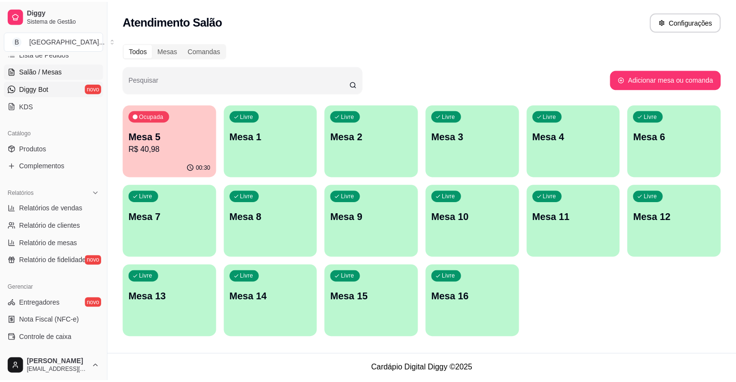
scroll to position [120, 0]
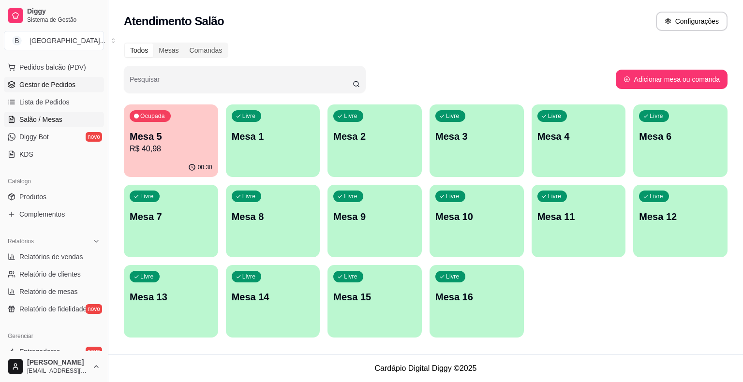
click at [59, 80] on span "Gestor de Pedidos" at bounding box center [47, 85] width 56 height 10
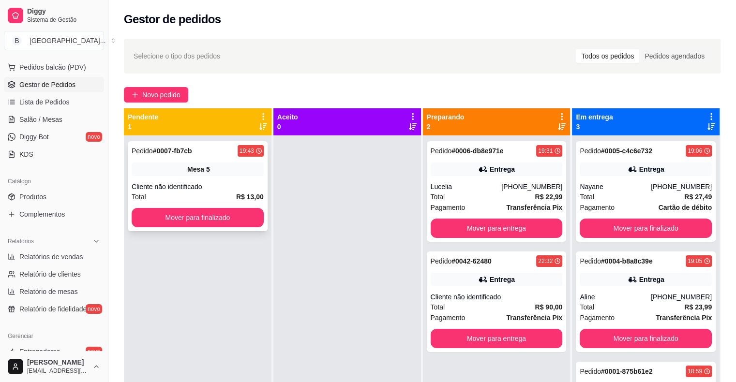
click at [212, 189] on div "Cliente não identificado" at bounding box center [198, 187] width 132 height 10
click at [170, 208] on button "Mover para finalizado" at bounding box center [198, 217] width 132 height 19
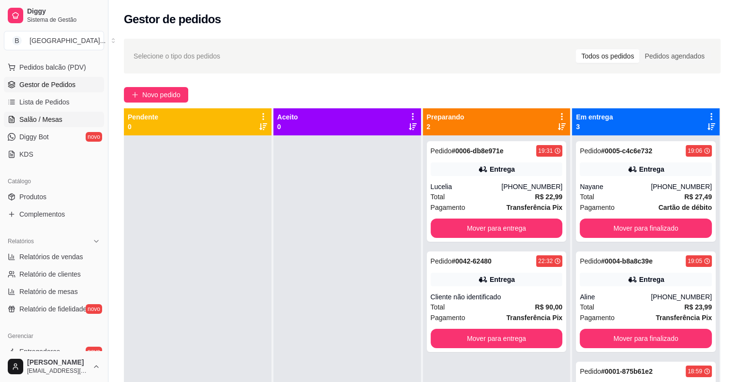
click at [72, 121] on link "Salão / Mesas" at bounding box center [54, 119] width 100 height 15
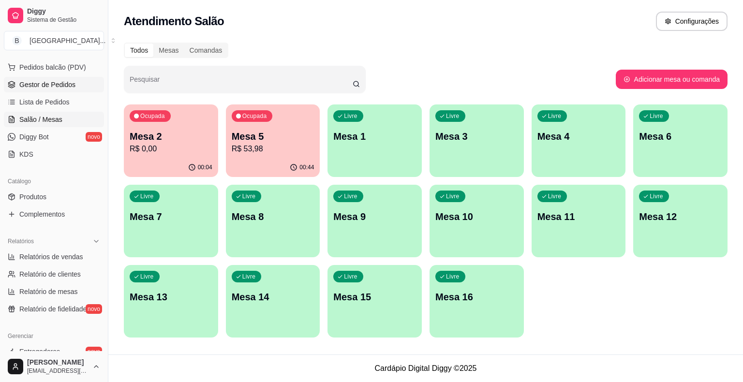
click at [64, 90] on link "Gestor de Pedidos" at bounding box center [54, 84] width 100 height 15
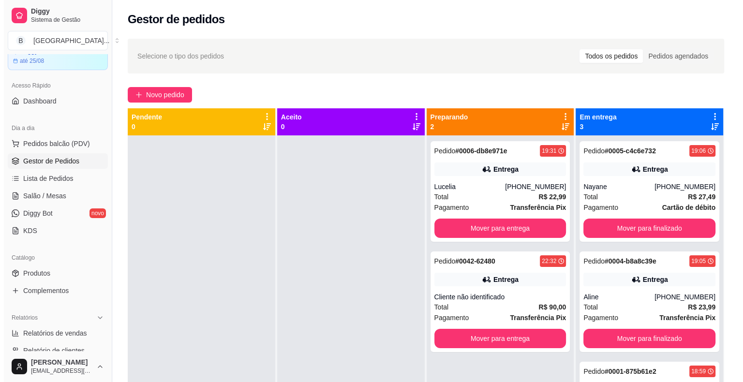
scroll to position [23, 0]
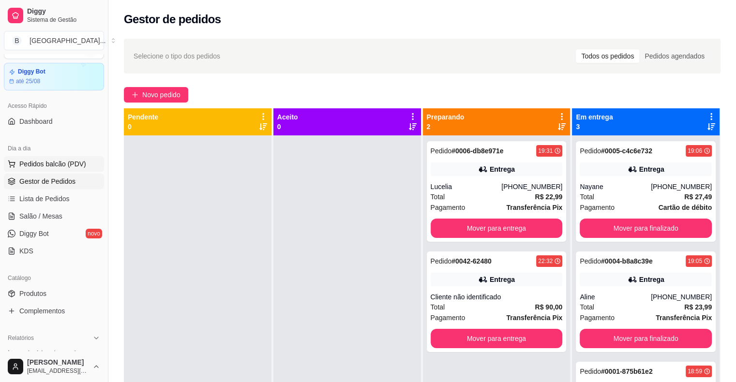
click at [67, 167] on span "Pedidos balcão (PDV)" at bounding box center [52, 164] width 67 height 10
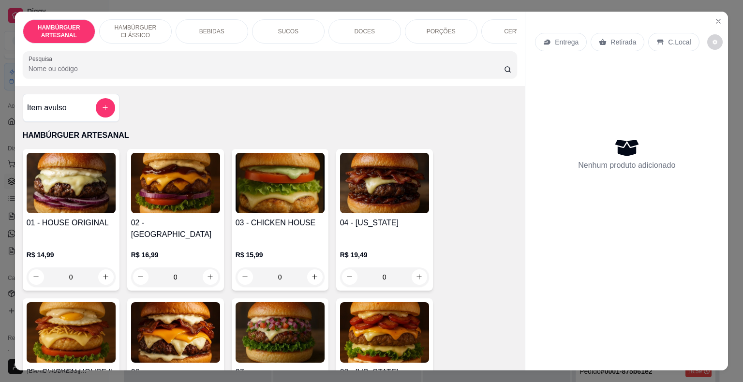
scroll to position [290, 0]
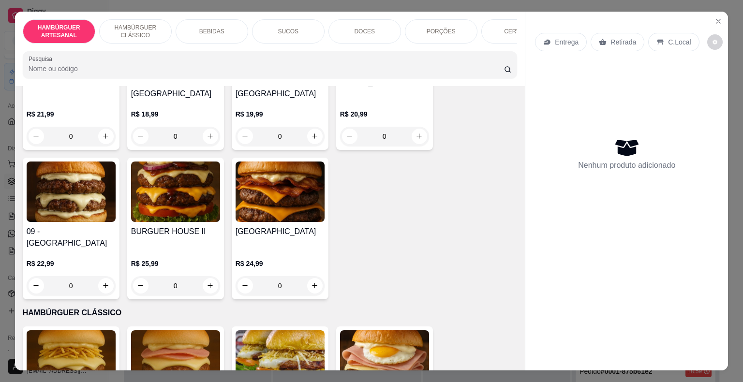
click at [287, 34] on div "SUCOS" at bounding box center [288, 31] width 73 height 24
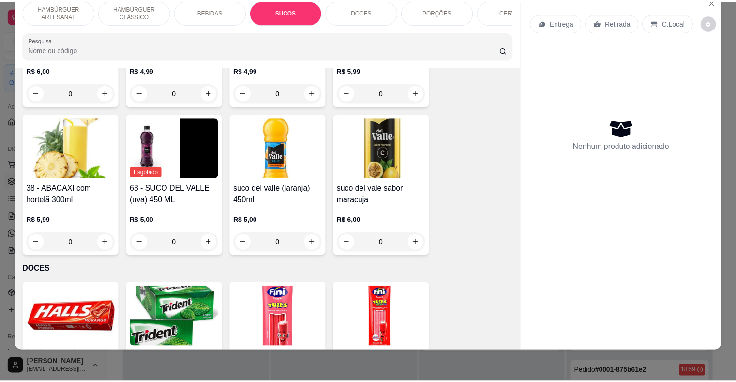
scroll to position [0, 0]
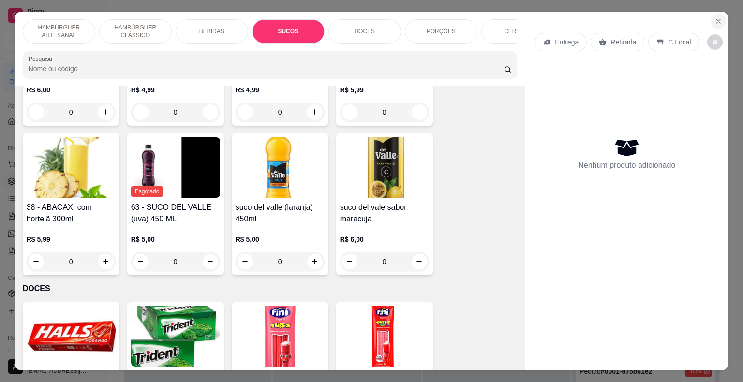
click at [711, 18] on button "Close" at bounding box center [718, 21] width 15 height 15
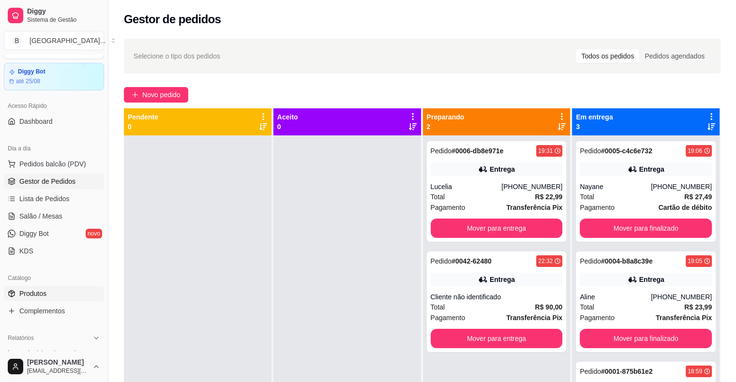
click at [44, 293] on span "Produtos" at bounding box center [32, 294] width 27 height 10
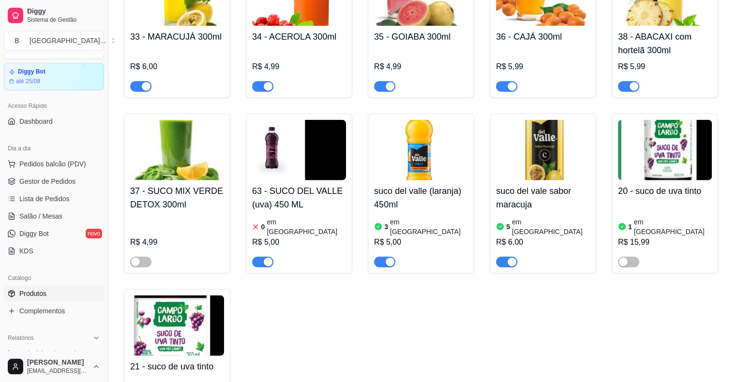
scroll to position [2225, 0]
click at [263, 257] on button "button" at bounding box center [262, 262] width 21 height 11
click at [38, 181] on span "Gestor de Pedidos" at bounding box center [47, 182] width 56 height 10
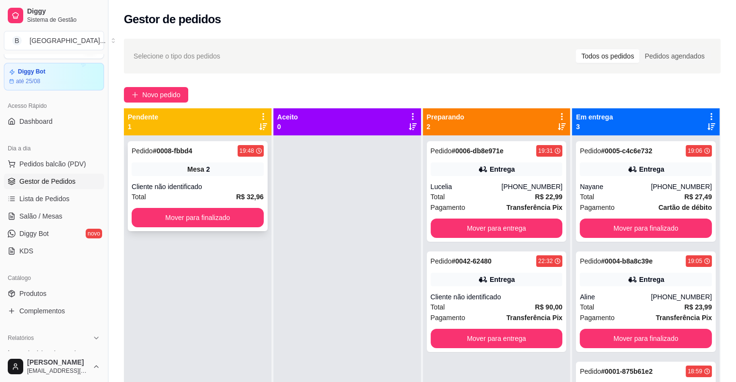
click at [232, 192] on div "Total R$ 32,96" at bounding box center [198, 197] width 132 height 11
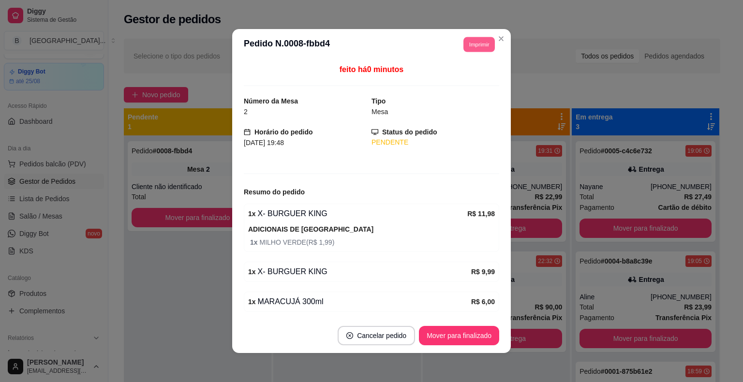
click at [473, 51] on button "Imprimir" at bounding box center [478, 44] width 31 height 15
click at [449, 73] on button "IMPRESSORA" at bounding box center [457, 78] width 70 height 15
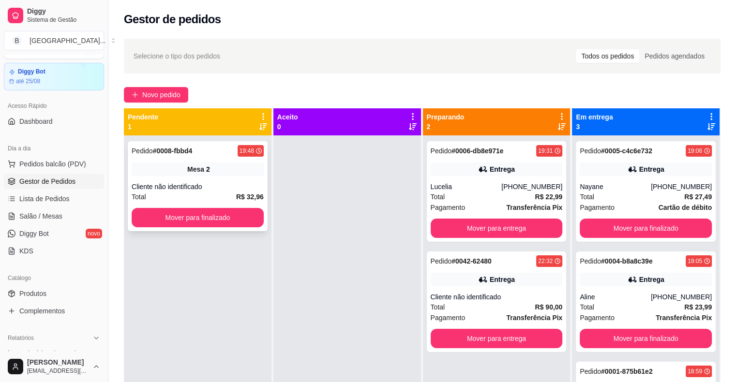
click at [188, 172] on span "Mesa" at bounding box center [195, 169] width 17 height 10
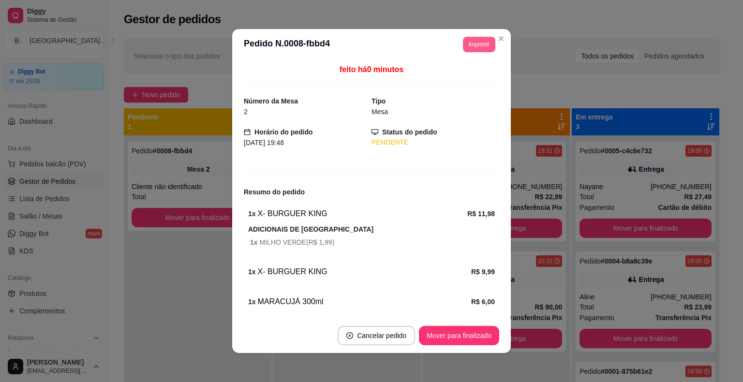
click at [467, 43] on button "Imprimir" at bounding box center [479, 44] width 32 height 15
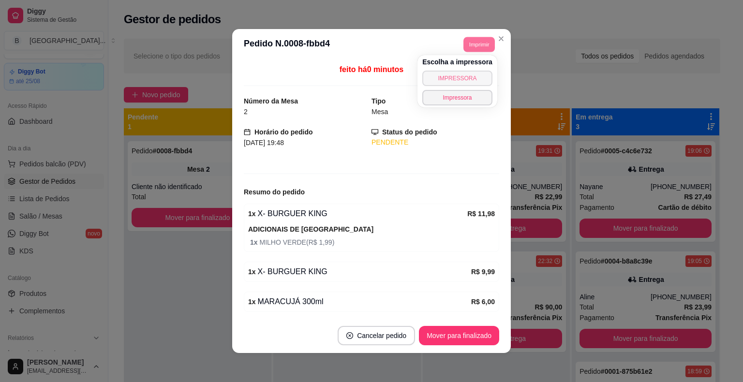
click at [464, 73] on button "IMPRESSORA" at bounding box center [457, 78] width 70 height 15
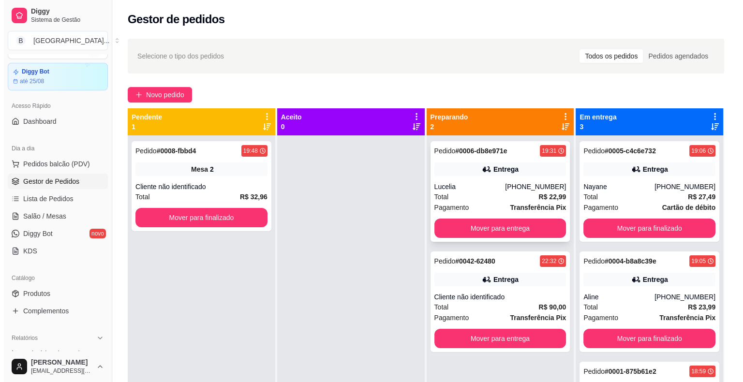
scroll to position [27, 0]
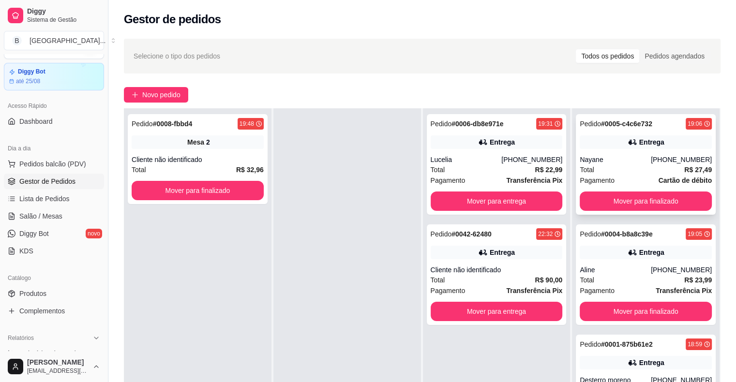
click at [645, 175] on div "Pagamento Cartão de débito" at bounding box center [646, 180] width 132 height 11
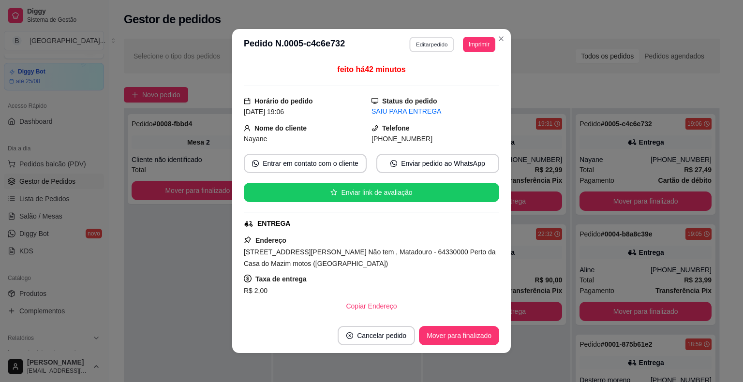
click at [445, 38] on button "Editar pedido" at bounding box center [432, 44] width 45 height 15
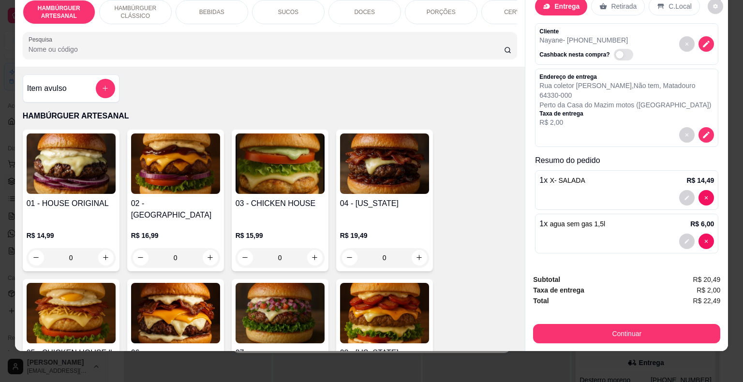
scroll to position [15, 0]
click at [278, 8] on p "SUCOS" at bounding box center [288, 12] width 21 height 8
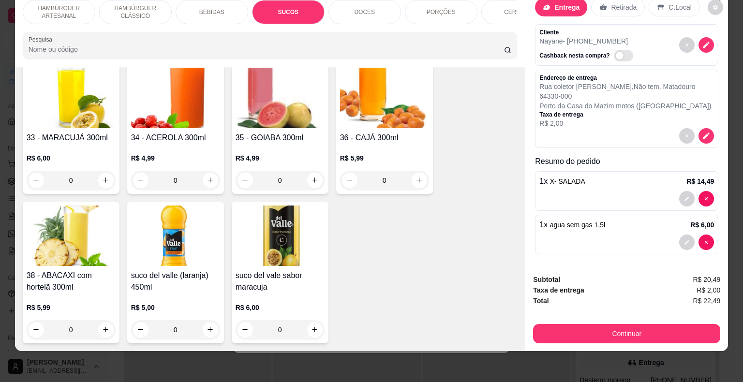
scroll to position [1424, 0]
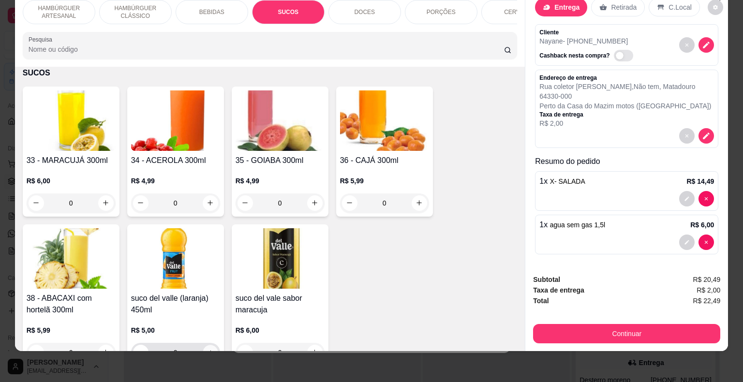
click at [208, 350] on icon "increase-product-quantity" at bounding box center [210, 352] width 5 height 5
type input "1"
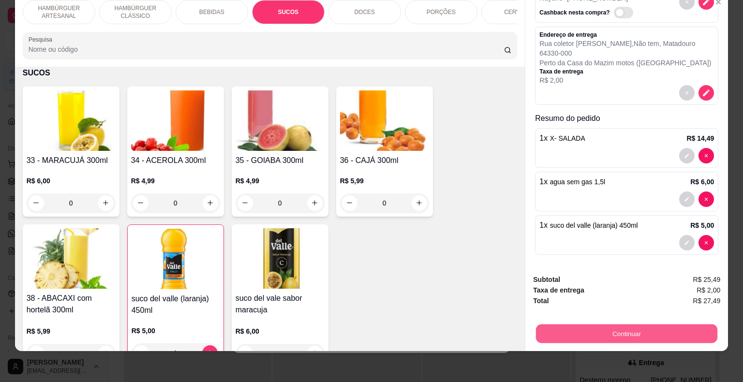
click at [580, 325] on button "Continuar" at bounding box center [626, 334] width 181 height 19
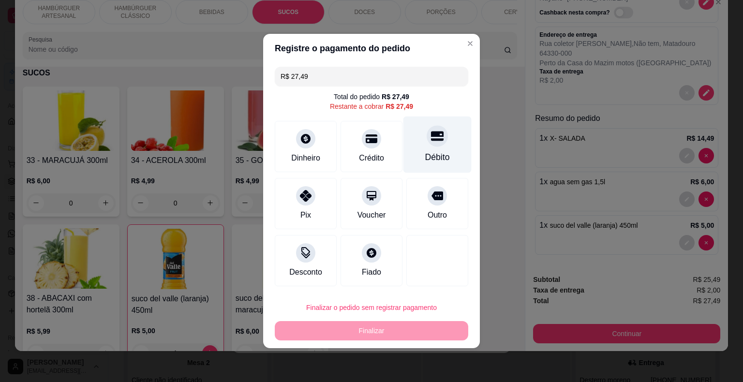
click at [440, 148] on div "Débito" at bounding box center [437, 145] width 68 height 57
type input "R$ 0,00"
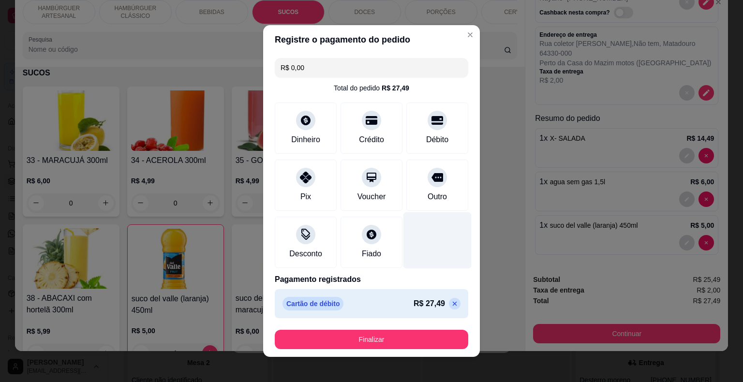
scroll to position [5, 0]
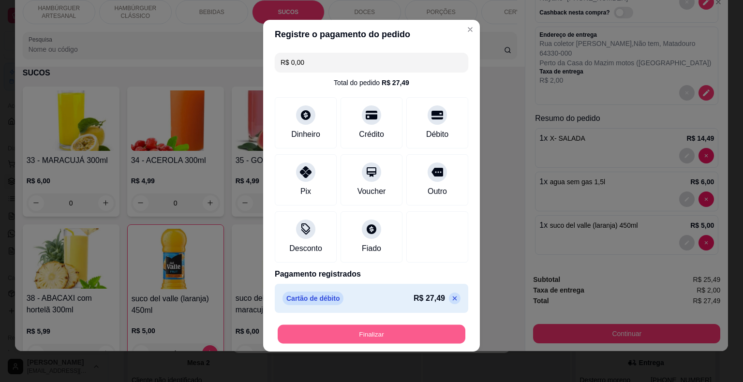
click at [383, 339] on button "Finalizar" at bounding box center [372, 334] width 188 height 19
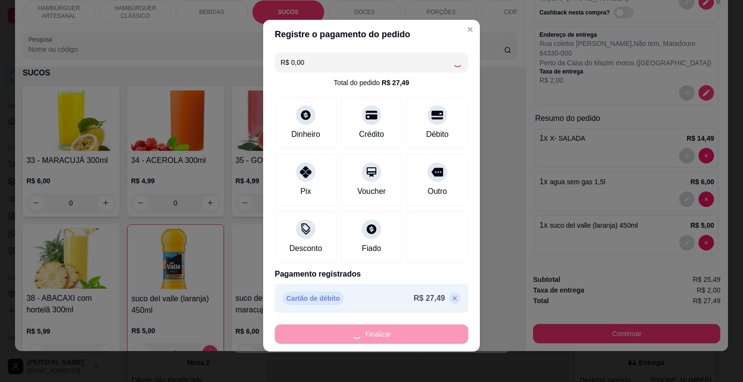
type input "0"
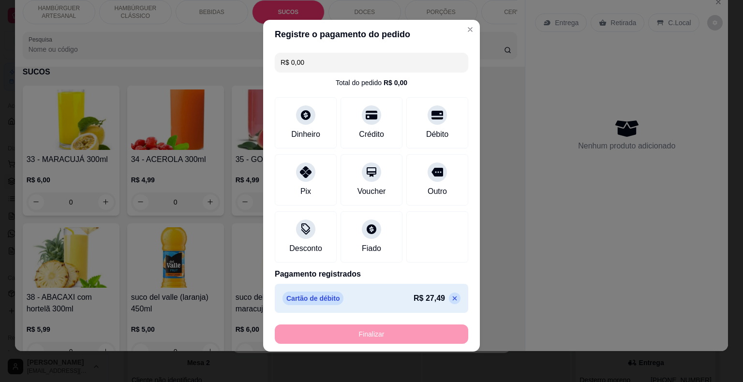
type input "-R$ 27,49"
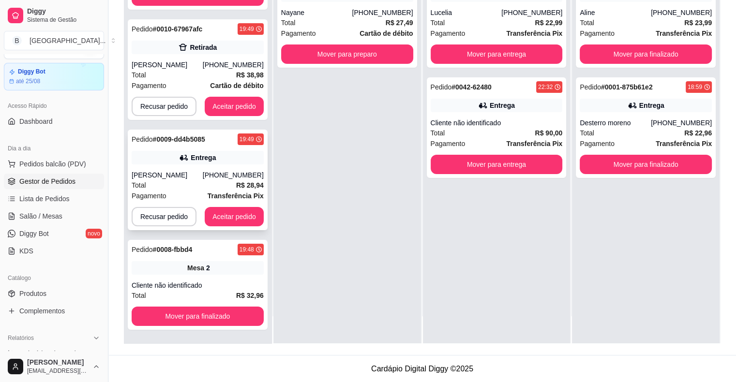
scroll to position [57, 0]
click at [226, 285] on div "Cliente não identificado" at bounding box center [198, 286] width 132 height 10
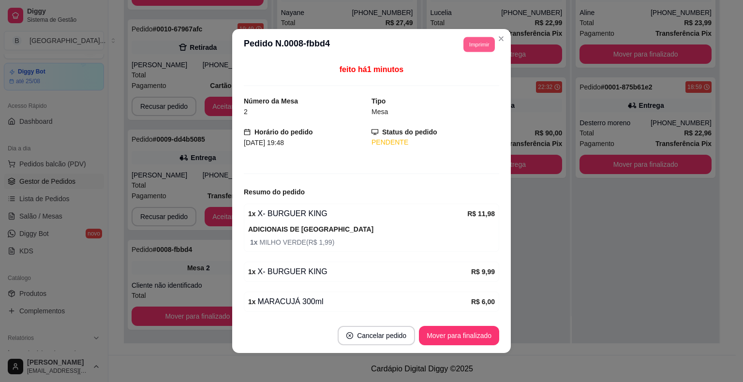
click at [478, 42] on button "Imprimir" at bounding box center [478, 44] width 31 height 15
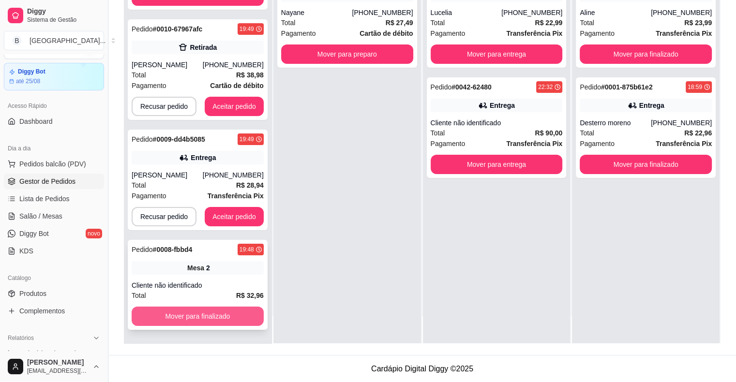
click at [219, 309] on button "Mover para finalizado" at bounding box center [198, 316] width 132 height 19
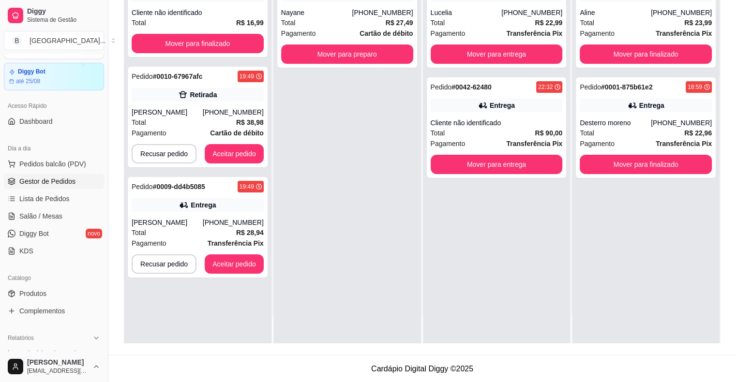
scroll to position [0, 0]
click at [236, 212] on div "Pedido # 0009-dd4b5085 19:49 Entrega [PERSON_NAME] [PHONE_NUMBER] Total R$ 28,9…" at bounding box center [198, 227] width 140 height 101
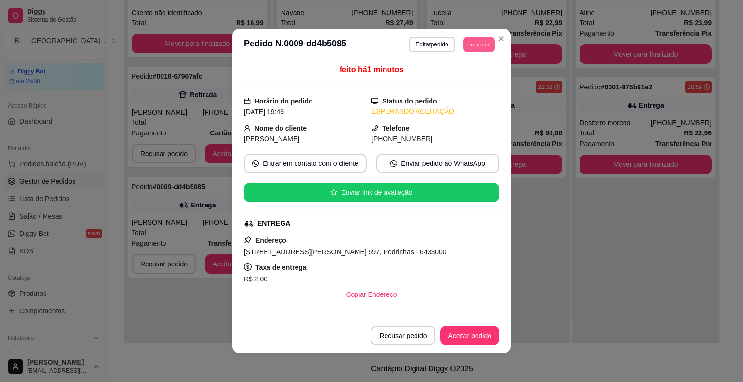
click at [473, 40] on button "Imprimir" at bounding box center [478, 44] width 31 height 15
click at [453, 82] on button "IMPRESSORA" at bounding box center [457, 78] width 70 height 15
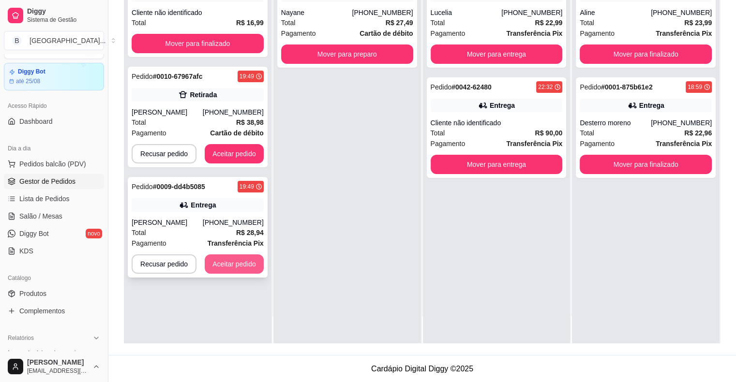
click at [221, 274] on button "Aceitar pedido" at bounding box center [234, 263] width 59 height 19
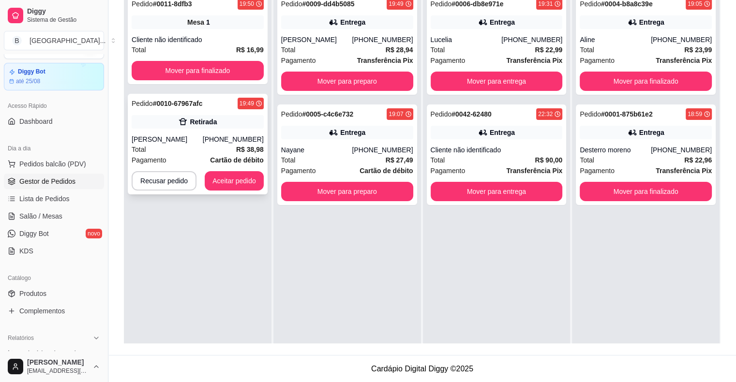
click at [241, 146] on strong "R$ 38,98" at bounding box center [250, 150] width 28 height 8
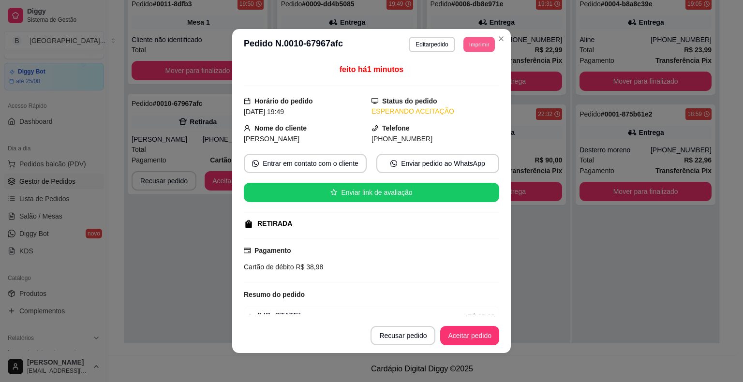
click at [470, 38] on button "Imprimir" at bounding box center [478, 44] width 31 height 15
click at [462, 76] on button "IMPRESSORA" at bounding box center [457, 78] width 68 height 15
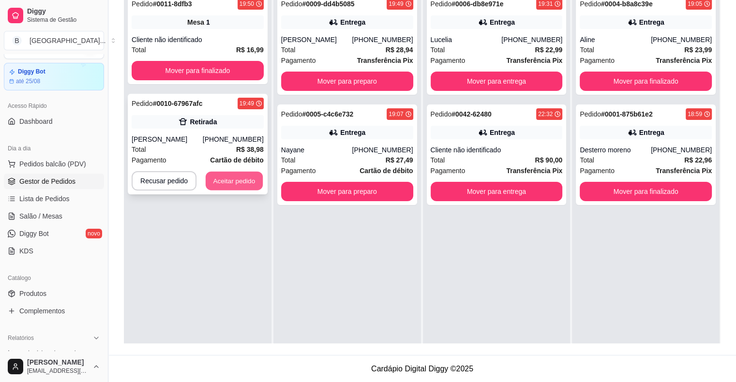
click at [242, 181] on button "Aceitar pedido" at bounding box center [234, 181] width 57 height 19
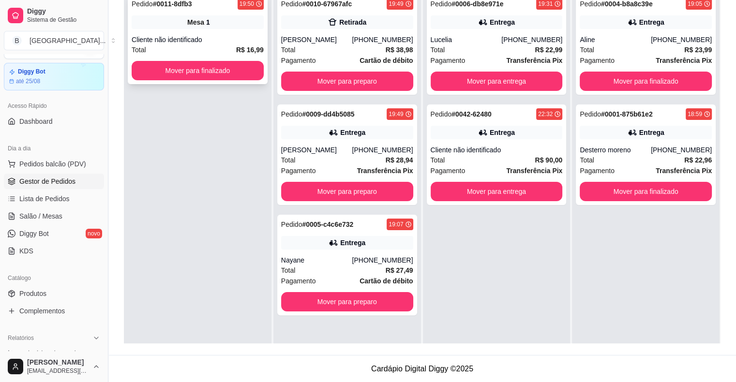
click at [153, 31] on div "Pedido # 0011-8dfb3 19:50 Mesa 1 Cliente não identificado Total R$ 16,99 Mover …" at bounding box center [198, 39] width 140 height 90
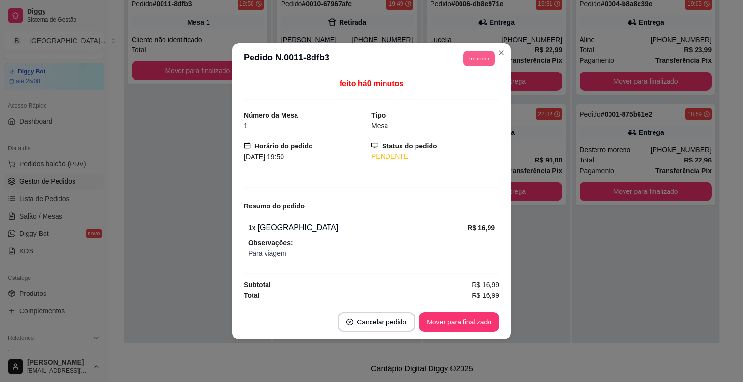
click at [482, 56] on button "Imprimir" at bounding box center [478, 58] width 31 height 15
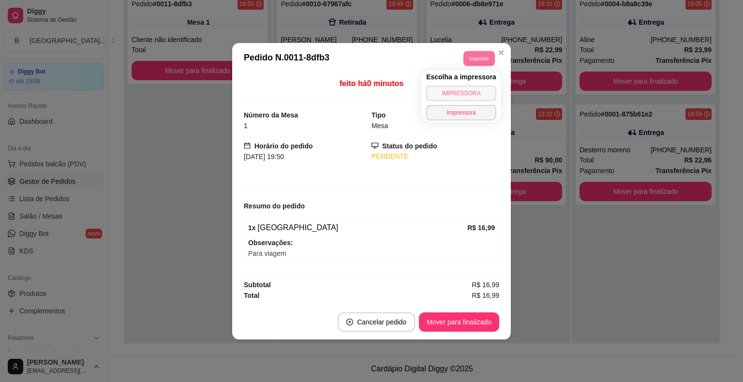
click at [480, 89] on button "IMPRESSORA" at bounding box center [461, 93] width 70 height 15
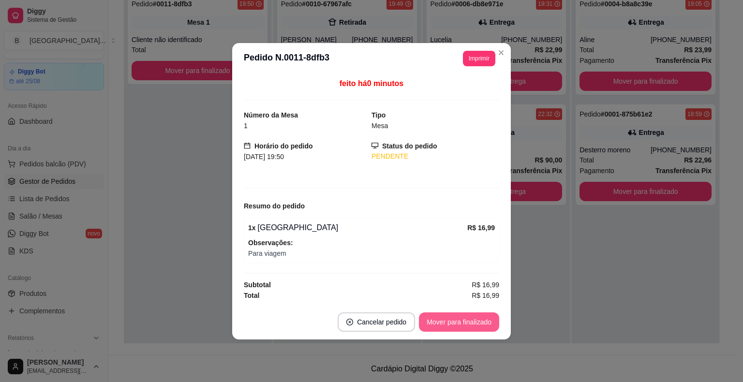
click at [470, 322] on button "Mover para finalizado" at bounding box center [459, 321] width 80 height 19
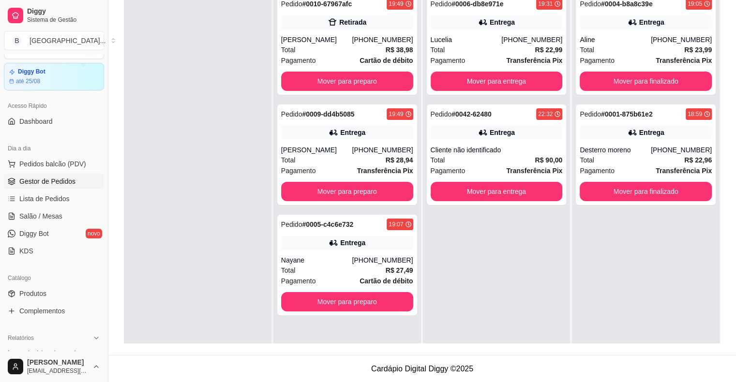
click at [221, 98] on div at bounding box center [198, 179] width 148 height 382
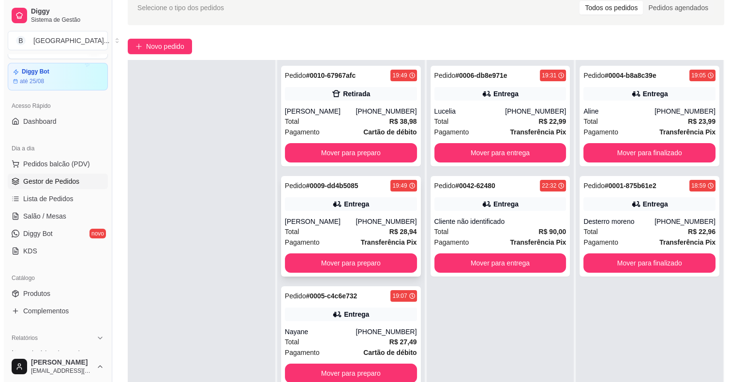
scroll to position [97, 0]
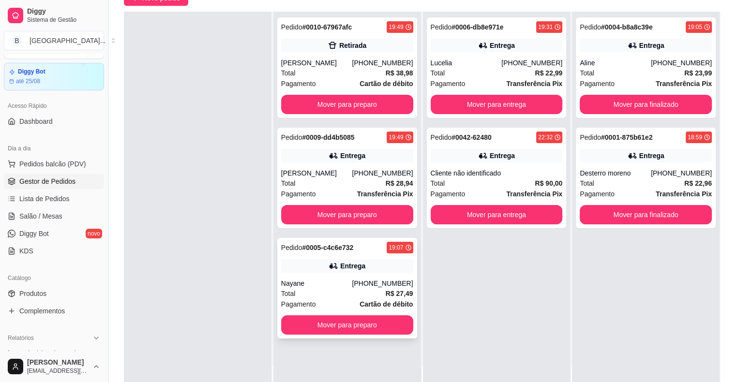
click at [329, 288] on div "Nayane" at bounding box center [316, 284] width 71 height 10
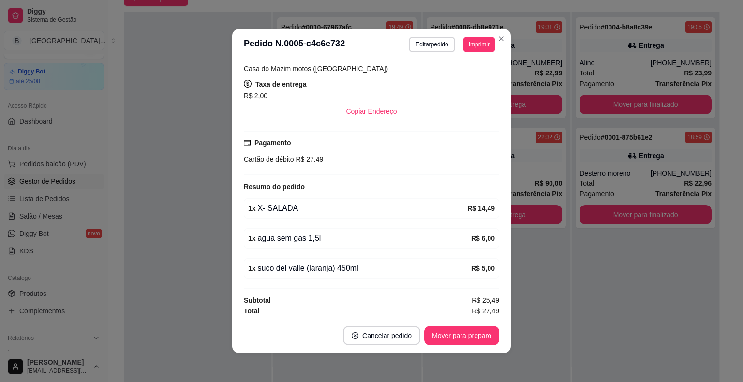
scroll to position [2, 0]
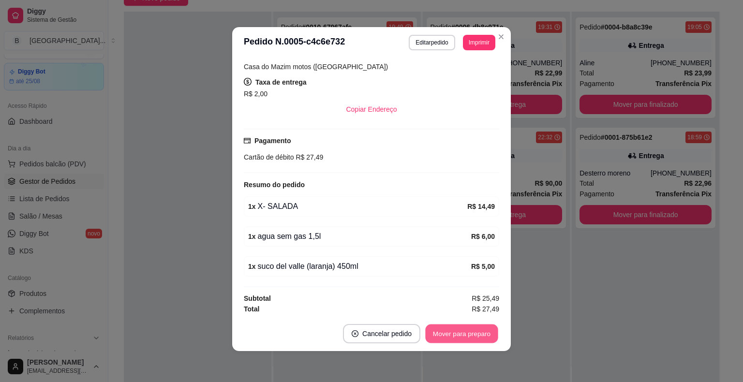
click at [449, 331] on button "Mover para preparo" at bounding box center [461, 334] width 73 height 19
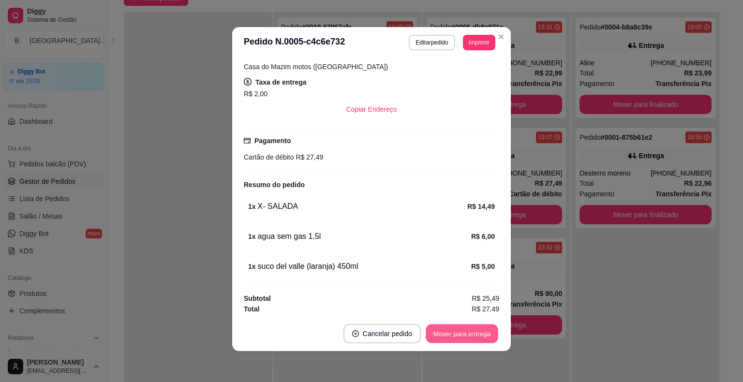
click at [449, 331] on button "Mover para entrega" at bounding box center [462, 334] width 73 height 19
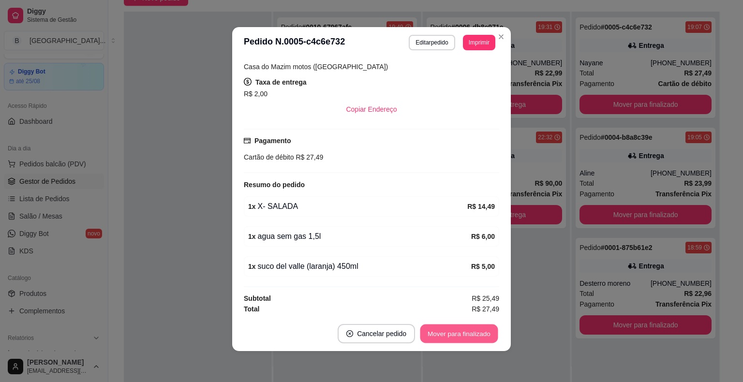
click at [449, 331] on button "Mover para finalizado" at bounding box center [459, 334] width 78 height 19
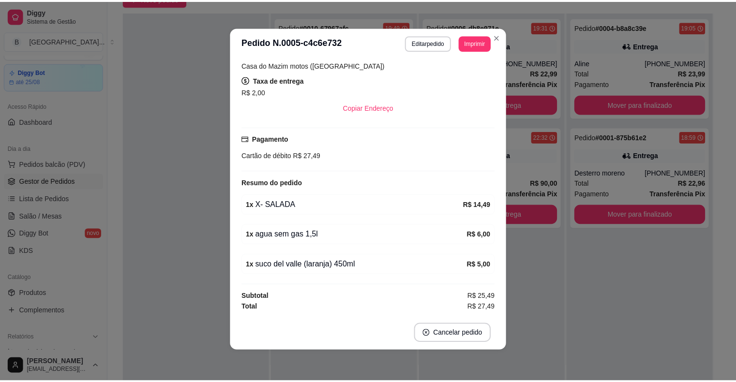
scroll to position [155, 0]
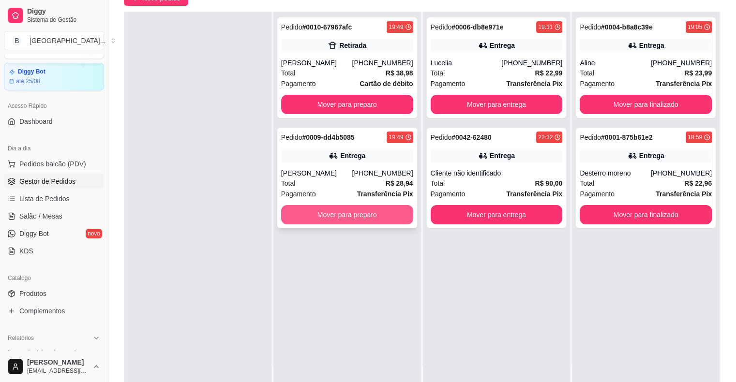
click at [302, 224] on button "Mover para preparo" at bounding box center [347, 214] width 132 height 19
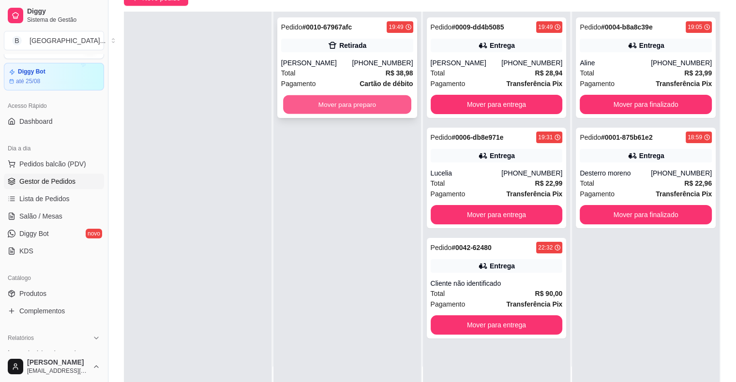
click at [351, 98] on button "Mover para preparo" at bounding box center [347, 104] width 128 height 19
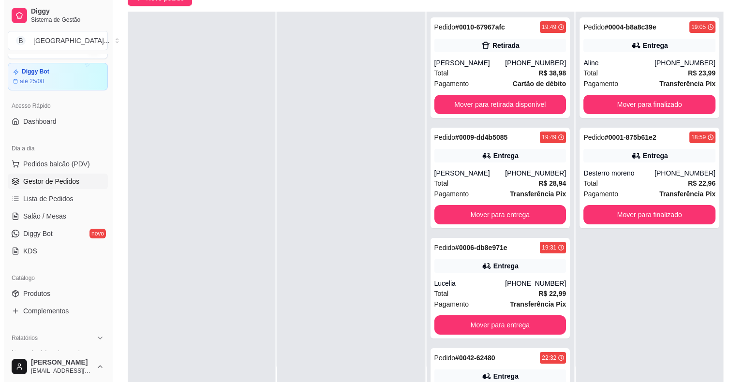
scroll to position [147, 0]
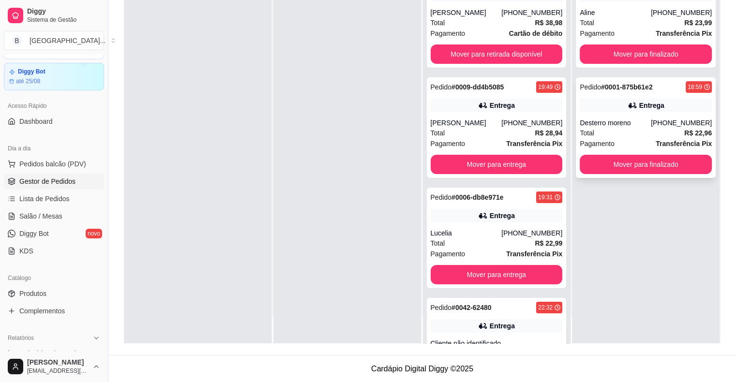
click at [633, 112] on div "Pedido # 0001-875b61e2 18:59 Entrega Desterro moreno [PHONE_NUMBER] Total R$ 22…" at bounding box center [646, 127] width 140 height 101
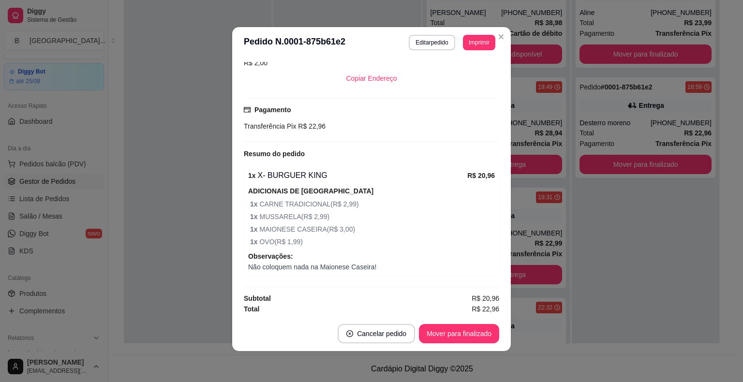
scroll to position [207, 0]
click at [455, 337] on button "Mover para finalizado" at bounding box center [459, 334] width 78 height 19
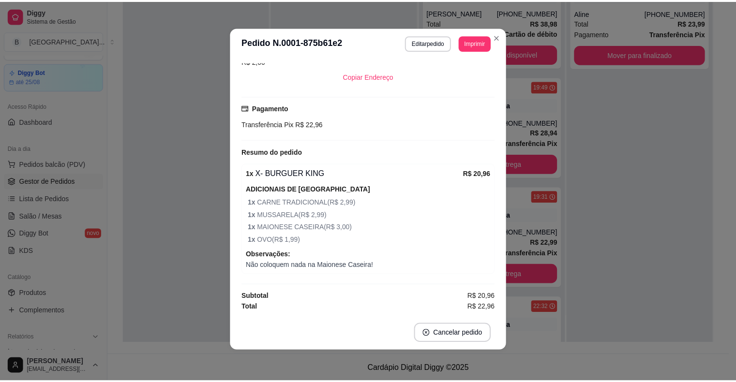
scroll to position [175, 0]
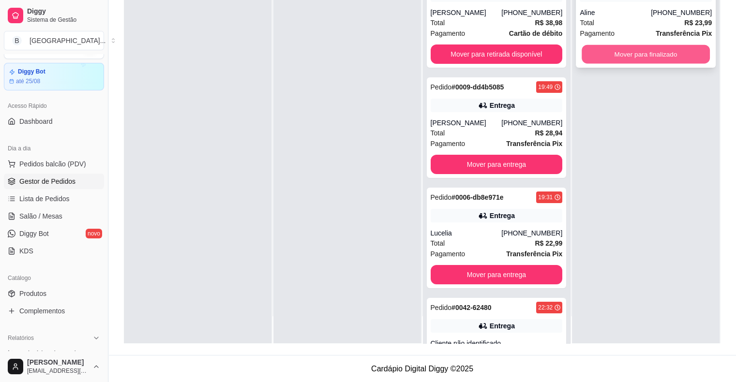
click at [603, 59] on button "Mover para finalizado" at bounding box center [645, 54] width 128 height 19
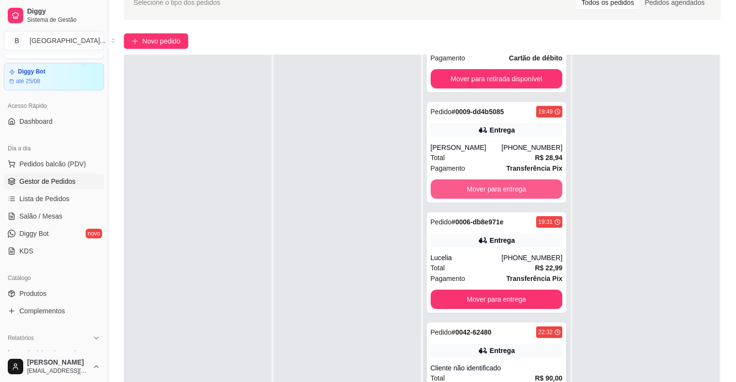
scroll to position [147, 0]
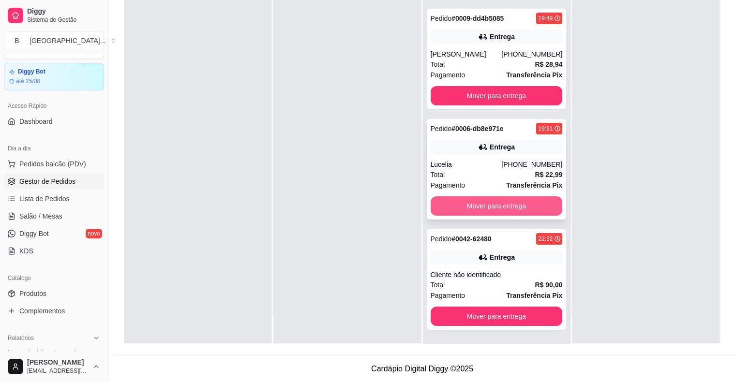
click at [476, 209] on button "Mover para entrega" at bounding box center [497, 205] width 132 height 19
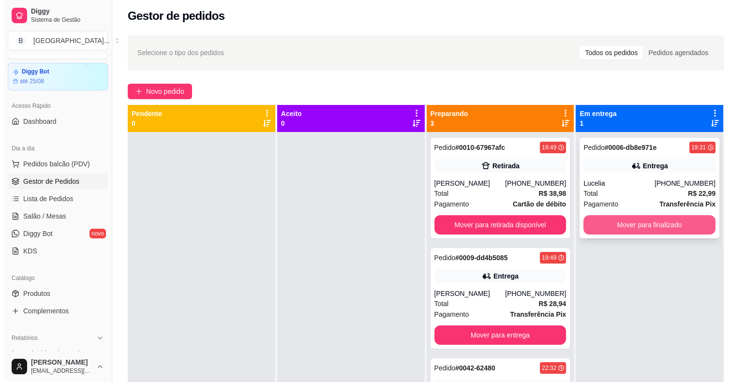
scroll to position [0, 0]
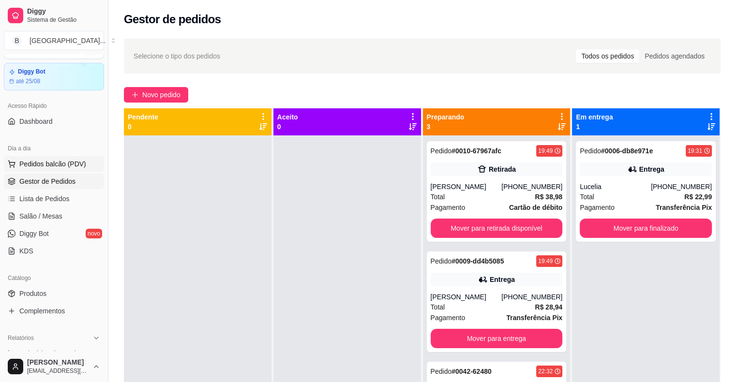
click at [53, 160] on span "Pedidos balcão (PDV)" at bounding box center [52, 164] width 67 height 10
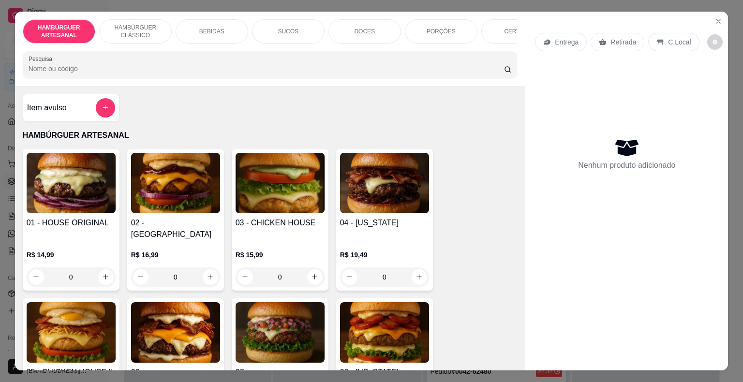
click at [447, 31] on p "PORÇÕES" at bounding box center [441, 32] width 29 height 8
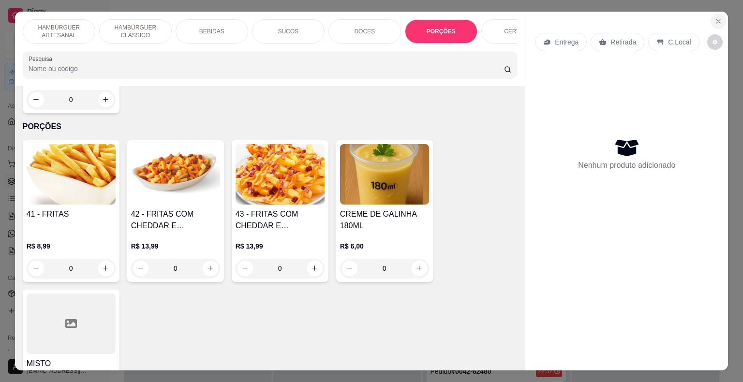
click at [719, 19] on button "Close" at bounding box center [718, 21] width 15 height 15
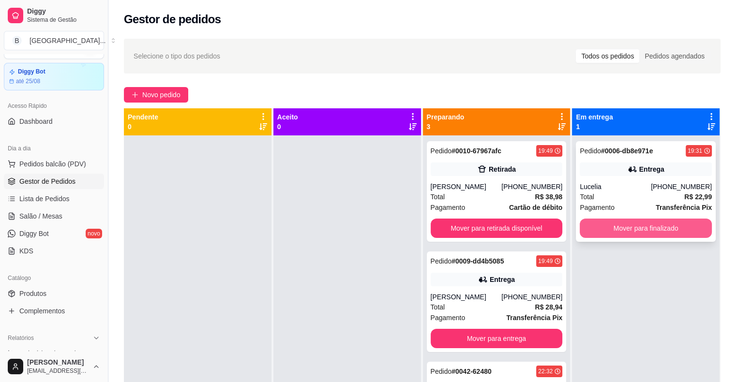
click at [644, 222] on button "Mover para finalizado" at bounding box center [646, 228] width 132 height 19
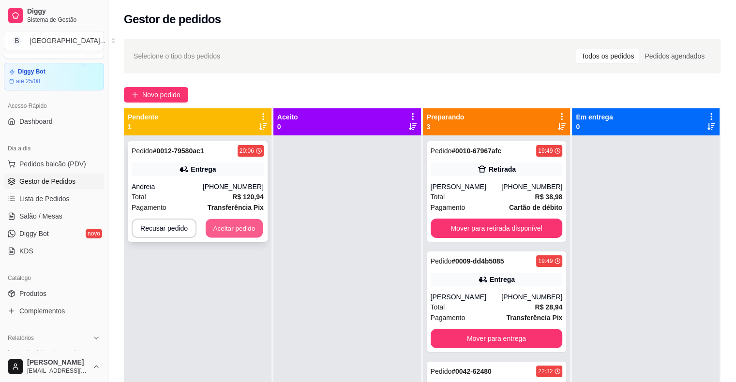
click at [242, 229] on button "Aceitar pedido" at bounding box center [234, 228] width 57 height 19
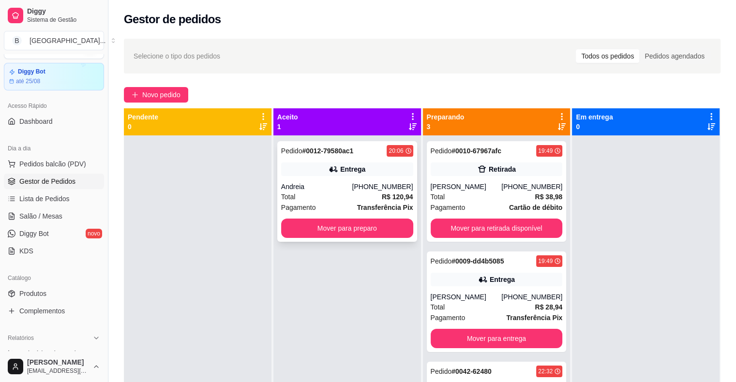
click at [347, 189] on div "Andreia" at bounding box center [316, 187] width 71 height 10
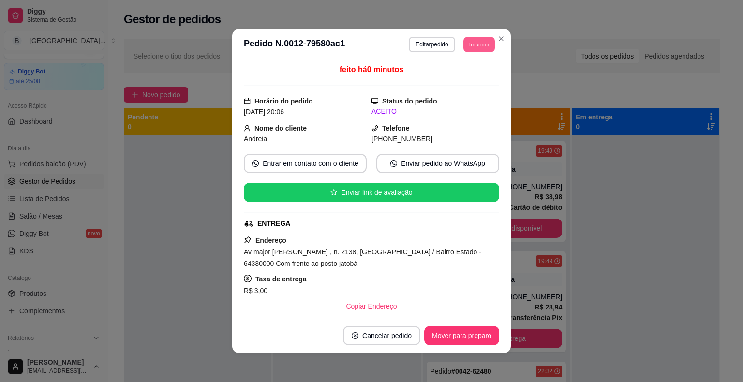
click at [473, 42] on button "Imprimir" at bounding box center [478, 44] width 31 height 15
click at [468, 73] on button "IMPRESSORA" at bounding box center [457, 78] width 68 height 15
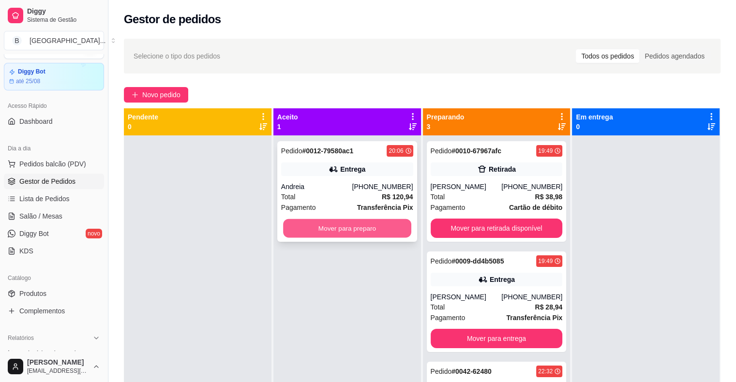
click at [376, 227] on button "Mover para preparo" at bounding box center [347, 228] width 128 height 19
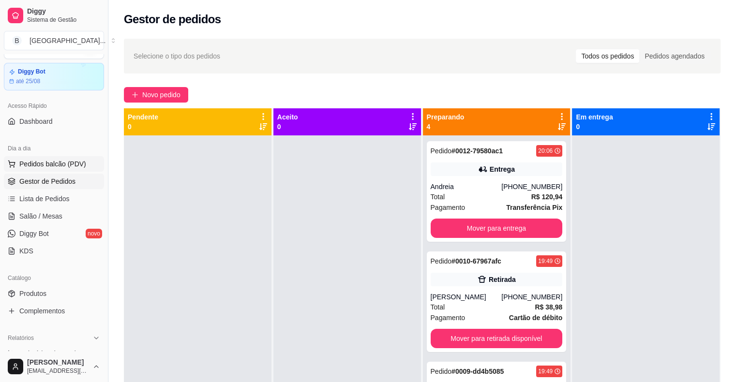
click at [81, 164] on span "Pedidos balcão (PDV)" at bounding box center [52, 164] width 67 height 10
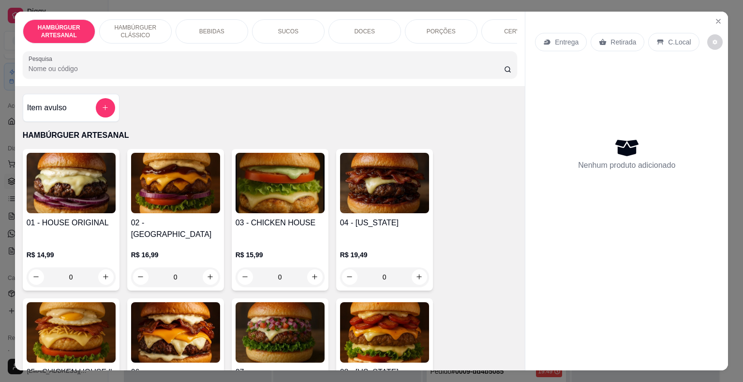
click at [216, 28] on p "BEBIDAS" at bounding box center [211, 32] width 25 height 8
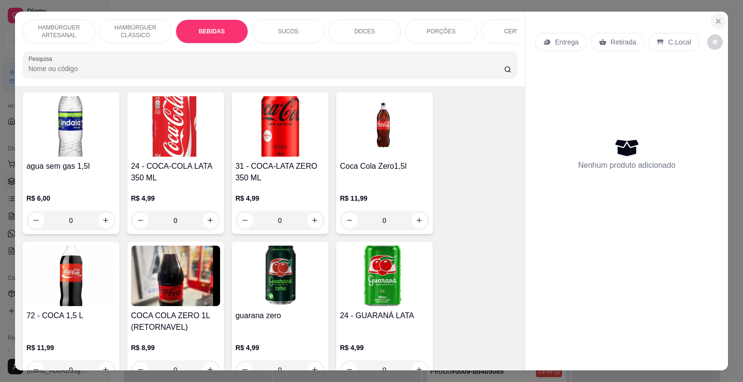
click at [714, 20] on icon "Close" at bounding box center [718, 21] width 8 height 8
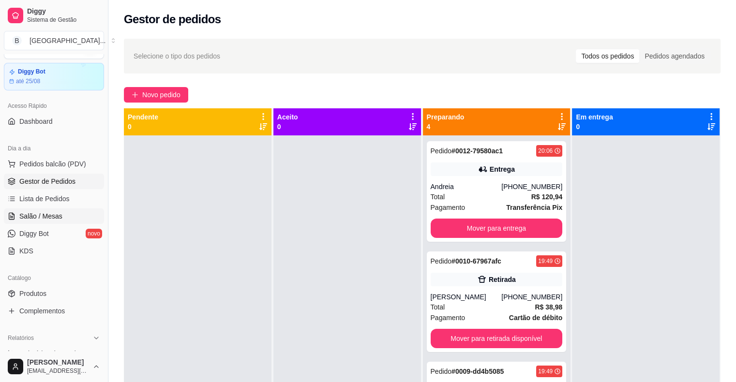
click at [24, 217] on span "Salão / Mesas" at bounding box center [40, 216] width 43 height 10
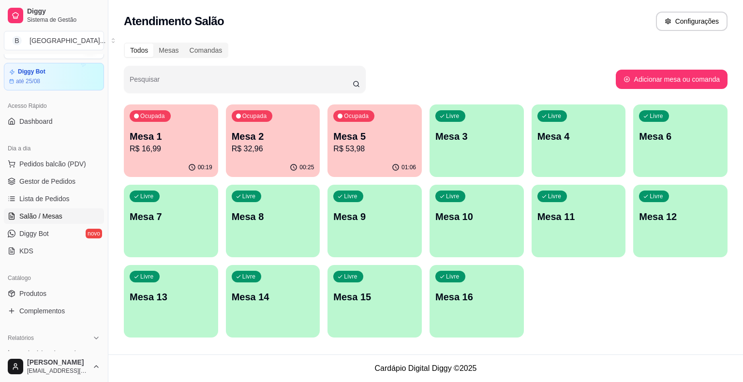
click at [134, 159] on div "00:19" at bounding box center [171, 167] width 94 height 19
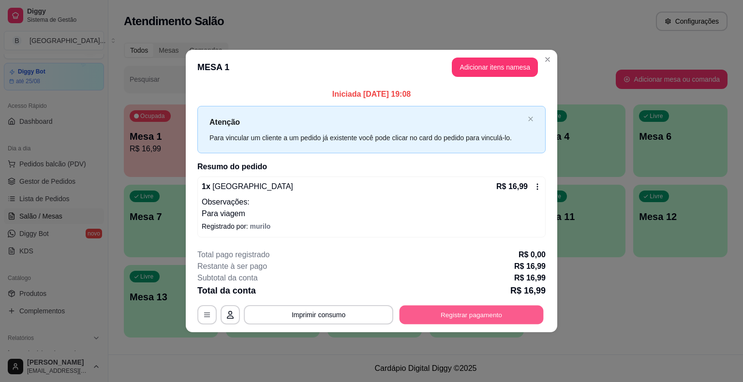
click at [500, 312] on button "Registrar pagamento" at bounding box center [472, 314] width 144 height 19
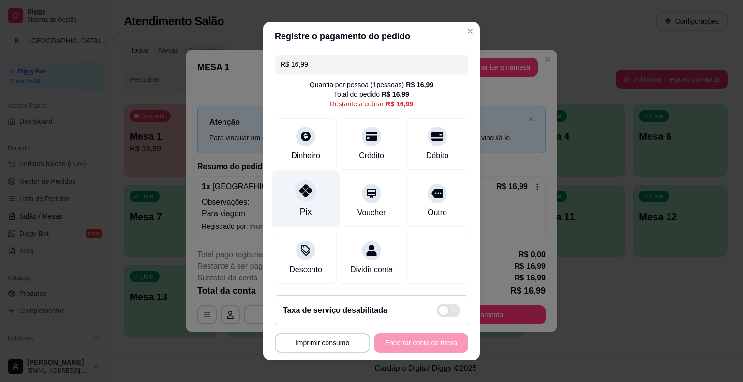
click at [309, 196] on div at bounding box center [305, 190] width 21 height 21
type input "R$ 0,00"
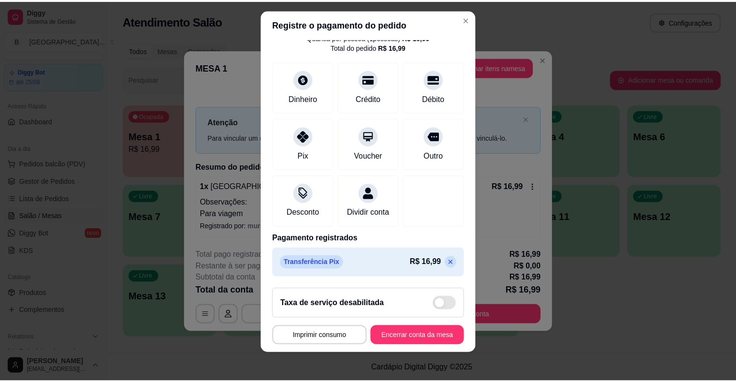
scroll to position [12, 0]
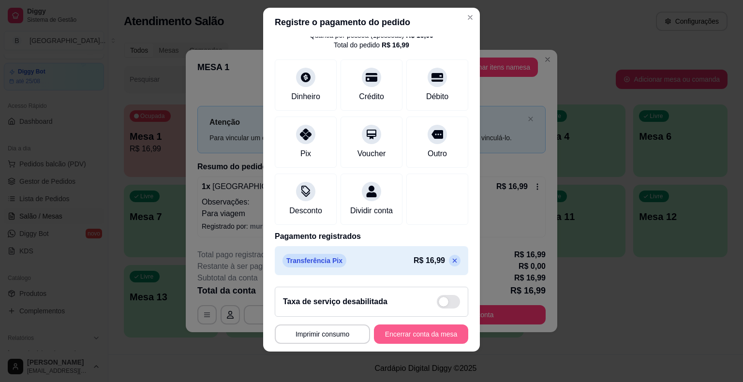
click at [404, 332] on button "Encerrar conta da mesa" at bounding box center [421, 334] width 94 height 19
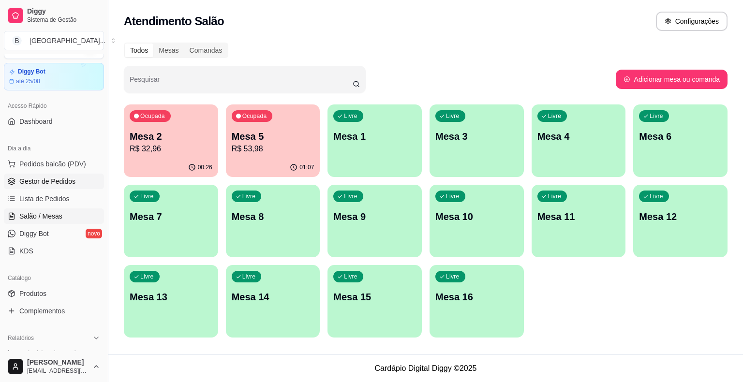
click at [38, 186] on link "Gestor de Pedidos" at bounding box center [54, 181] width 100 height 15
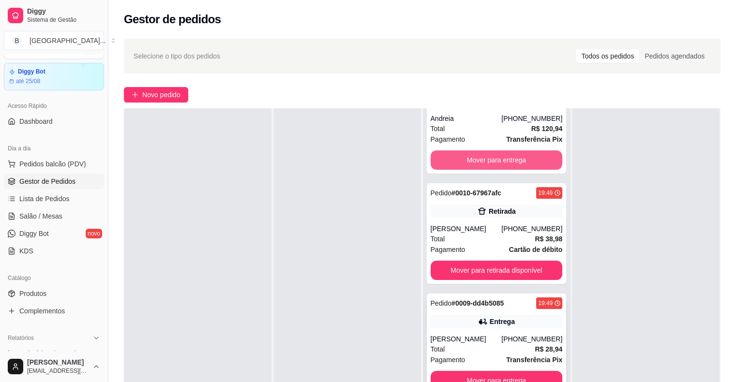
scroll to position [78, 0]
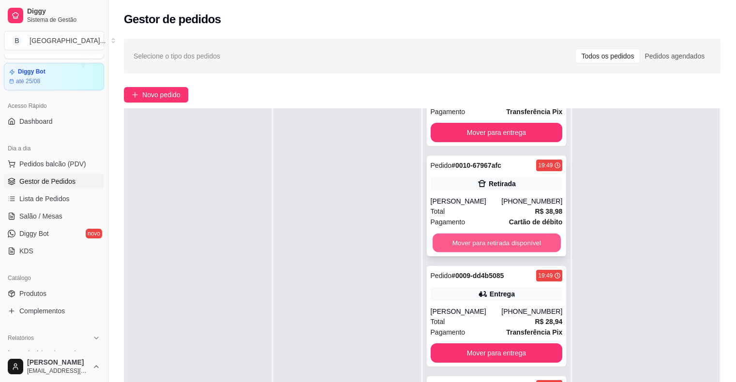
click at [464, 234] on button "Mover para retirada disponível" at bounding box center [496, 243] width 128 height 19
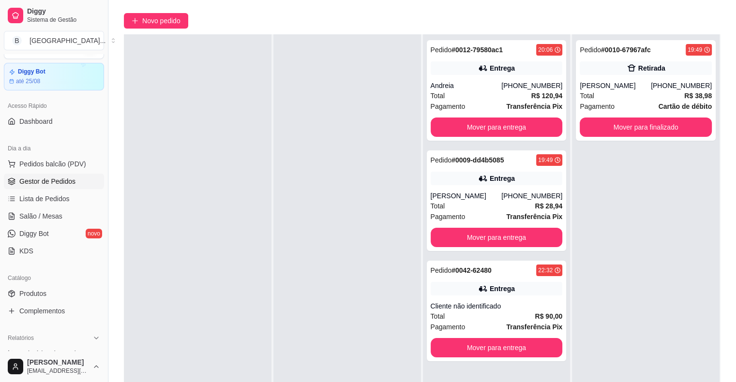
scroll to position [147, 0]
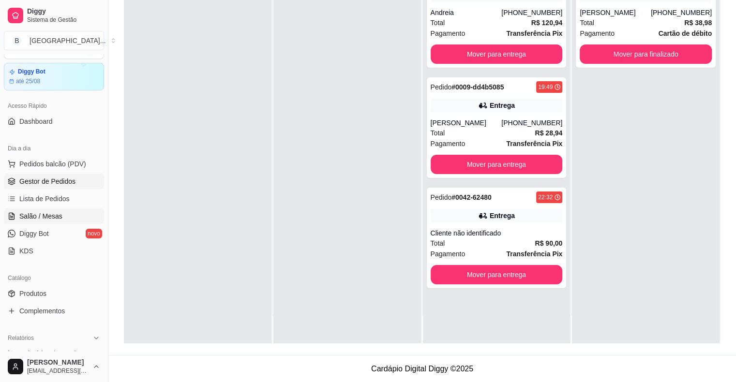
click at [60, 217] on span "Salão / Mesas" at bounding box center [40, 216] width 43 height 10
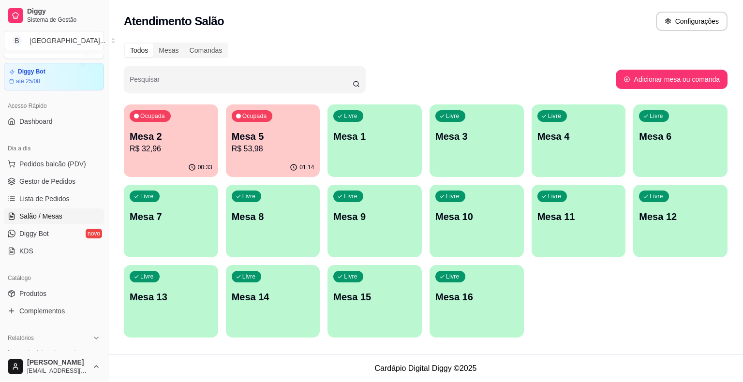
click at [188, 151] on p "R$ 32,96" at bounding box center [171, 149] width 83 height 12
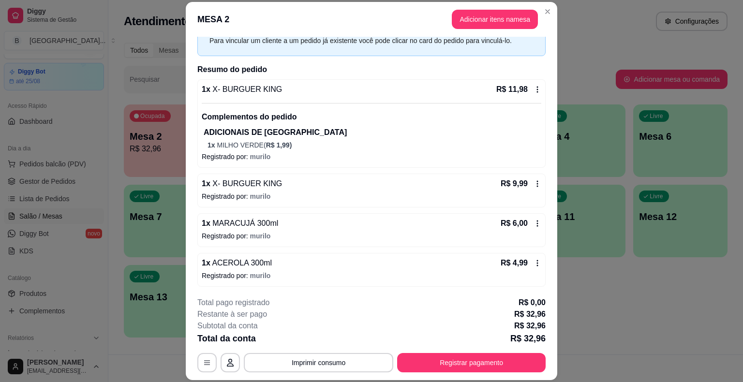
scroll to position [29, 0]
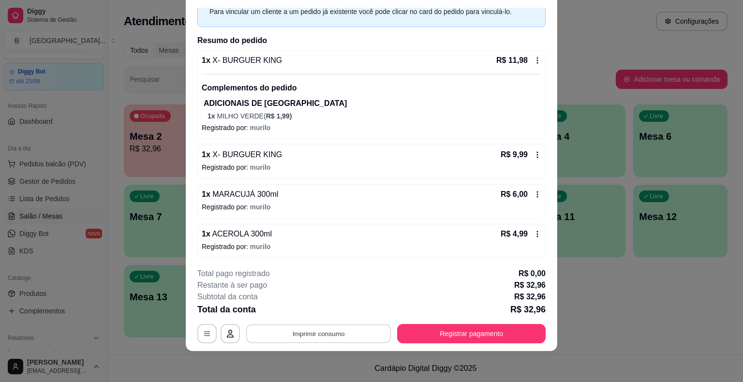
click at [306, 327] on button "Imprimir consumo" at bounding box center [318, 334] width 145 height 19
click at [304, 289] on button "IMPRESSORA" at bounding box center [318, 291] width 68 height 15
click at [428, 336] on button "Registrar pagamento" at bounding box center [471, 333] width 149 height 19
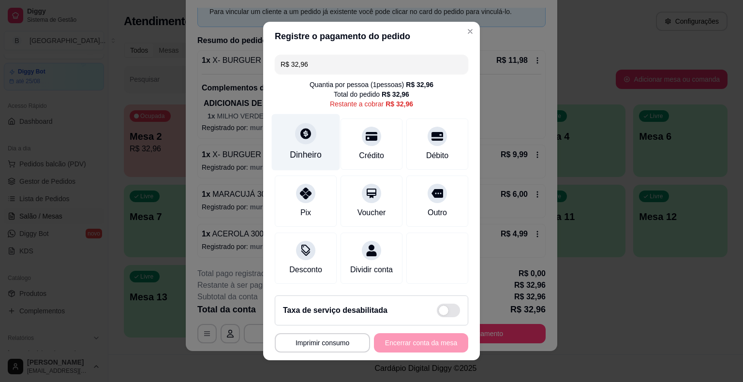
click at [298, 158] on div "Dinheiro" at bounding box center [306, 155] width 32 height 13
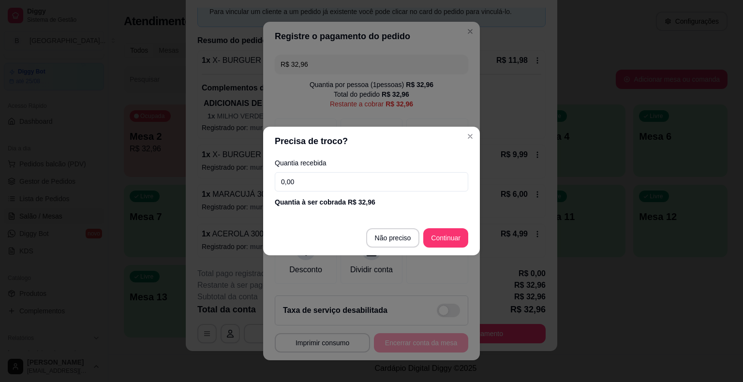
click at [321, 188] on input "0,00" at bounding box center [371, 181] width 193 height 19
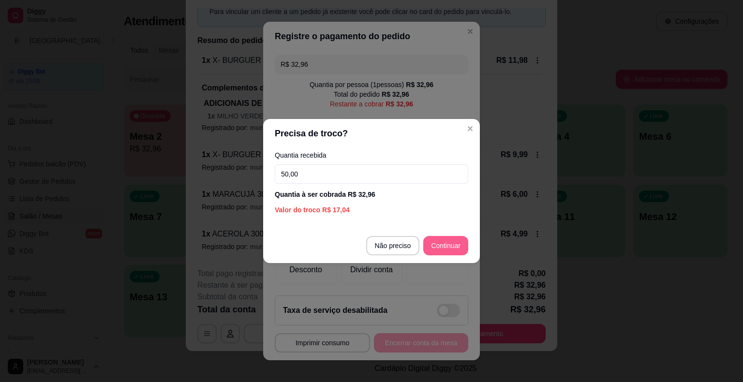
type input "50,00"
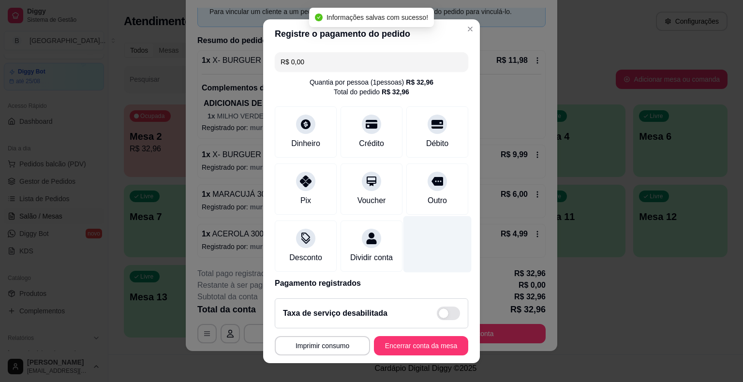
type input "R$ 0,00"
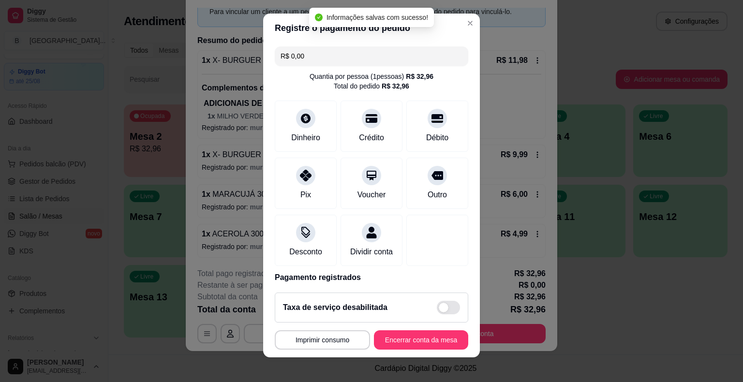
scroll to position [12, 0]
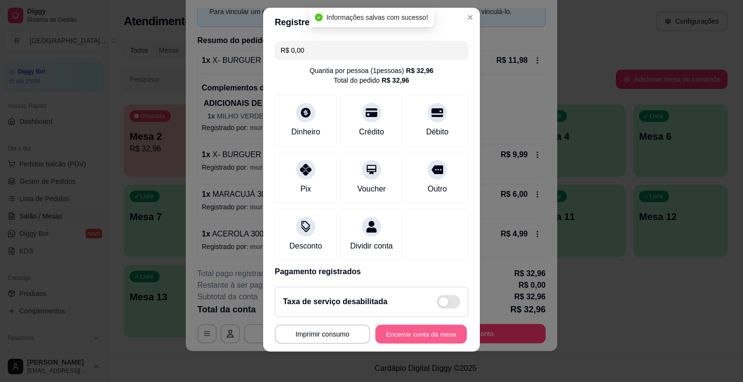
click at [406, 331] on button "Encerrar conta da mesa" at bounding box center [420, 334] width 91 height 19
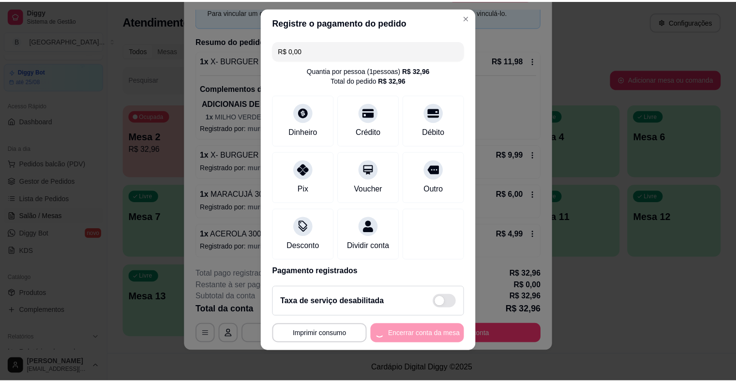
scroll to position [0, 0]
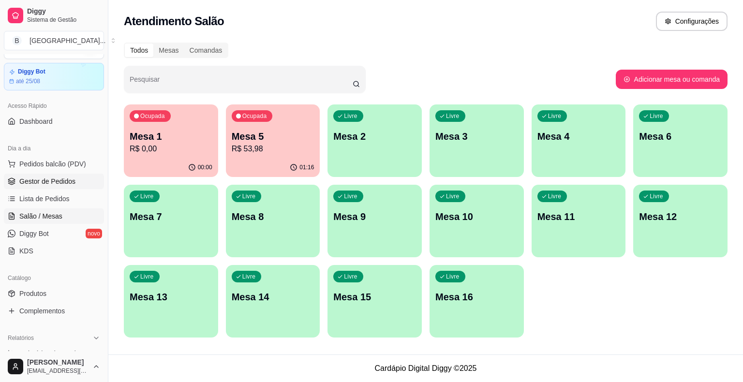
click at [43, 181] on span "Gestor de Pedidos" at bounding box center [47, 182] width 56 height 10
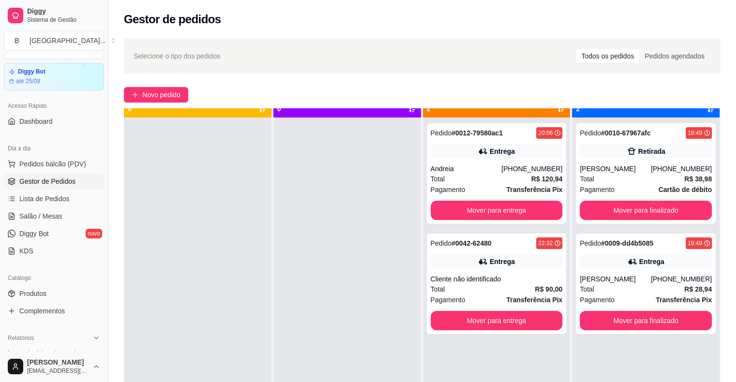
scroll to position [27, 0]
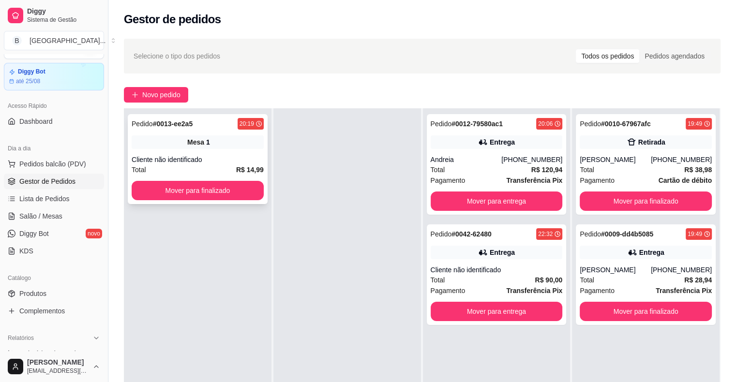
click at [200, 150] on div "Pedido # 0013-ee2a5 20:19 Mesa 1 Cliente não identificado Total R$ 14,99 Mover …" at bounding box center [198, 159] width 140 height 90
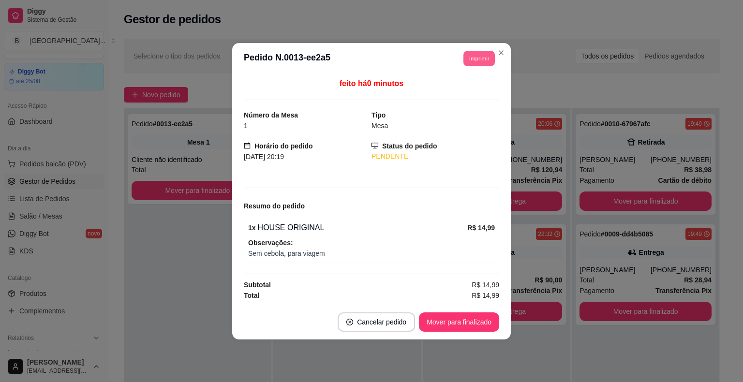
click at [483, 62] on button "Imprimir" at bounding box center [478, 58] width 31 height 15
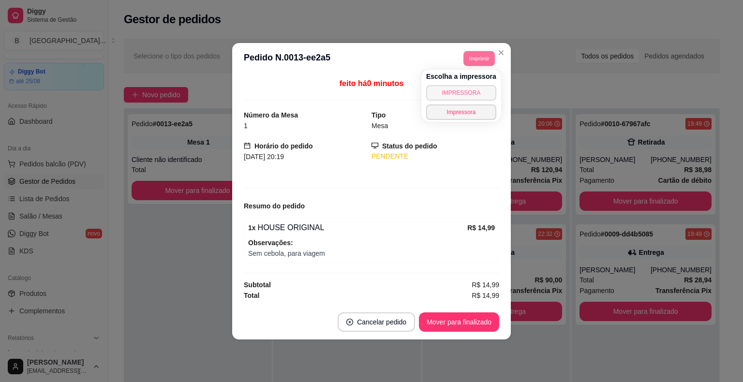
click at [470, 96] on button "IMPRESSORA" at bounding box center [461, 92] width 70 height 15
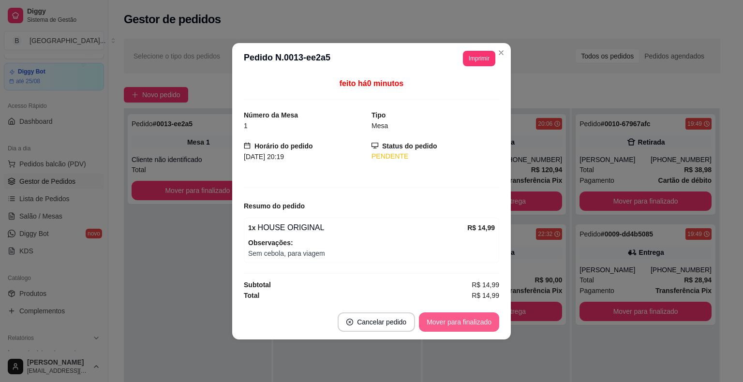
click at [457, 324] on button "Mover para finalizado" at bounding box center [459, 321] width 80 height 19
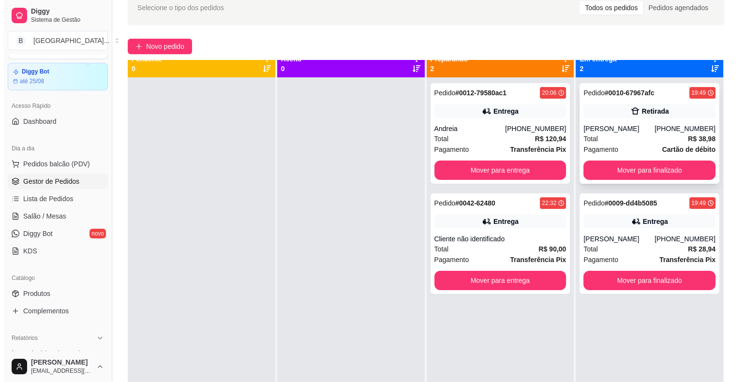
scroll to position [0, 0]
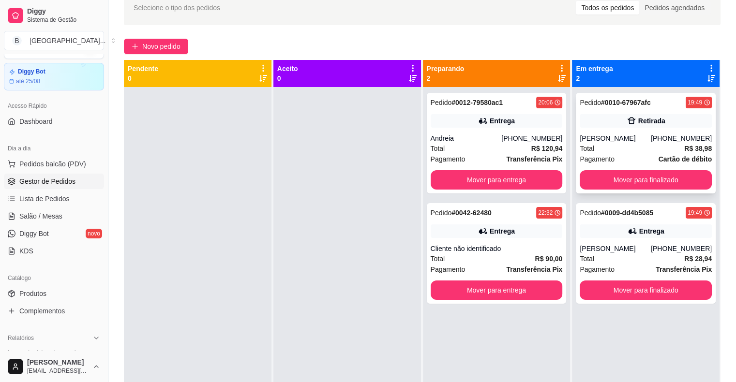
click at [627, 152] on div "Total R$ 38,98" at bounding box center [646, 148] width 132 height 11
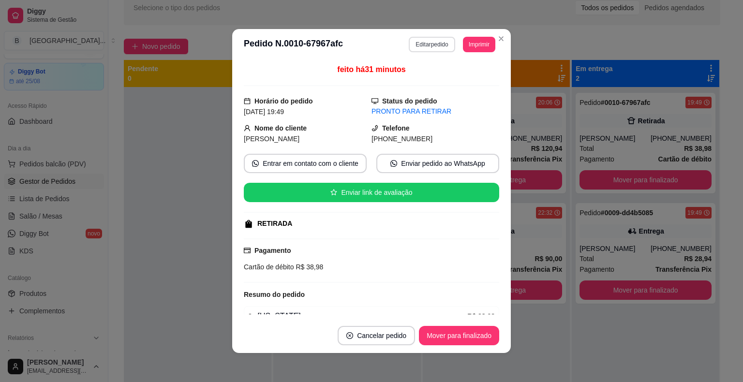
click at [420, 44] on button "Editar pedido" at bounding box center [432, 44] width 46 height 15
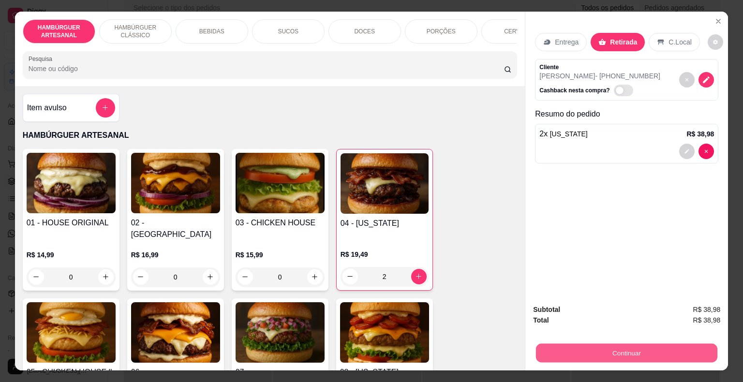
click at [602, 344] on button "Continuar" at bounding box center [626, 353] width 181 height 19
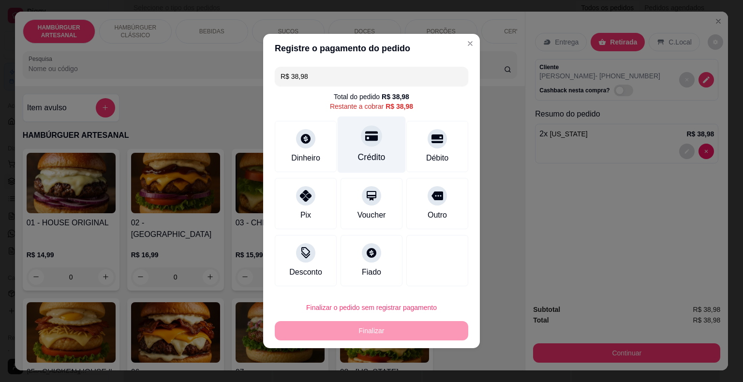
click at [391, 155] on div "Crédito" at bounding box center [372, 145] width 68 height 57
type input "R$ 0,00"
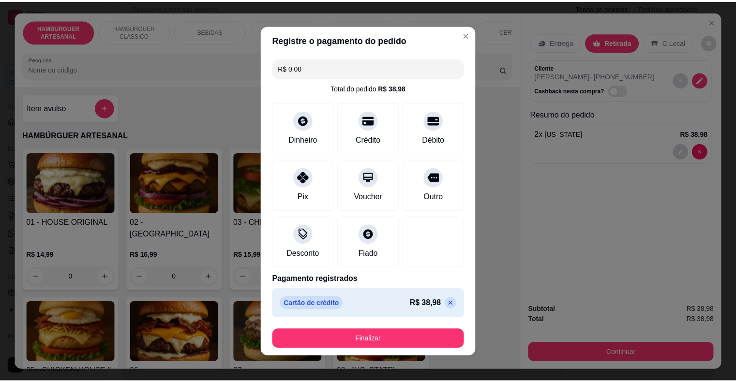
scroll to position [5, 0]
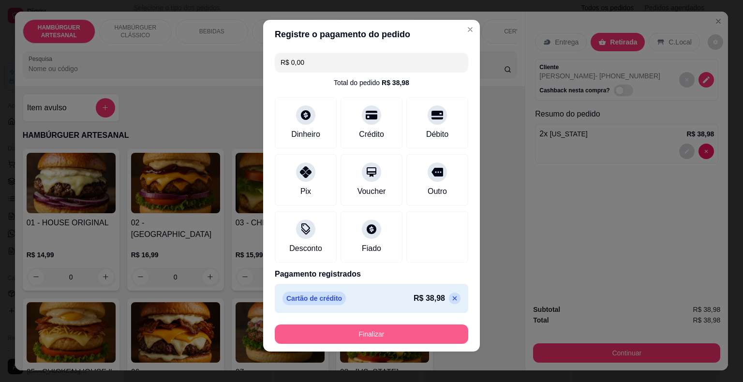
click at [416, 335] on button "Finalizar" at bounding box center [371, 334] width 193 height 19
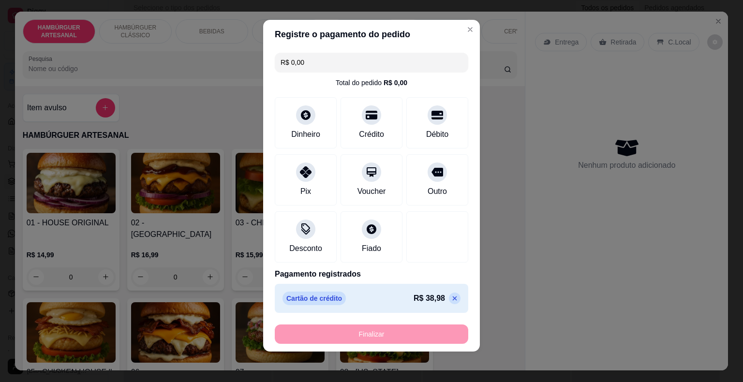
type input "0"
type input "-R$ 38,98"
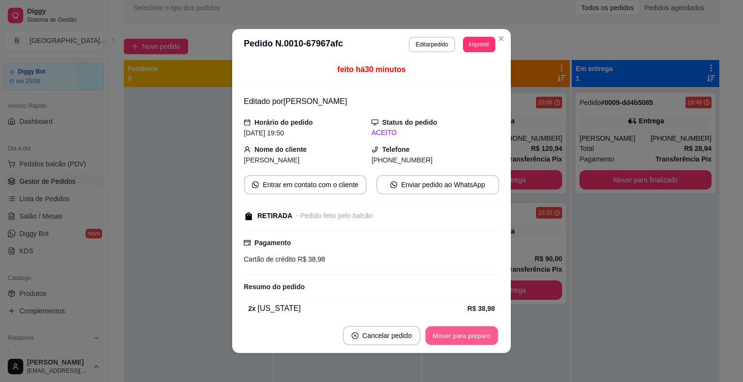
click at [461, 342] on button "Mover para preparo" at bounding box center [461, 336] width 73 height 19
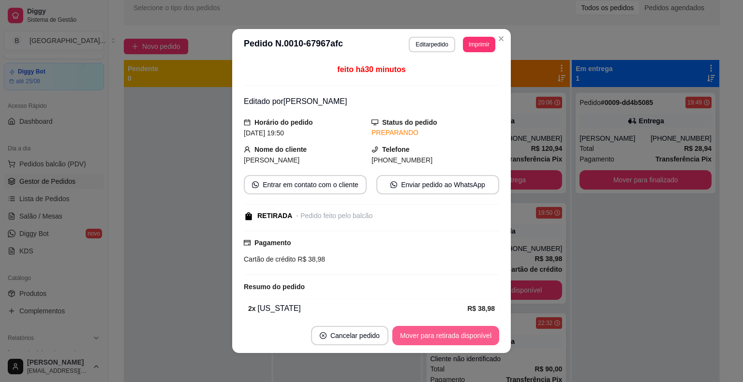
click at [461, 342] on button "Mover para retirada disponível" at bounding box center [445, 335] width 107 height 19
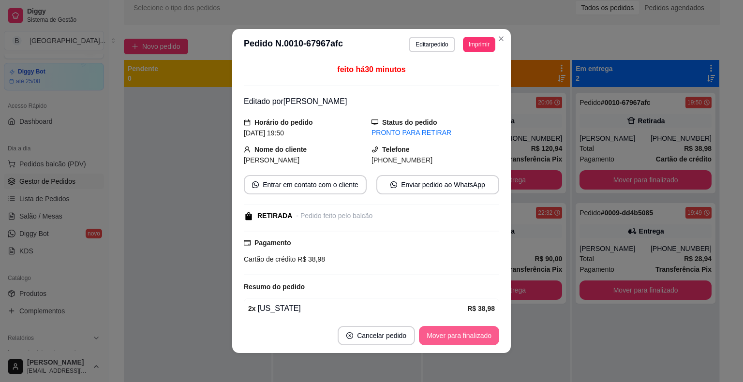
click at [461, 342] on button "Mover para finalizado" at bounding box center [459, 335] width 80 height 19
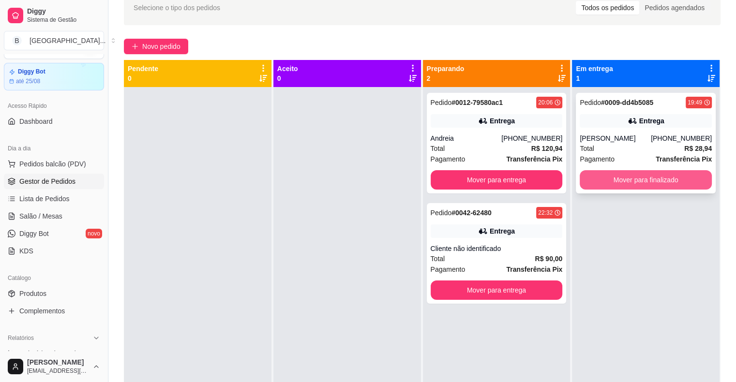
click at [656, 187] on button "Mover para finalizado" at bounding box center [646, 179] width 132 height 19
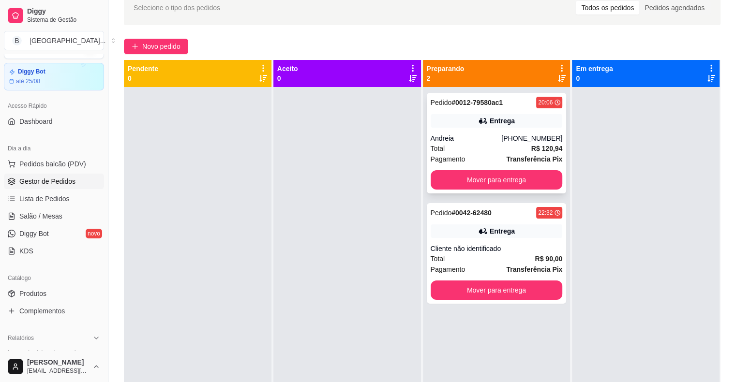
click at [478, 142] on div "Andreia" at bounding box center [466, 139] width 71 height 10
click at [29, 218] on span "Salão / Mesas" at bounding box center [40, 216] width 43 height 10
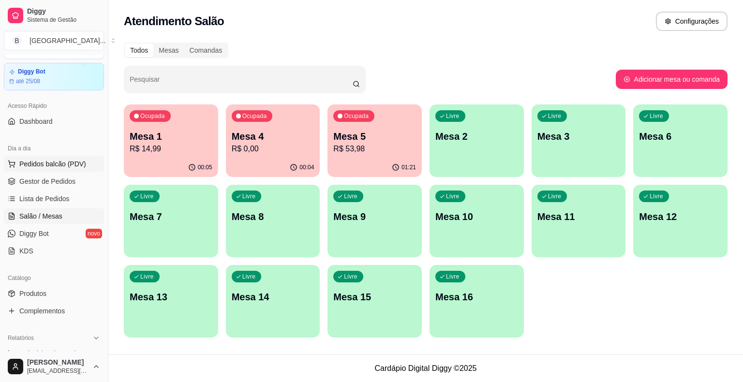
click at [44, 157] on button "Pedidos balcão (PDV)" at bounding box center [54, 163] width 100 height 15
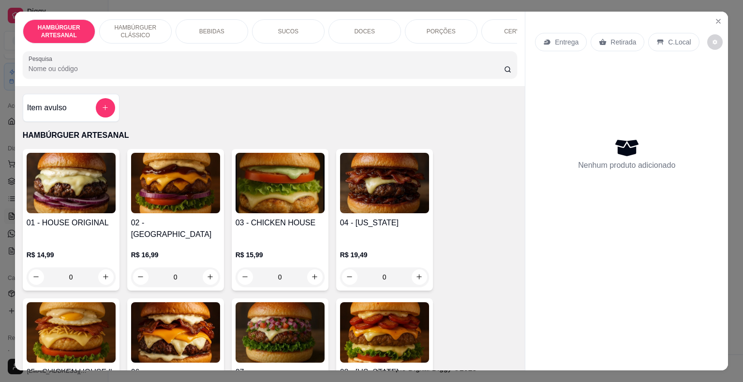
click at [196, 33] on div "BEBIDAS" at bounding box center [212, 31] width 73 height 24
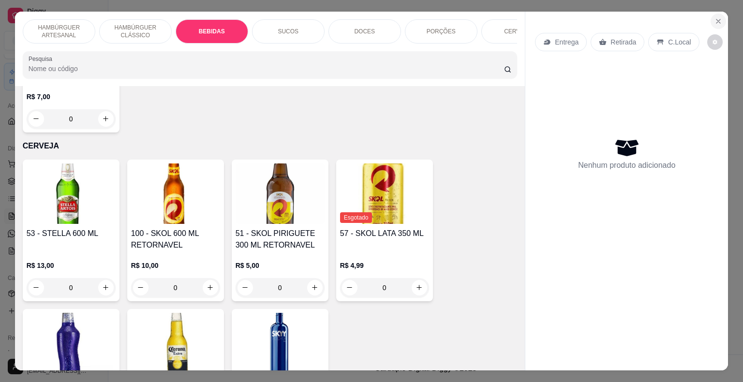
click at [714, 18] on icon "Close" at bounding box center [718, 21] width 8 height 8
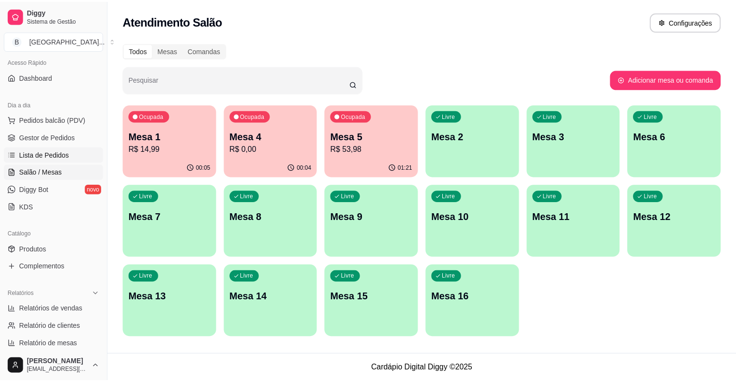
scroll to position [120, 0]
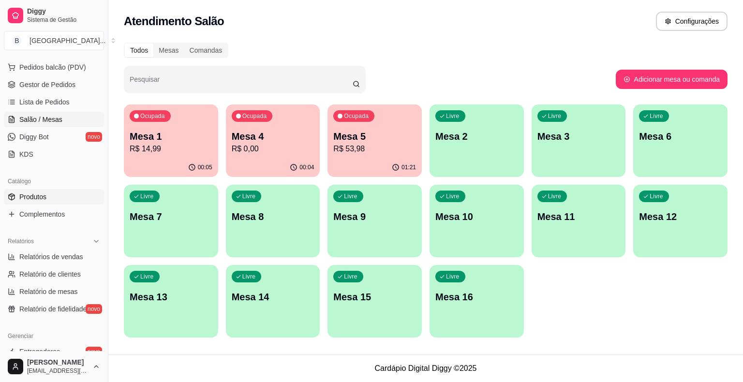
click at [36, 198] on span "Produtos" at bounding box center [32, 197] width 27 height 10
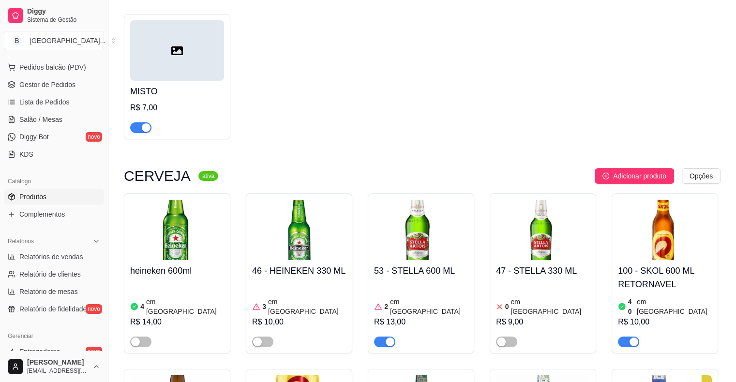
scroll to position [3531, 0]
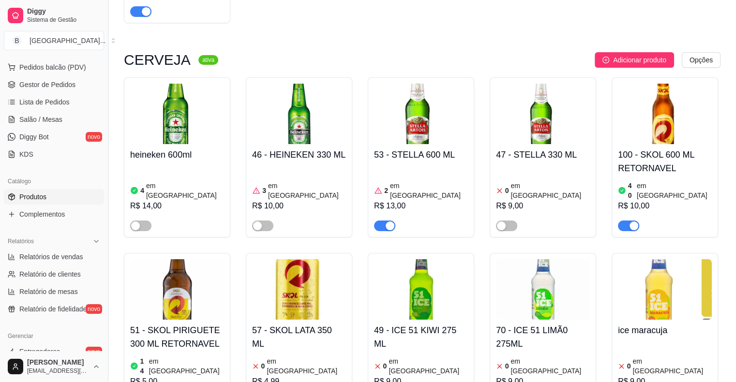
click at [301, 324] on h4 "57 - SKOL LATA 350 ML" at bounding box center [299, 337] width 94 height 27
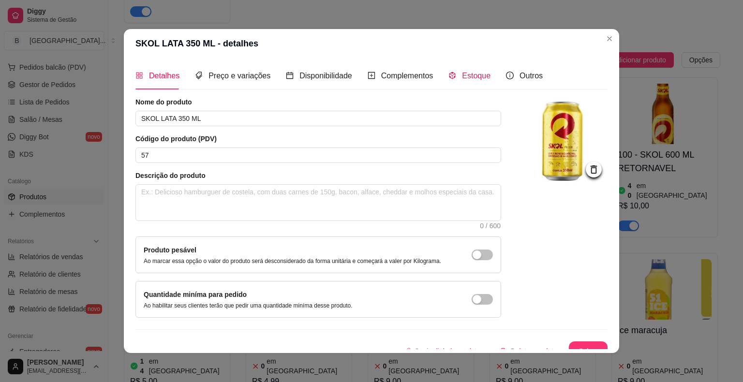
click at [451, 77] on div "Estoque" at bounding box center [469, 76] width 42 height 12
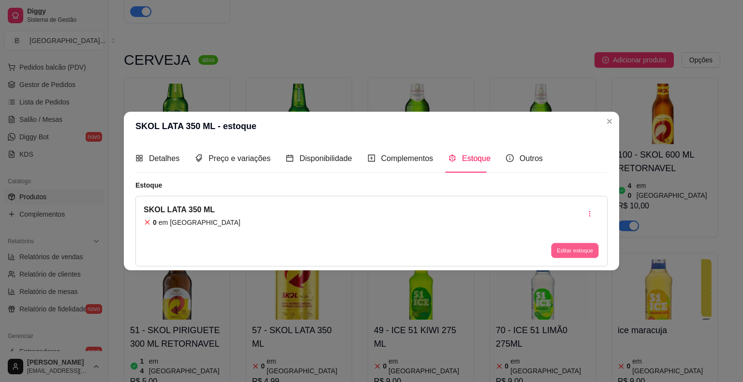
click at [565, 243] on button "Editar estoque" at bounding box center [574, 250] width 47 height 15
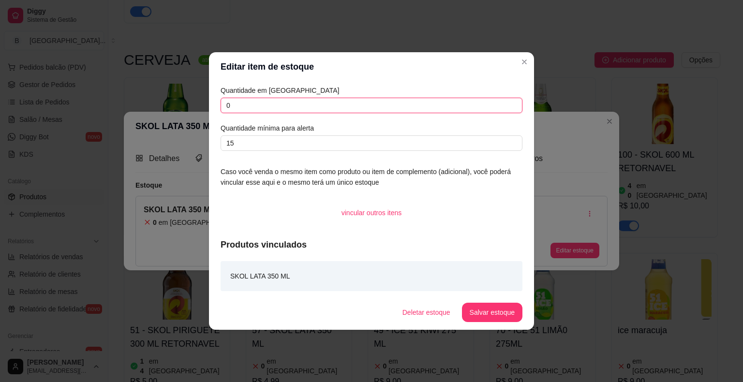
click at [386, 107] on input "0" at bounding box center [372, 105] width 302 height 15
type input "17"
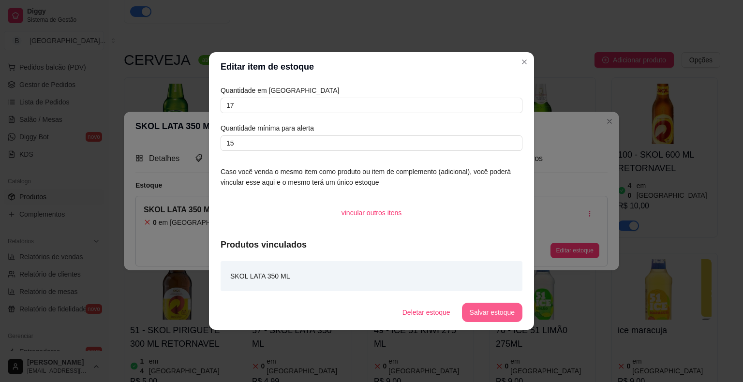
click at [491, 311] on button "Salvar estoque" at bounding box center [492, 312] width 60 height 19
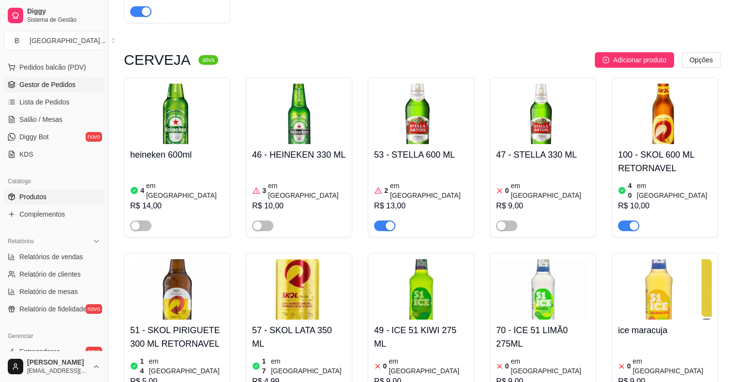
click at [60, 85] on span "Gestor de Pedidos" at bounding box center [47, 85] width 56 height 10
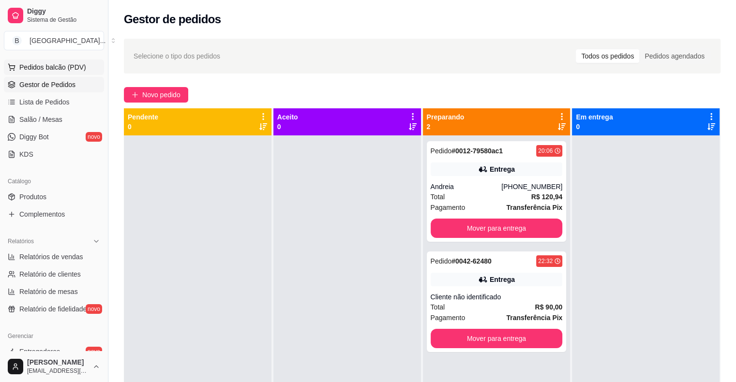
click at [60, 67] on span "Pedidos balcão (PDV)" at bounding box center [52, 67] width 67 height 10
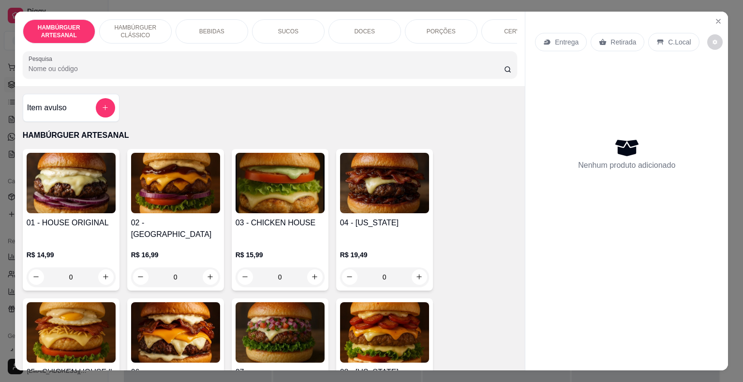
click at [228, 19] on div "BEBIDAS" at bounding box center [212, 31] width 73 height 24
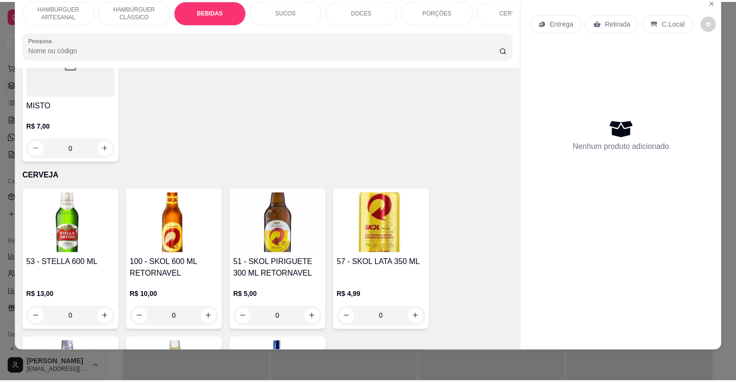
scroll to position [2464, 0]
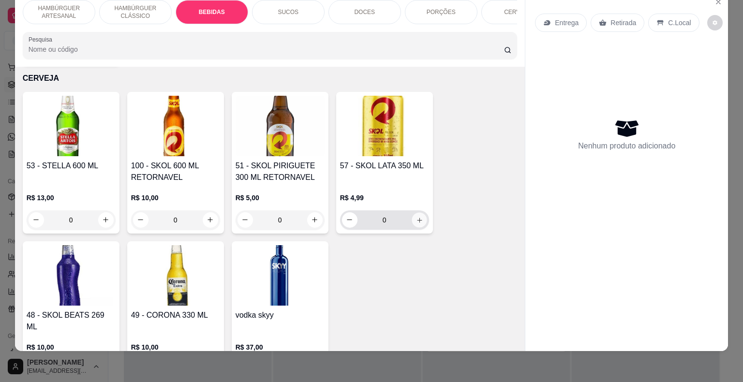
click at [416, 216] on icon "increase-product-quantity" at bounding box center [419, 219] width 7 height 7
type input "1"
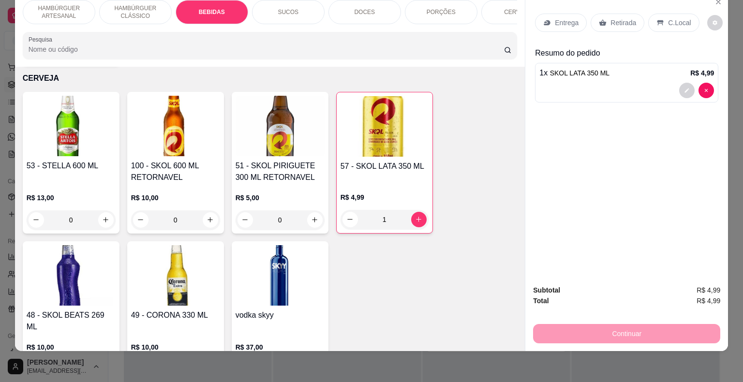
click at [624, 18] on p "Retirada" at bounding box center [623, 23] width 26 height 10
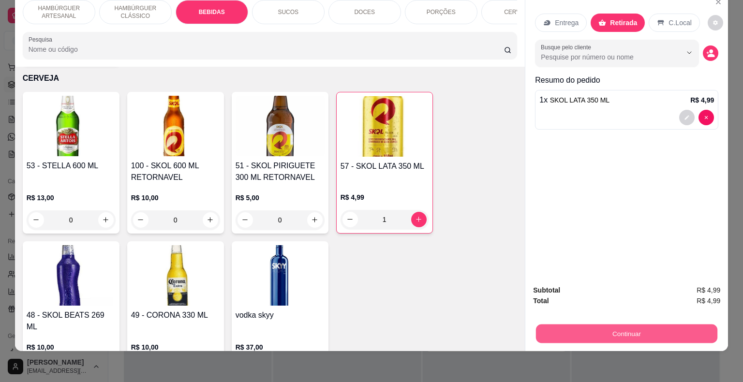
click at [548, 325] on button "Continuar" at bounding box center [626, 334] width 181 height 19
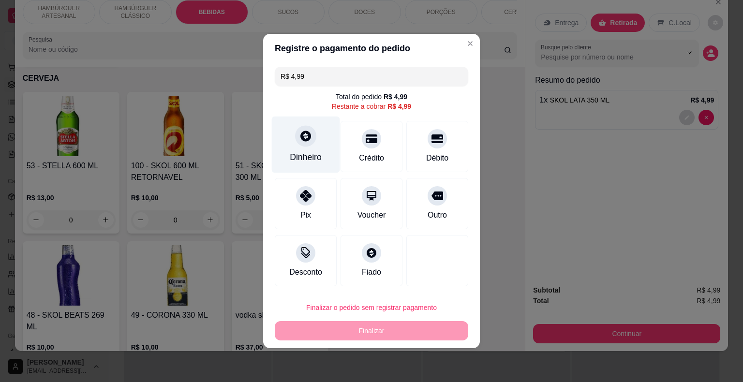
click at [304, 138] on icon at bounding box center [305, 136] width 13 height 13
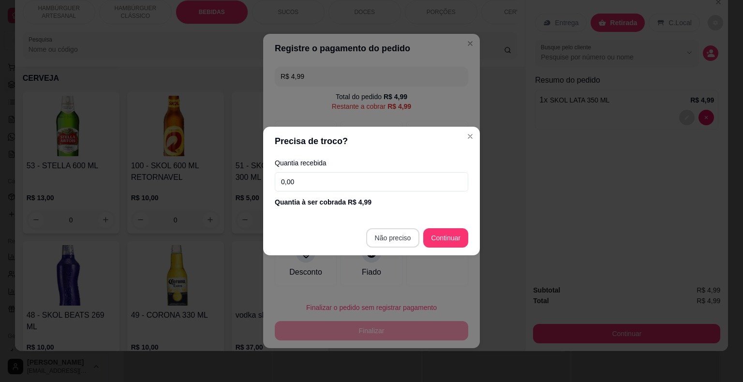
type input "R$ 0,00"
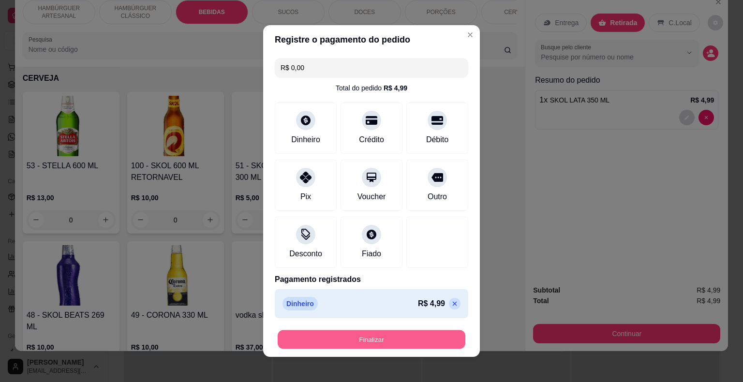
click at [415, 335] on button "Finalizar" at bounding box center [372, 339] width 188 height 19
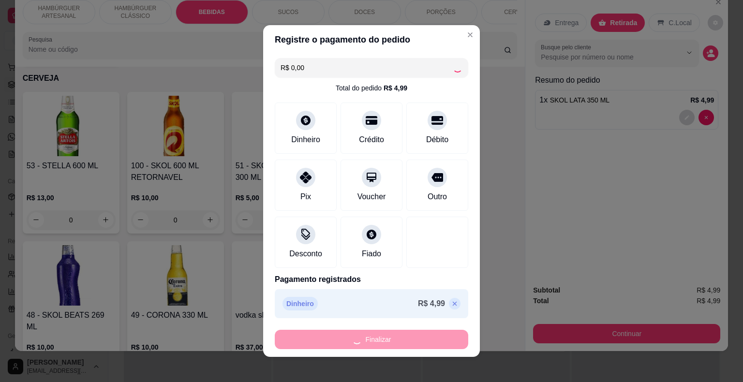
type input "0"
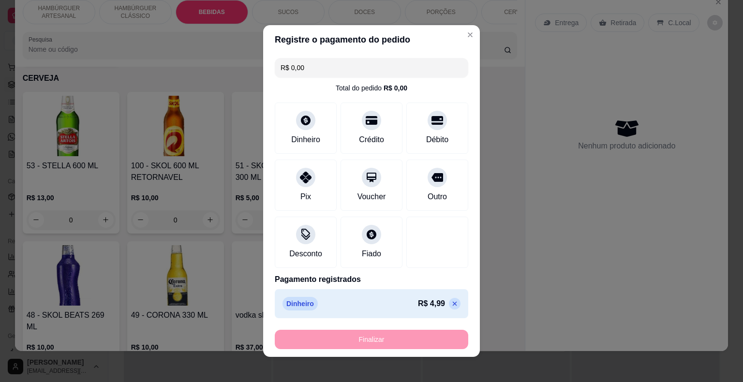
type input "-R$ 4,99"
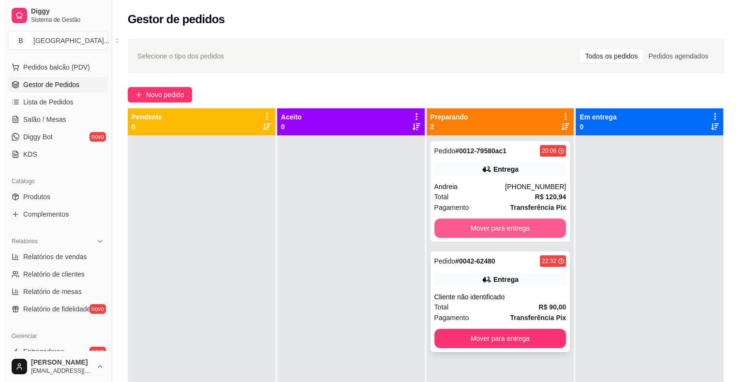
scroll to position [27, 0]
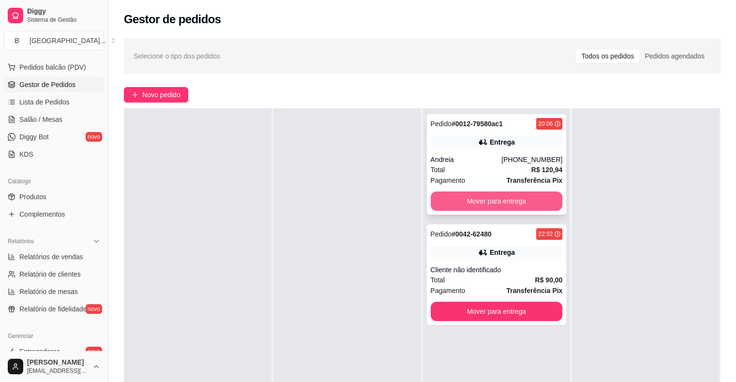
click at [471, 194] on button "Mover para entrega" at bounding box center [497, 201] width 132 height 19
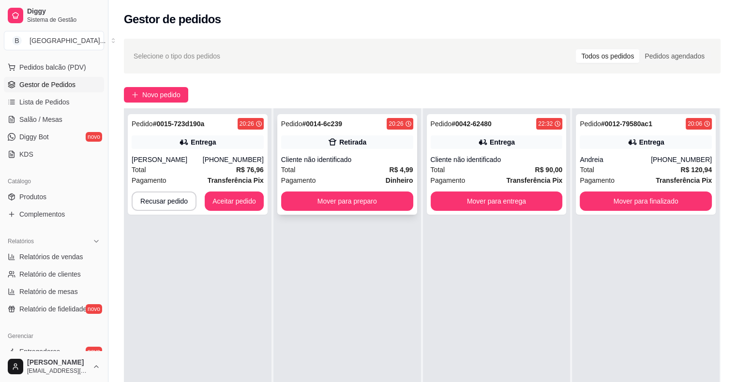
click at [312, 159] on div "Cliente não identificado" at bounding box center [347, 160] width 132 height 10
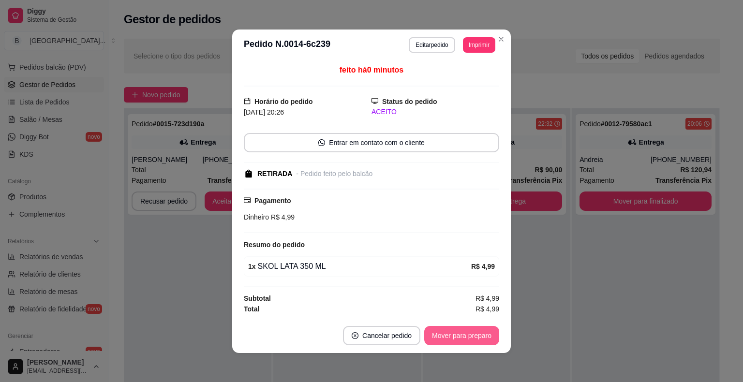
scroll to position [1, 0]
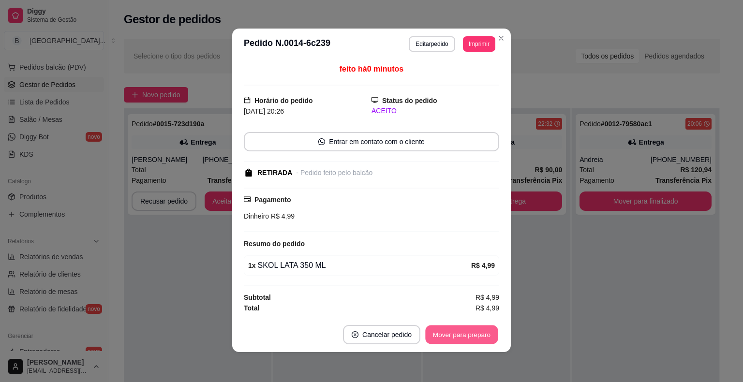
click at [443, 326] on button "Mover para preparo" at bounding box center [461, 334] width 73 height 19
click at [443, 330] on button "Mover para preparo" at bounding box center [461, 334] width 75 height 19
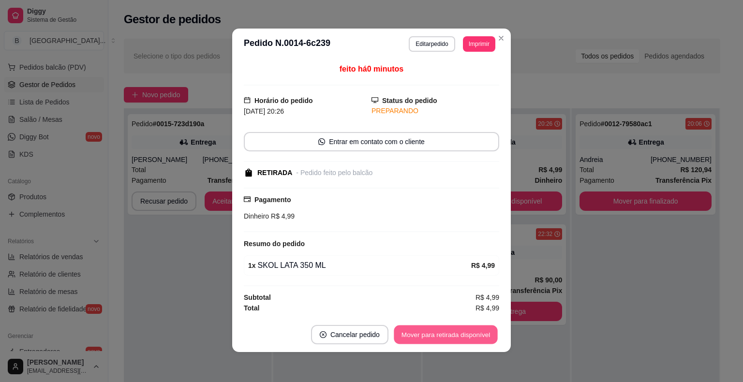
click at [443, 330] on button "Mover para retirada disponível" at bounding box center [446, 334] width 104 height 19
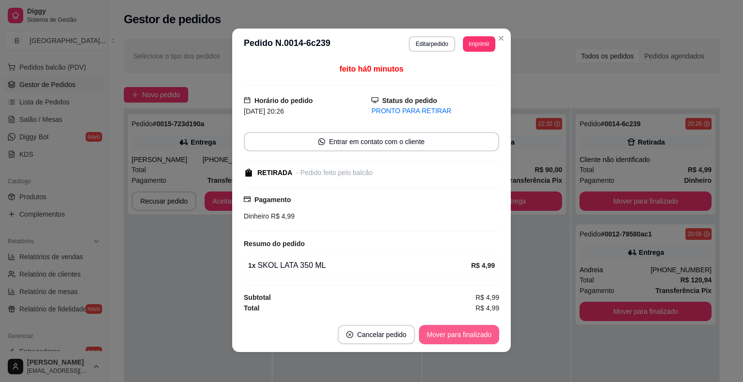
click at [476, 334] on button "Mover para finalizado" at bounding box center [459, 334] width 80 height 19
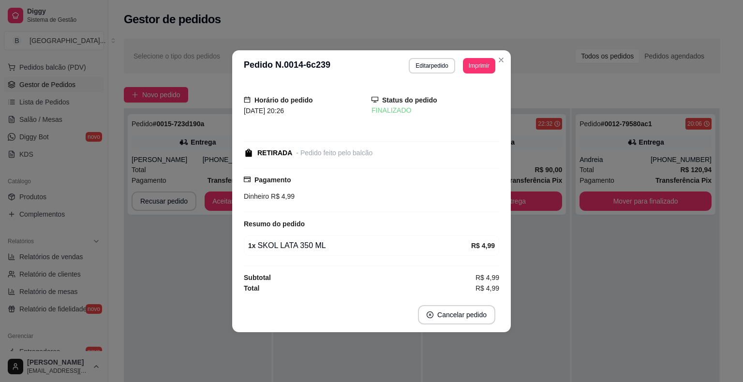
scroll to position [0, 0]
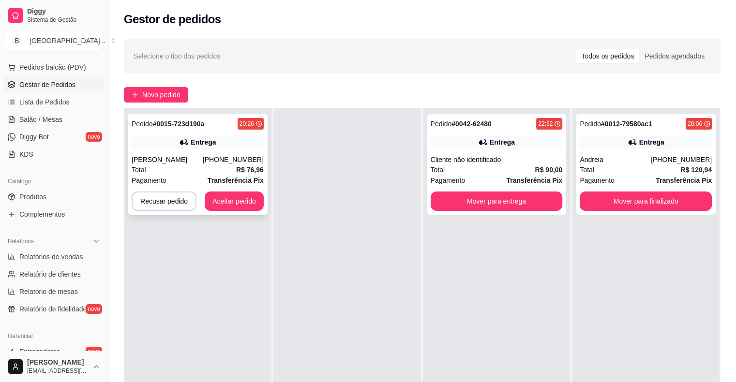
click at [223, 167] on div "Total R$ 76,96" at bounding box center [198, 169] width 132 height 11
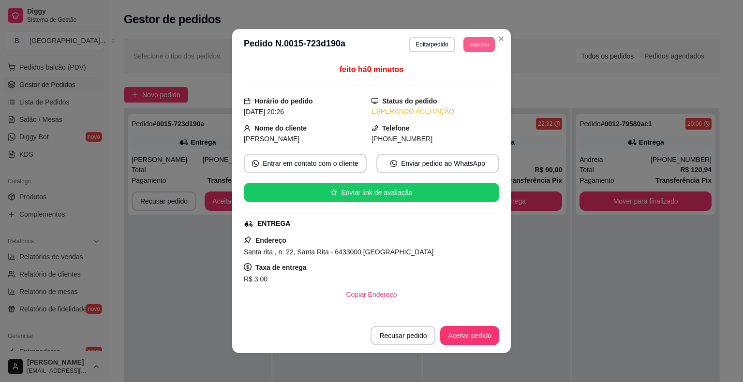
click at [465, 48] on button "Imprimir" at bounding box center [478, 44] width 31 height 15
click at [459, 83] on button "IMPRESSORA" at bounding box center [457, 78] width 68 height 15
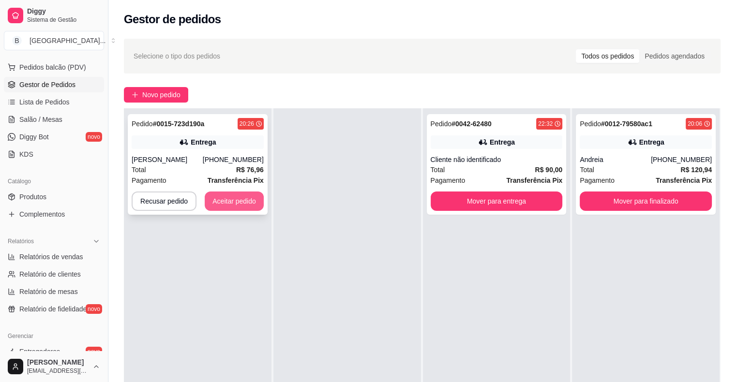
click at [244, 202] on button "Aceitar pedido" at bounding box center [234, 201] width 59 height 19
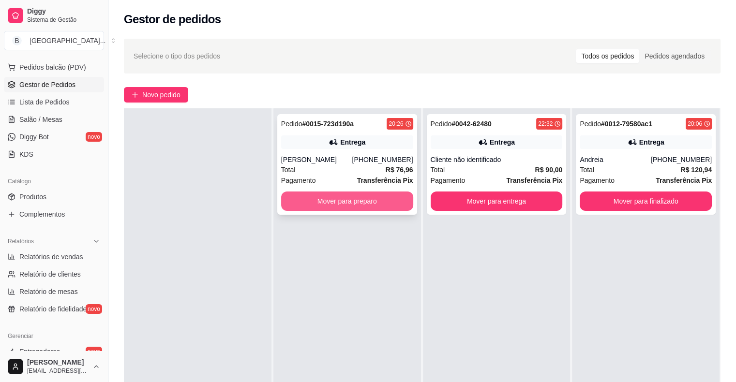
click at [362, 204] on button "Mover para preparo" at bounding box center [347, 201] width 132 height 19
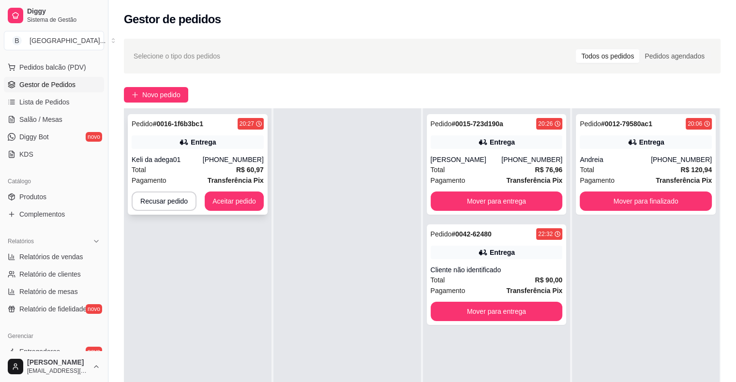
click at [172, 175] on div "Total R$ 60,97" at bounding box center [198, 169] width 132 height 11
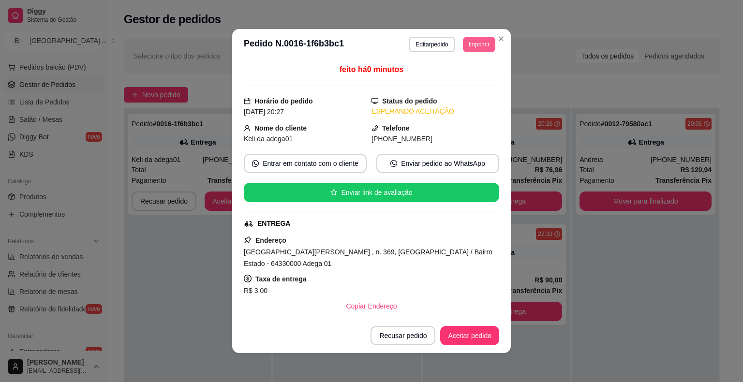
click at [476, 44] on button "Imprimir" at bounding box center [479, 44] width 32 height 15
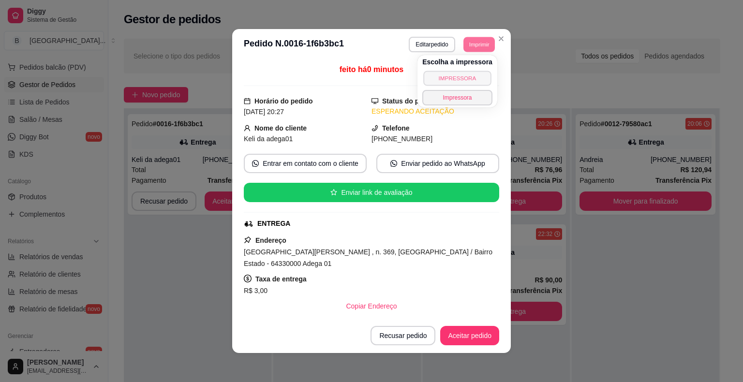
click at [465, 76] on button "IMPRESSORA" at bounding box center [457, 78] width 68 height 15
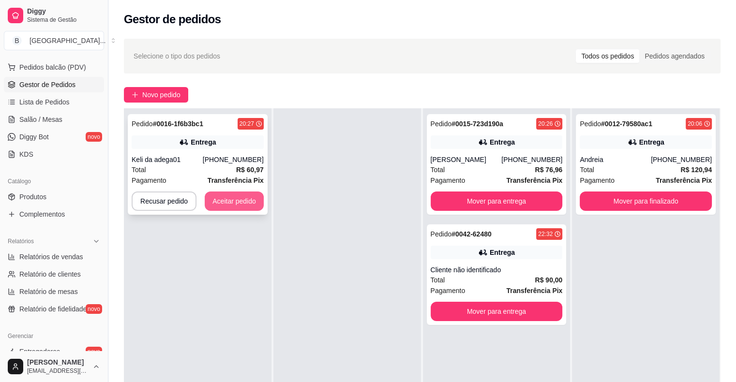
click at [240, 199] on button "Aceitar pedido" at bounding box center [234, 201] width 59 height 19
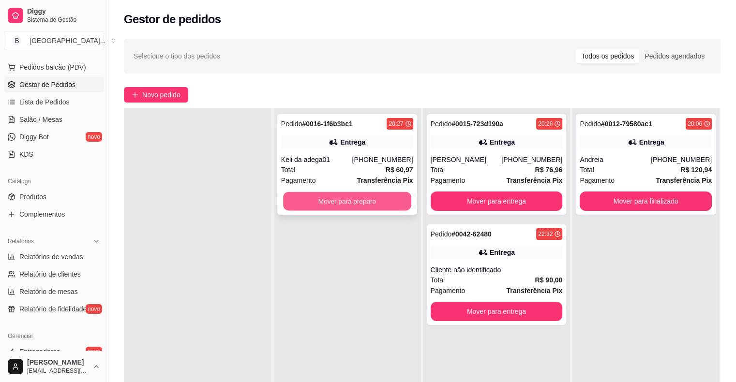
click at [346, 202] on button "Mover para preparo" at bounding box center [347, 201] width 128 height 19
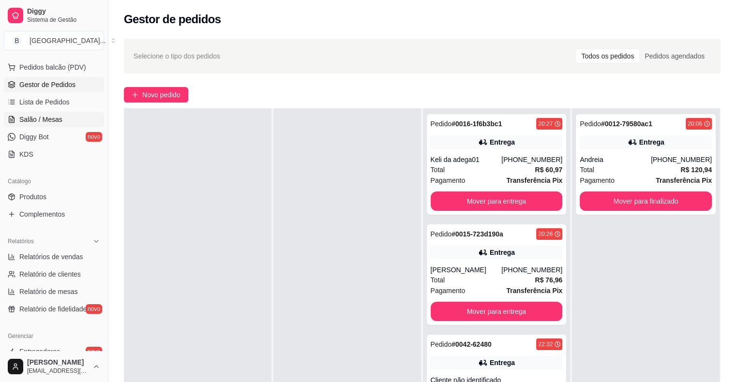
click at [41, 125] on link "Salão / Mesas" at bounding box center [54, 119] width 100 height 15
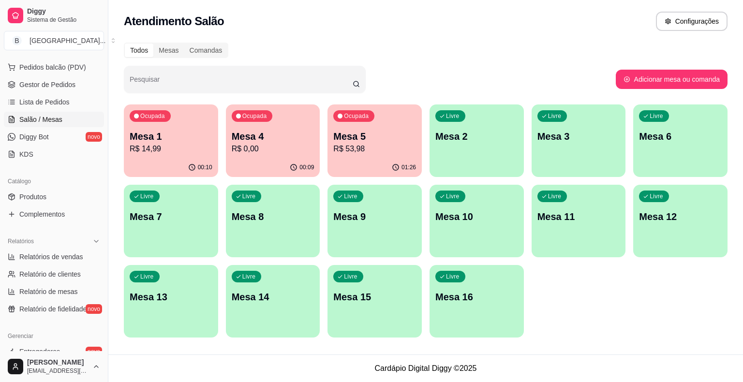
click at [170, 147] on p "R$ 14,99" at bounding box center [171, 149] width 83 height 12
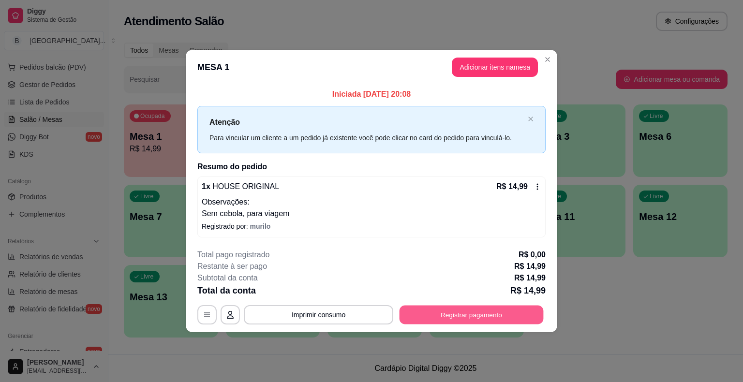
click at [463, 314] on button "Registrar pagamento" at bounding box center [472, 314] width 144 height 19
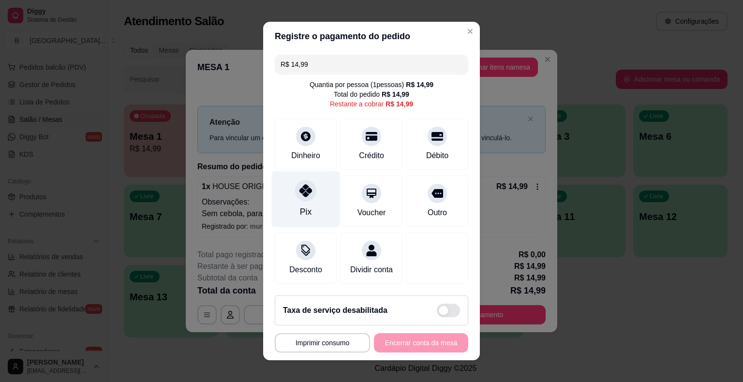
click at [300, 189] on icon at bounding box center [305, 190] width 13 height 13
type input "R$ 0,00"
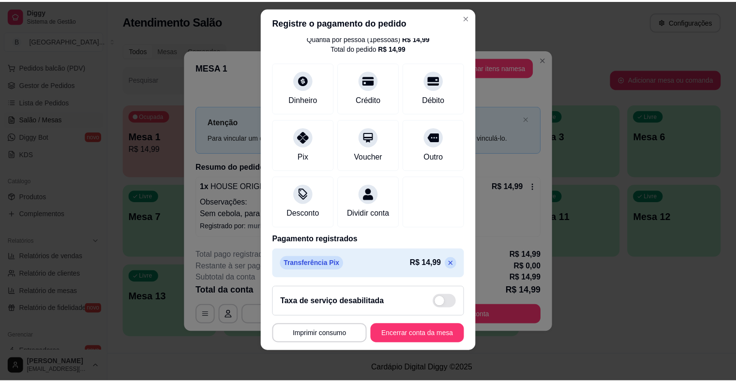
scroll to position [45, 0]
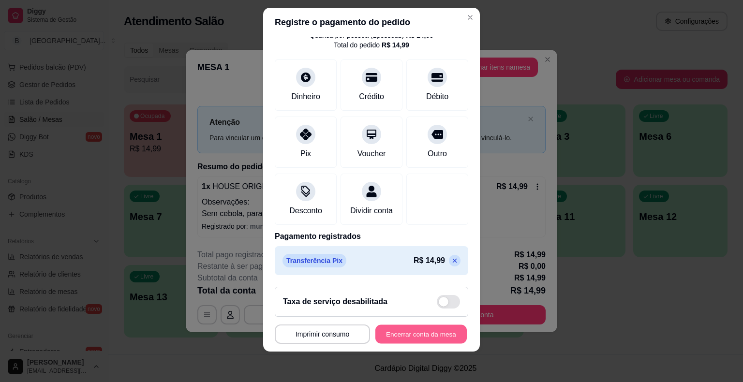
click at [393, 328] on button "Encerrar conta da mesa" at bounding box center [420, 334] width 91 height 19
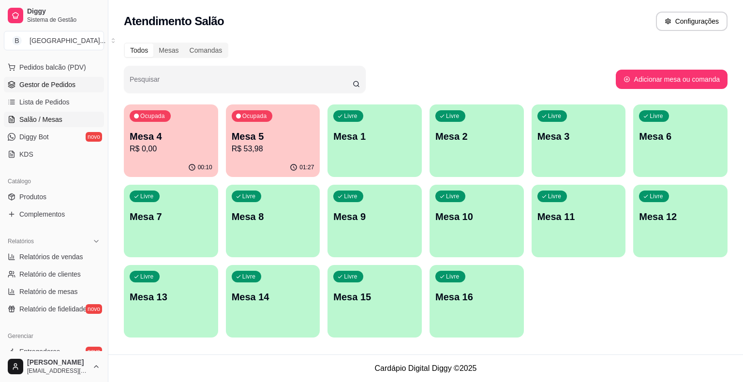
click at [73, 84] on span "Gestor de Pedidos" at bounding box center [47, 85] width 56 height 10
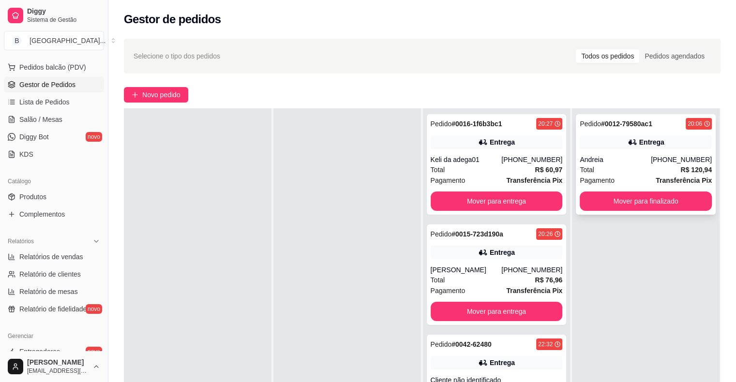
click at [592, 156] on div "Andreia" at bounding box center [615, 160] width 71 height 10
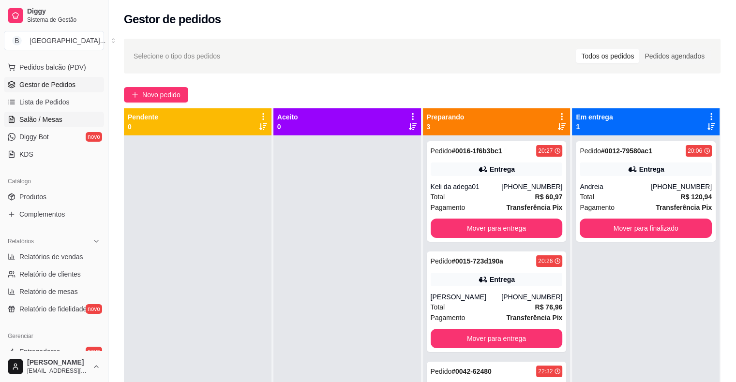
click at [43, 123] on span "Salão / Mesas" at bounding box center [40, 120] width 43 height 10
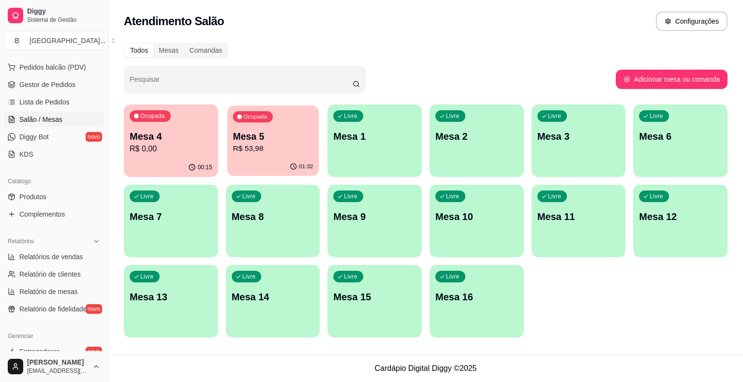
click at [252, 149] on p "R$ 53,98" at bounding box center [273, 148] width 80 height 11
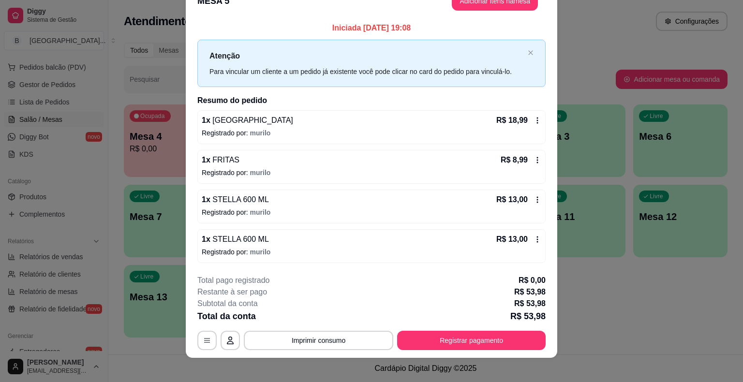
scroll to position [26, 0]
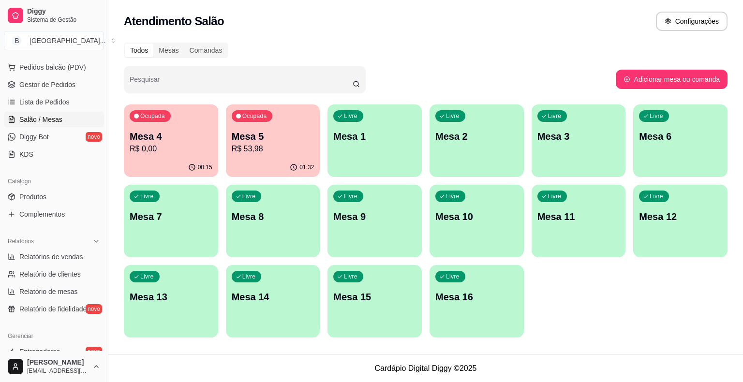
click at [70, 93] on ul "Pedidos balcão (PDV) Gestor de Pedidos Lista de Pedidos Salão / Mesas Diggy Bot…" at bounding box center [54, 111] width 100 height 103
click at [72, 89] on link "Gestor de Pedidos" at bounding box center [54, 84] width 100 height 15
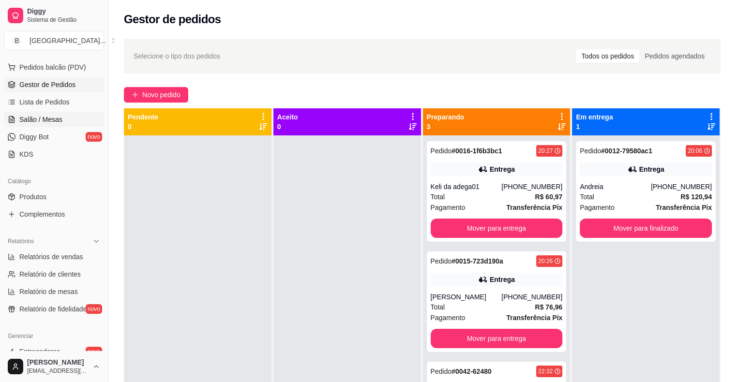
click at [53, 120] on span "Salão / Mesas" at bounding box center [40, 120] width 43 height 10
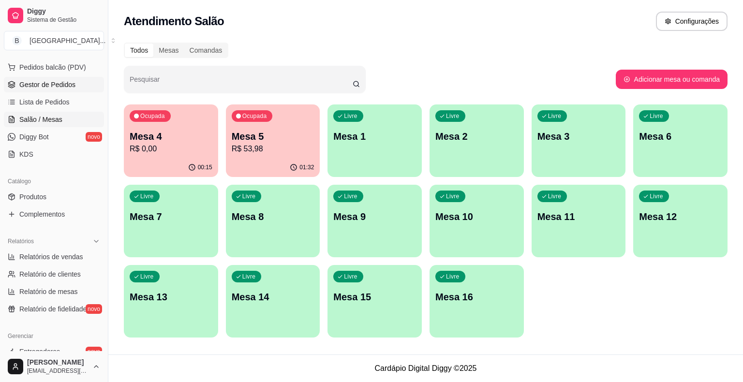
click at [47, 78] on link "Gestor de Pedidos" at bounding box center [54, 84] width 100 height 15
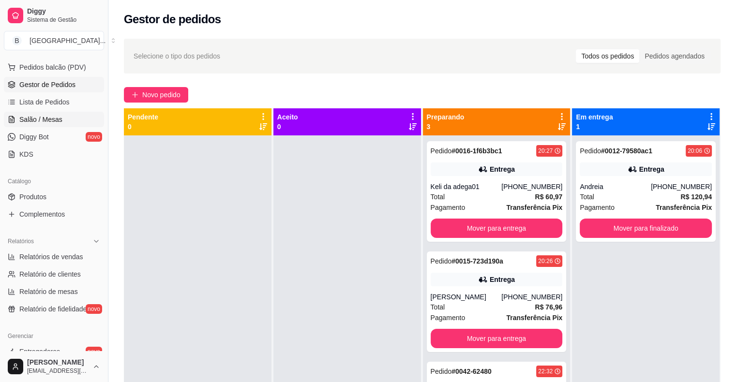
click at [72, 114] on link "Salão / Mesas" at bounding box center [54, 119] width 100 height 15
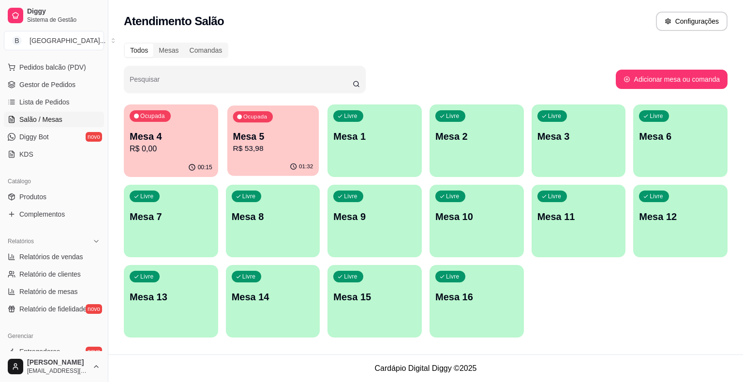
click at [266, 158] on button "Ocupada Mesa 5 R$ 53,98 01:32" at bounding box center [272, 140] width 91 height 71
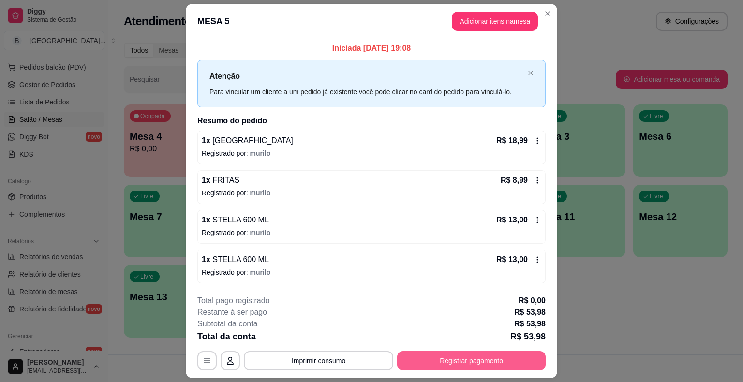
click at [448, 361] on button "Registrar pagamento" at bounding box center [471, 360] width 149 height 19
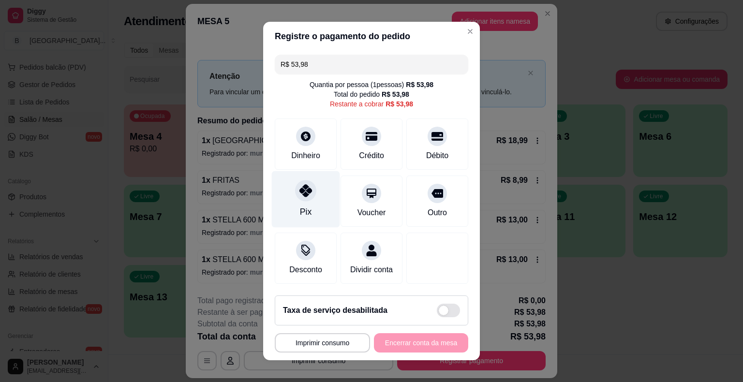
click at [313, 186] on div "Pix" at bounding box center [306, 199] width 68 height 57
type input "R$ 0,00"
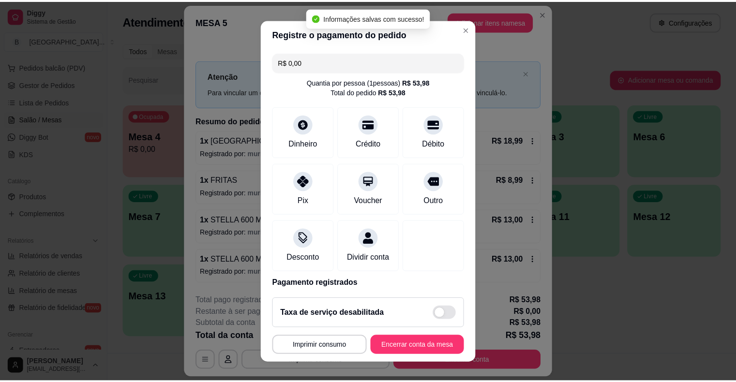
scroll to position [45, 0]
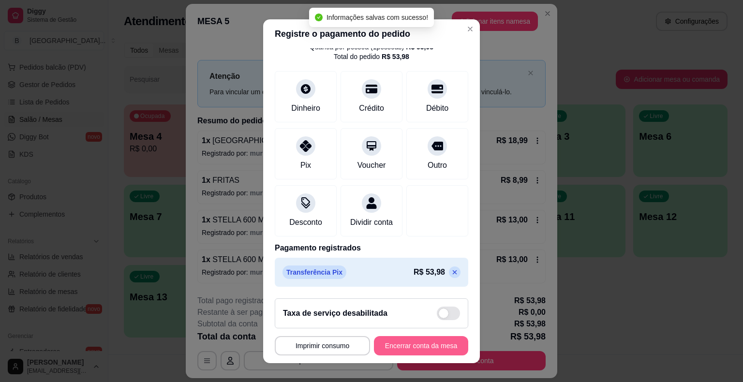
click at [402, 345] on button "Encerrar conta da mesa" at bounding box center [421, 345] width 94 height 19
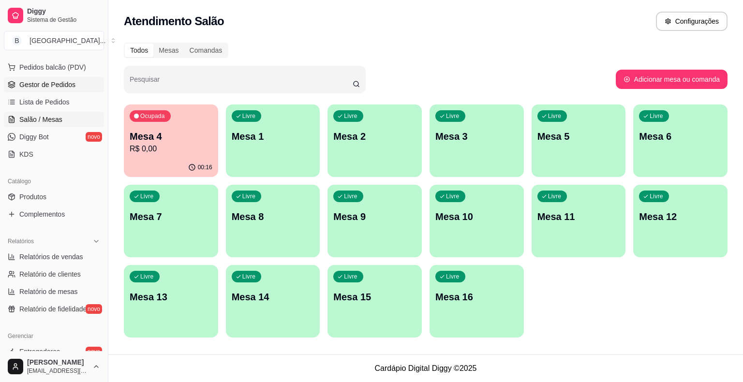
click at [38, 77] on link "Gestor de Pedidos" at bounding box center [54, 84] width 100 height 15
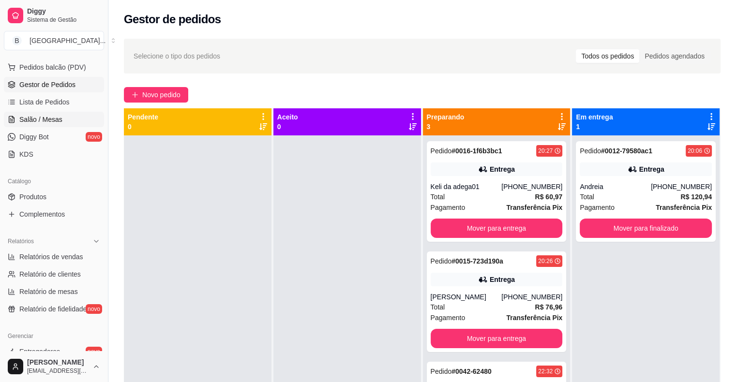
click at [23, 113] on link "Salão / Mesas" at bounding box center [54, 119] width 100 height 15
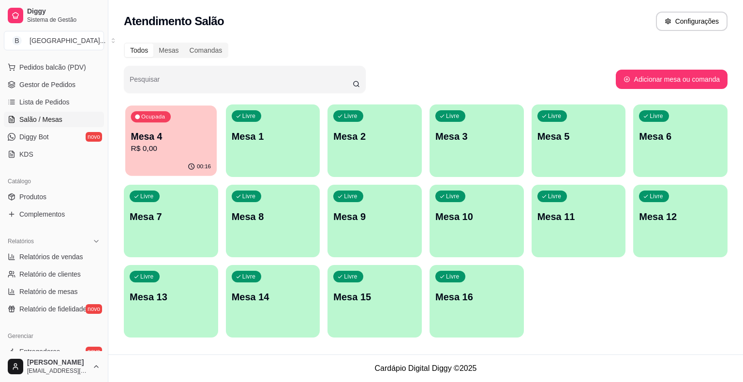
click at [186, 144] on p "R$ 0,00" at bounding box center [171, 148] width 80 height 11
click at [45, 88] on span "Gestor de Pedidos" at bounding box center [47, 85] width 56 height 10
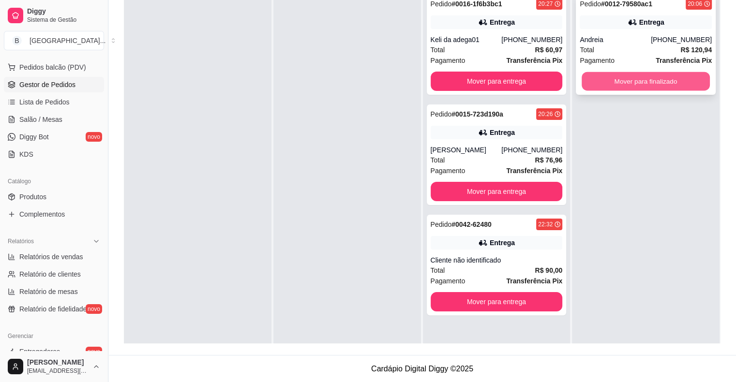
click at [683, 80] on button "Mover para finalizado" at bounding box center [645, 81] width 128 height 19
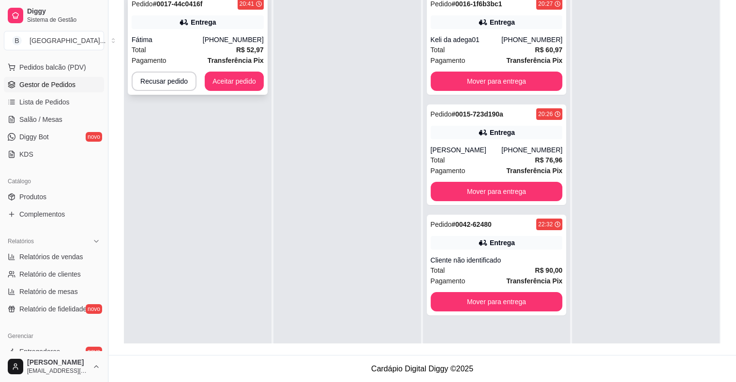
click at [246, 39] on div "[PHONE_NUMBER]" at bounding box center [233, 40] width 61 height 10
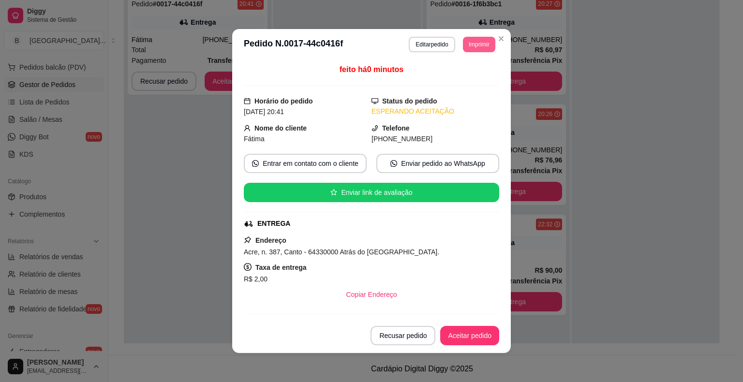
click at [466, 44] on button "Imprimir" at bounding box center [479, 44] width 32 height 15
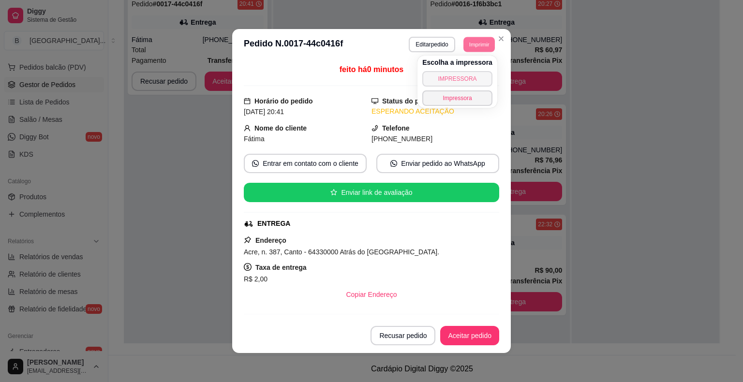
click at [469, 82] on button "IMPRESSORA" at bounding box center [457, 78] width 70 height 15
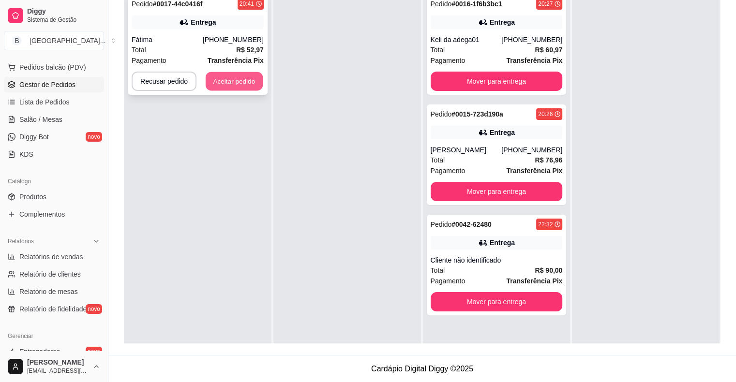
click at [246, 76] on button "Aceitar pedido" at bounding box center [234, 81] width 57 height 19
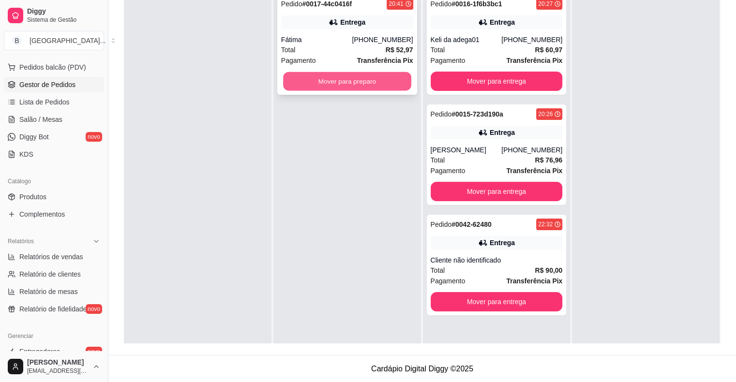
click at [313, 84] on button "Mover para preparo" at bounding box center [347, 81] width 128 height 19
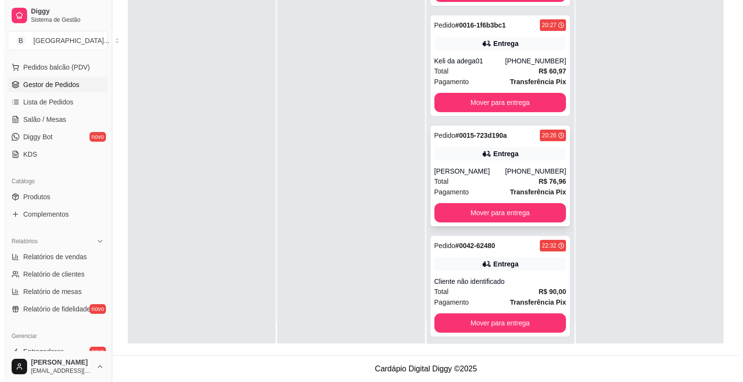
scroll to position [27, 0]
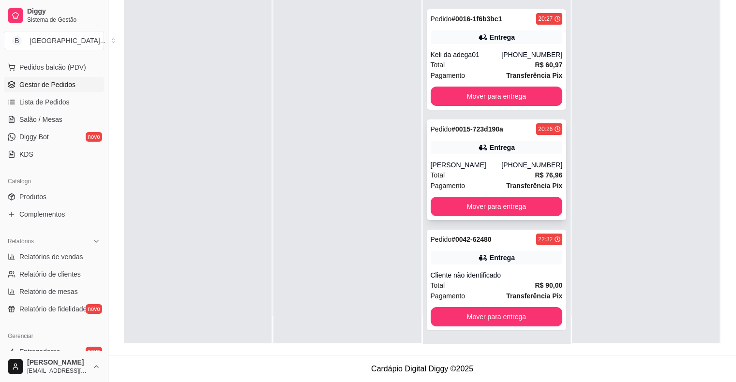
click at [488, 158] on div "Pedido # 0015-723d190a 20:26 Entrega [PERSON_NAME] [PHONE_NUMBER] Total R$ 76,9…" at bounding box center [497, 169] width 140 height 101
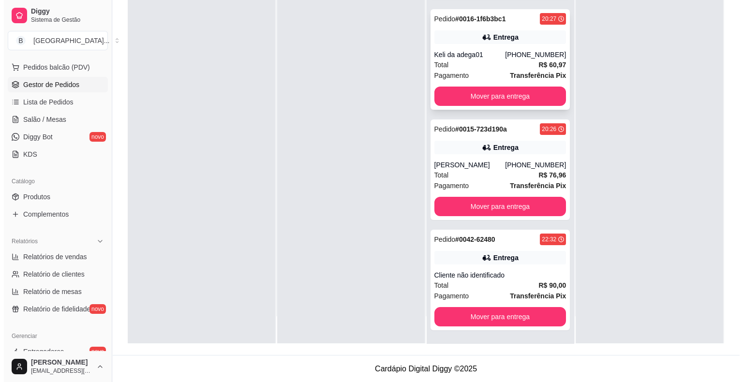
scroll to position [0, 0]
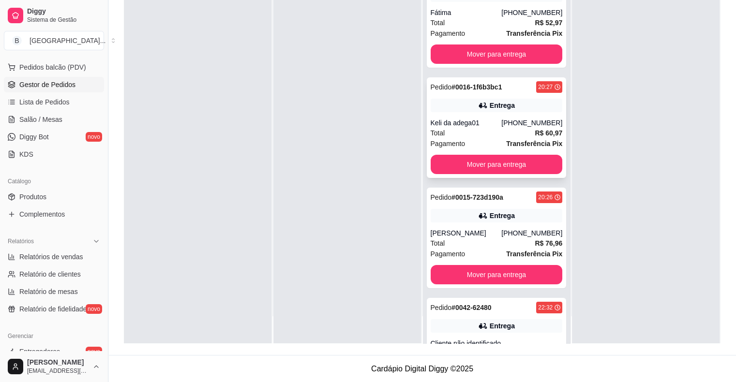
click at [468, 126] on div "Keli da adega01" at bounding box center [466, 123] width 71 height 10
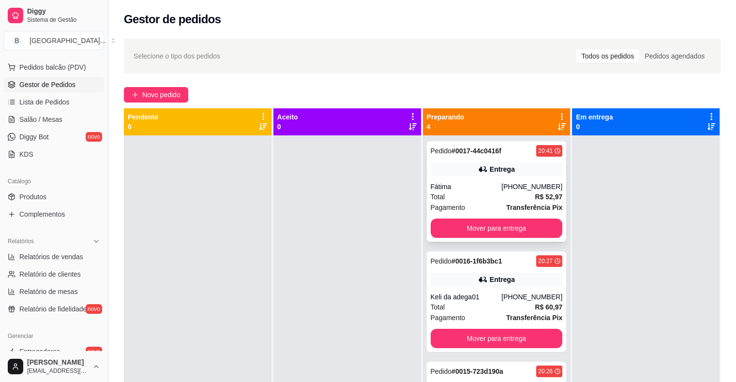
click at [453, 175] on div "Entrega" at bounding box center [497, 170] width 132 height 14
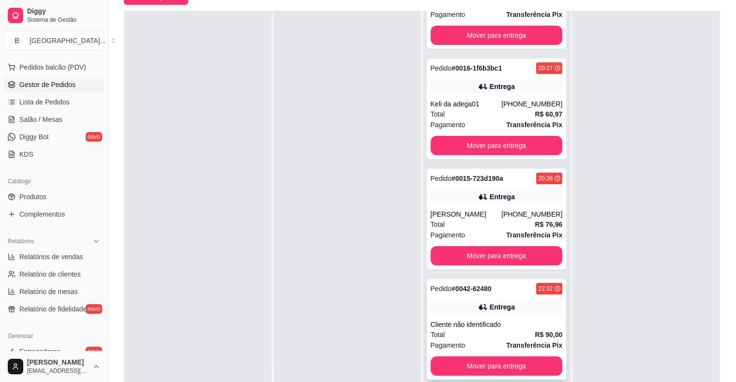
scroll to position [147, 0]
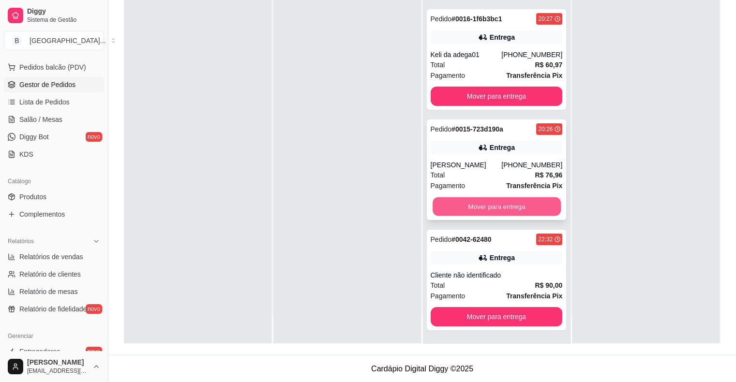
click at [481, 206] on button "Mover para entrega" at bounding box center [496, 206] width 128 height 19
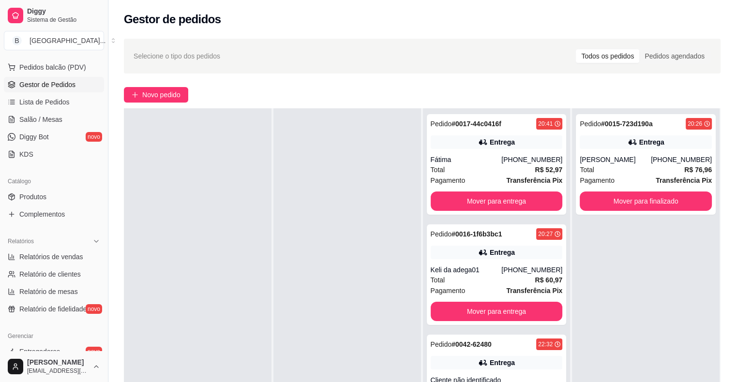
scroll to position [0, 0]
click at [74, 124] on link "Salão / Mesas" at bounding box center [54, 119] width 100 height 15
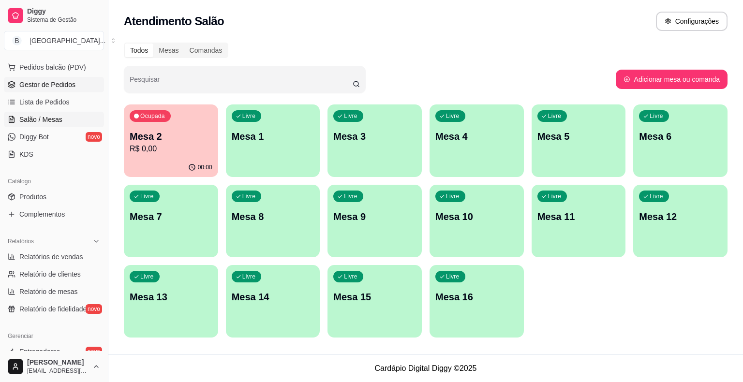
click at [43, 84] on span "Gestor de Pedidos" at bounding box center [47, 85] width 56 height 10
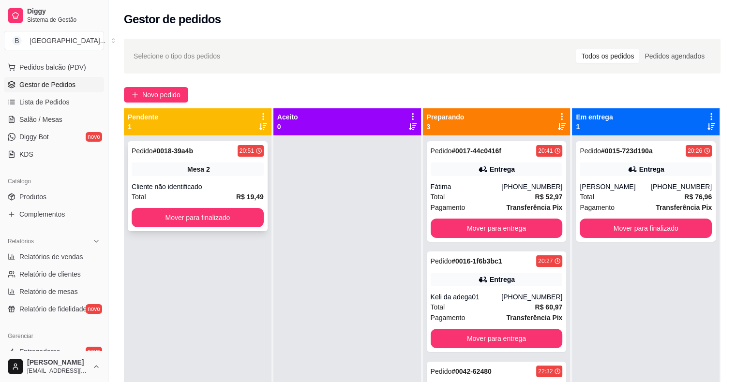
click at [181, 193] on div "Total R$ 19,49" at bounding box center [198, 197] width 132 height 11
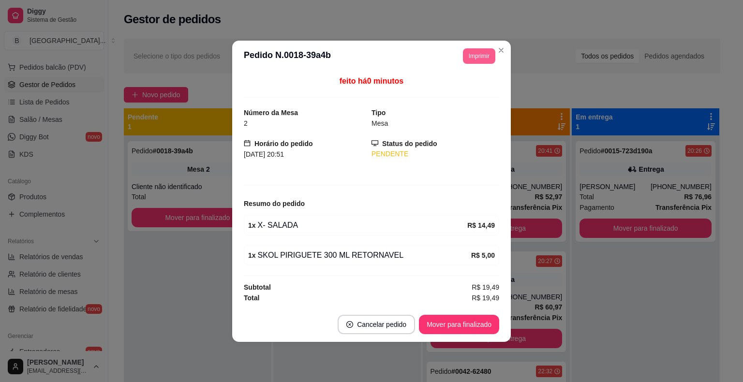
click at [486, 52] on button "Imprimir" at bounding box center [479, 55] width 32 height 15
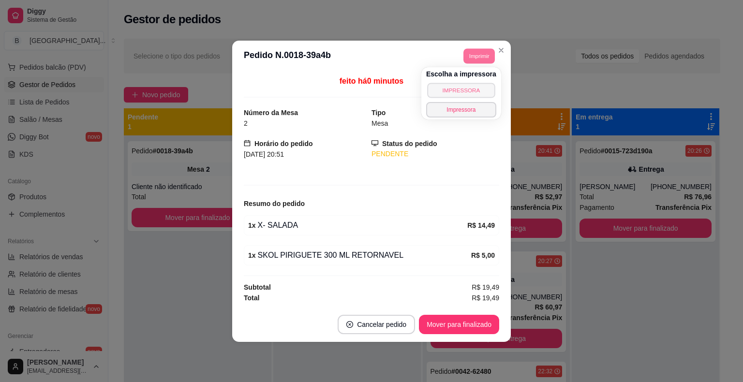
click at [481, 91] on button "IMPRESSORA" at bounding box center [461, 90] width 68 height 15
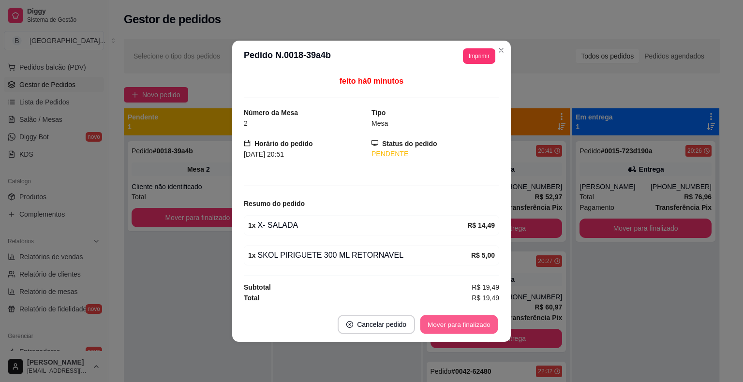
click at [456, 318] on button "Mover para finalizado" at bounding box center [459, 324] width 78 height 19
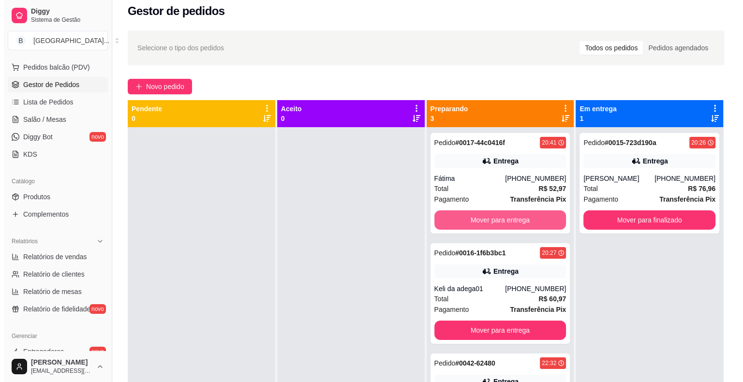
scroll to position [2, 0]
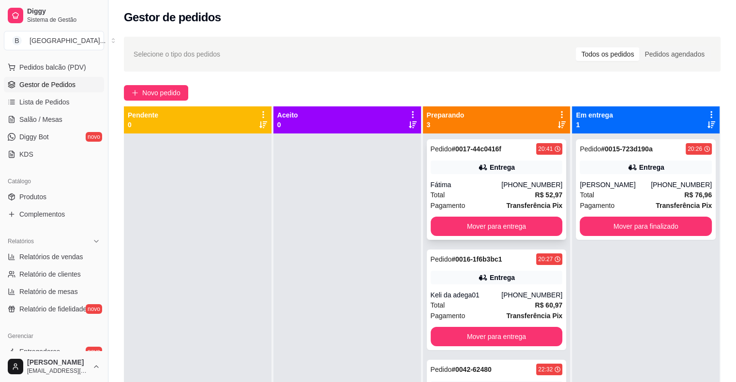
click at [476, 204] on div "Pagamento Transferência Pix" at bounding box center [497, 205] width 132 height 11
click at [472, 180] on div "Fátima" at bounding box center [466, 185] width 71 height 10
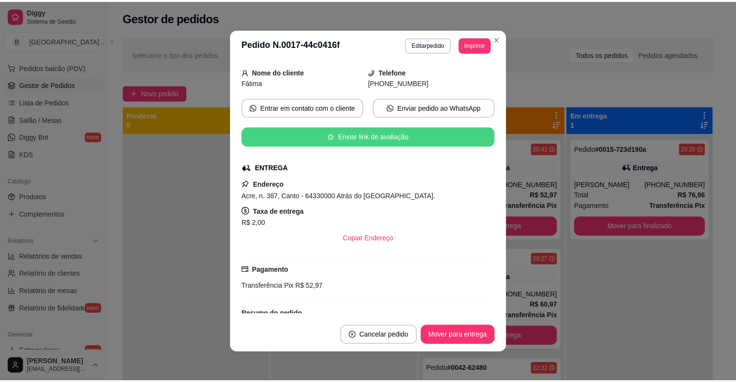
scroll to position [149, 0]
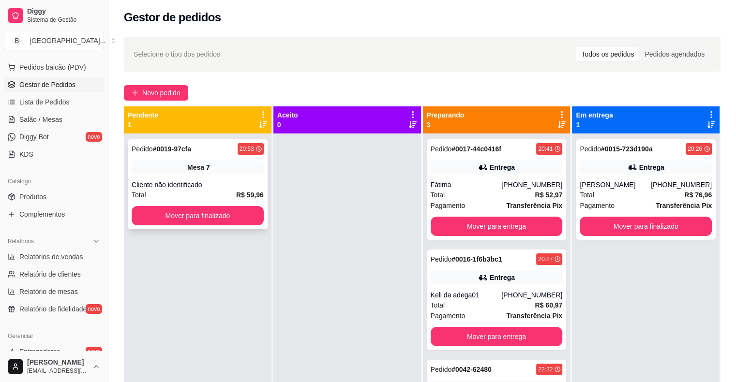
click at [164, 174] on div "Pedido # 0019-97cfa 20:53 Mesa 7 Cliente não identificado Total R$ 59,96 Mover …" at bounding box center [198, 184] width 140 height 90
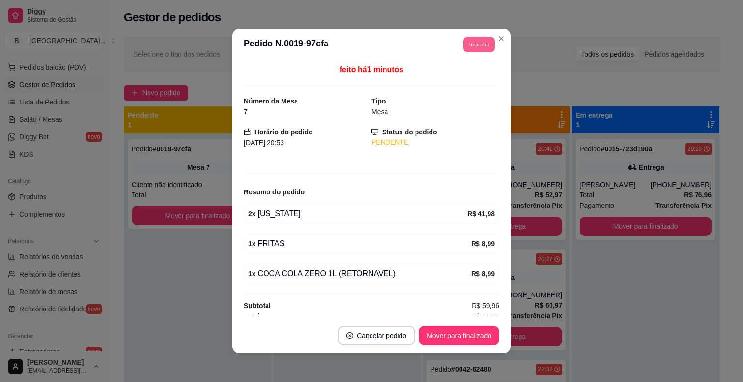
click at [475, 44] on button "Imprimir" at bounding box center [478, 44] width 31 height 15
click at [445, 74] on button "IMPRESSORA" at bounding box center [457, 78] width 68 height 15
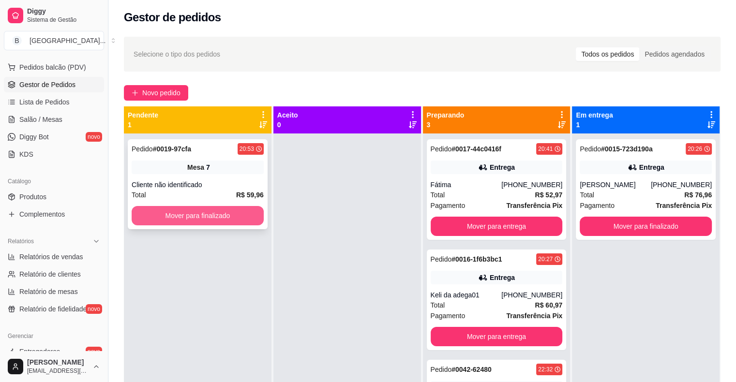
click at [212, 220] on button "Mover para finalizado" at bounding box center [198, 215] width 132 height 19
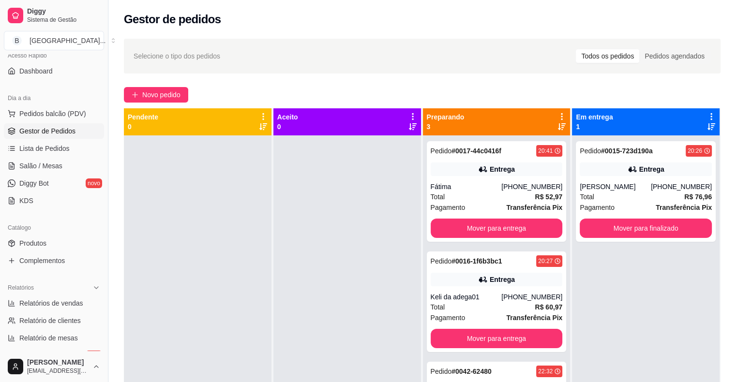
scroll to position [72, 0]
click at [51, 162] on link "Salão / Mesas" at bounding box center [54, 167] width 100 height 15
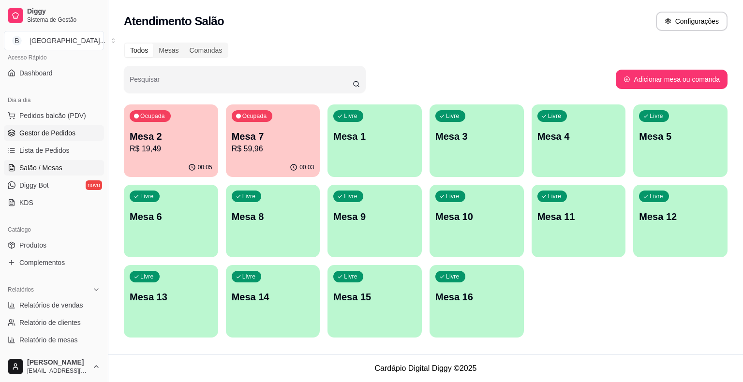
click at [60, 129] on span "Gestor de Pedidos" at bounding box center [47, 133] width 56 height 10
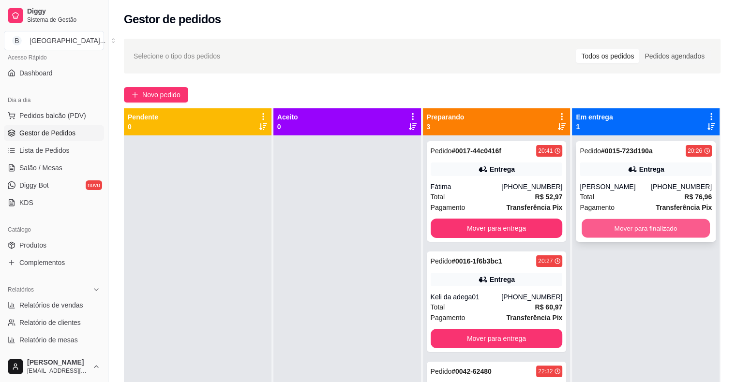
click at [669, 233] on button "Mover para finalizado" at bounding box center [645, 228] width 128 height 19
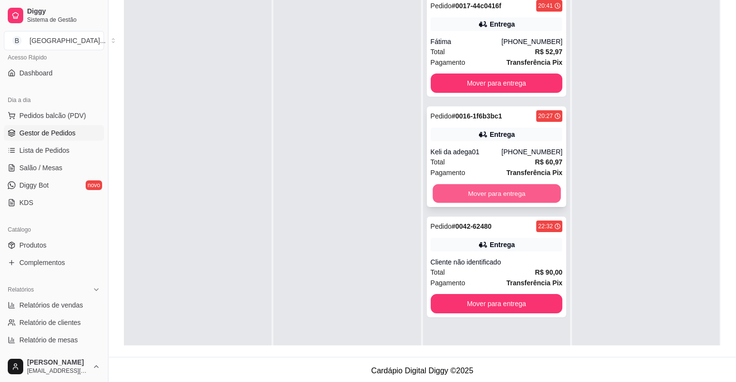
click at [490, 192] on button "Mover para entrega" at bounding box center [496, 193] width 128 height 19
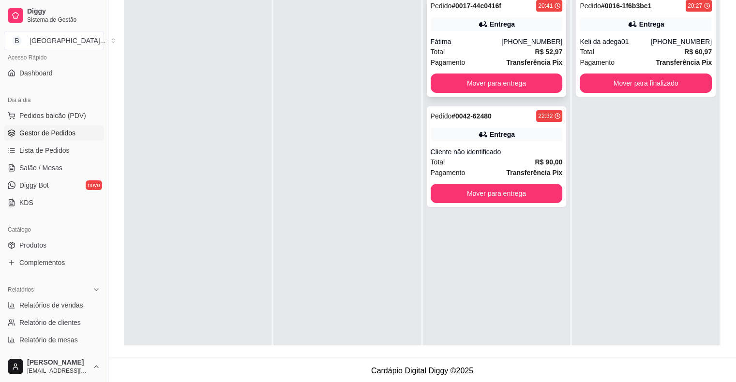
click at [434, 64] on span "Pagamento" at bounding box center [448, 62] width 35 height 11
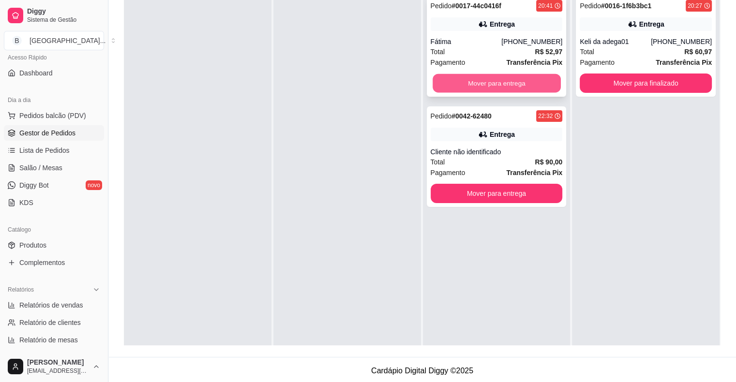
click at [508, 77] on button "Mover para entrega" at bounding box center [496, 83] width 128 height 19
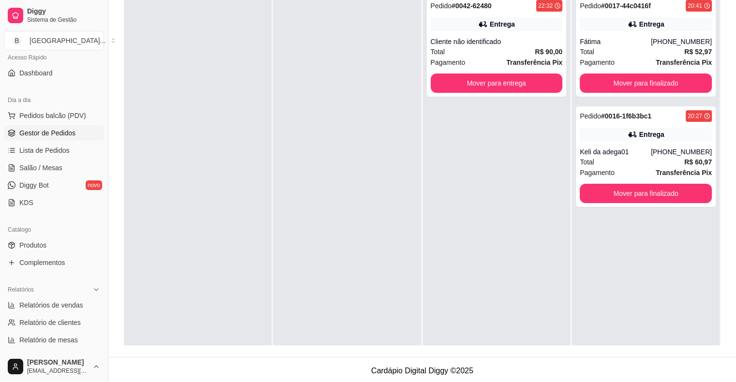
click at [53, 106] on div "Dia a dia" at bounding box center [54, 99] width 100 height 15
click at [53, 123] on button "Pedidos balcão (PDV)" at bounding box center [54, 115] width 100 height 15
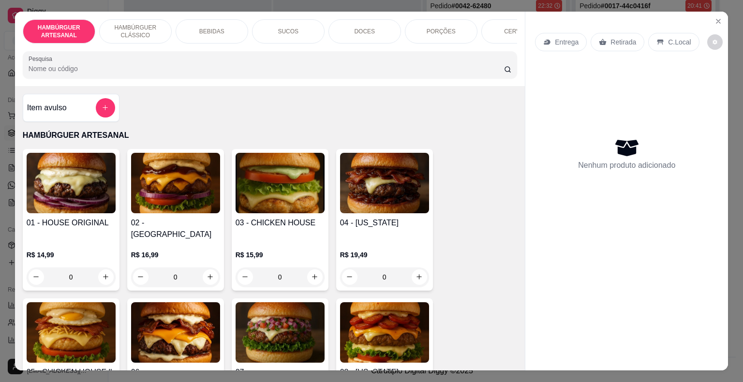
click at [565, 40] on p "Entrega" at bounding box center [567, 42] width 24 height 10
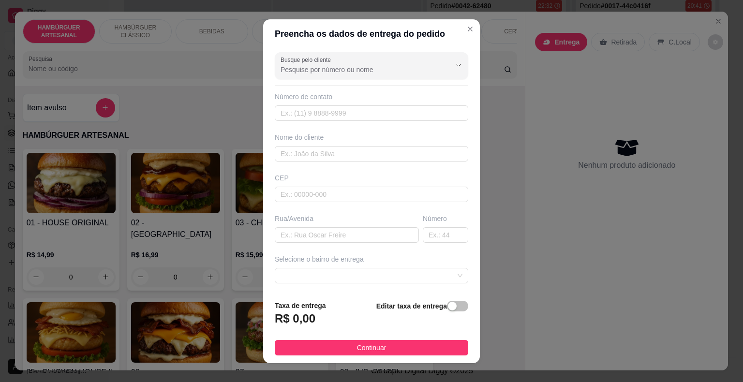
scroll to position [80, 0]
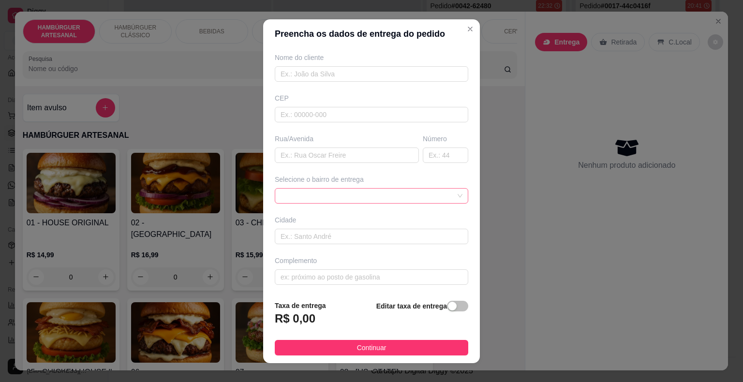
click at [403, 189] on span at bounding box center [372, 196] width 182 height 15
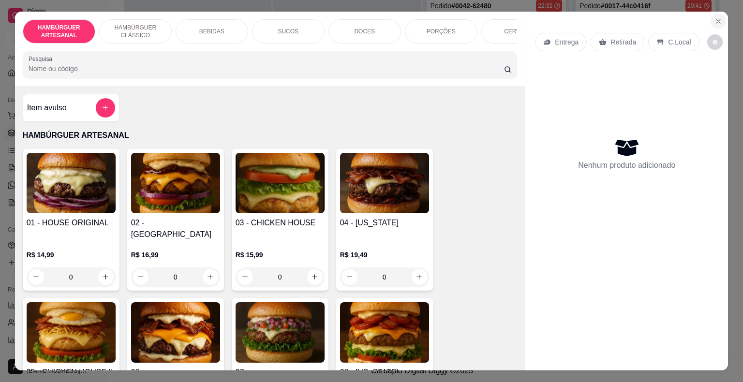
click at [714, 19] on icon "Close" at bounding box center [718, 21] width 8 height 8
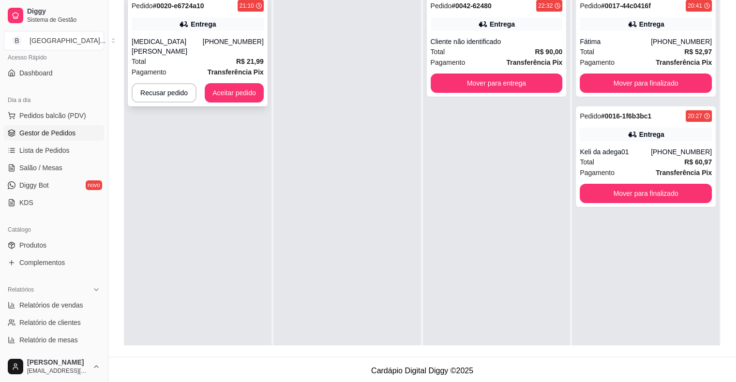
click at [209, 67] on div "Pagamento Transferência Pix" at bounding box center [198, 72] width 132 height 11
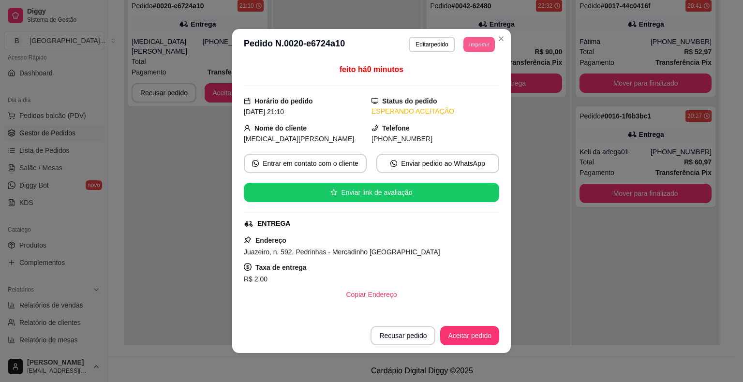
click at [470, 46] on button "Imprimir" at bounding box center [478, 44] width 31 height 15
click at [463, 79] on button "IMPRESSORA" at bounding box center [457, 78] width 70 height 15
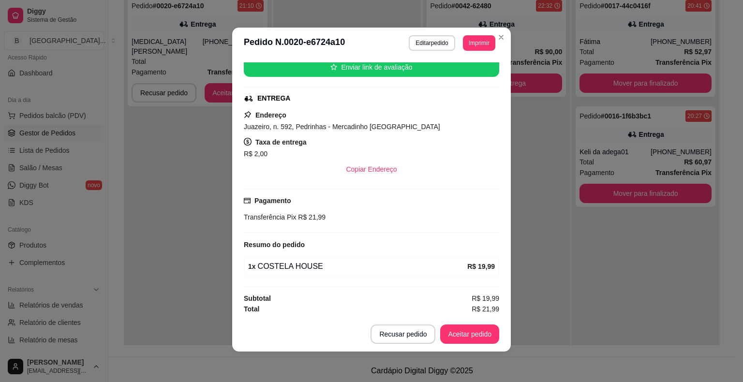
scroll to position [2, 0]
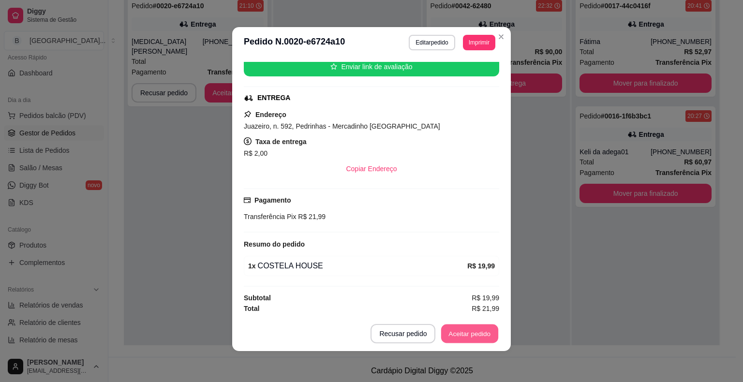
click at [481, 337] on button "Aceitar pedido" at bounding box center [469, 334] width 57 height 19
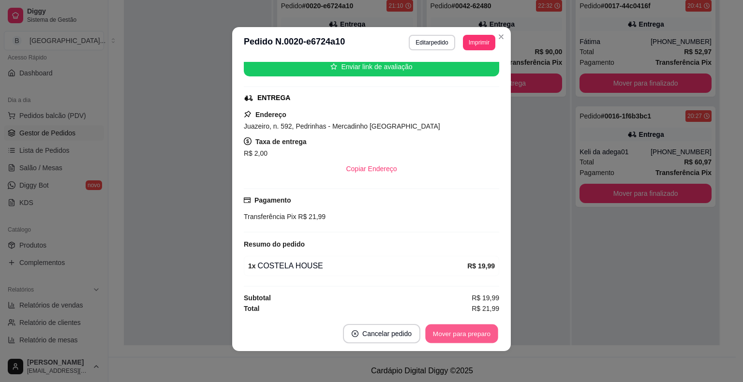
click at [479, 333] on button "Mover para preparo" at bounding box center [461, 334] width 73 height 19
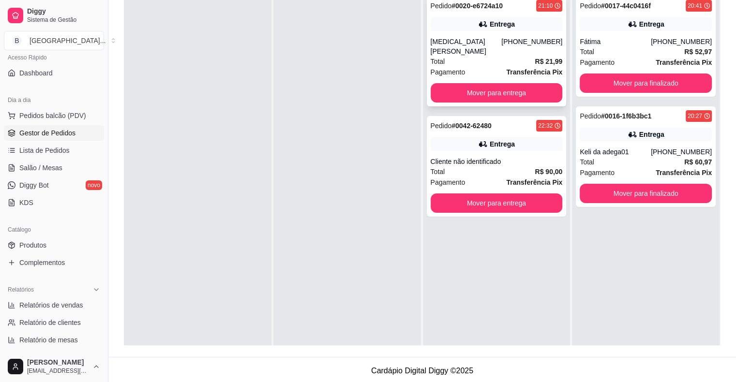
click at [498, 44] on div "[MEDICAL_DATA][PERSON_NAME]" at bounding box center [466, 46] width 71 height 19
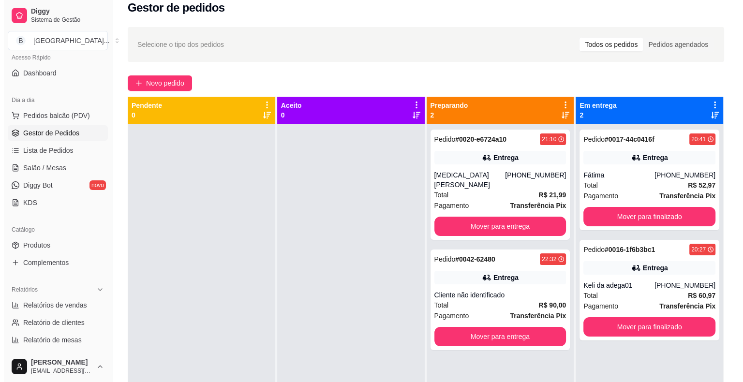
scroll to position [0, 0]
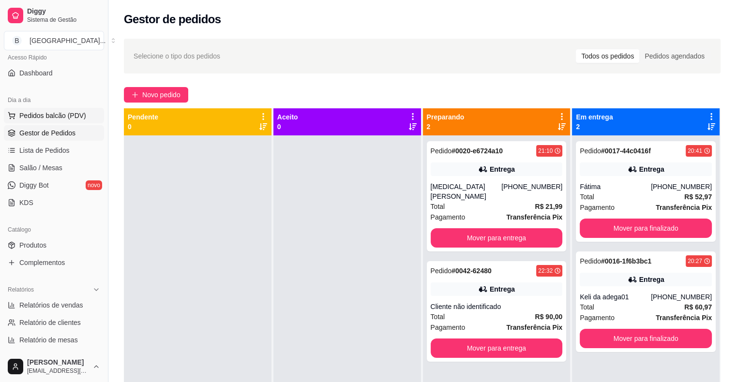
click at [31, 111] on span "Pedidos balcão (PDV)" at bounding box center [52, 116] width 67 height 10
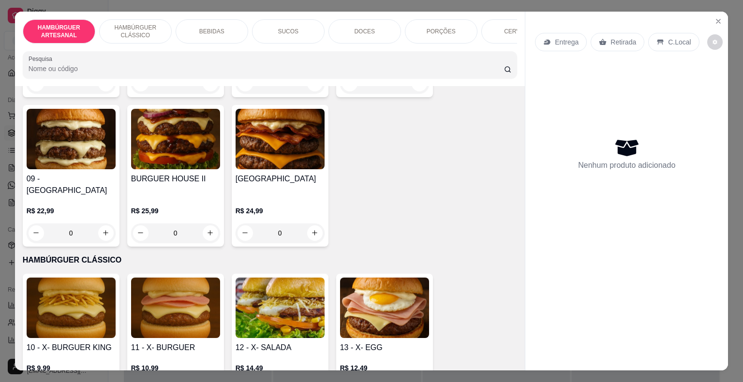
scroll to position [435, 0]
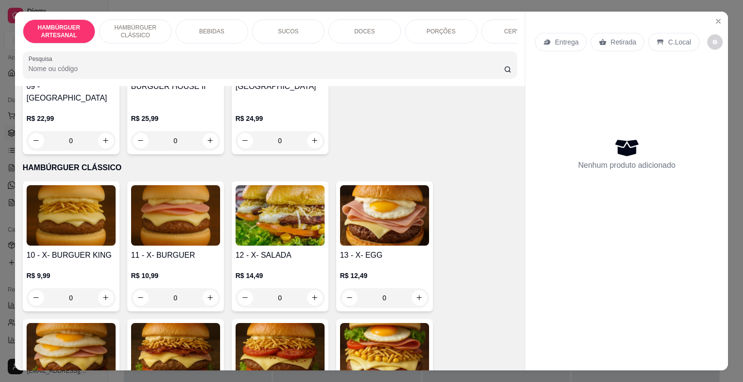
click at [208, 288] on div "0" at bounding box center [175, 297] width 89 height 19
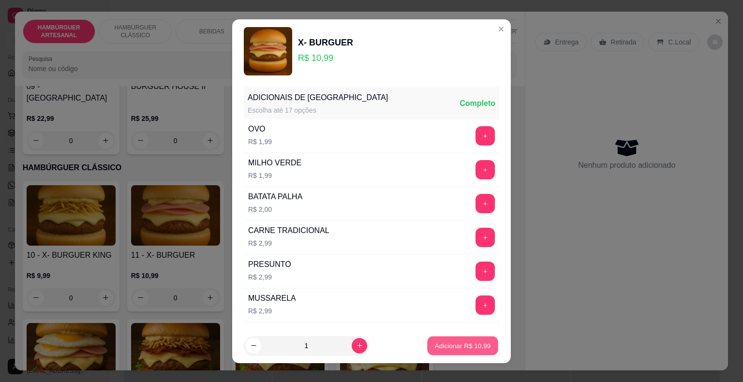
click at [462, 345] on p "Adicionar R$ 10,99" at bounding box center [463, 345] width 56 height 9
type input "1"
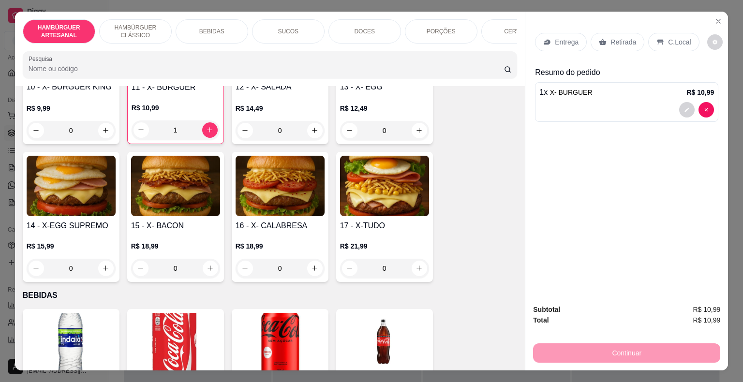
scroll to position [629, 0]
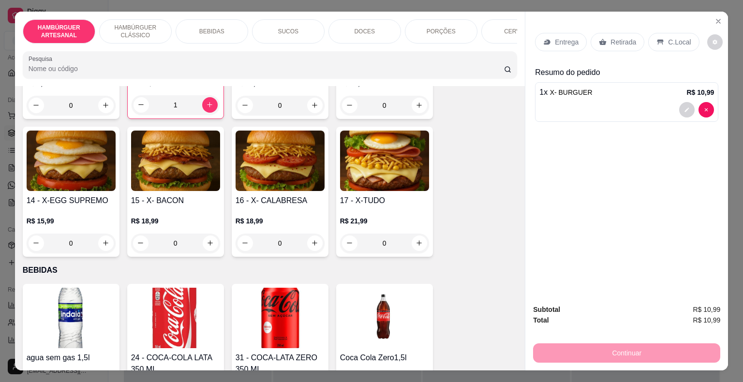
click at [202, 234] on div "0" at bounding box center [175, 243] width 89 height 19
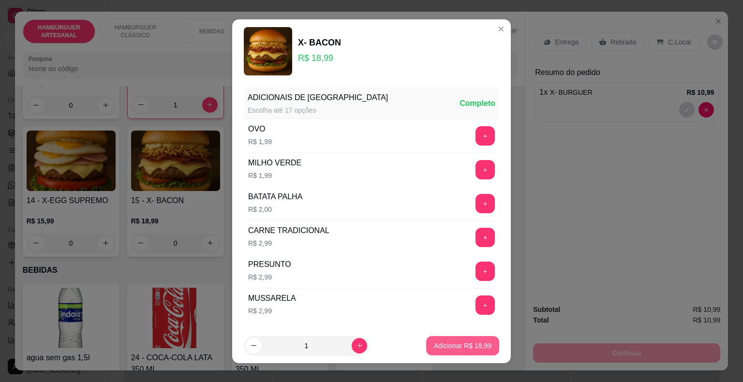
click at [457, 347] on p "Adicionar R$ 18,99" at bounding box center [463, 346] width 58 height 10
type input "1"
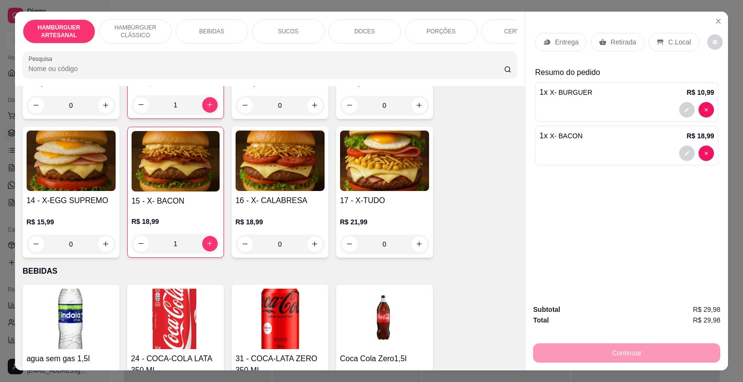
click at [447, 28] on p "PORÇÕES" at bounding box center [441, 32] width 29 height 8
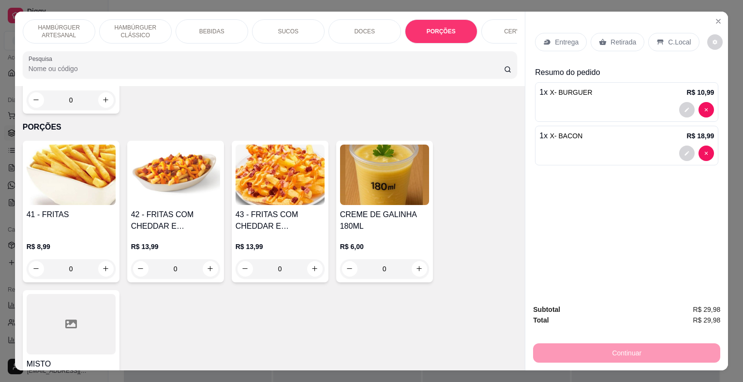
scroll to position [23, 0]
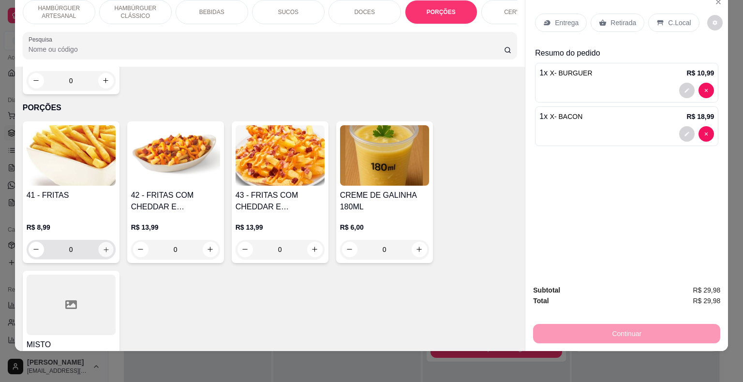
click at [99, 242] on button "increase-product-quantity" at bounding box center [105, 249] width 15 height 15
type input "1"
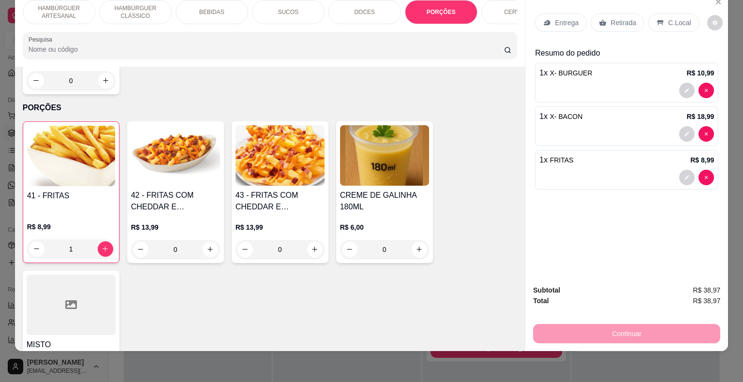
click at [592, 16] on div "Retirada" at bounding box center [618, 23] width 54 height 18
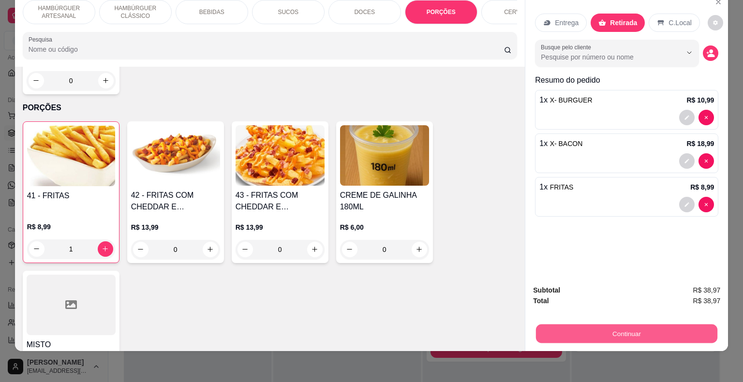
click at [599, 328] on button "Continuar" at bounding box center [626, 334] width 181 height 19
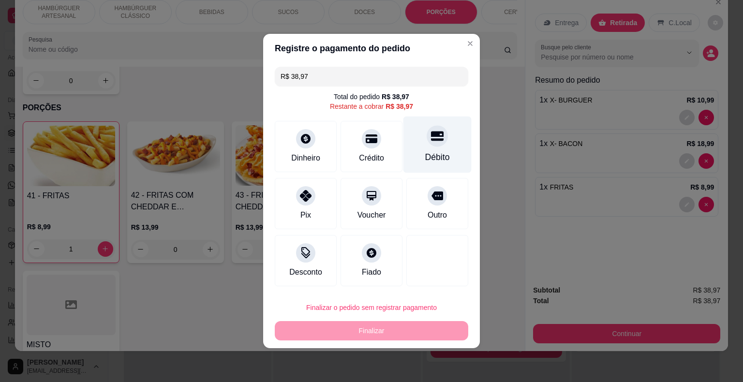
click at [425, 163] on div "Débito" at bounding box center [437, 157] width 25 height 13
type input "R$ 0,00"
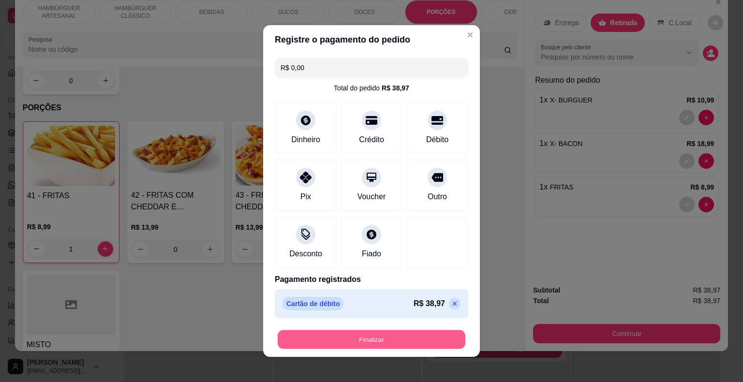
click at [375, 333] on button "Finalizar" at bounding box center [372, 339] width 188 height 19
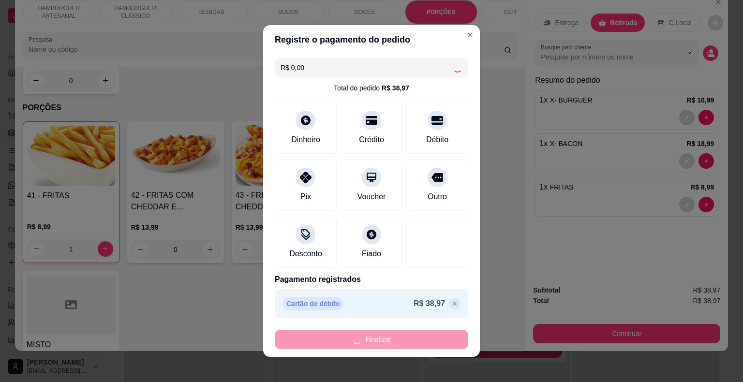
type input "0"
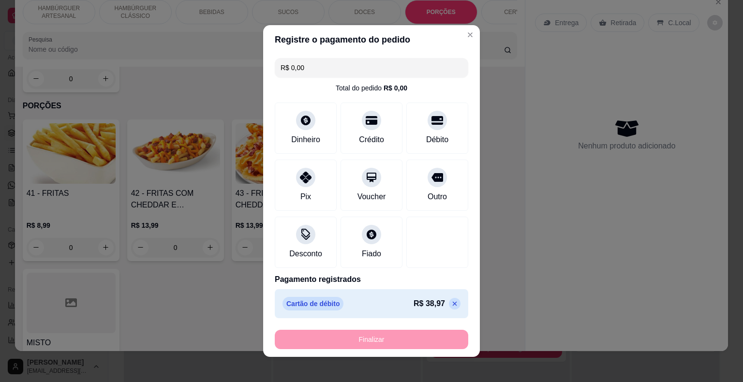
type input "-R$ 38,97"
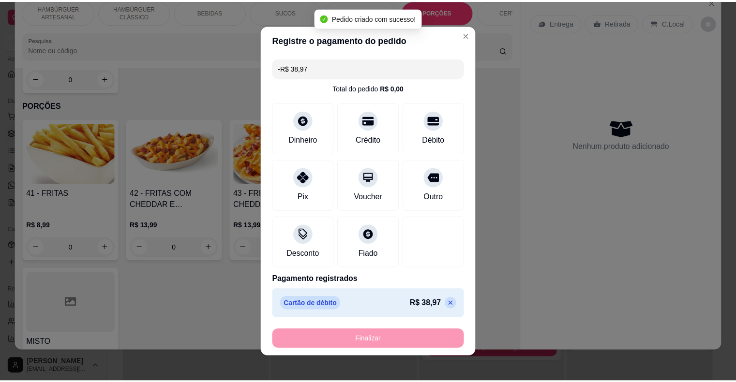
scroll to position [2128, 0]
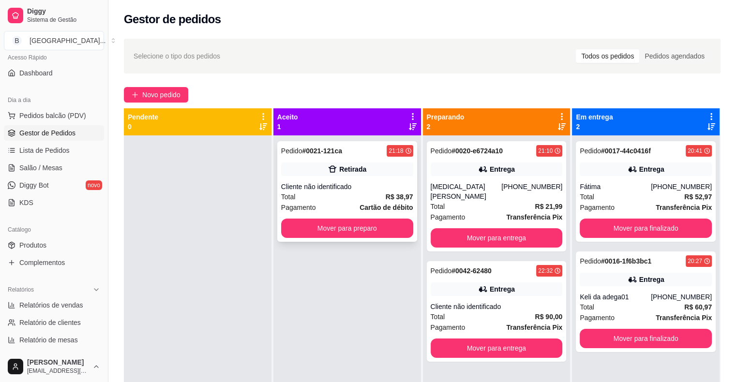
click at [365, 194] on div "Total R$ 38,97" at bounding box center [347, 197] width 132 height 11
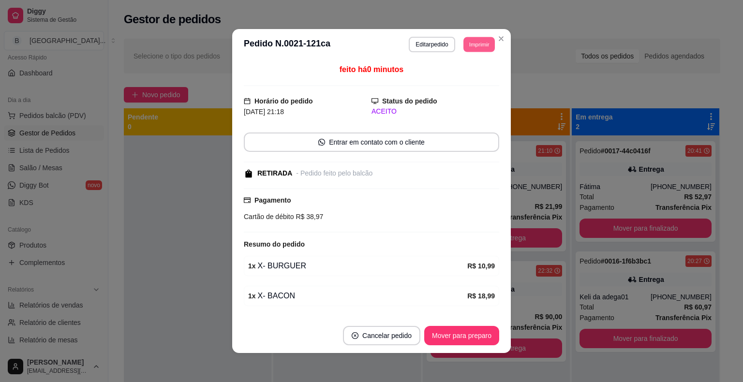
click at [463, 38] on button "Imprimir" at bounding box center [478, 44] width 31 height 15
click at [455, 77] on button "IMPRESSORA" at bounding box center [457, 78] width 68 height 15
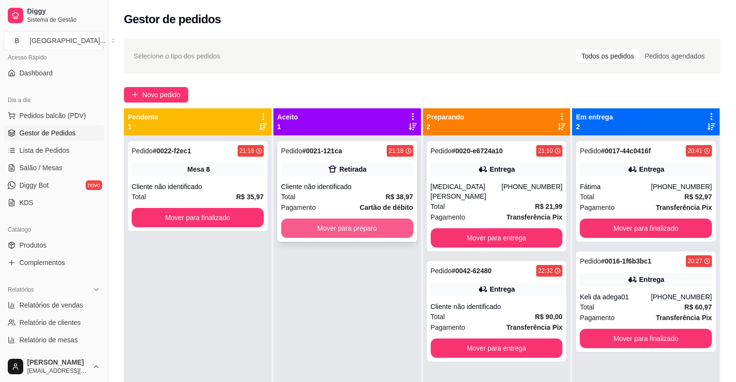
click at [363, 225] on button "Mover para preparo" at bounding box center [347, 228] width 132 height 19
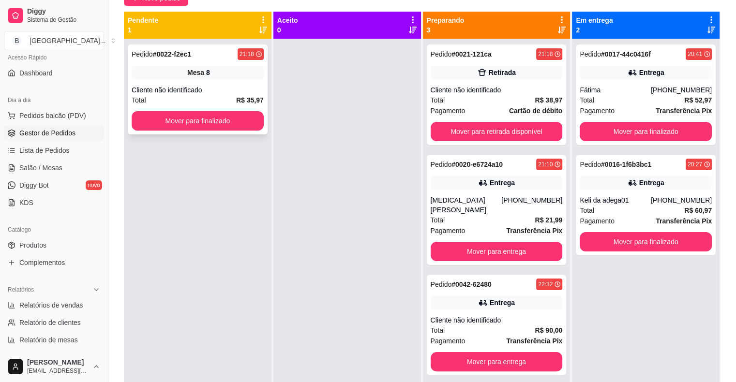
click at [178, 58] on strong "# 0022-f2ec1" at bounding box center [172, 54] width 38 height 8
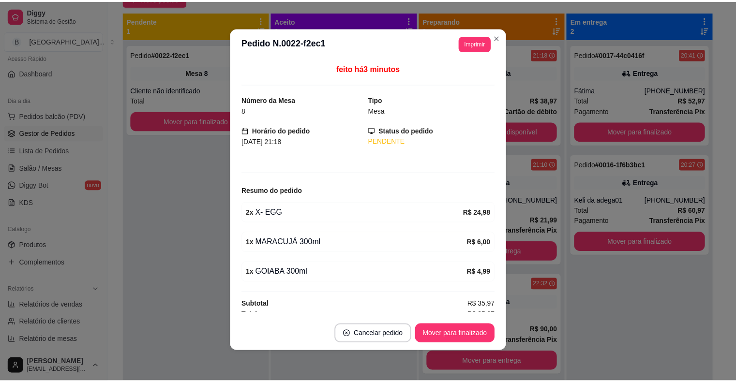
scroll to position [2, 0]
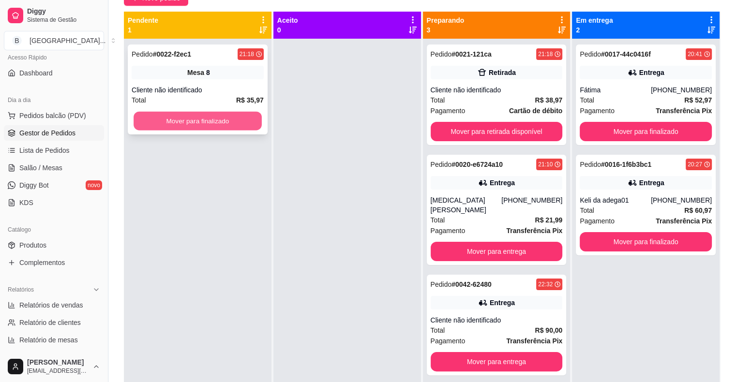
click at [230, 114] on button "Mover para finalizado" at bounding box center [198, 121] width 128 height 19
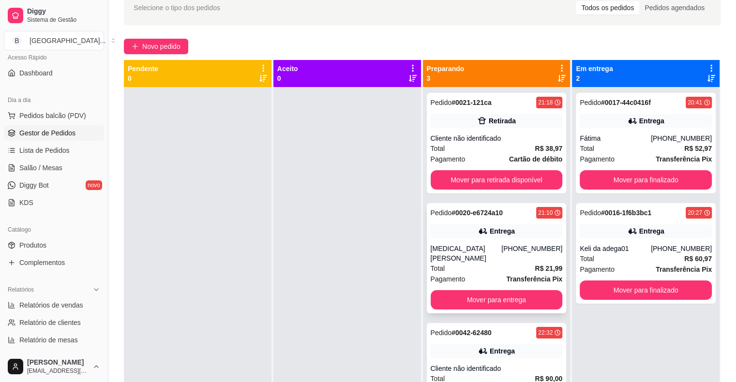
scroll to position [0, 0]
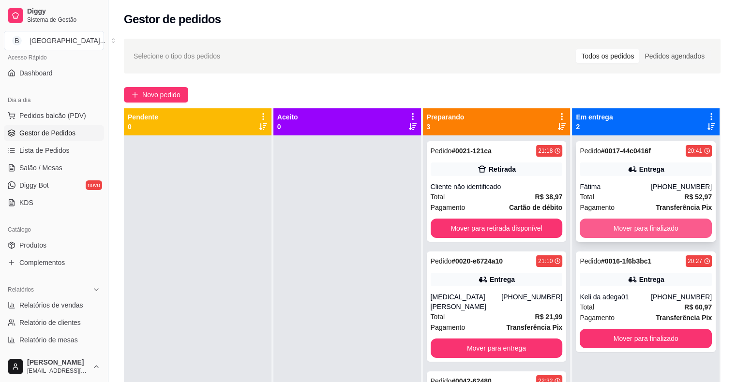
click at [614, 233] on button "Mover para finalizado" at bounding box center [646, 228] width 132 height 19
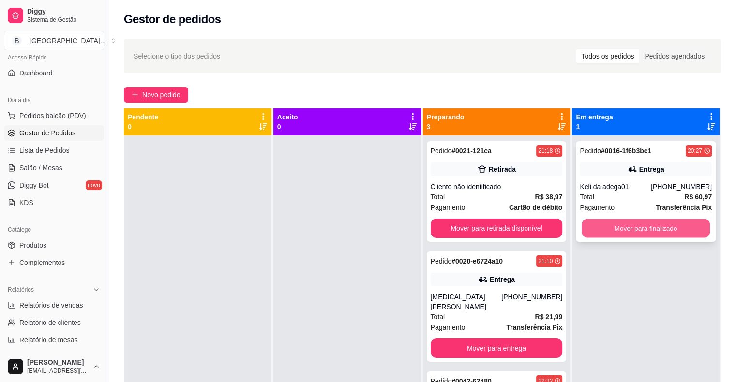
click at [605, 233] on button "Mover para finalizado" at bounding box center [645, 228] width 128 height 19
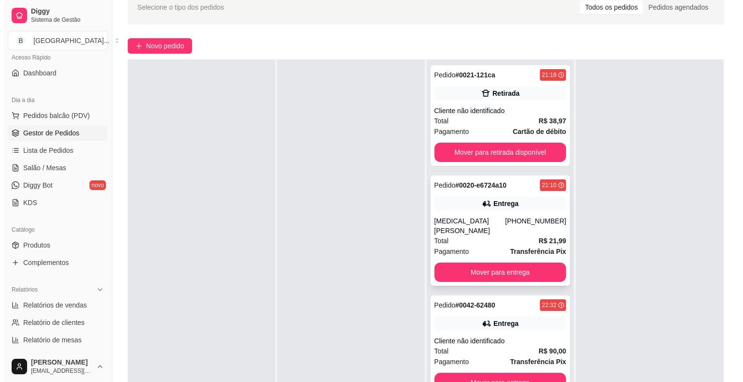
scroll to position [97, 0]
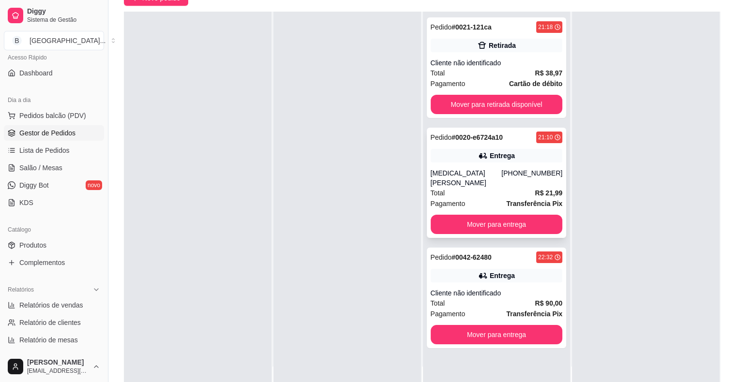
click at [458, 167] on div "Pedido # 0020-e6724a10 21:10 Entrega [MEDICAL_DATA][PERSON_NAME] [PHONE_NUMBER]…" at bounding box center [497, 183] width 140 height 110
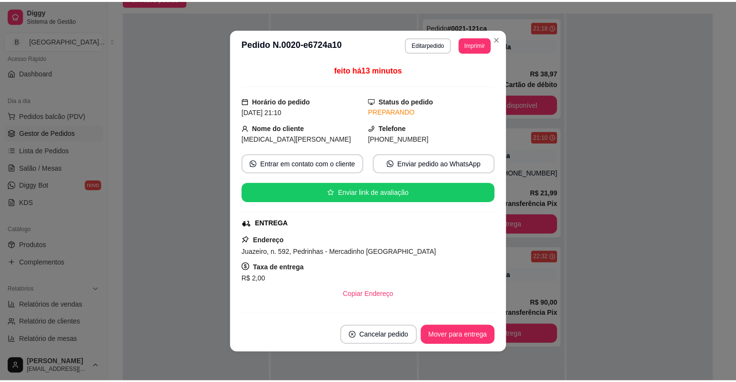
scroll to position [124, 0]
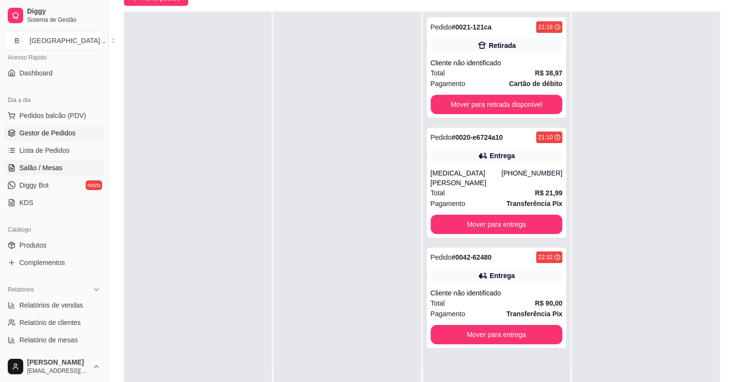
click at [51, 167] on span "Salão / Mesas" at bounding box center [40, 168] width 43 height 10
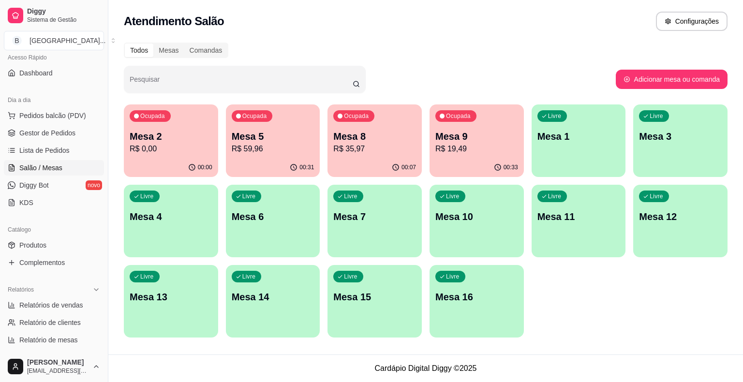
click at [470, 167] on div "00:33" at bounding box center [477, 167] width 94 height 19
click at [73, 138] on link "Gestor de Pedidos" at bounding box center [54, 132] width 100 height 15
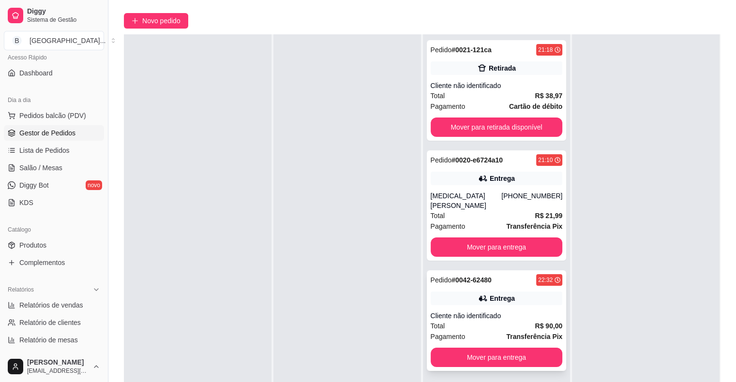
scroll to position [147, 0]
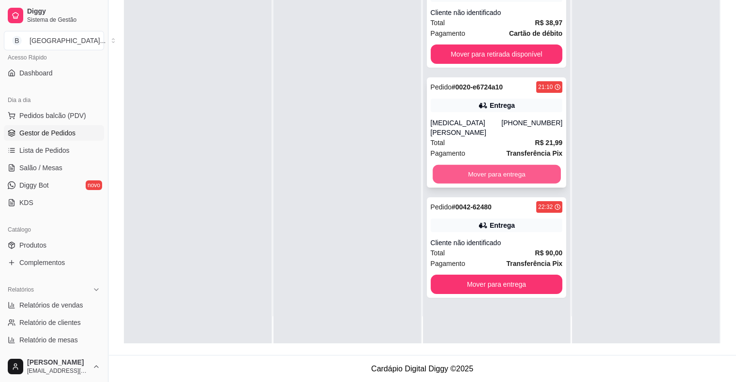
click at [482, 172] on button "Mover para entrega" at bounding box center [496, 174] width 128 height 19
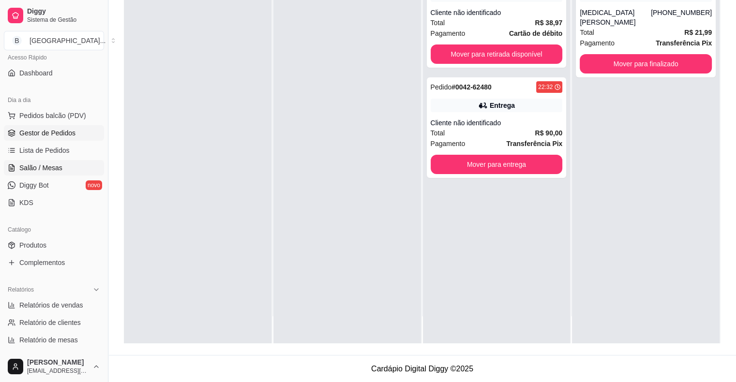
click at [45, 171] on span "Salão / Mesas" at bounding box center [40, 168] width 43 height 10
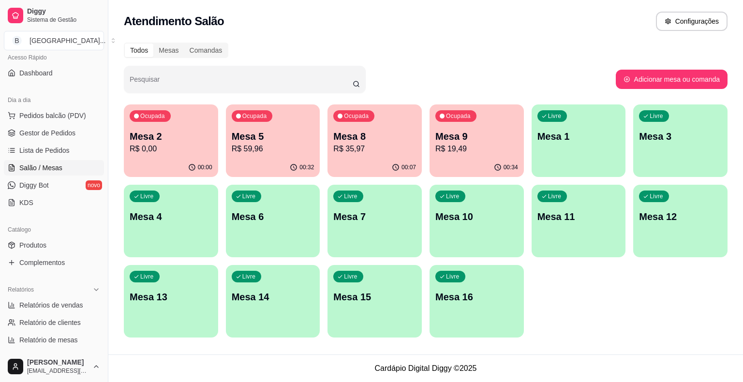
click at [446, 149] on p "R$ 19,49" at bounding box center [476, 149] width 83 height 12
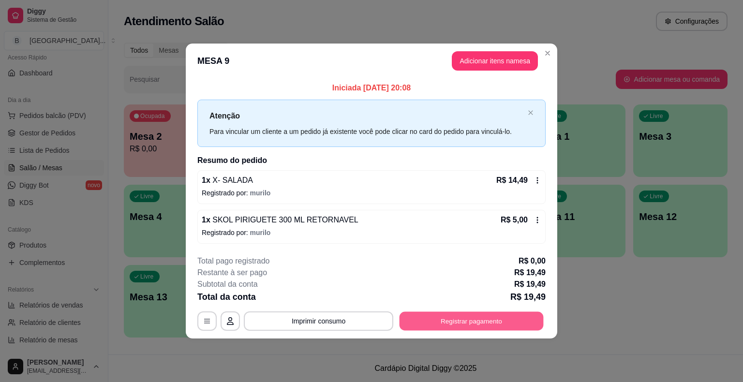
click at [446, 320] on button "Registrar pagamento" at bounding box center [472, 321] width 144 height 19
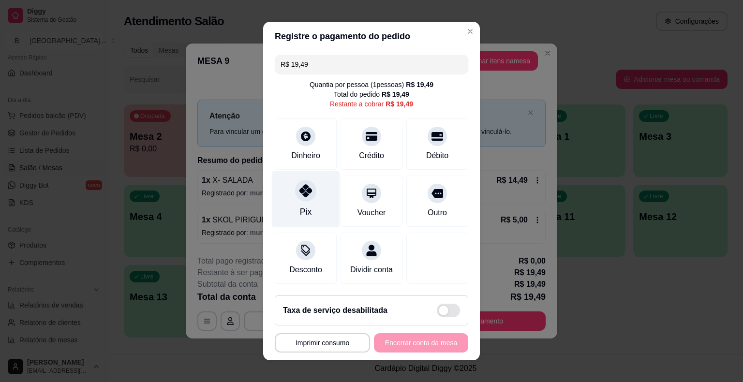
click at [313, 207] on div "Pix" at bounding box center [306, 199] width 68 height 57
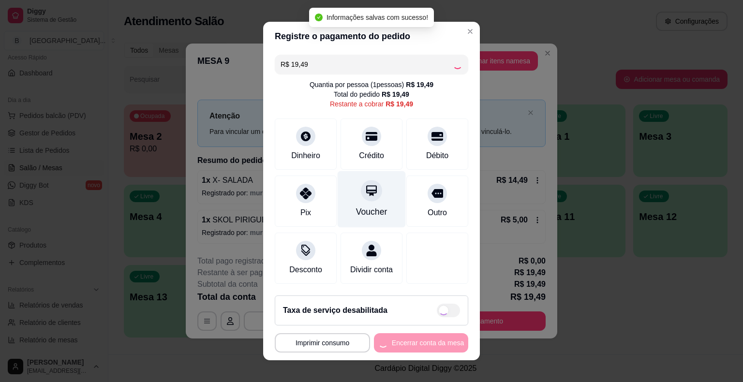
type input "R$ 0,00"
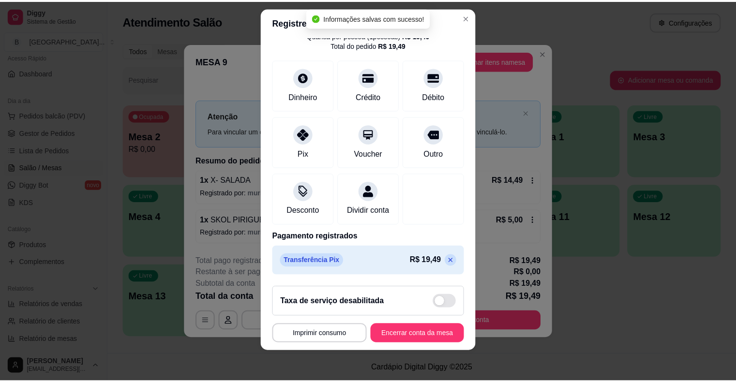
scroll to position [12, 0]
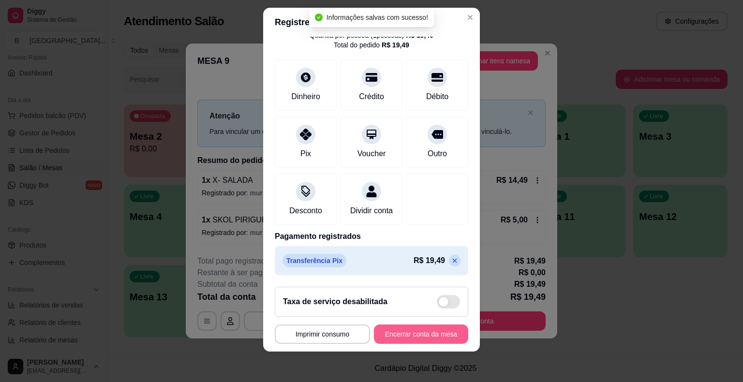
click at [377, 328] on button "Encerrar conta da mesa" at bounding box center [421, 334] width 94 height 19
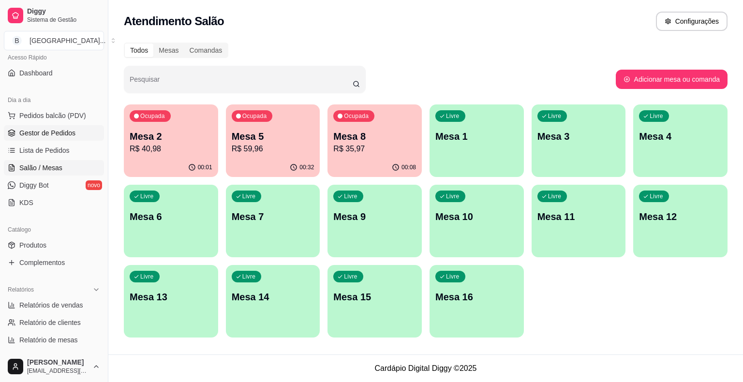
click at [69, 135] on span "Gestor de Pedidos" at bounding box center [47, 133] width 56 height 10
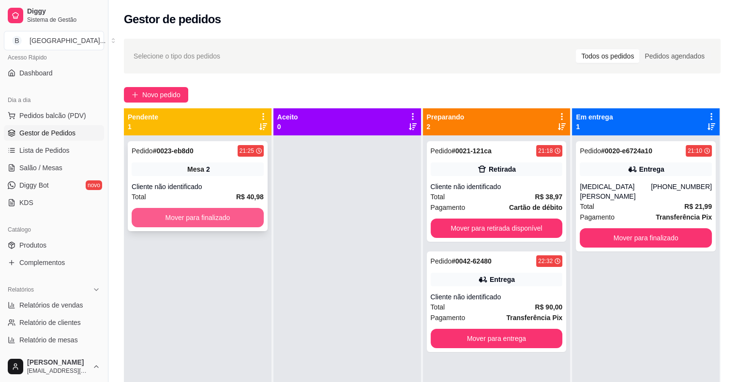
click at [182, 221] on button "Mover para finalizado" at bounding box center [198, 217] width 132 height 19
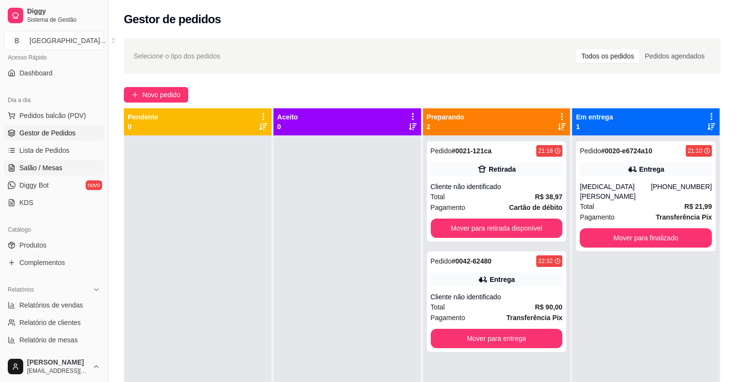
click at [56, 172] on link "Salão / Mesas" at bounding box center [54, 167] width 100 height 15
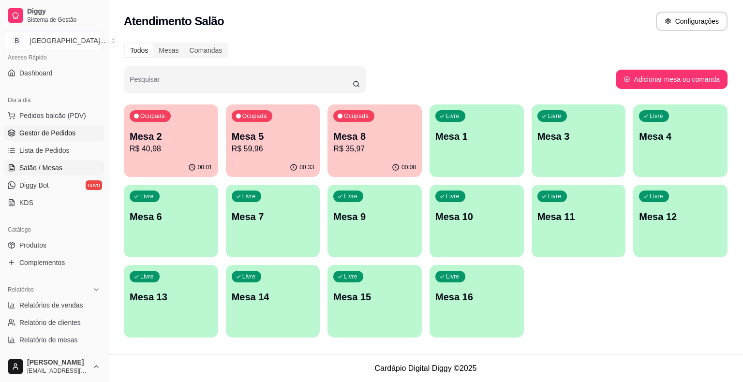
click at [68, 128] on span "Gestor de Pedidos" at bounding box center [47, 133] width 56 height 10
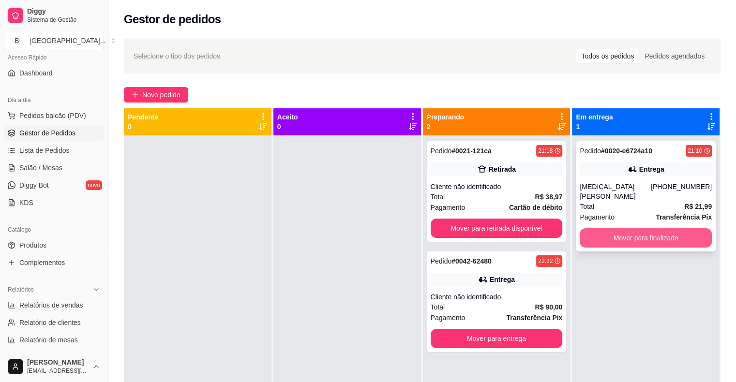
click at [648, 229] on button "Mover para finalizado" at bounding box center [646, 237] width 132 height 19
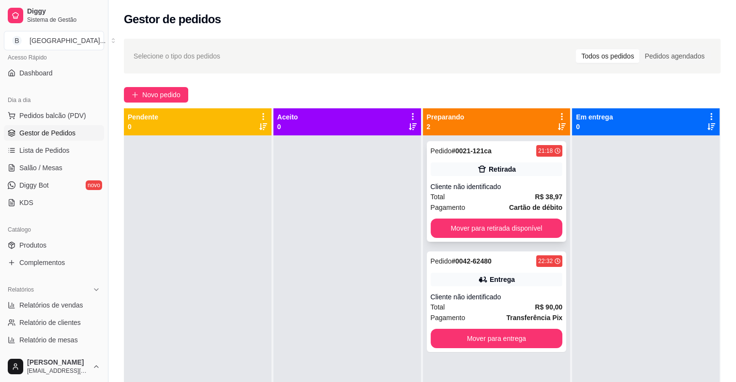
click at [464, 206] on div "Pagamento Cartão de débito" at bounding box center [497, 207] width 132 height 11
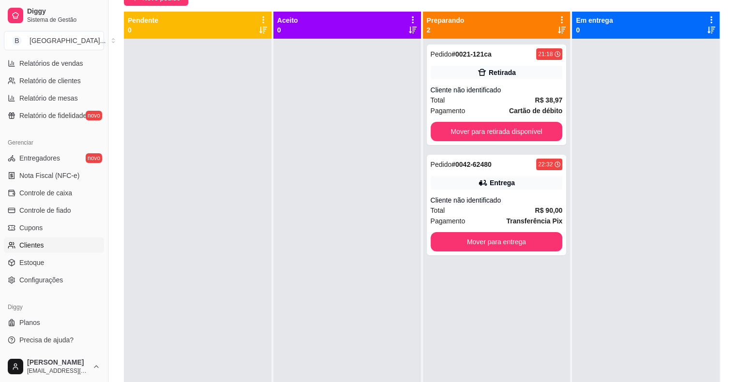
scroll to position [147, 0]
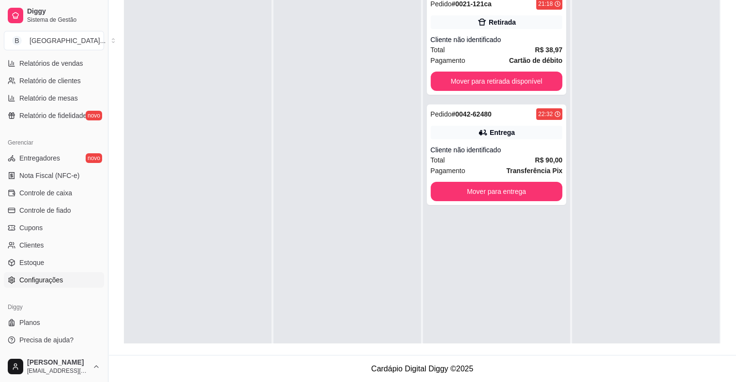
click at [31, 281] on span "Configurações" at bounding box center [41, 280] width 44 height 10
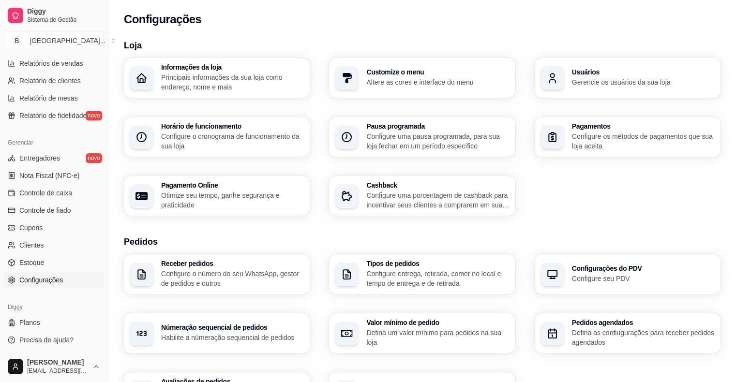
click at [216, 129] on h3 "Horário de funcionamento" at bounding box center [232, 126] width 143 height 7
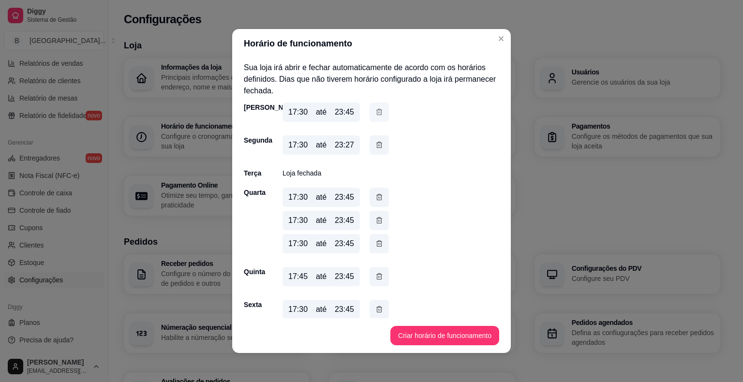
click at [377, 113] on icon "button" at bounding box center [379, 112] width 8 height 11
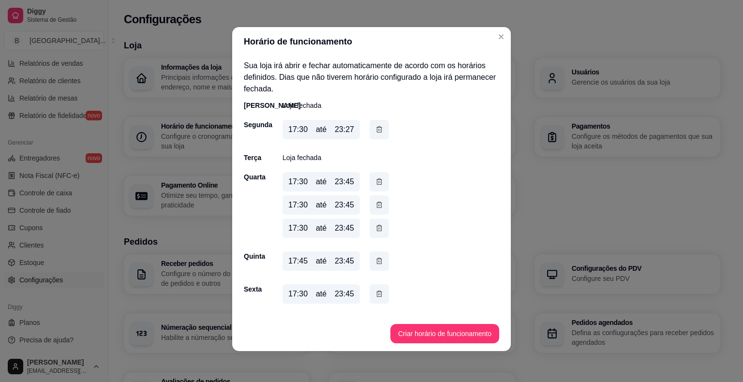
click at [302, 102] on p "Loja fechada" at bounding box center [302, 106] width 39 height 10
click at [433, 328] on button "Criar horário de funcionamento" at bounding box center [444, 333] width 109 height 19
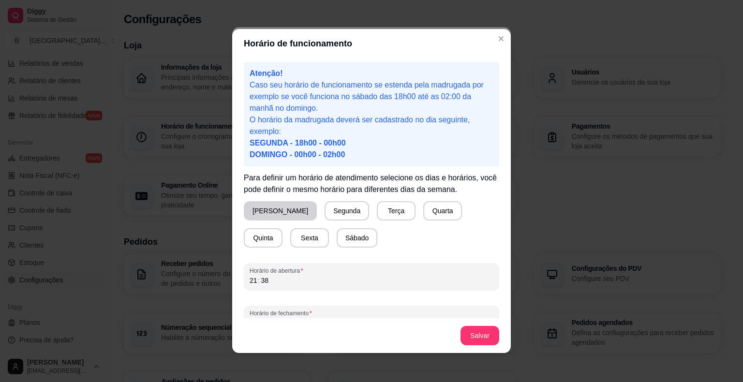
click at [271, 216] on button "[PERSON_NAME]" at bounding box center [280, 210] width 73 height 19
click at [267, 287] on div "Horário de abertura 21 : 38" at bounding box center [371, 276] width 255 height 27
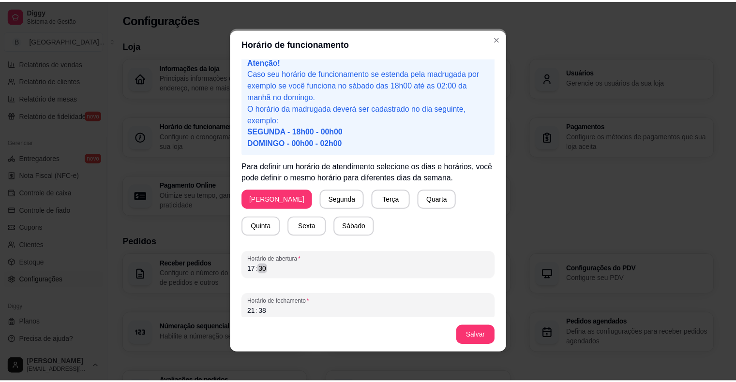
scroll to position [18, 0]
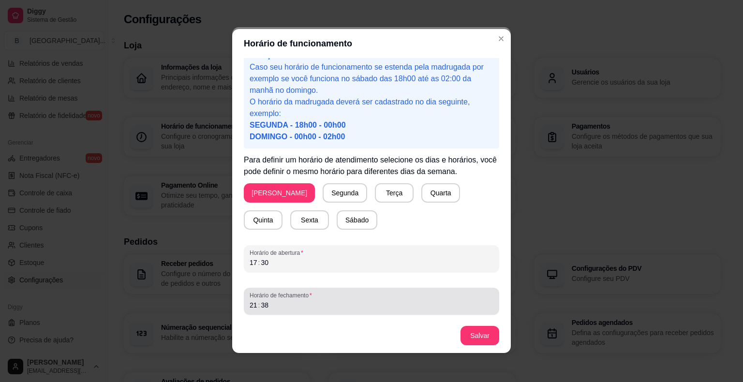
click at [351, 296] on span "Horário de fechamento" at bounding box center [372, 296] width 244 height 8
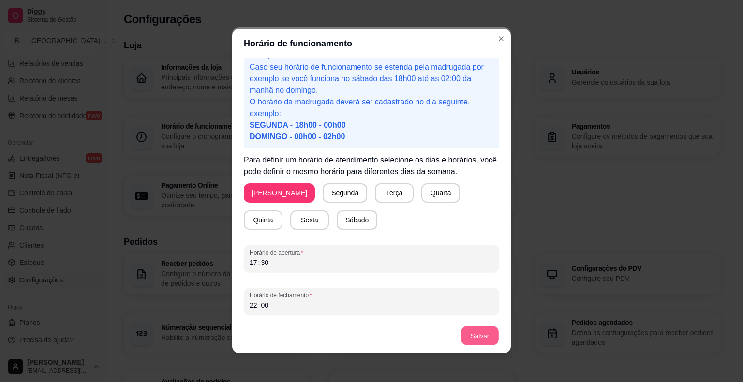
click at [466, 334] on button "Salvar" at bounding box center [480, 336] width 38 height 19
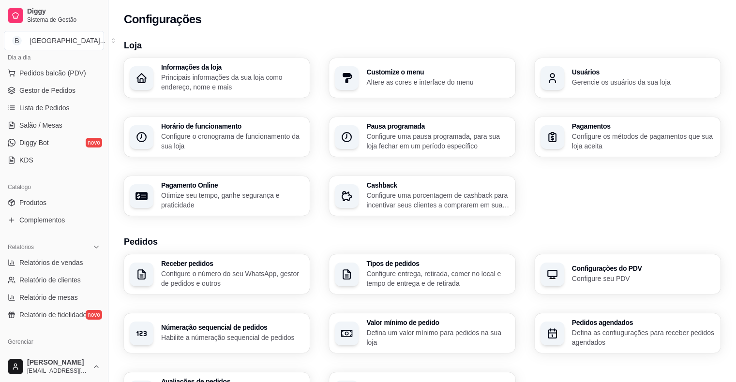
scroll to position [145, 0]
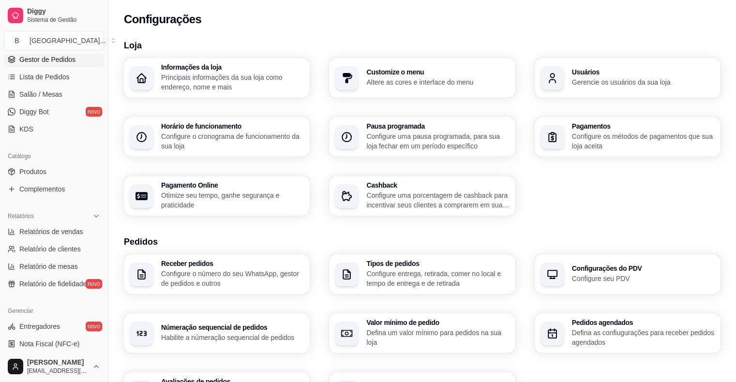
click at [64, 57] on span "Gestor de Pedidos" at bounding box center [47, 60] width 56 height 10
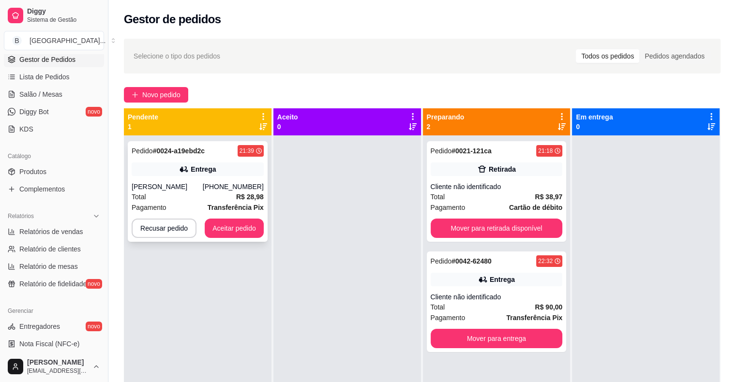
click at [156, 192] on div "Total R$ 28,98" at bounding box center [198, 197] width 132 height 11
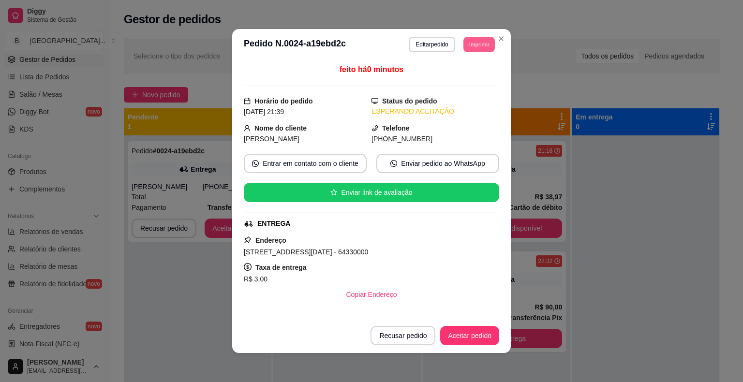
click at [478, 46] on button "Imprimir" at bounding box center [478, 44] width 31 height 15
click at [466, 74] on button "IMPRESSORA" at bounding box center [457, 78] width 70 height 15
click at [453, 341] on button "Aceitar pedido" at bounding box center [469, 335] width 59 height 19
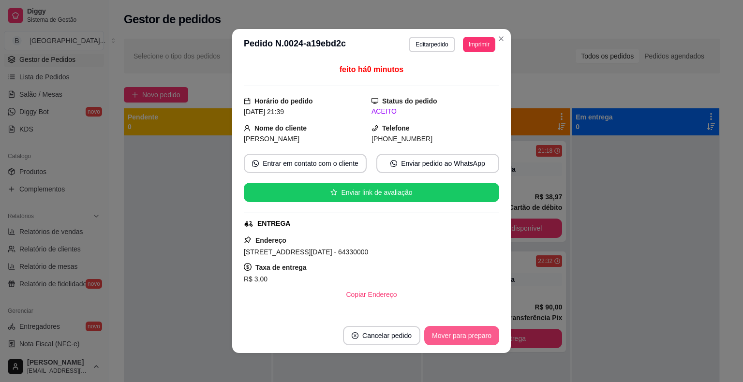
click at [453, 341] on button "Mover para preparo" at bounding box center [461, 335] width 75 height 19
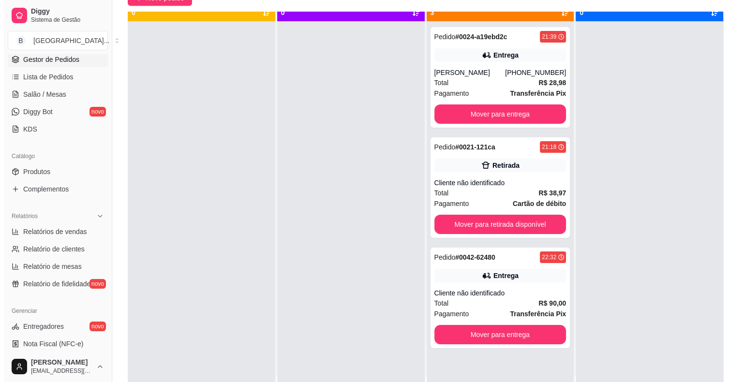
scroll to position [27, 0]
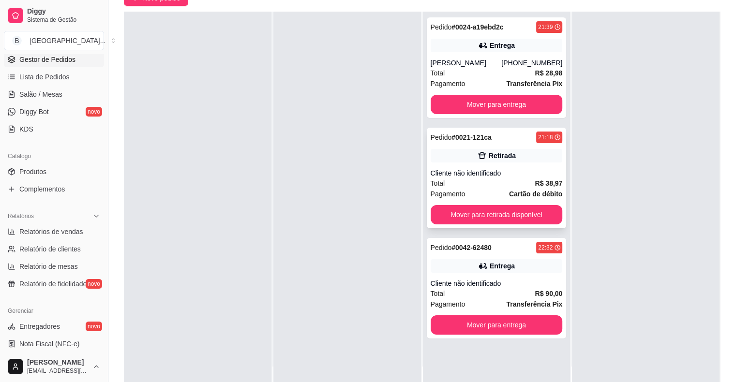
click at [514, 172] on div "Cliente não identificado" at bounding box center [497, 173] width 132 height 10
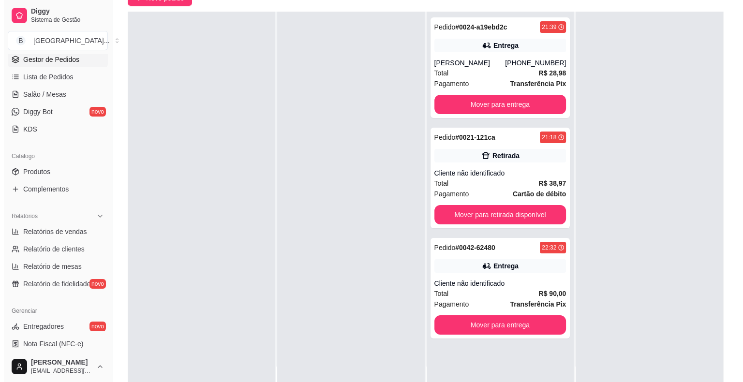
scroll to position [0, 0]
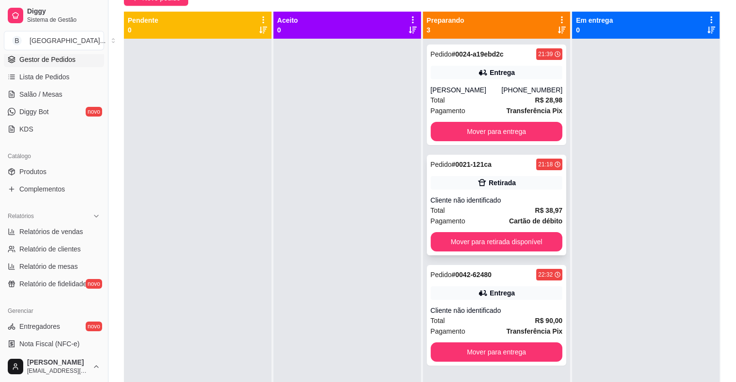
click at [463, 195] on div "Cliente não identificado" at bounding box center [497, 200] width 132 height 10
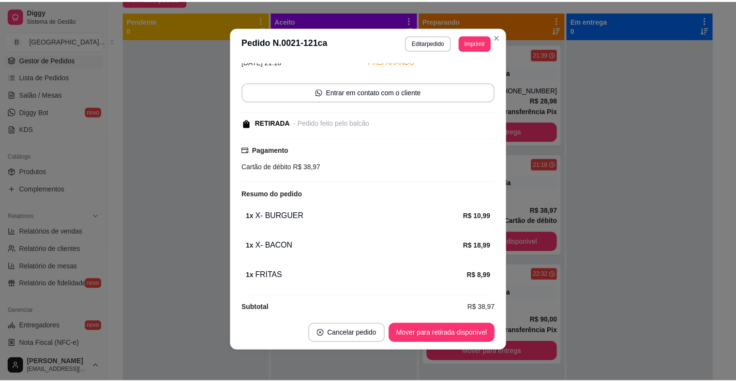
scroll to position [58, 0]
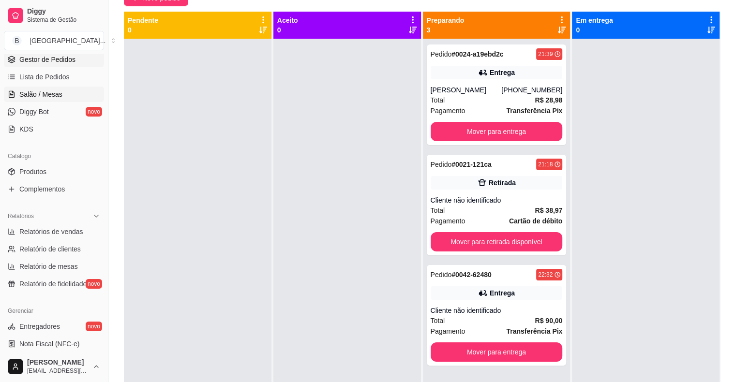
click at [36, 94] on span "Salão / Mesas" at bounding box center [40, 94] width 43 height 10
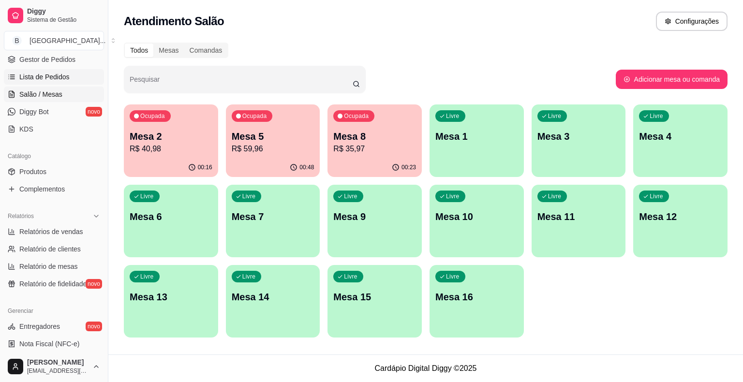
click at [63, 79] on span "Lista de Pedidos" at bounding box center [44, 77] width 50 height 10
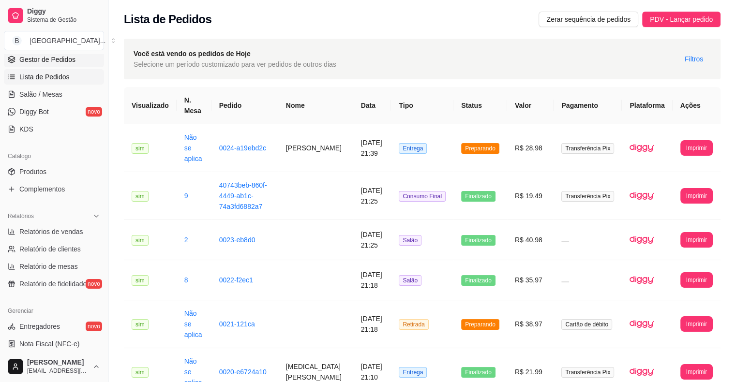
click at [45, 57] on span "Gestor de Pedidos" at bounding box center [47, 60] width 56 height 10
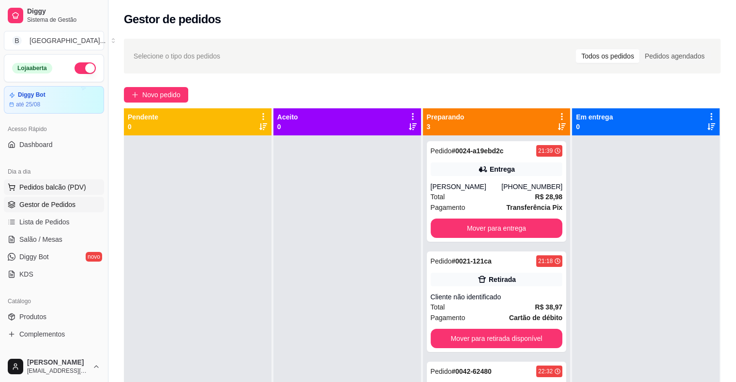
click at [65, 183] on span "Pedidos balcão (PDV)" at bounding box center [52, 187] width 67 height 10
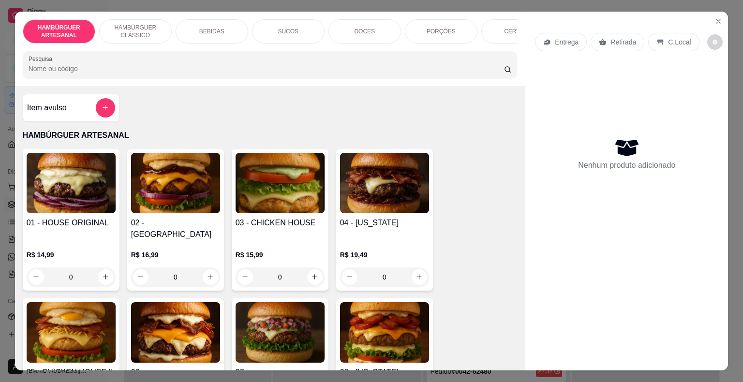
click at [227, 29] on div "BEBIDAS" at bounding box center [212, 31] width 73 height 24
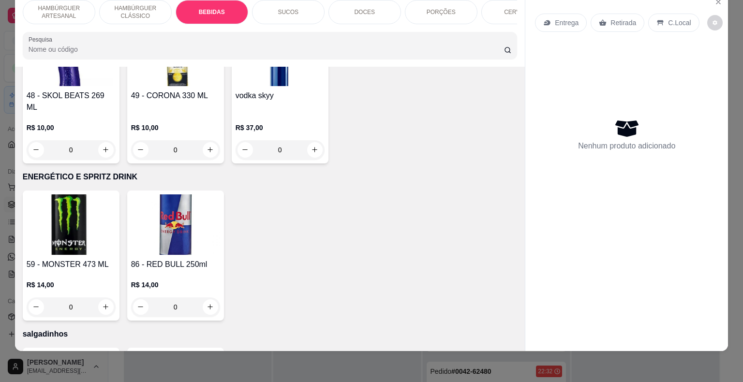
scroll to position [2681, 0]
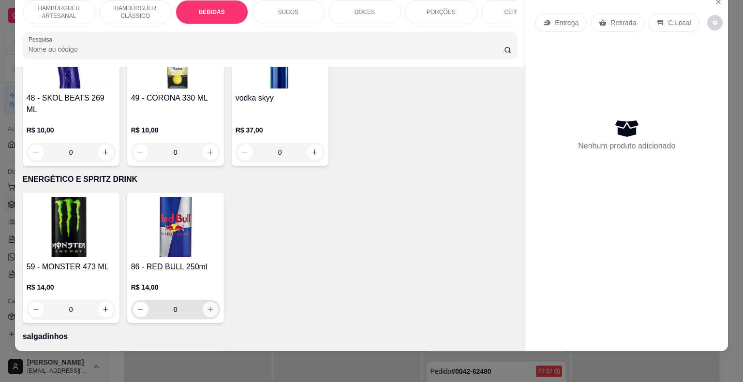
click at [207, 306] on icon "increase-product-quantity" at bounding box center [210, 309] width 7 height 7
type input "1"
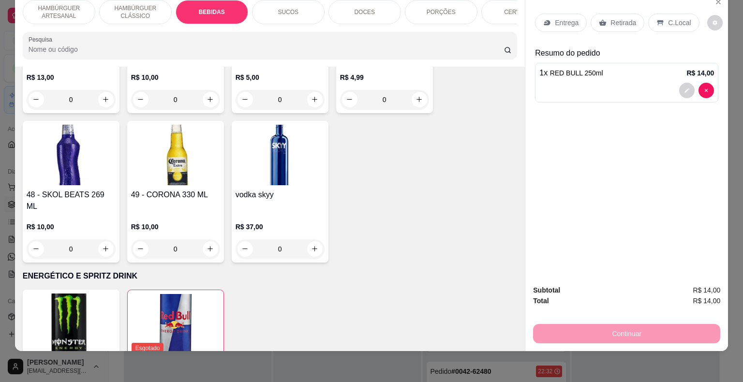
scroll to position [0, 0]
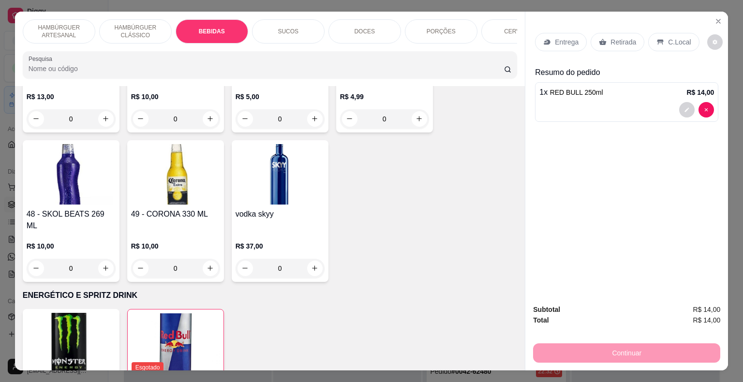
click at [627, 37] on p "Retirada" at bounding box center [623, 42] width 26 height 10
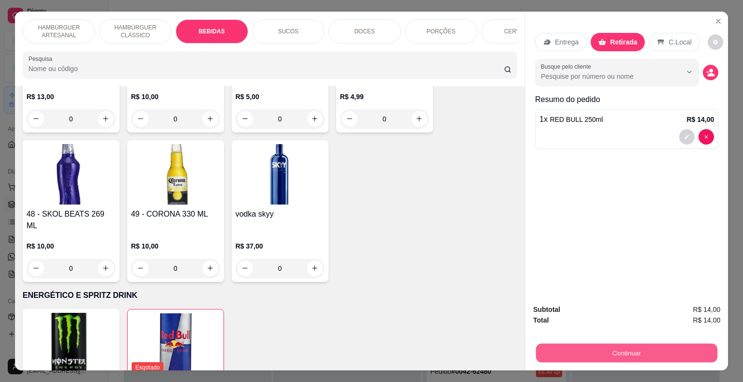
click at [655, 349] on button "Continuar" at bounding box center [626, 353] width 181 height 19
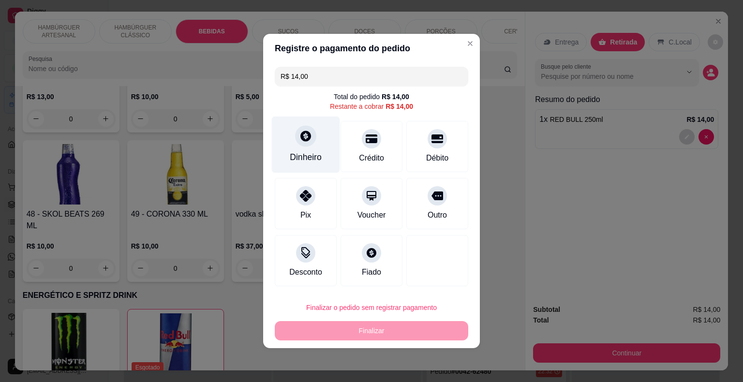
click at [277, 140] on div "Dinheiro" at bounding box center [306, 145] width 68 height 57
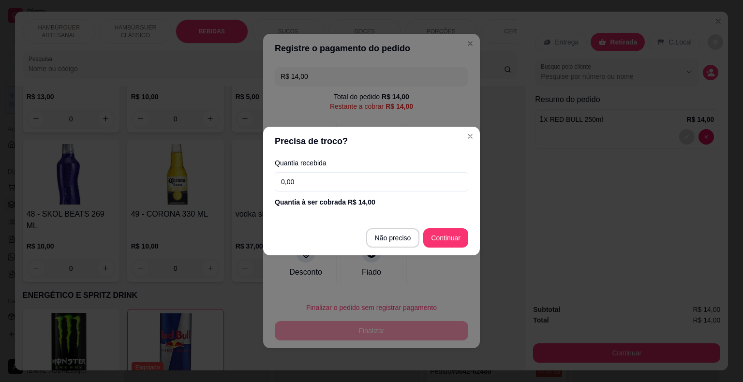
click at [321, 179] on input "0,00" at bounding box center [371, 181] width 193 height 19
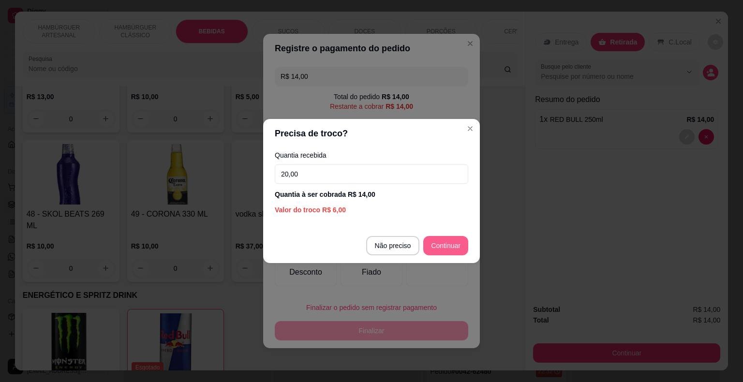
type input "20,00"
type input "R$ 0,00"
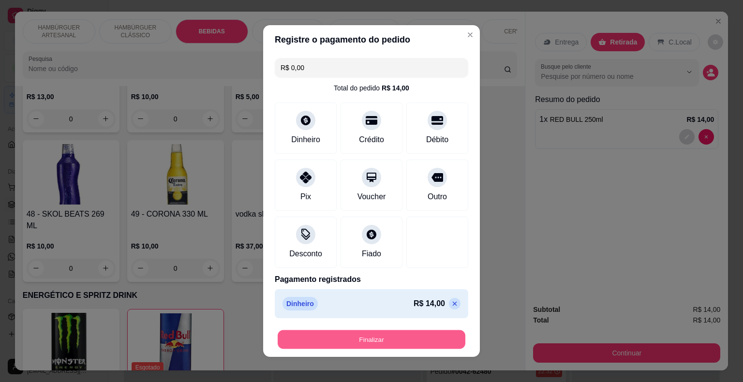
click at [425, 337] on button "Finalizar" at bounding box center [372, 339] width 188 height 19
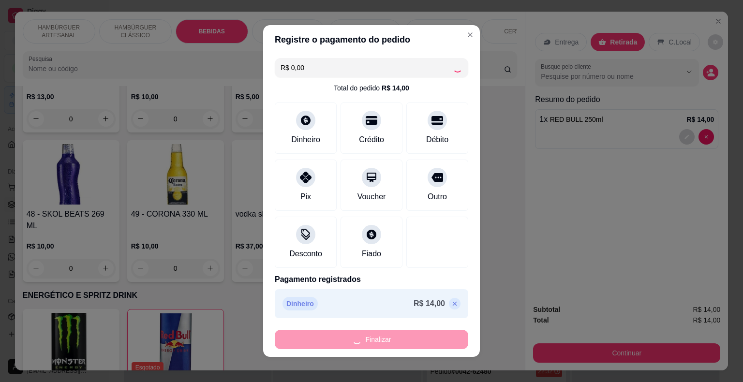
type input "0"
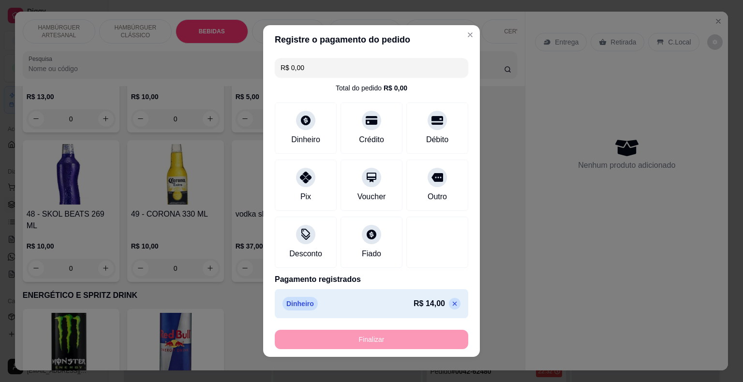
type input "-R$ 14,00"
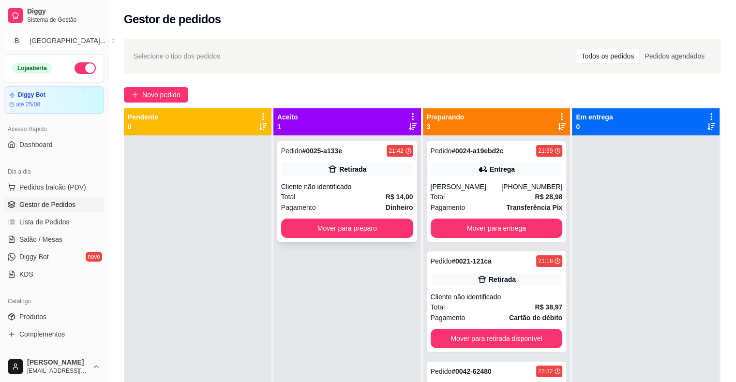
click at [354, 186] on div "Cliente não identificado" at bounding box center [347, 187] width 132 height 10
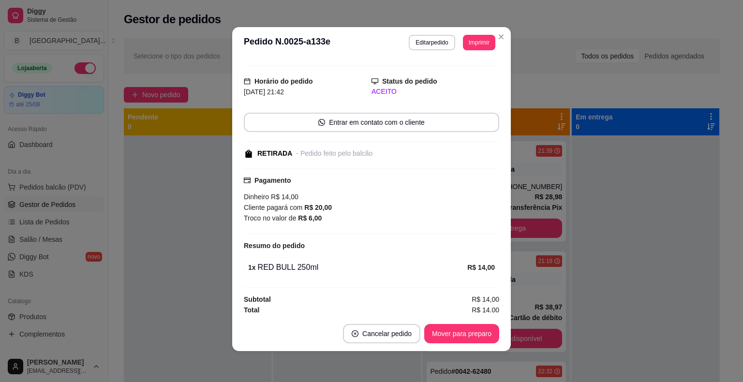
scroll to position [19, 0]
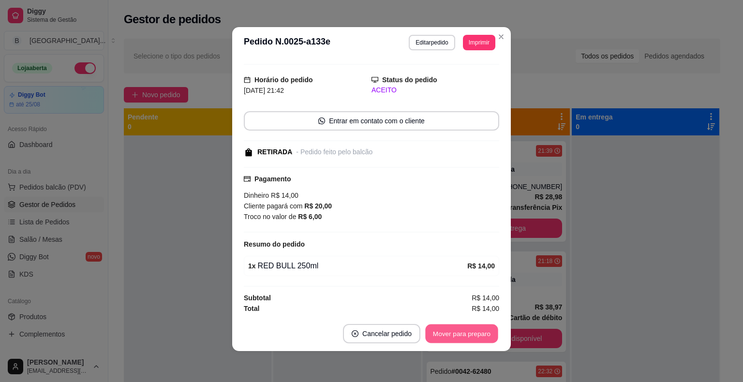
click at [445, 328] on button "Mover para preparo" at bounding box center [461, 334] width 73 height 19
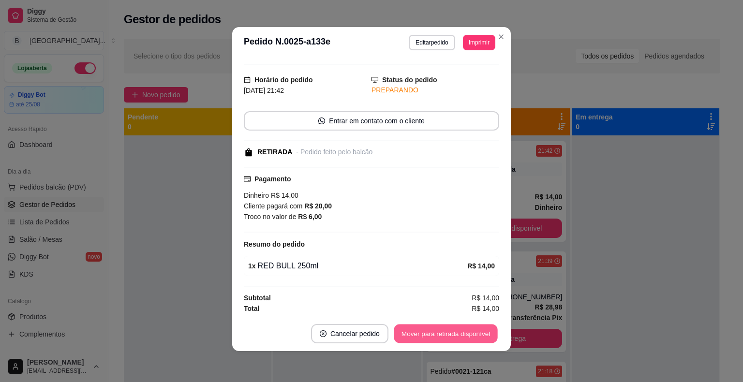
click at [444, 325] on button "Mover para retirada disponível" at bounding box center [446, 334] width 104 height 19
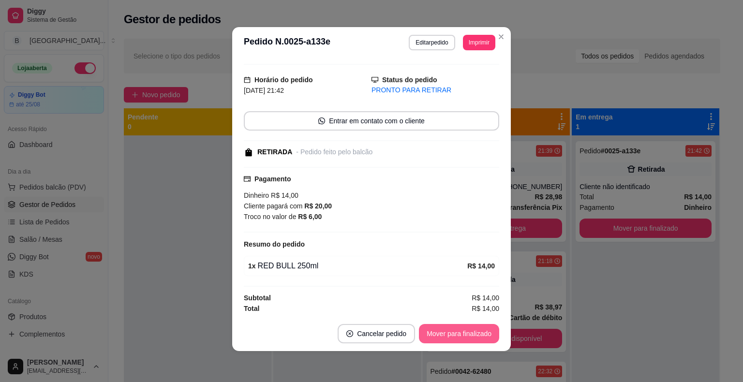
click at [444, 331] on button "Mover para finalizado" at bounding box center [459, 333] width 80 height 19
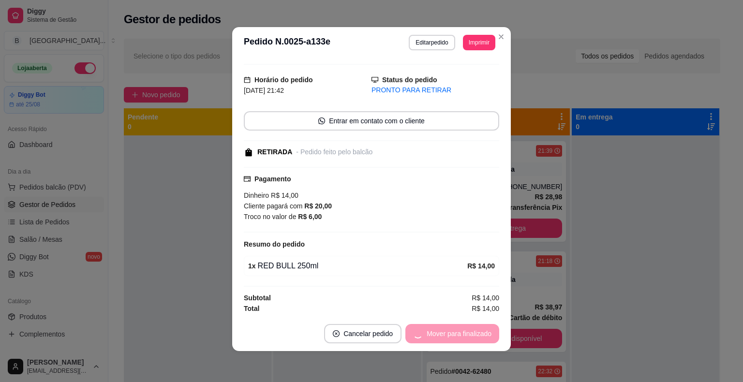
scroll to position [0, 0]
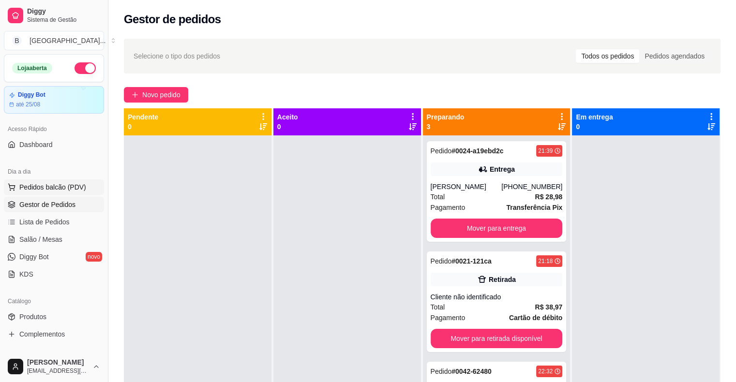
click at [70, 186] on span "Pedidos balcão (PDV)" at bounding box center [52, 187] width 67 height 10
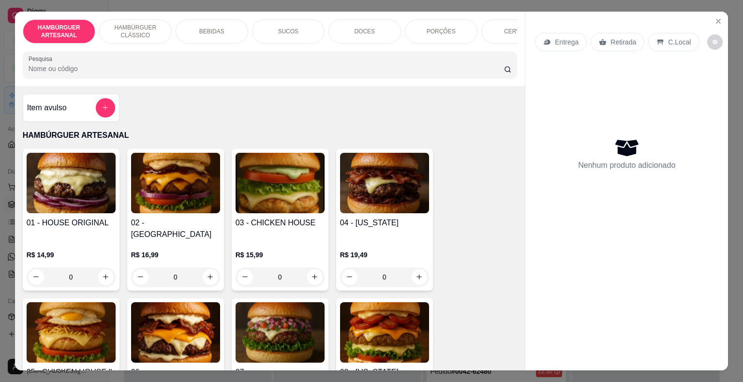
click at [226, 22] on div "BEBIDAS" at bounding box center [212, 31] width 73 height 24
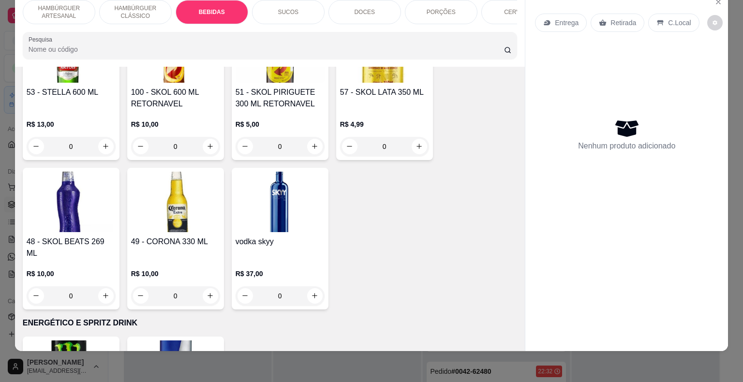
scroll to position [2706, 0]
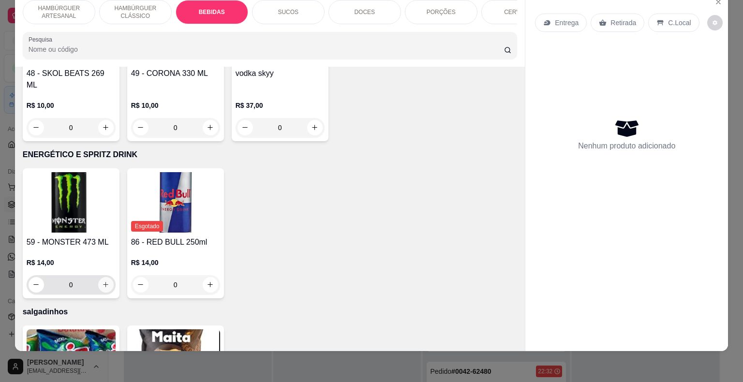
click at [107, 277] on button "increase-product-quantity" at bounding box center [105, 284] width 15 height 15
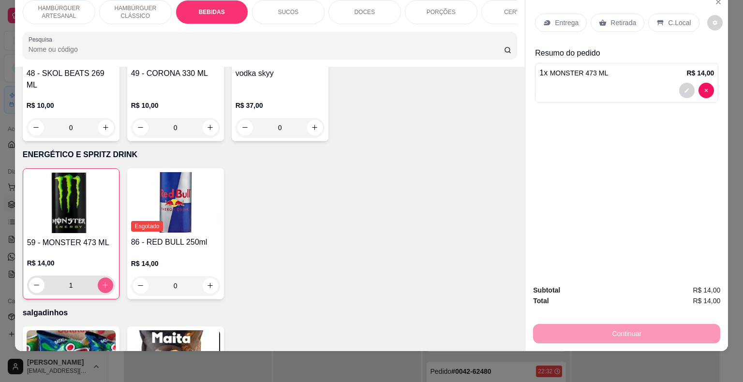
type input "1"
click at [627, 14] on div "Retirada" at bounding box center [618, 23] width 54 height 18
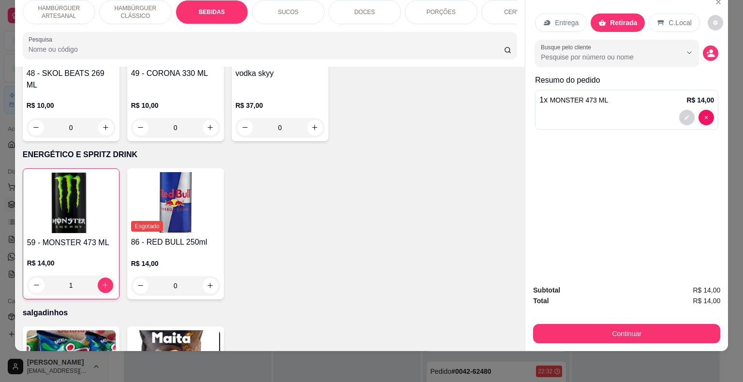
click at [593, 322] on div "Continuar" at bounding box center [626, 333] width 187 height 22
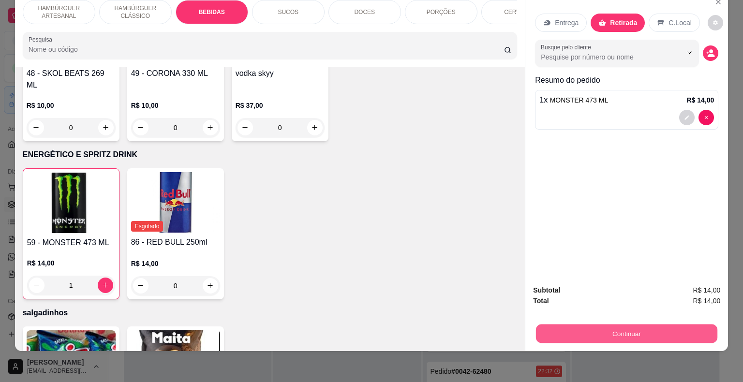
click at [593, 325] on button "Continuar" at bounding box center [626, 334] width 181 height 19
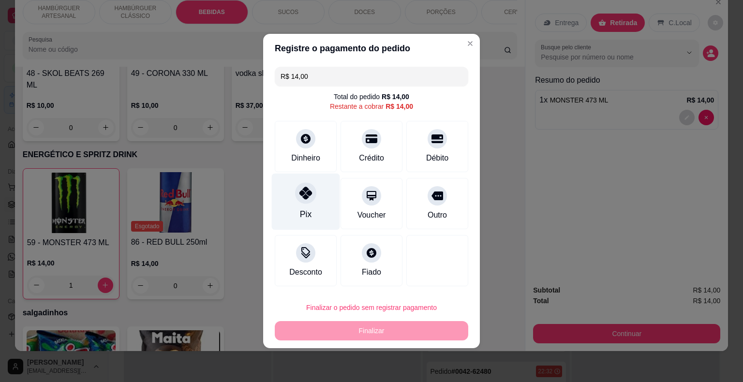
click at [325, 190] on div "Pix" at bounding box center [306, 202] width 68 height 57
type input "R$ 0,00"
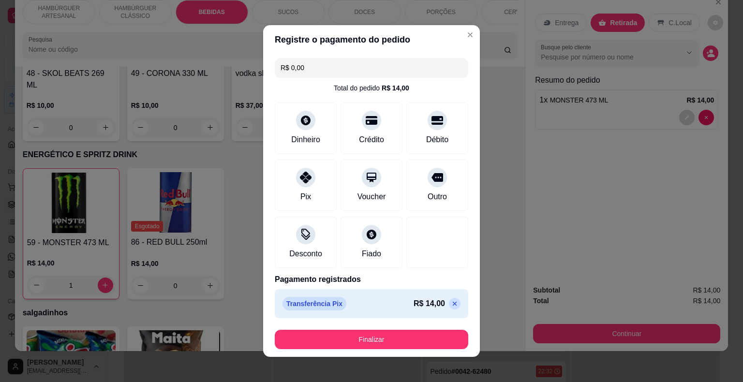
scroll to position [5, 0]
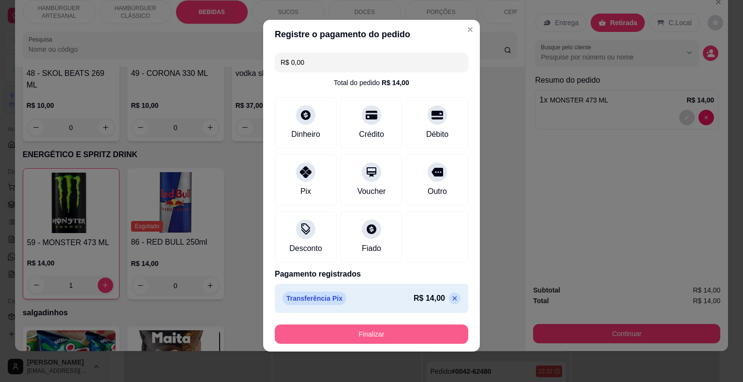
click at [354, 337] on button "Finalizar" at bounding box center [371, 334] width 193 height 19
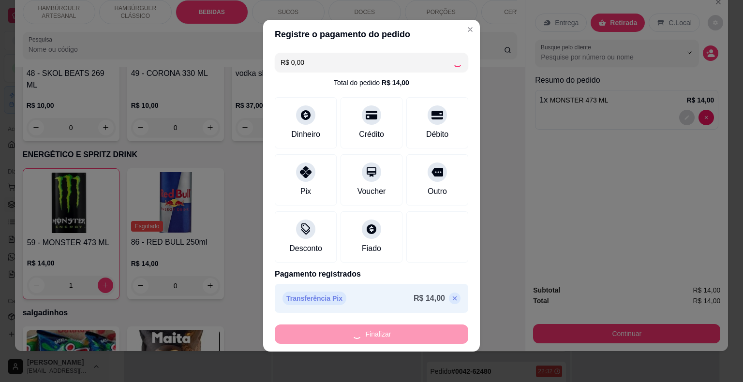
type input "0"
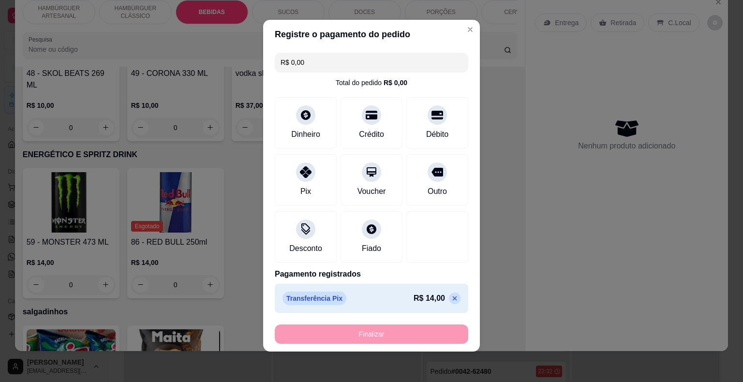
type input "-R$ 14,00"
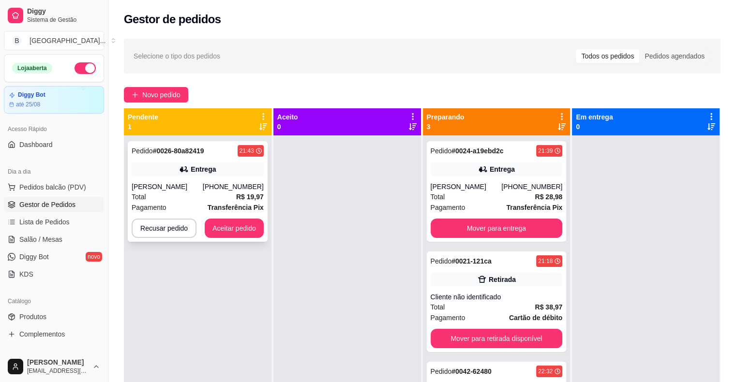
click at [247, 189] on div "[PHONE_NUMBER]" at bounding box center [233, 187] width 61 height 10
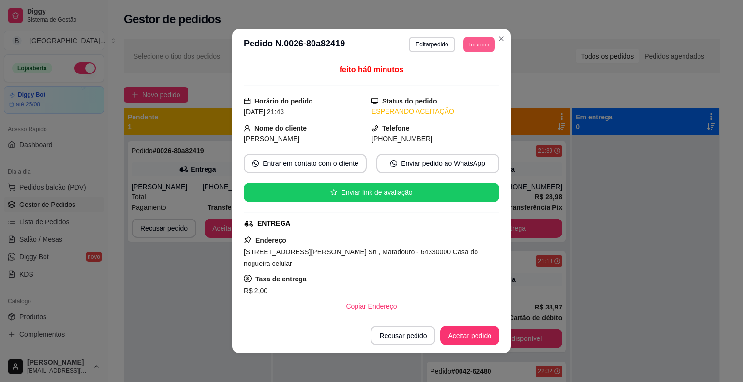
click at [481, 44] on button "Imprimir" at bounding box center [478, 44] width 31 height 15
click at [469, 73] on button "IMPRESSORA" at bounding box center [457, 78] width 70 height 15
click at [470, 337] on button "Aceitar pedido" at bounding box center [469, 335] width 59 height 19
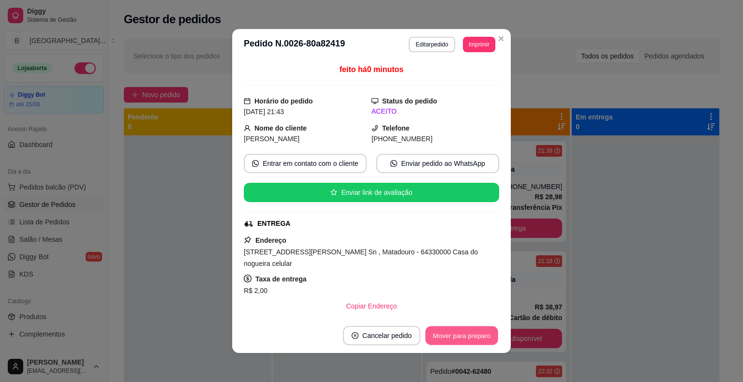
click at [472, 334] on button "Mover para preparo" at bounding box center [461, 336] width 73 height 19
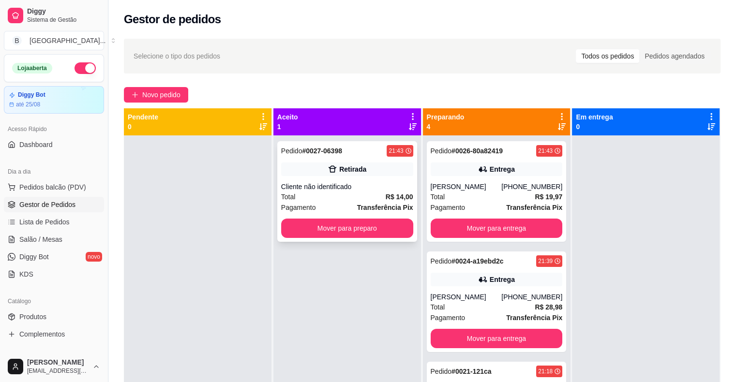
click at [387, 185] on div "Cliente não identificado" at bounding box center [347, 187] width 132 height 10
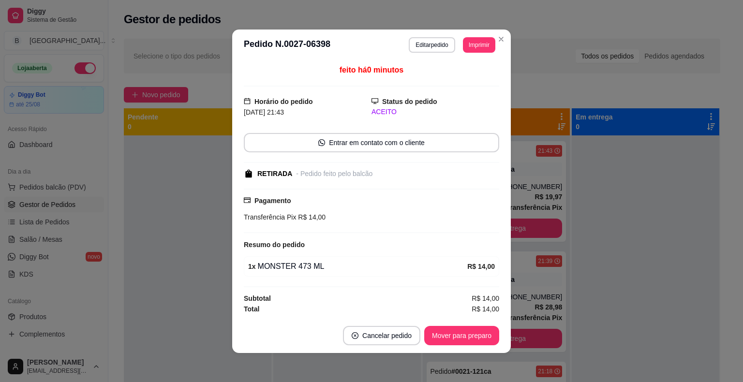
scroll to position [1, 0]
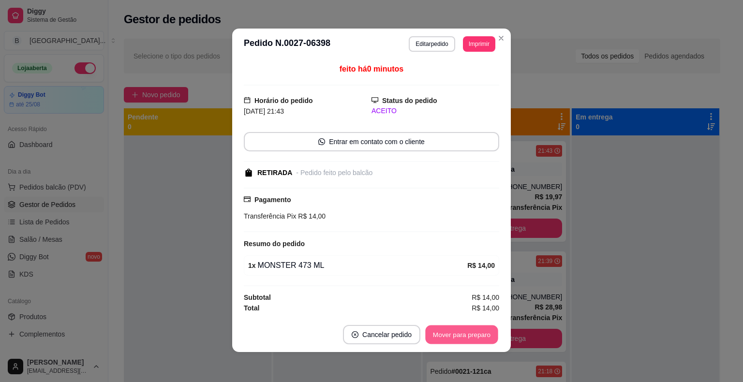
click at [455, 338] on button "Mover para preparo" at bounding box center [461, 334] width 73 height 19
click at [455, 338] on button "Mover para retirada disponível" at bounding box center [446, 334] width 104 height 19
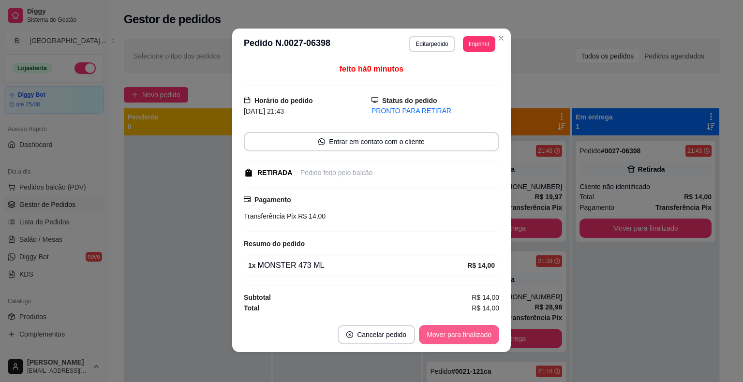
click at [455, 338] on button "Mover para finalizado" at bounding box center [459, 334] width 80 height 19
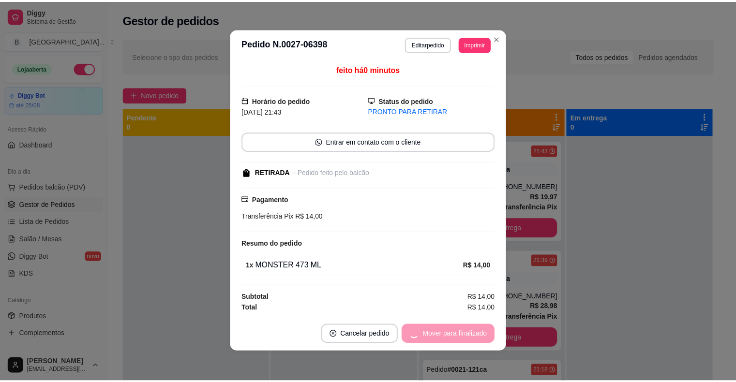
scroll to position [0, 0]
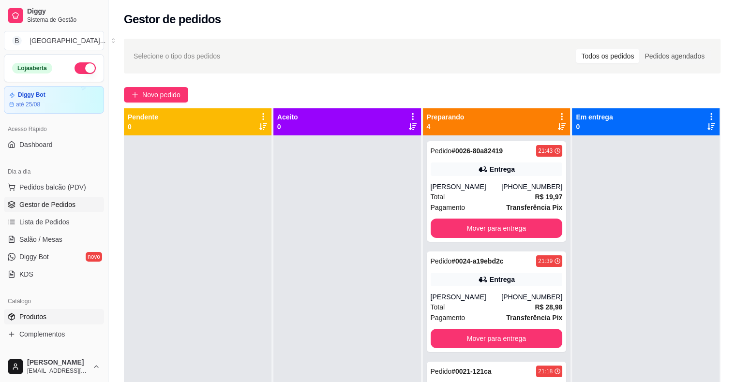
click at [45, 312] on span "Produtos" at bounding box center [32, 317] width 27 height 10
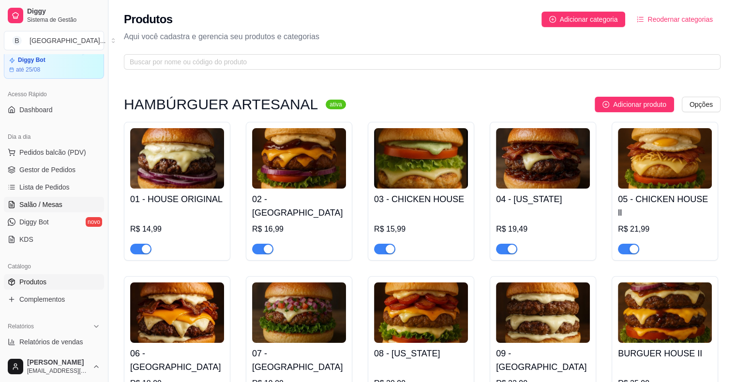
scroll to position [97, 0]
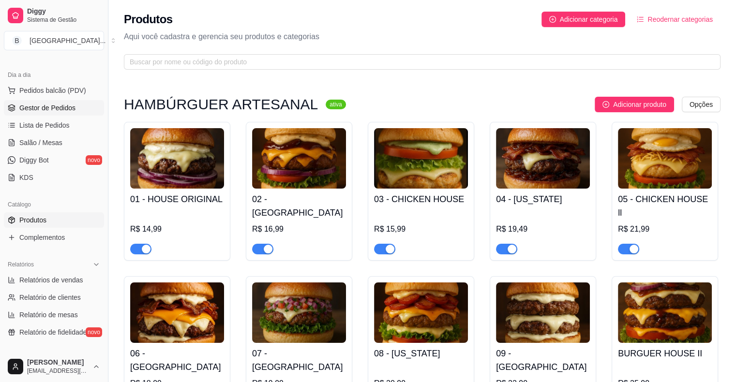
click at [46, 111] on span "Gestor de Pedidos" at bounding box center [47, 108] width 56 height 10
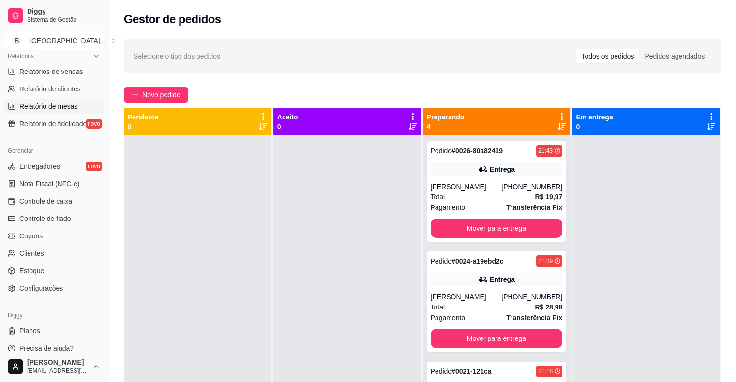
scroll to position [313, 0]
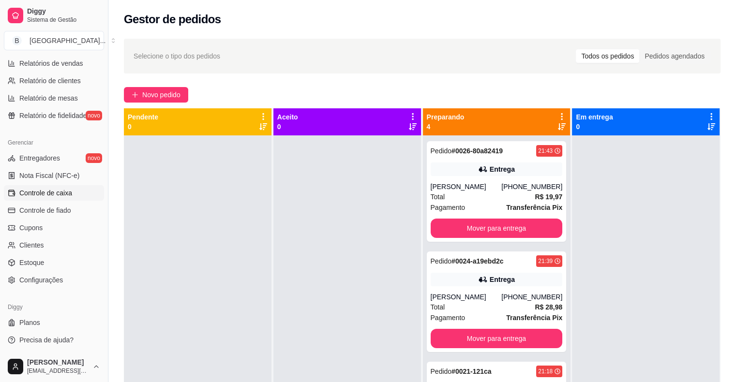
click at [81, 192] on link "Controle de caixa" at bounding box center [54, 192] width 100 height 15
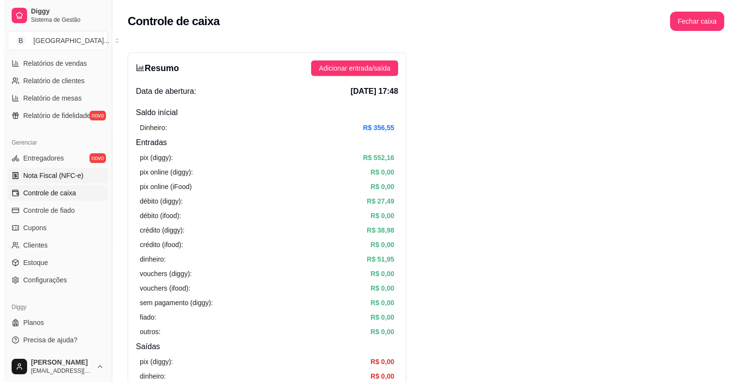
scroll to position [120, 0]
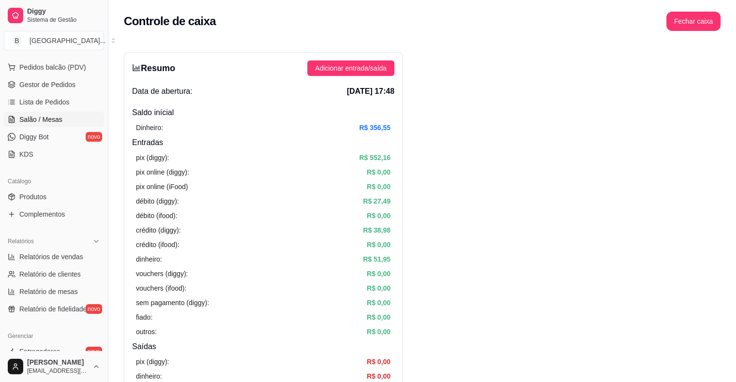
click at [48, 122] on span "Salão / Mesas" at bounding box center [40, 120] width 43 height 10
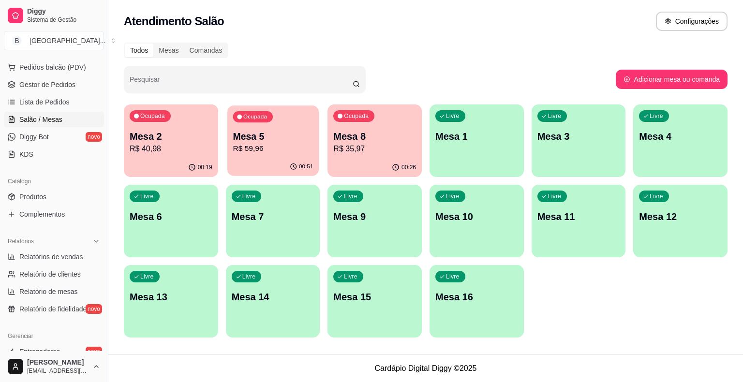
click at [237, 148] on p "R$ 59,96" at bounding box center [273, 148] width 80 height 11
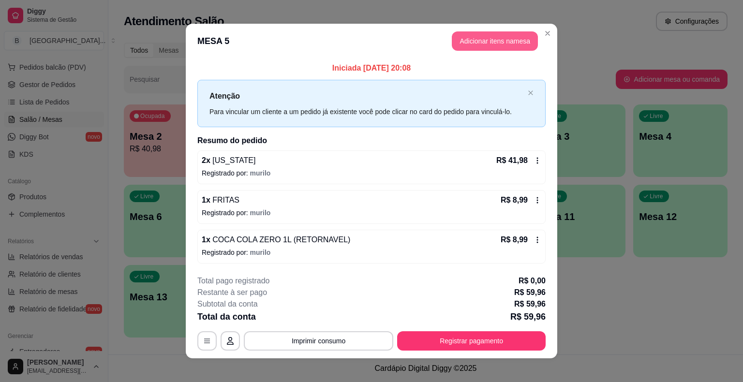
click at [466, 37] on button "Adicionar itens na mesa" at bounding box center [495, 40] width 86 height 19
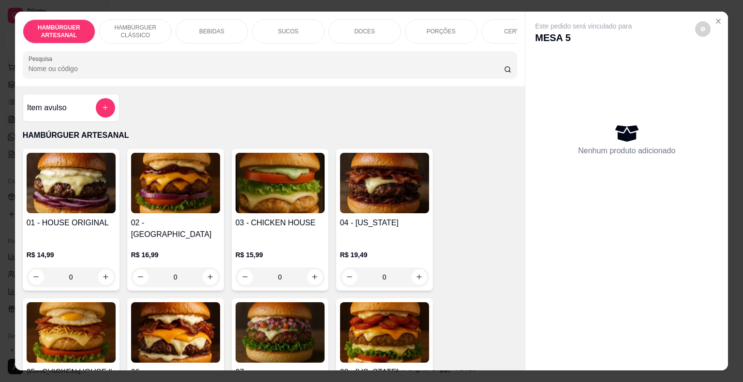
click at [350, 24] on div "DOCES" at bounding box center [364, 31] width 73 height 24
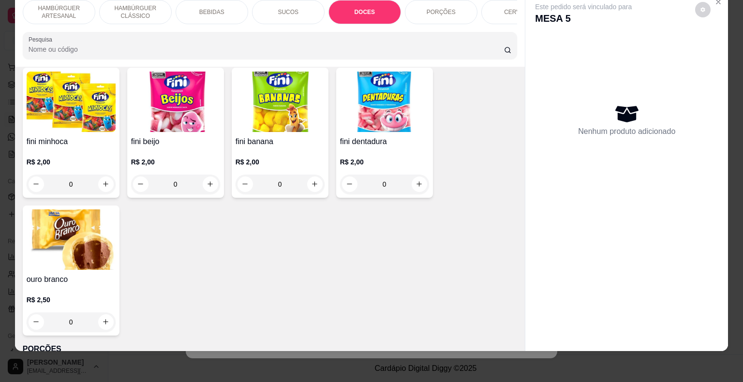
scroll to position [1889, 0]
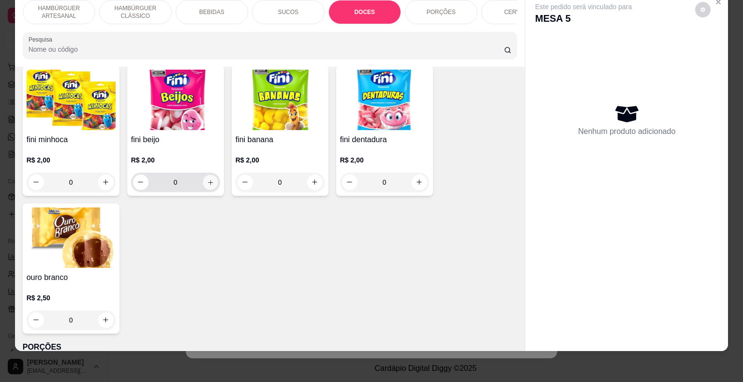
click at [207, 179] on icon "increase-product-quantity" at bounding box center [210, 182] width 7 height 7
type input "1"
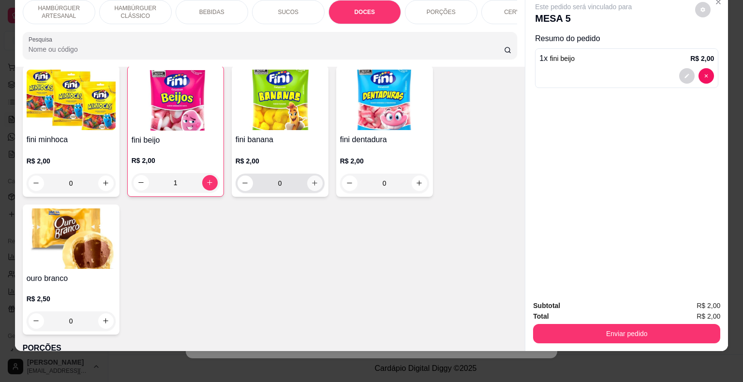
click at [307, 176] on button "increase-product-quantity" at bounding box center [314, 183] width 15 height 15
type input "1"
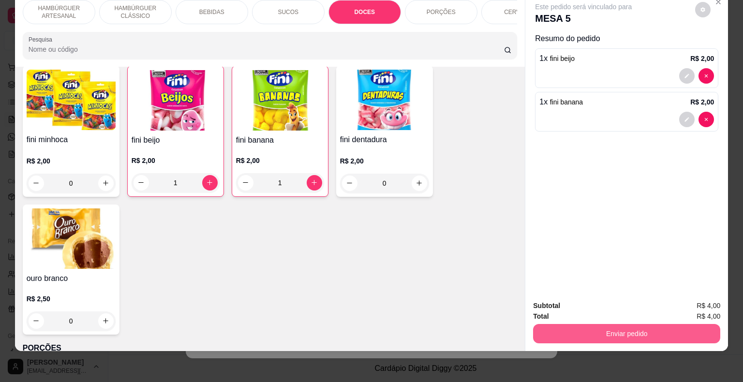
click at [630, 324] on button "Enviar pedido" at bounding box center [626, 333] width 187 height 19
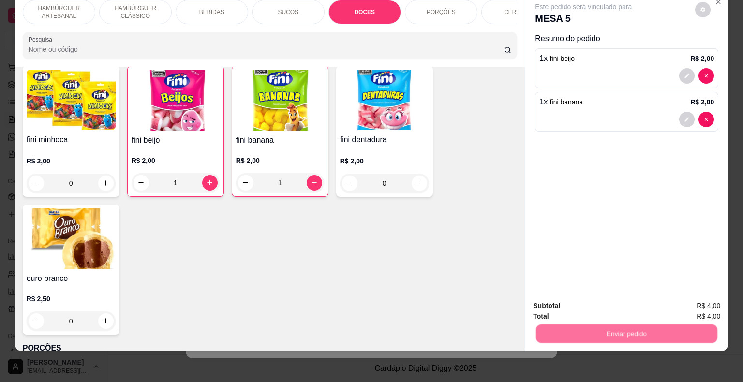
click at [566, 298] on button "Não registrar e enviar pedido" at bounding box center [594, 303] width 101 height 18
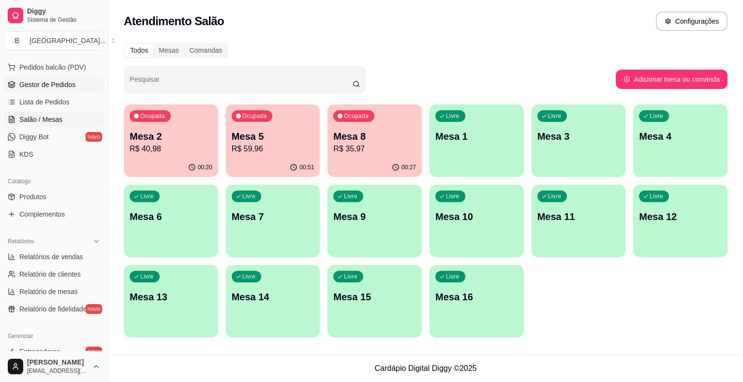
click at [63, 86] on span "Gestor de Pedidos" at bounding box center [47, 85] width 56 height 10
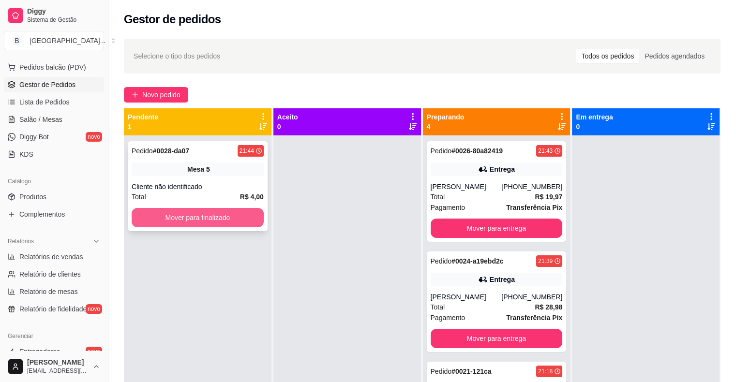
click at [197, 222] on button "Mover para finalizado" at bounding box center [198, 217] width 132 height 19
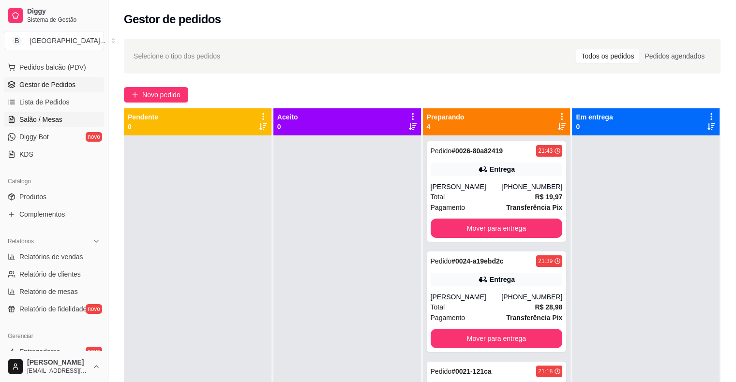
click at [54, 125] on link "Salão / Mesas" at bounding box center [54, 119] width 100 height 15
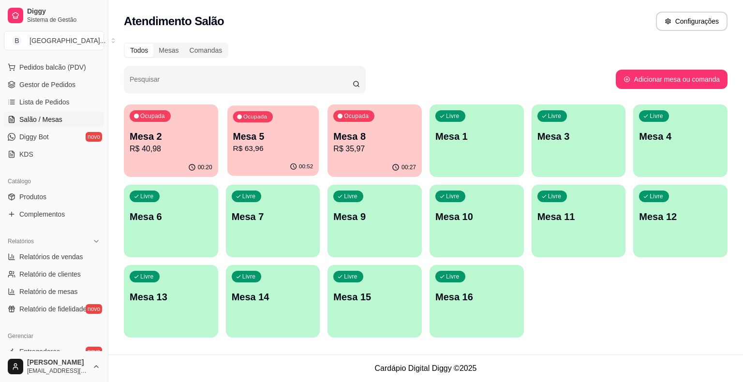
click at [259, 150] on p "R$ 63,96" at bounding box center [273, 148] width 80 height 11
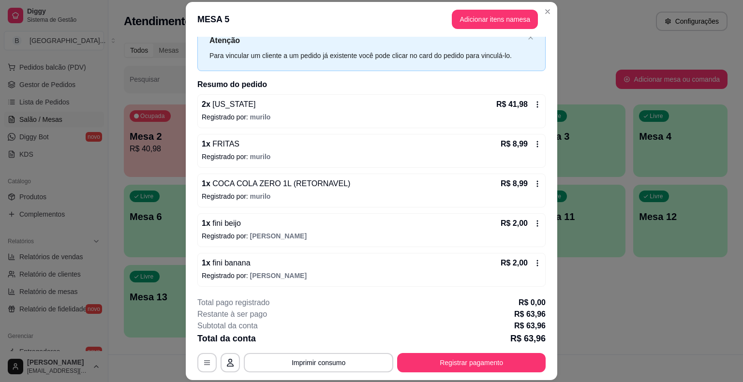
scroll to position [29, 0]
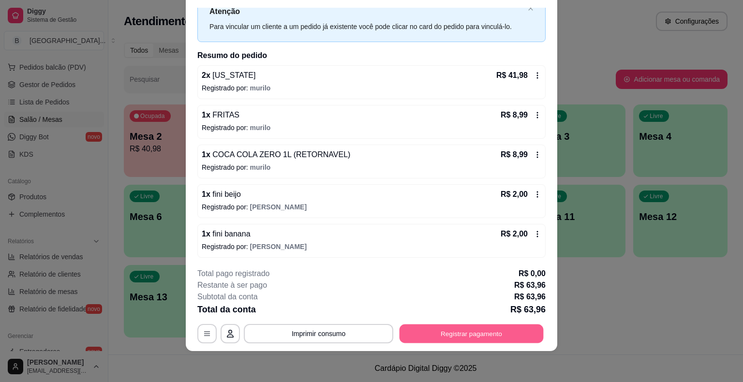
click at [422, 327] on button "Registrar pagamento" at bounding box center [472, 334] width 144 height 19
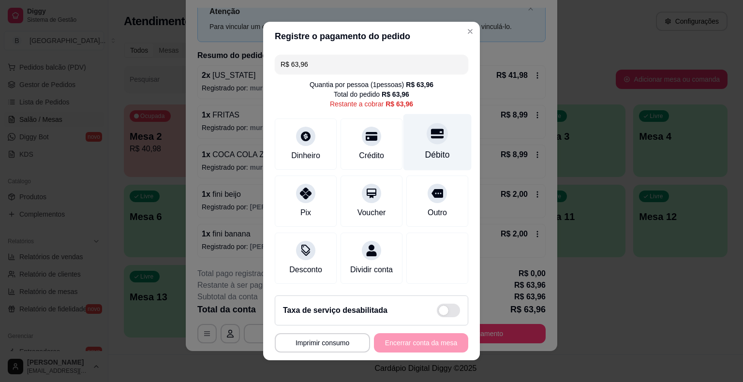
click at [425, 153] on div "Débito" at bounding box center [437, 155] width 25 height 13
type input "R$ 0,00"
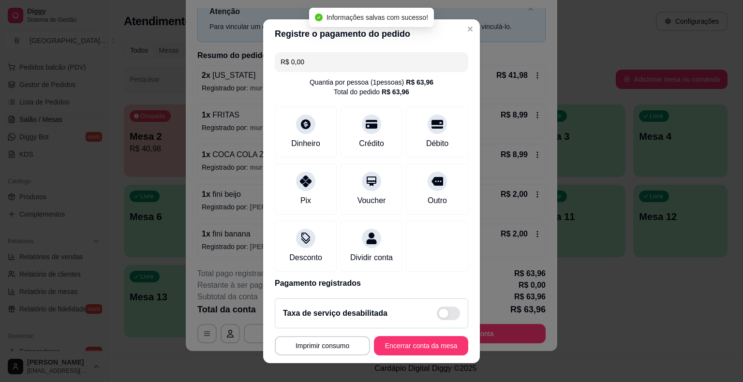
scroll to position [45, 0]
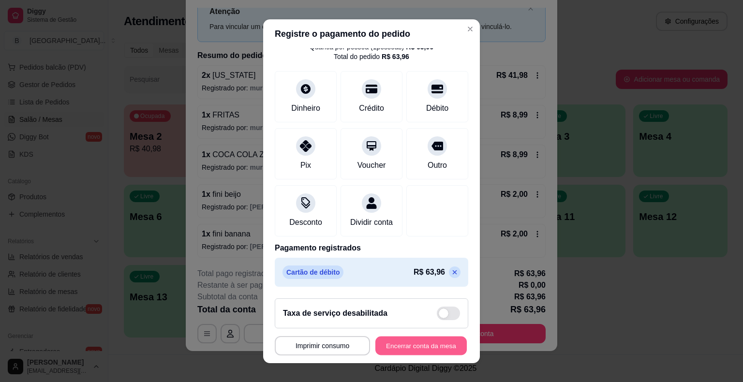
click at [423, 354] on button "Encerrar conta da mesa" at bounding box center [420, 345] width 91 height 19
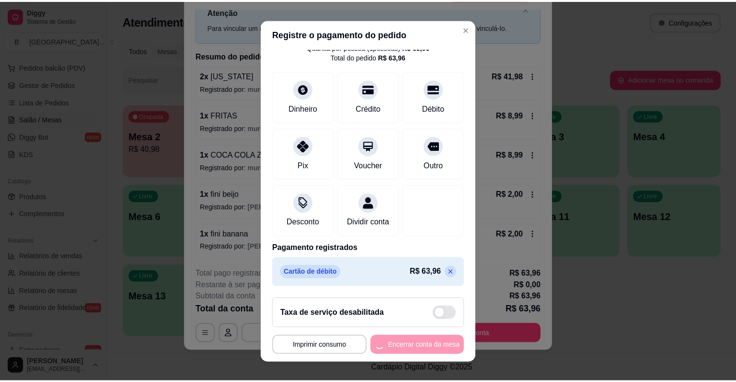
scroll to position [0, 0]
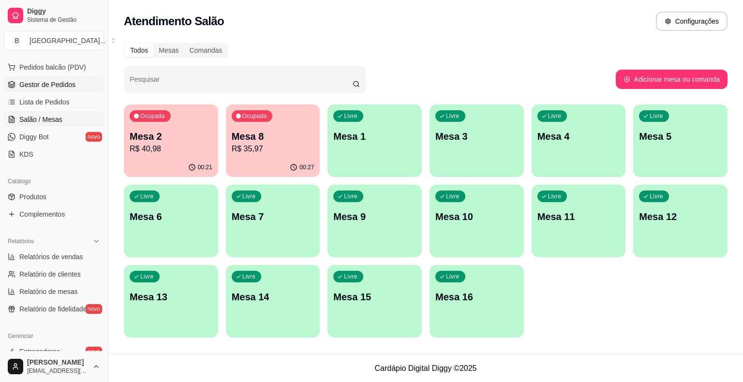
click at [76, 83] on link "Gestor de Pedidos" at bounding box center [54, 84] width 100 height 15
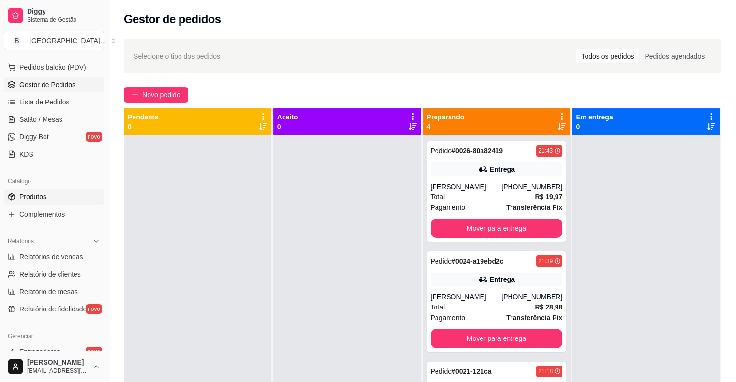
click at [47, 202] on link "Produtos" at bounding box center [54, 196] width 100 height 15
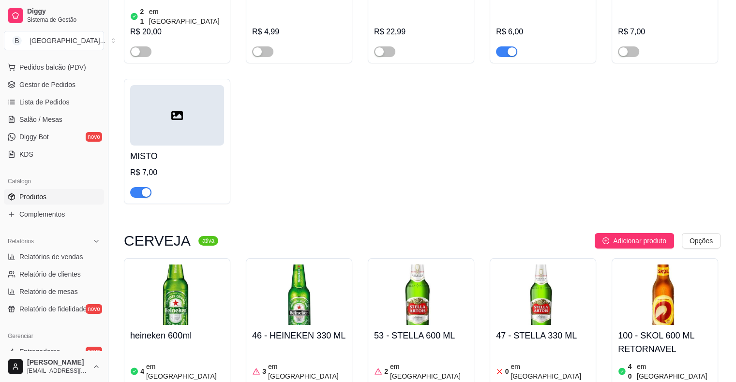
scroll to position [3386, 0]
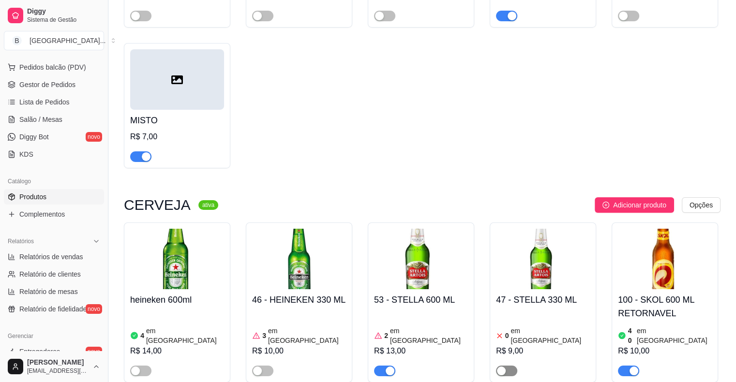
click at [502, 367] on div "button" at bounding box center [501, 371] width 9 height 9
click at [533, 326] on article "em [GEOGRAPHIC_DATA]" at bounding box center [549, 335] width 79 height 19
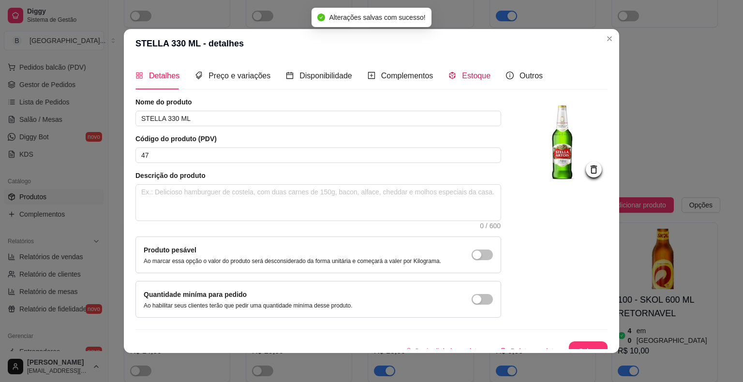
click at [462, 72] on span "Estoque" at bounding box center [476, 76] width 29 height 8
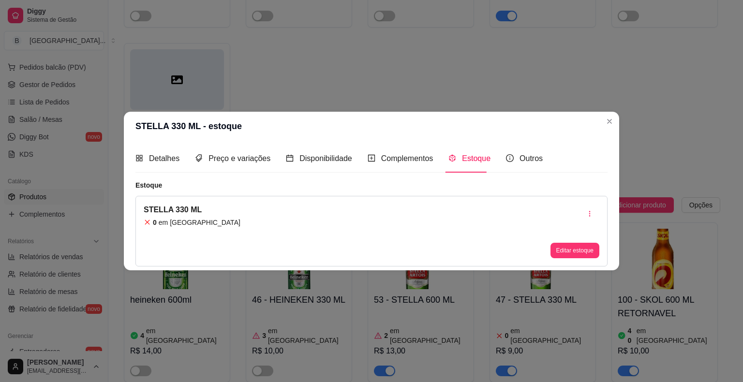
click at [570, 232] on div "Editar estoque" at bounding box center [574, 231] width 49 height 54
click at [563, 243] on button "Editar estoque" at bounding box center [574, 250] width 47 height 15
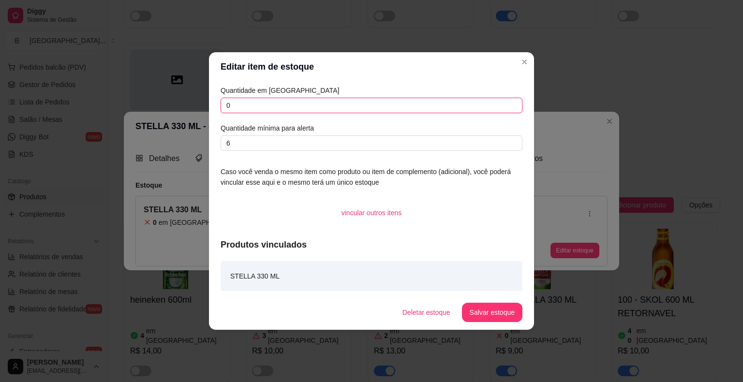
click at [420, 107] on input "0" at bounding box center [372, 105] width 302 height 15
type input "23"
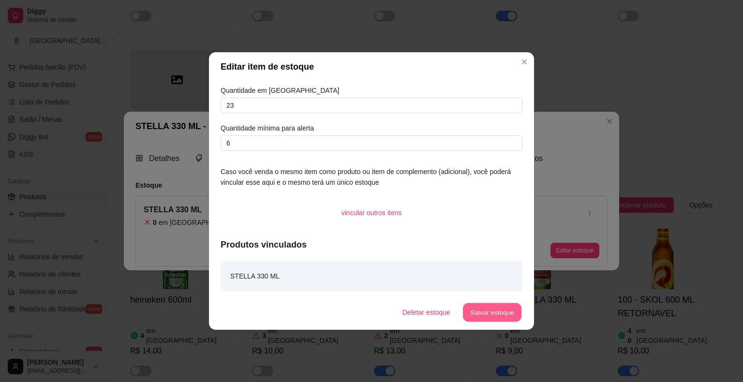
click at [469, 314] on button "Salvar estoque" at bounding box center [491, 312] width 59 height 19
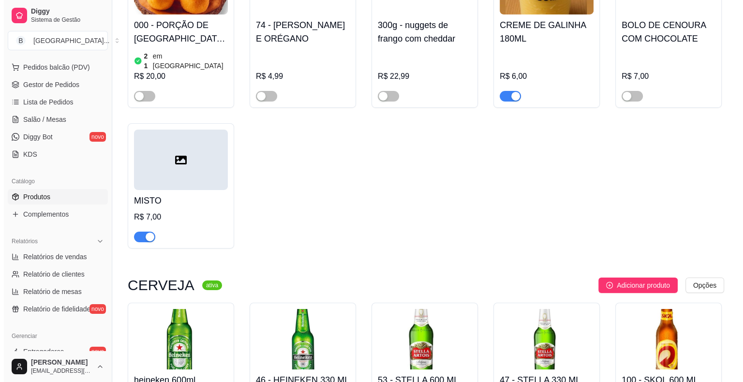
scroll to position [3289, 0]
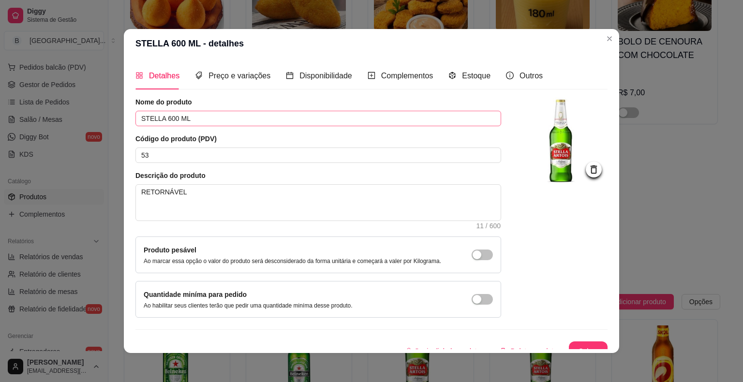
scroll to position [10, 0]
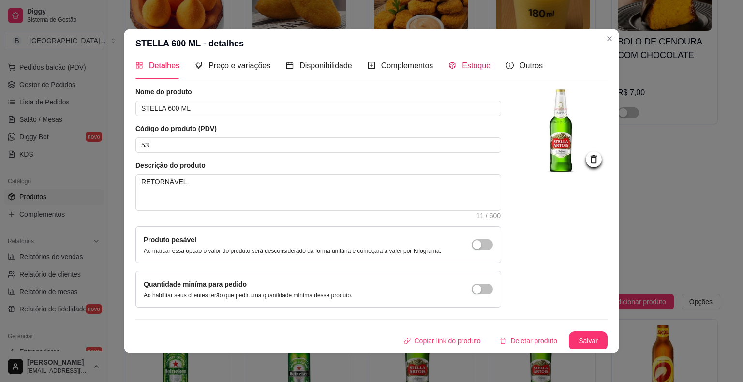
click at [476, 71] on div "Estoque" at bounding box center [469, 66] width 42 height 12
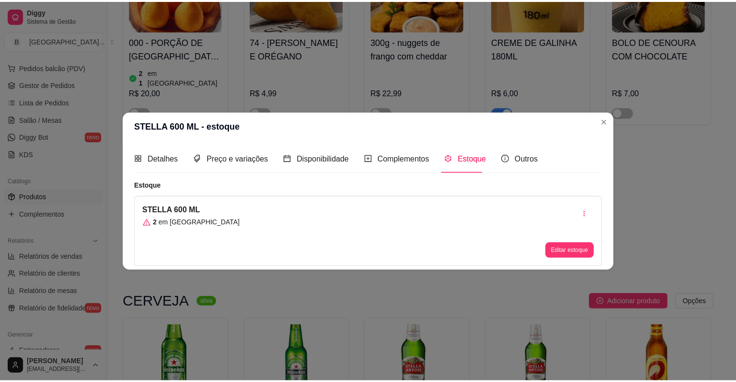
scroll to position [0, 0]
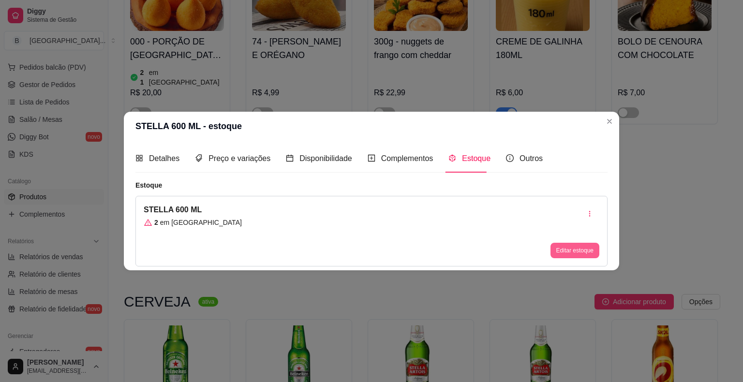
click at [568, 250] on button "Editar estoque" at bounding box center [574, 250] width 49 height 15
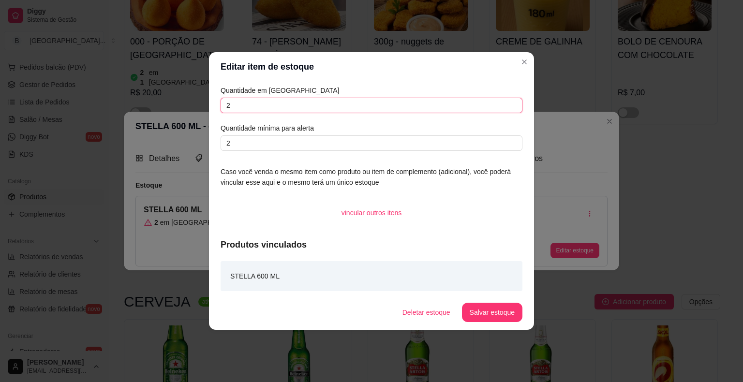
click at [277, 107] on input "2" at bounding box center [372, 105] width 302 height 15
type input "2"
type input "30"
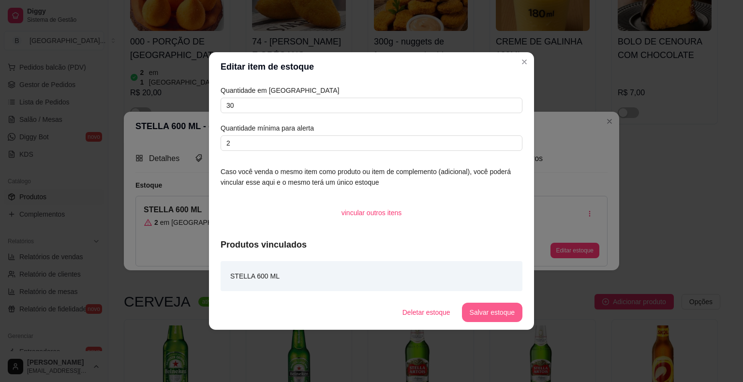
click at [479, 314] on button "Salvar estoque" at bounding box center [492, 312] width 60 height 19
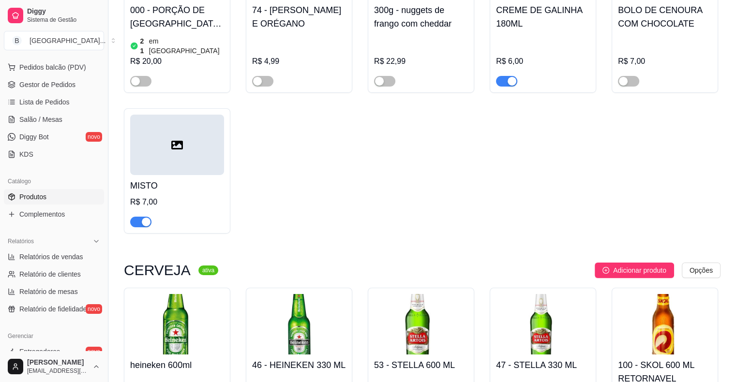
scroll to position [3338, 0]
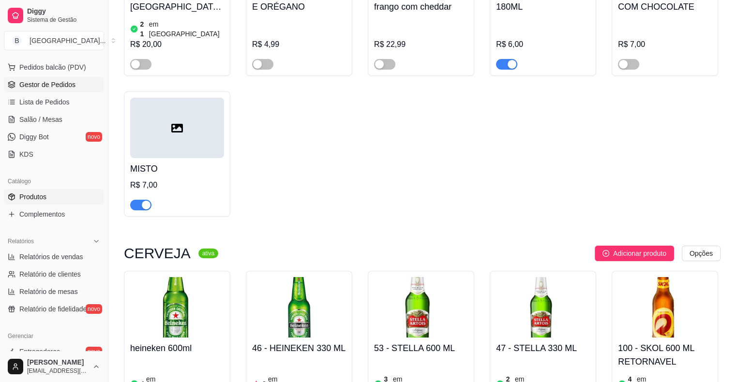
click at [44, 87] on span "Gestor de Pedidos" at bounding box center [47, 85] width 56 height 10
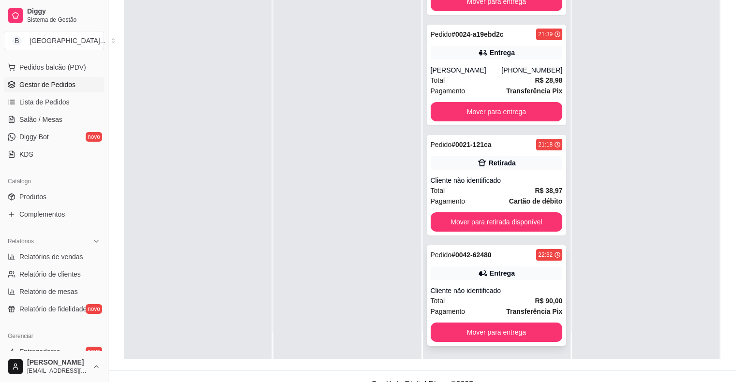
scroll to position [147, 0]
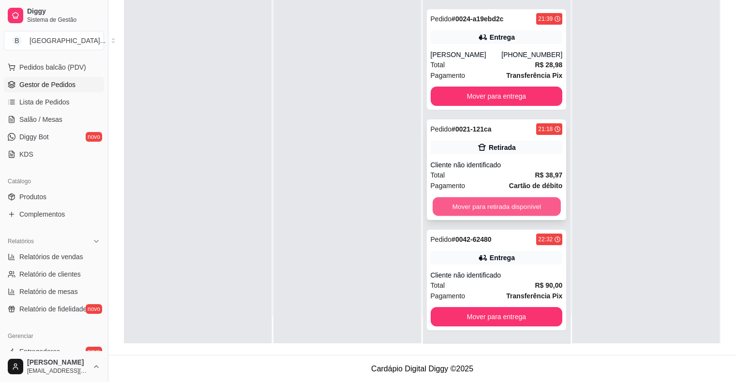
click at [486, 208] on button "Mover para retirada disponível" at bounding box center [496, 206] width 128 height 19
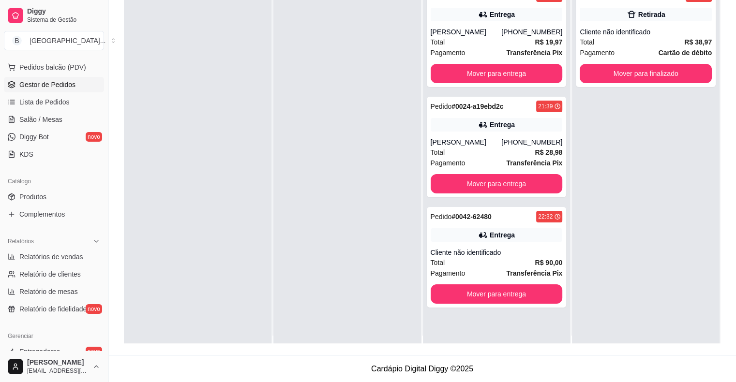
scroll to position [0, 0]
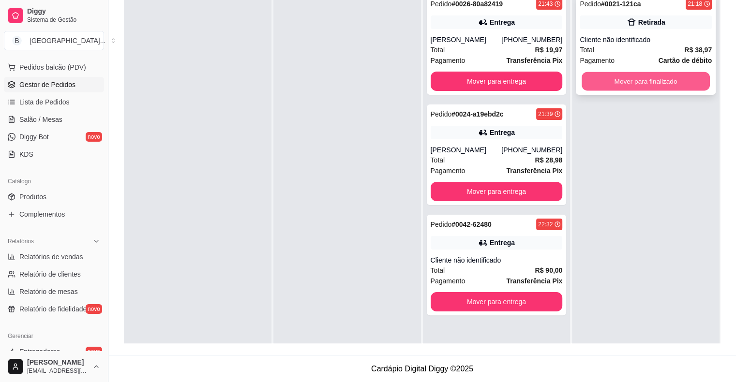
click at [590, 78] on button "Mover para finalizado" at bounding box center [645, 81] width 128 height 19
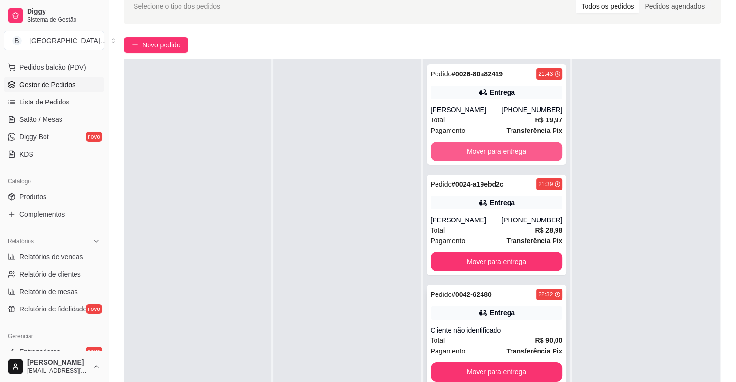
scroll to position [147, 0]
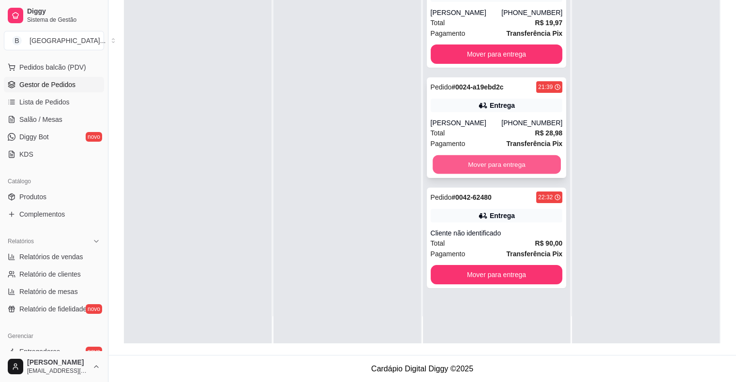
click at [469, 160] on button "Mover para entrega" at bounding box center [496, 164] width 128 height 19
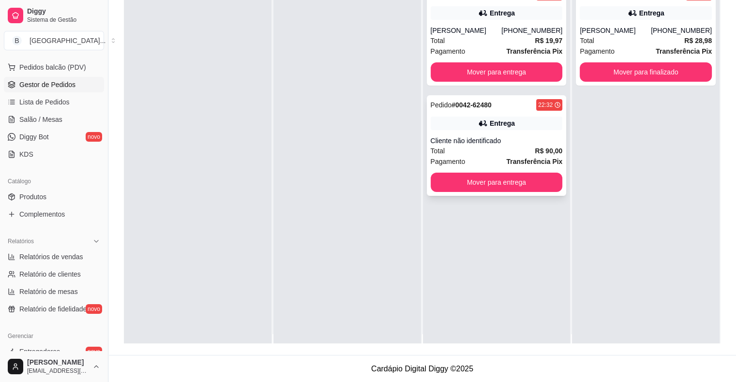
scroll to position [0, 0]
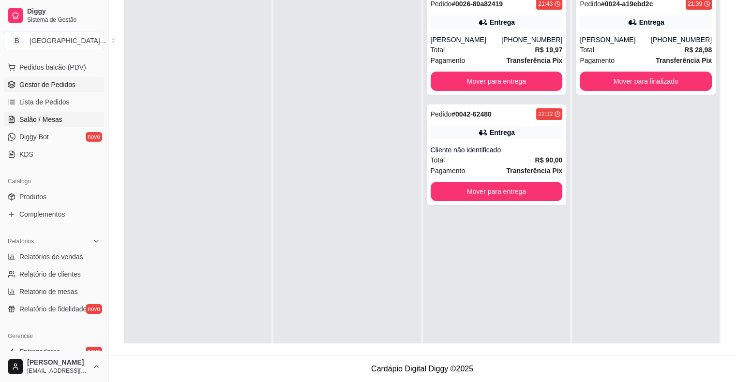
click at [46, 117] on span "Salão / Mesas" at bounding box center [40, 120] width 43 height 10
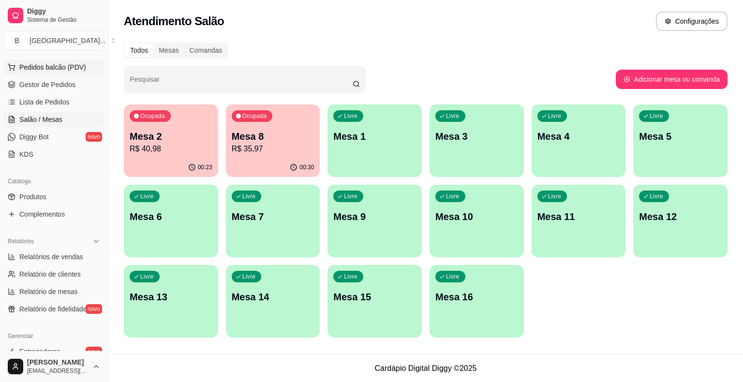
click at [56, 69] on span "Pedidos balcão (PDV)" at bounding box center [52, 67] width 67 height 10
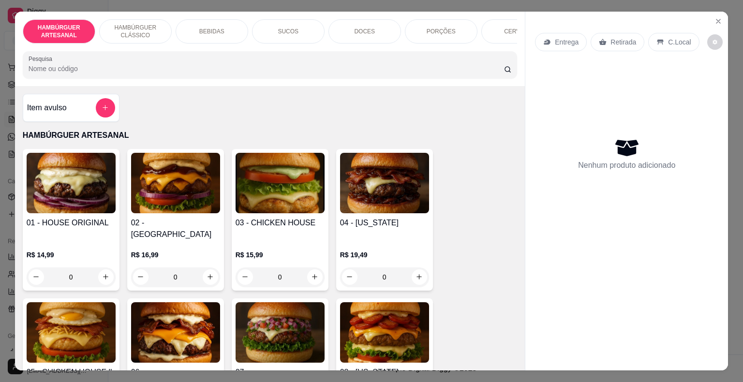
click at [430, 32] on div "PORÇÕES" at bounding box center [441, 31] width 73 height 24
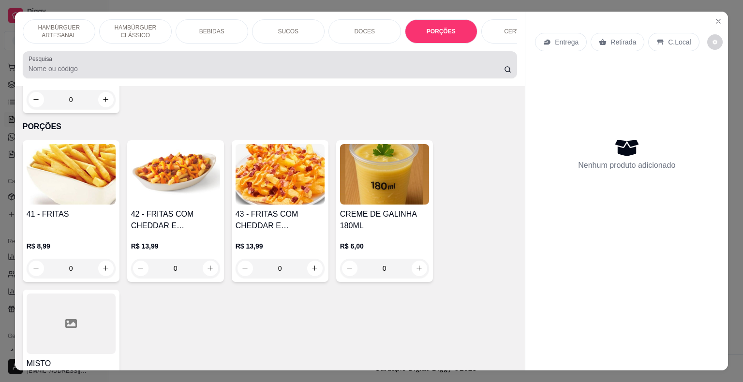
scroll to position [23, 0]
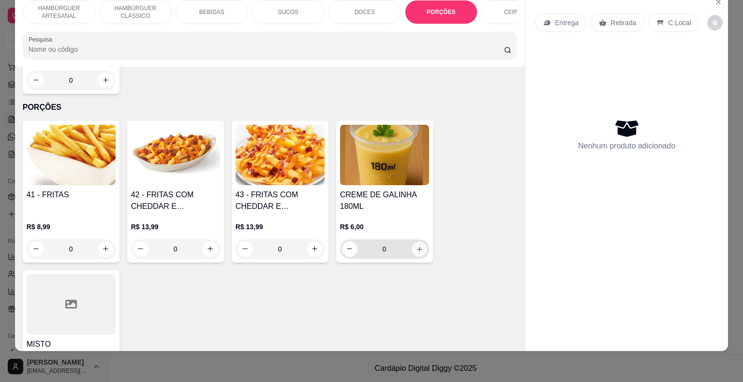
click at [414, 241] on button "increase-product-quantity" at bounding box center [419, 248] width 15 height 15
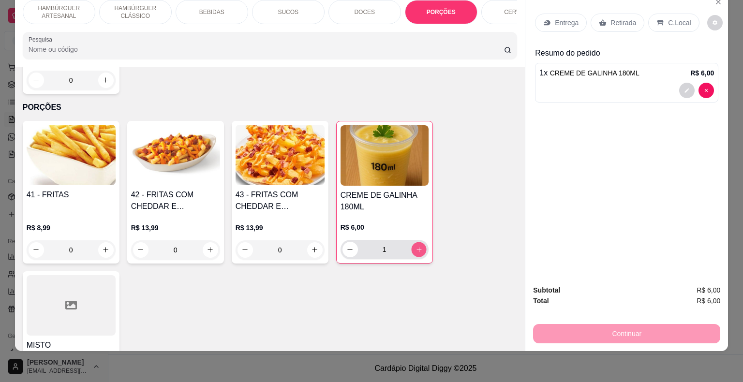
click at [414, 242] on button "increase-product-quantity" at bounding box center [418, 249] width 15 height 15
type input "2"
click at [624, 18] on p "Retirada" at bounding box center [623, 23] width 26 height 10
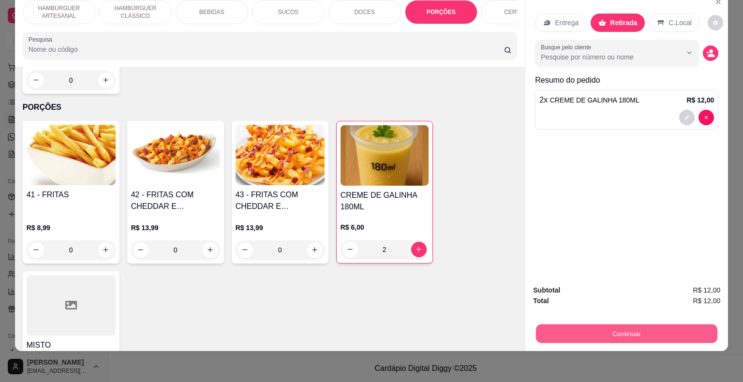
click at [595, 325] on button "Continuar" at bounding box center [626, 334] width 181 height 19
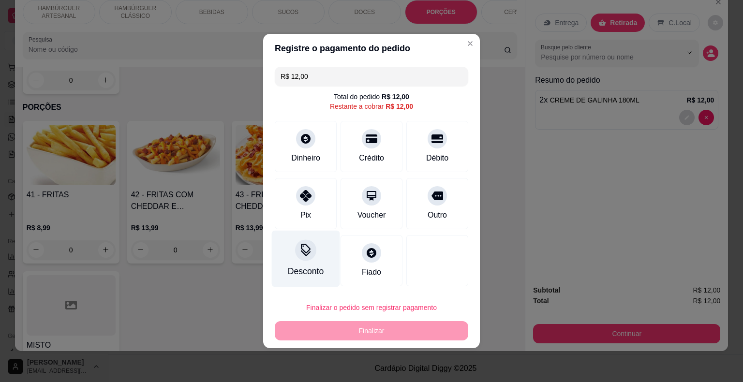
click at [302, 267] on div "Desconto" at bounding box center [306, 271] width 36 height 13
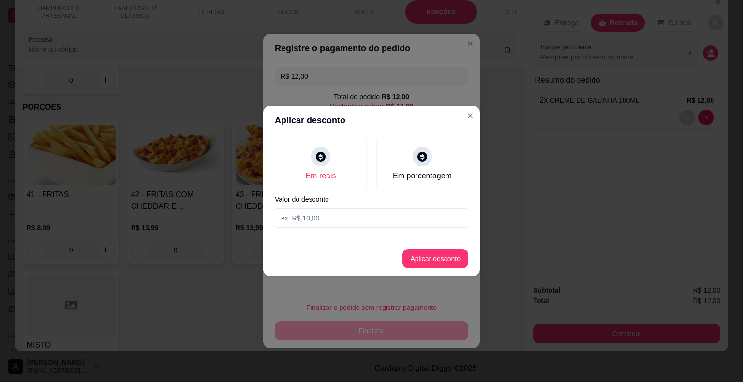
click at [302, 223] on input at bounding box center [371, 217] width 193 height 19
type input "2,00"
click at [464, 255] on button "Aplicar desconto" at bounding box center [435, 258] width 66 height 19
type input "R$ 10,00"
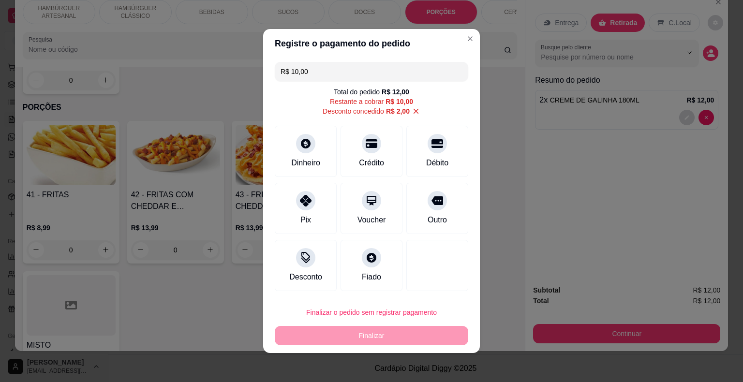
scroll to position [1, 0]
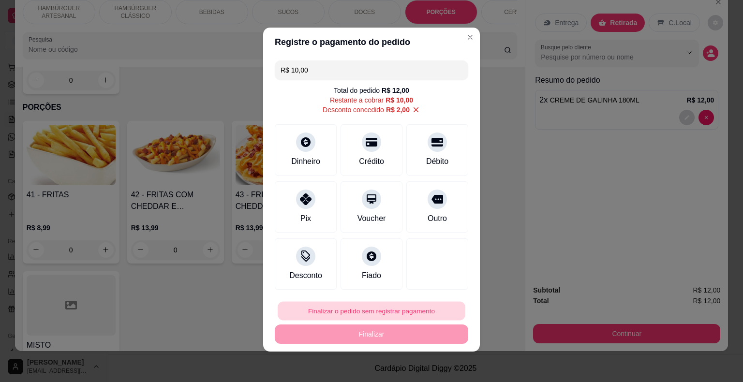
click at [350, 309] on button "Finalizar o pedido sem registrar pagamento" at bounding box center [372, 311] width 188 height 19
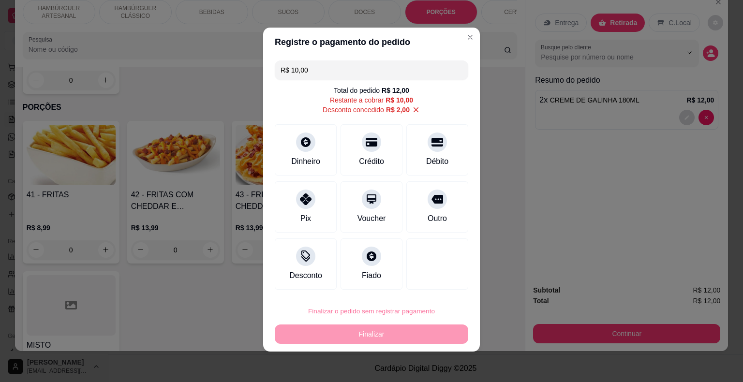
click at [426, 276] on button "Confirmar" at bounding box center [427, 283] width 36 height 15
type input "0"
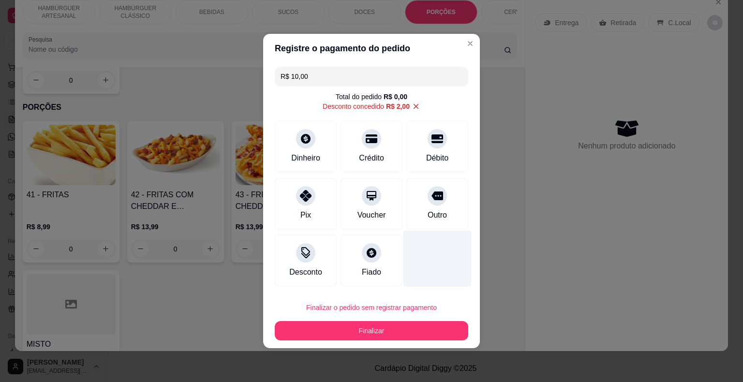
type input "-R$ 2,00"
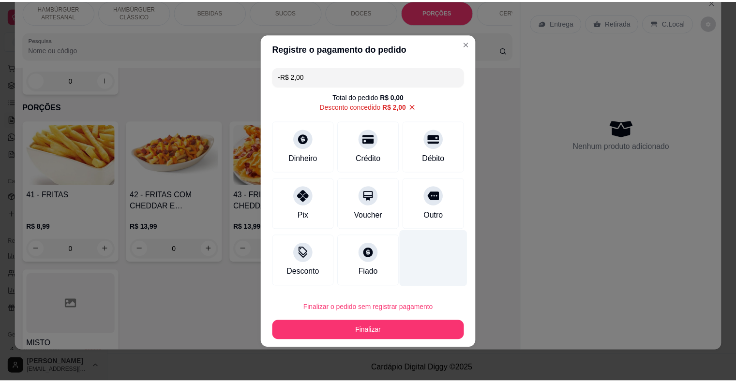
scroll to position [0, 0]
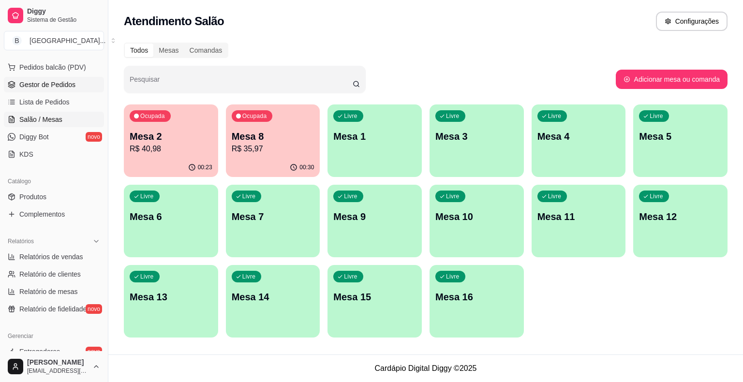
click at [62, 89] on link "Gestor de Pedidos" at bounding box center [54, 84] width 100 height 15
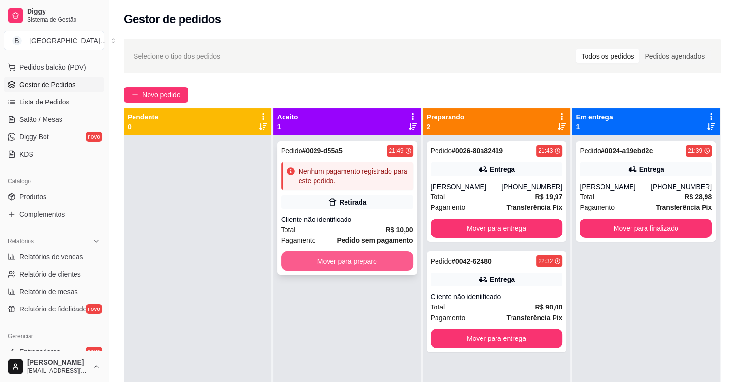
click at [345, 254] on button "Mover para preparo" at bounding box center [347, 261] width 132 height 19
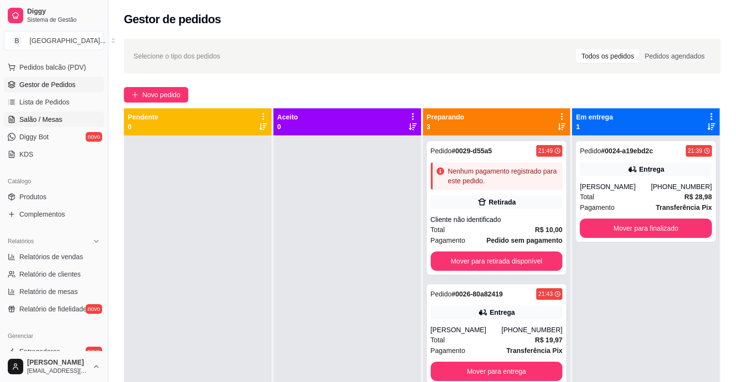
click at [53, 123] on span "Salão / Mesas" at bounding box center [40, 120] width 43 height 10
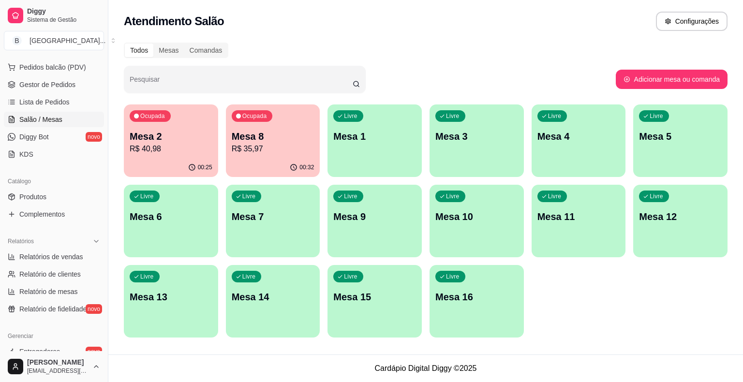
click at [293, 156] on div "Ocupada Mesa 8 R$ 35,97" at bounding box center [273, 131] width 94 height 54
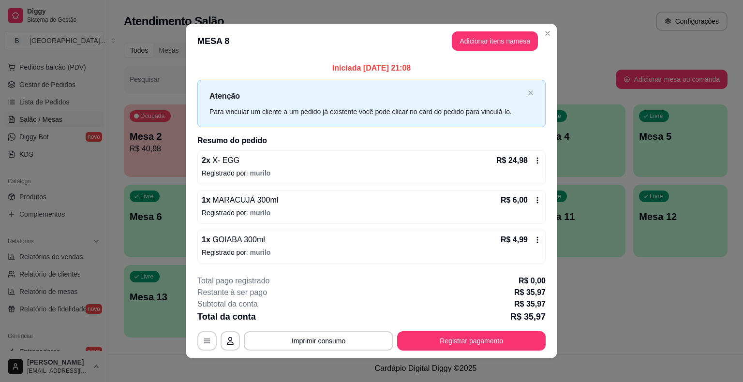
scroll to position [6, 0]
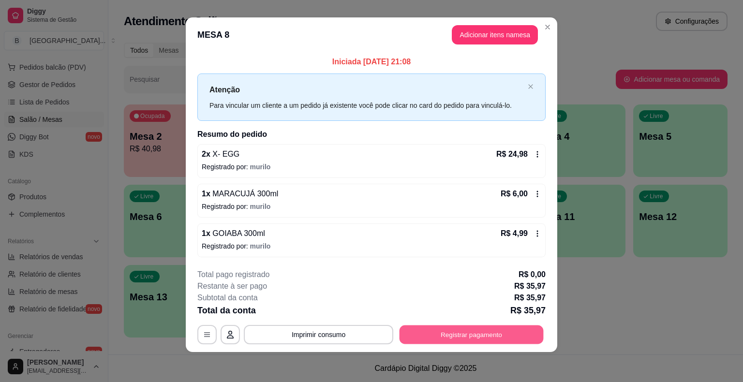
click at [454, 336] on button "Registrar pagamento" at bounding box center [472, 334] width 144 height 19
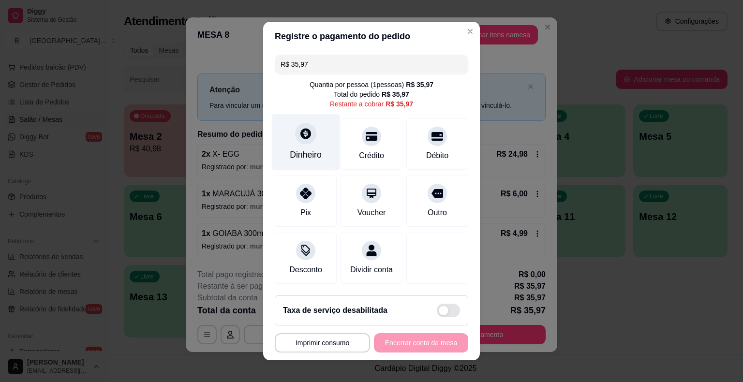
click at [329, 156] on div "Dinheiro" at bounding box center [306, 142] width 68 height 57
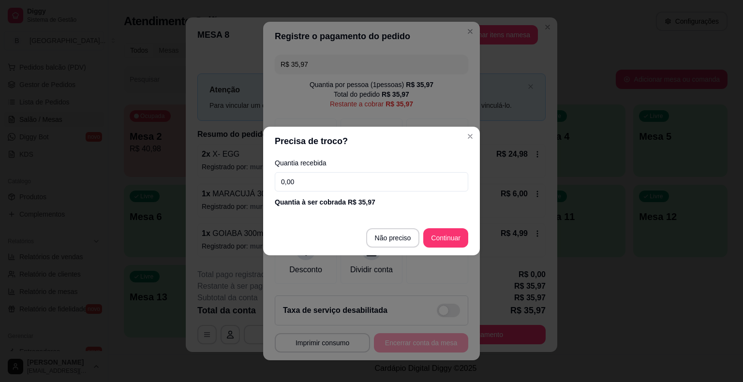
click at [313, 187] on input "0,00" at bounding box center [371, 181] width 193 height 19
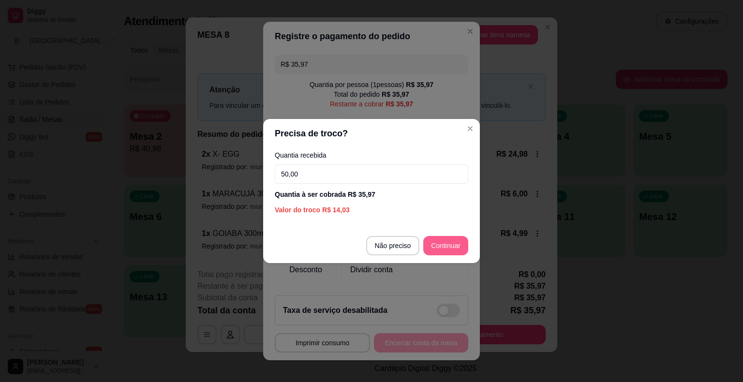
type input "50,00"
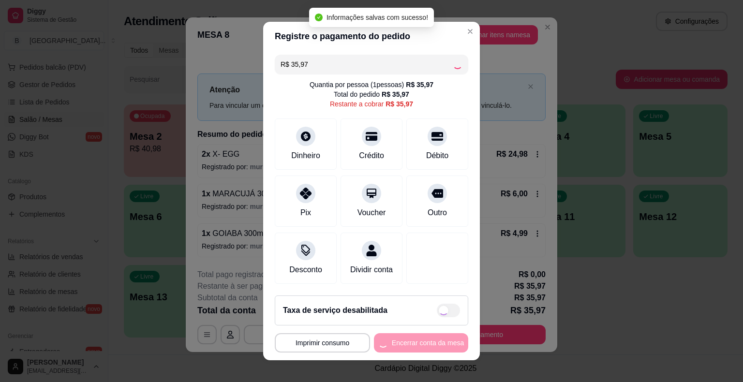
type input "R$ 0,00"
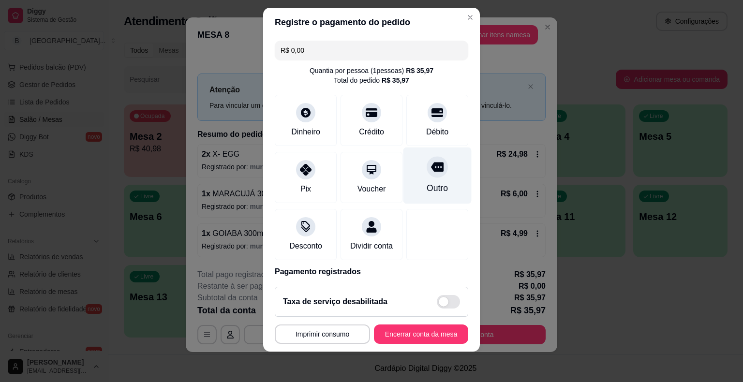
scroll to position [45, 0]
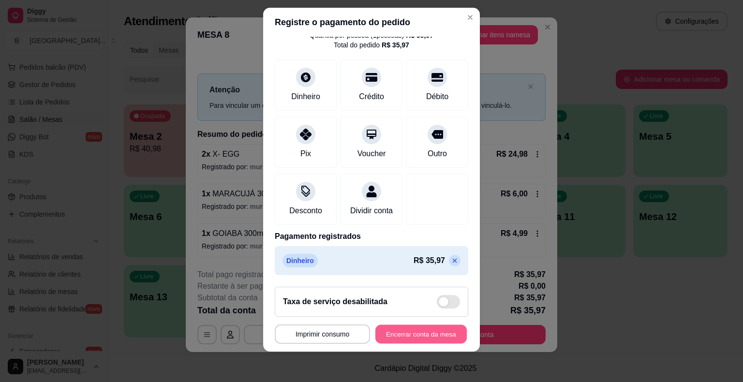
click at [412, 331] on button "Encerrar conta da mesa" at bounding box center [420, 334] width 91 height 19
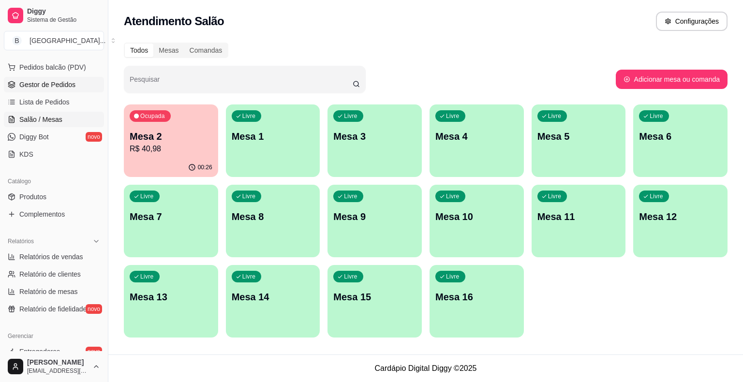
click at [69, 83] on span "Gestor de Pedidos" at bounding box center [47, 85] width 56 height 10
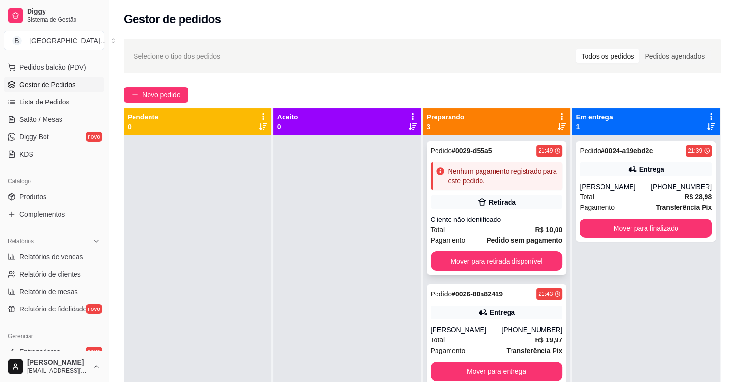
click at [521, 233] on div "Total R$ 10,00" at bounding box center [497, 229] width 132 height 11
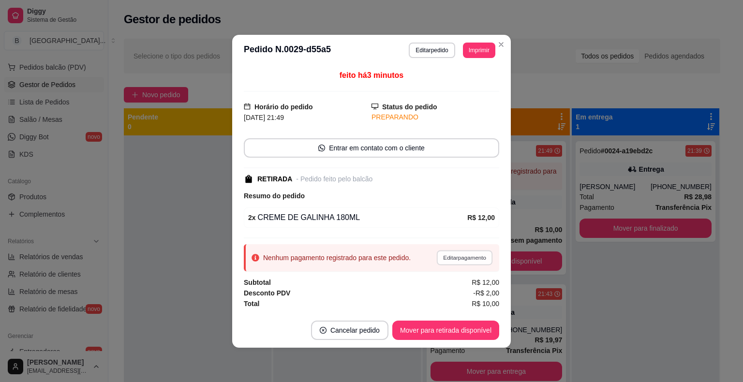
click at [466, 256] on button "Editar pagamento" at bounding box center [464, 257] width 56 height 15
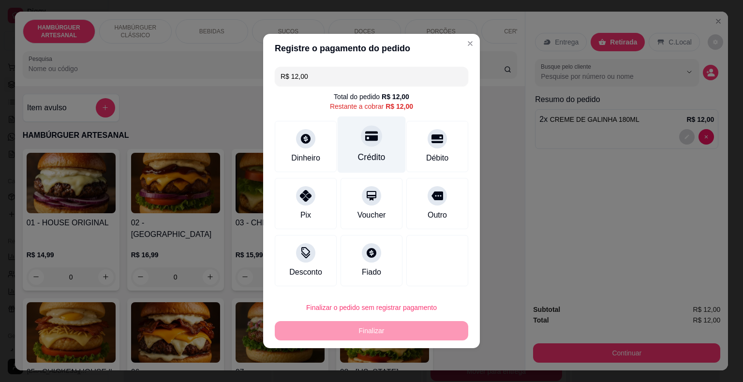
click at [387, 143] on div "Crédito" at bounding box center [372, 145] width 68 height 57
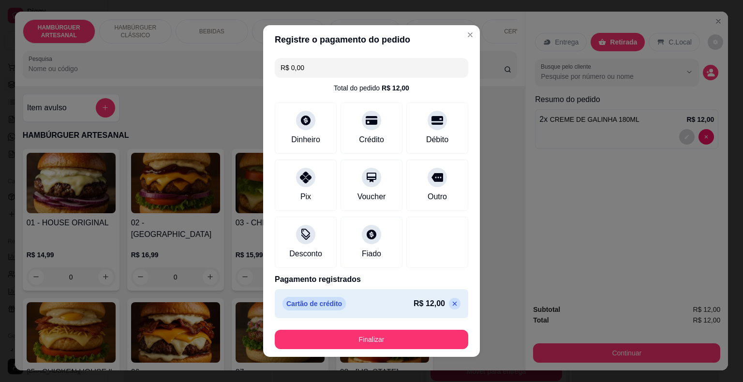
click at [451, 302] on icon at bounding box center [455, 304] width 8 height 8
type input "R$ 12,00"
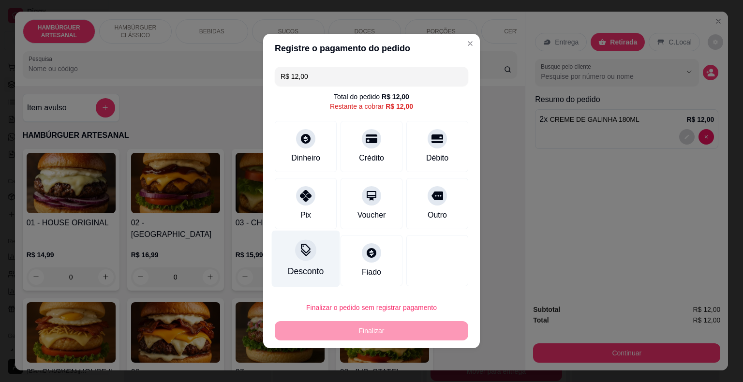
click at [310, 272] on div "Desconto" at bounding box center [306, 271] width 36 height 13
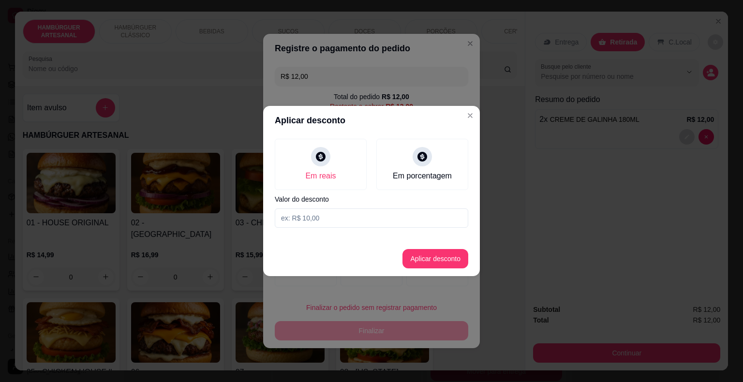
click at [343, 220] on input at bounding box center [371, 217] width 193 height 19
type input "2,00"
click at [447, 257] on button "Aplicar desconto" at bounding box center [435, 259] width 63 height 19
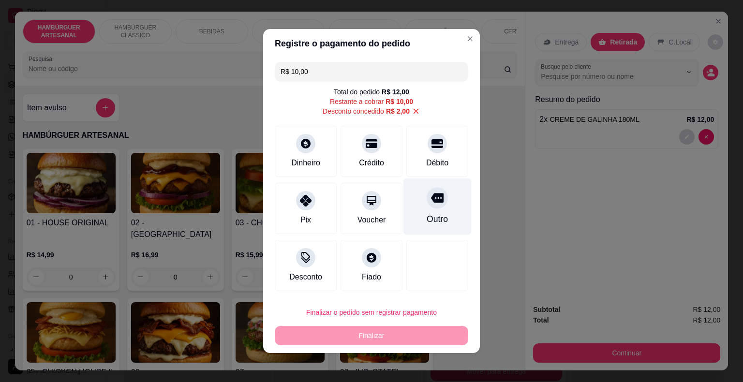
scroll to position [1, 0]
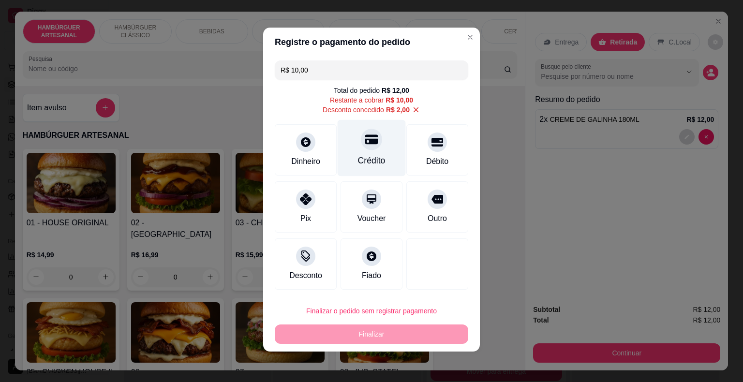
click at [387, 152] on div "Crédito" at bounding box center [372, 148] width 68 height 57
type input "R$ 0,00"
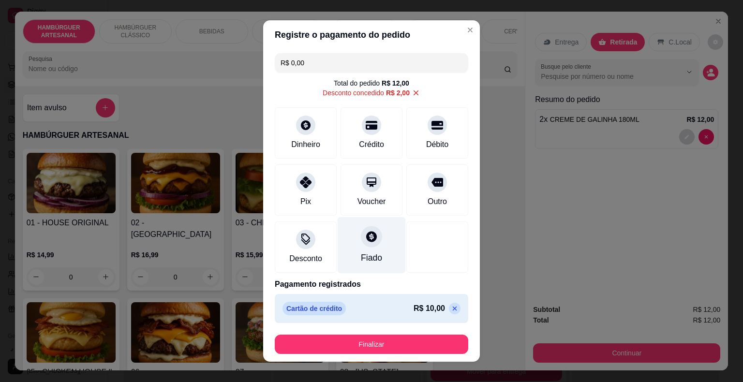
scroll to position [10, 0]
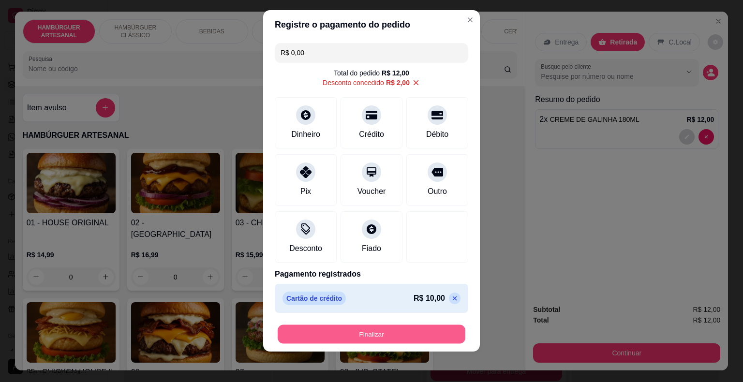
click at [371, 330] on button "Finalizar" at bounding box center [372, 334] width 188 height 19
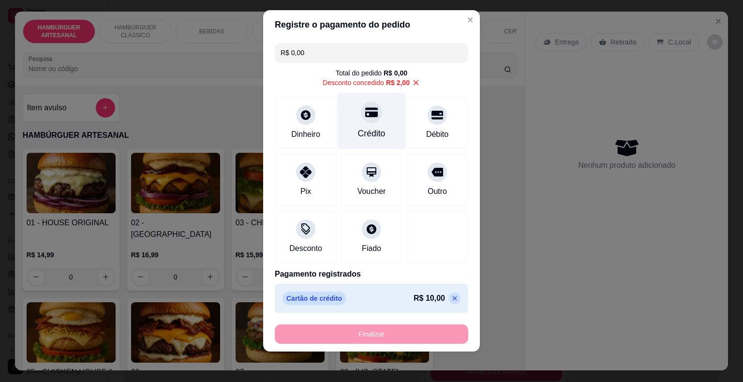
type input "0"
type input "-R$ 12,00"
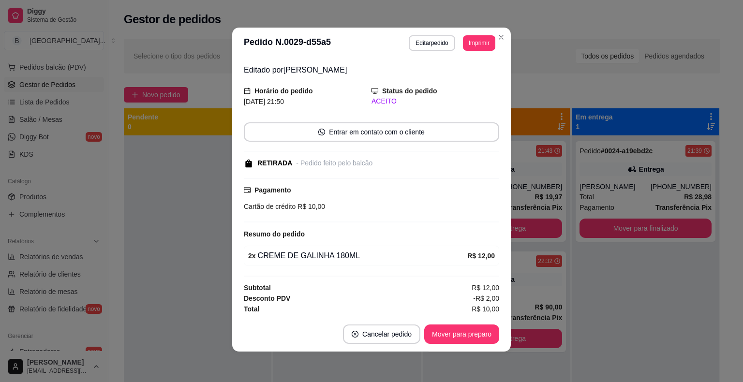
scroll to position [2, 0]
click at [464, 332] on button "Mover para preparo" at bounding box center [461, 333] width 75 height 19
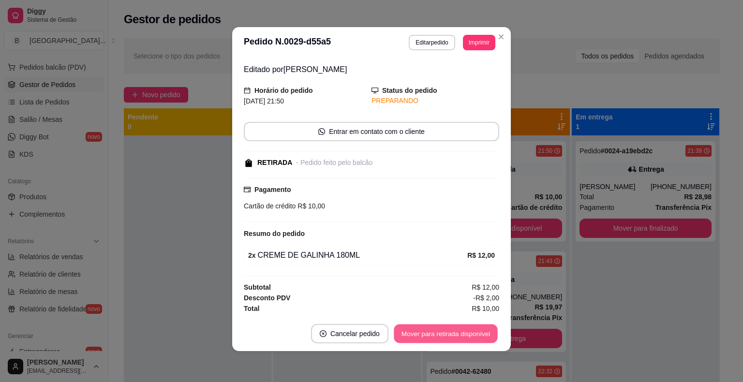
click at [464, 332] on button "Mover para retirada disponível" at bounding box center [446, 334] width 104 height 19
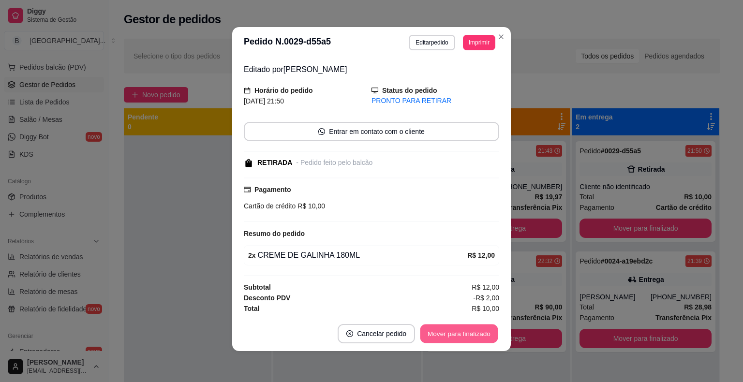
click at [464, 332] on button "Mover para finalizado" at bounding box center [459, 334] width 78 height 19
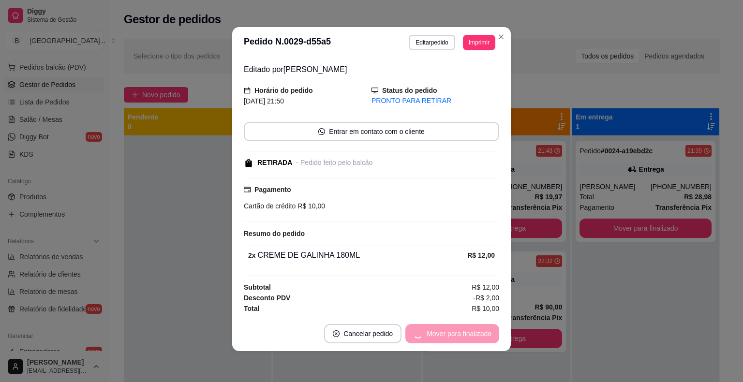
scroll to position [0, 0]
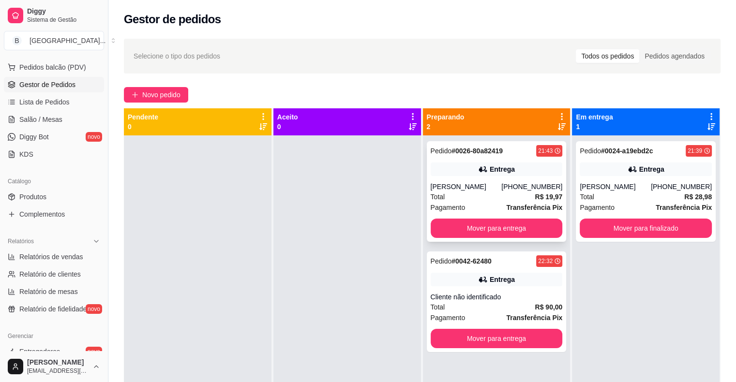
click at [519, 202] on span "Transferência Pix" at bounding box center [534, 207] width 56 height 11
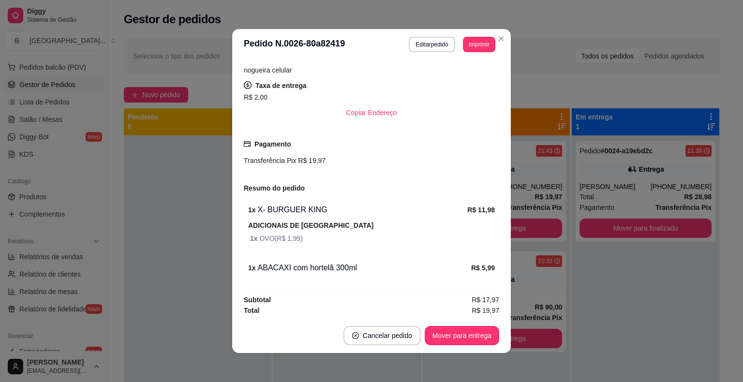
scroll to position [2, 0]
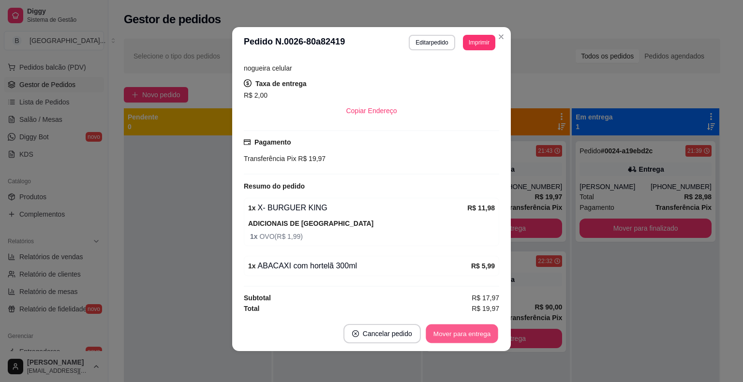
click at [474, 336] on button "Mover para entrega" at bounding box center [462, 334] width 73 height 19
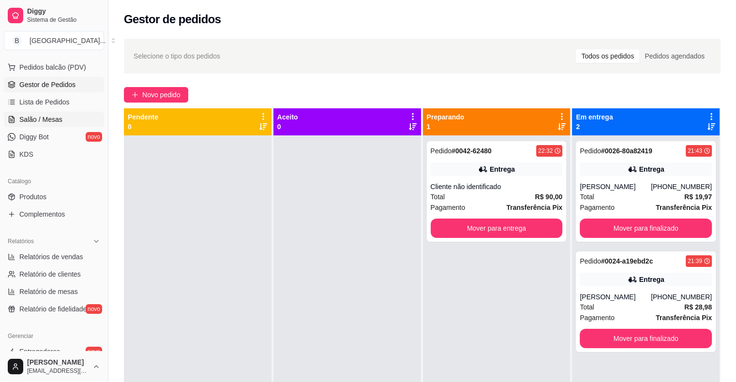
click at [29, 126] on link "Salão / Mesas" at bounding box center [54, 119] width 100 height 15
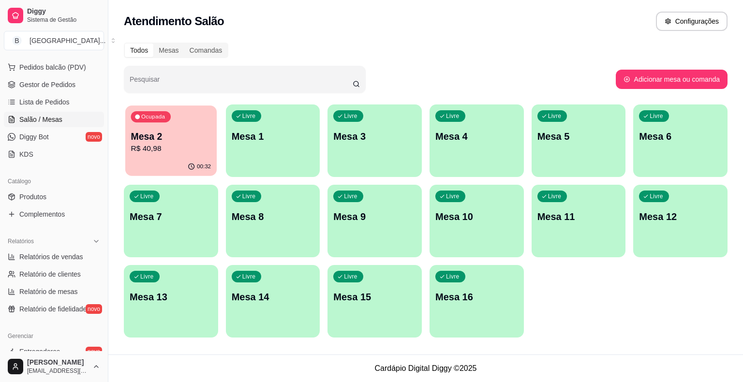
click at [195, 162] on div "00:32" at bounding box center [170, 167] width 91 height 18
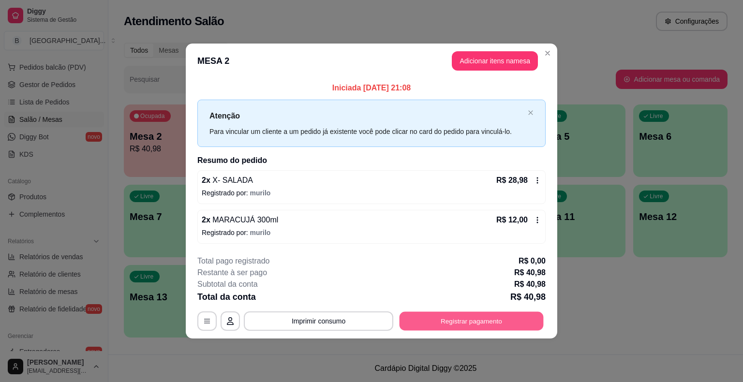
click at [440, 315] on button "Registrar pagamento" at bounding box center [472, 321] width 144 height 19
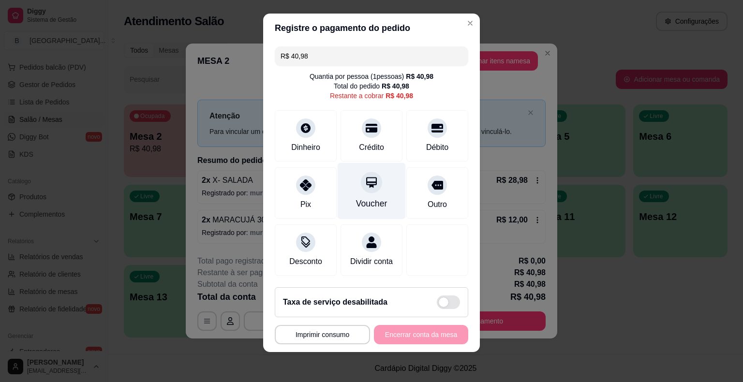
scroll to position [9, 0]
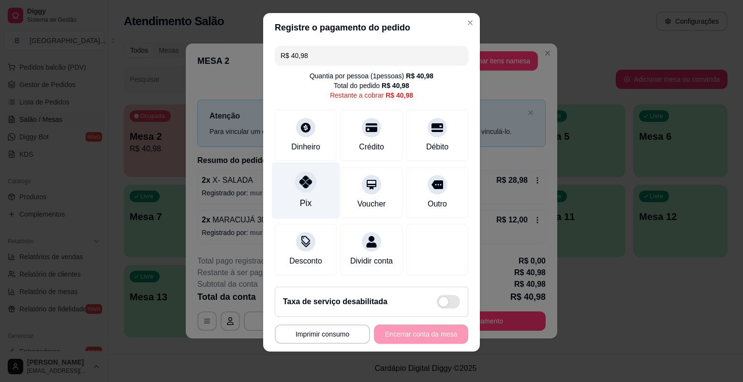
click at [307, 181] on icon at bounding box center [305, 182] width 13 height 13
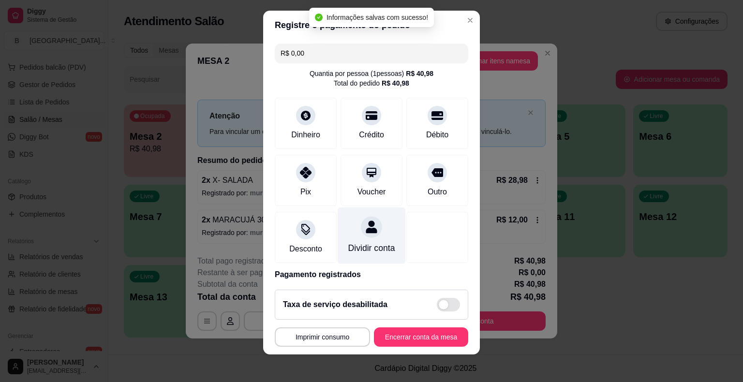
type input "R$ 0,00"
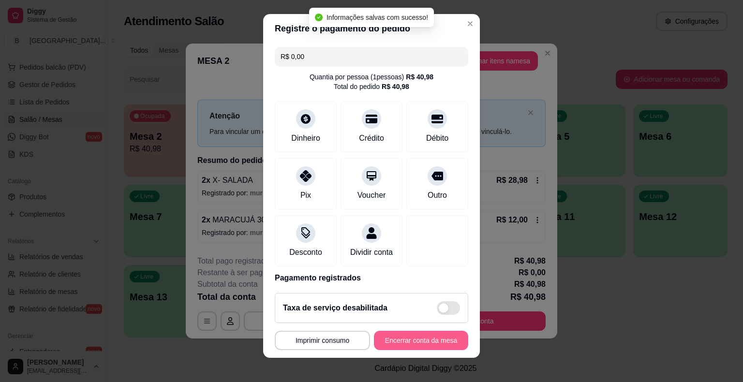
scroll to position [45, 0]
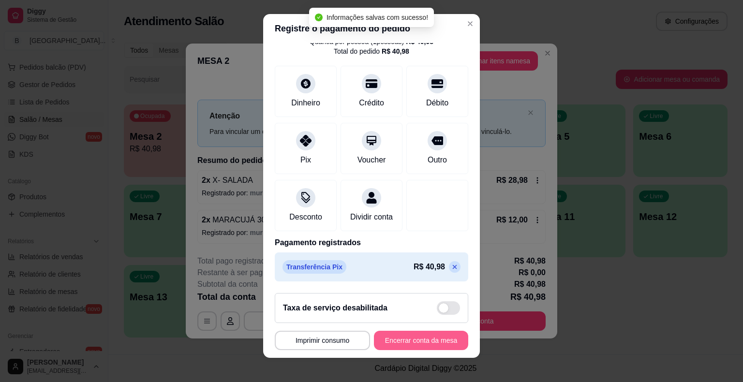
click at [404, 343] on button "Encerrar conta da mesa" at bounding box center [421, 340] width 94 height 19
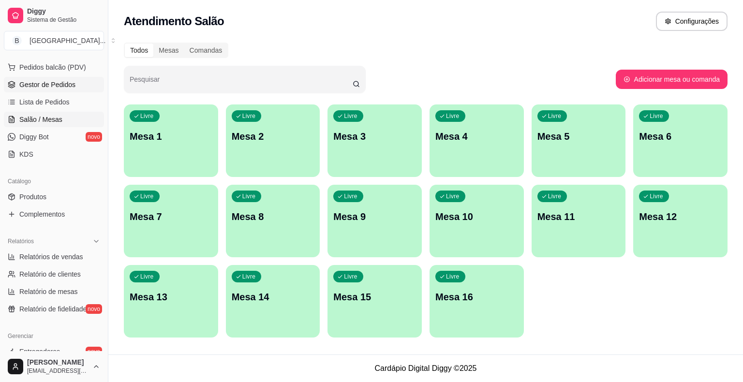
click at [52, 84] on span "Gestor de Pedidos" at bounding box center [47, 85] width 56 height 10
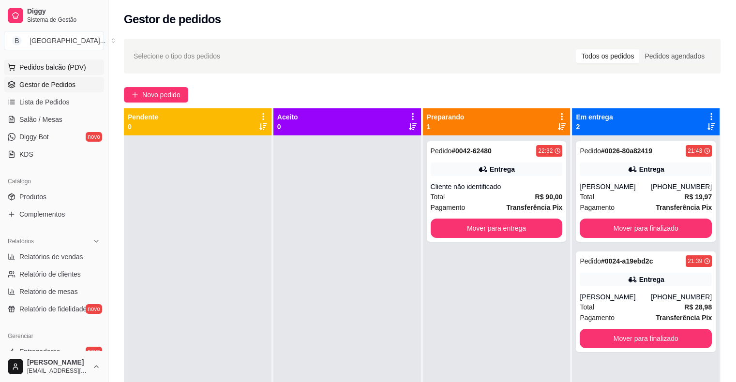
click at [32, 62] on span "Pedidos balcão (PDV)" at bounding box center [52, 67] width 67 height 10
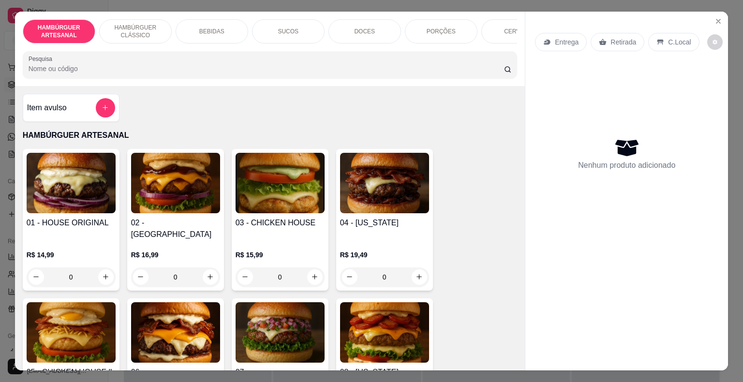
click at [94, 268] on div "0" at bounding box center [71, 277] width 89 height 19
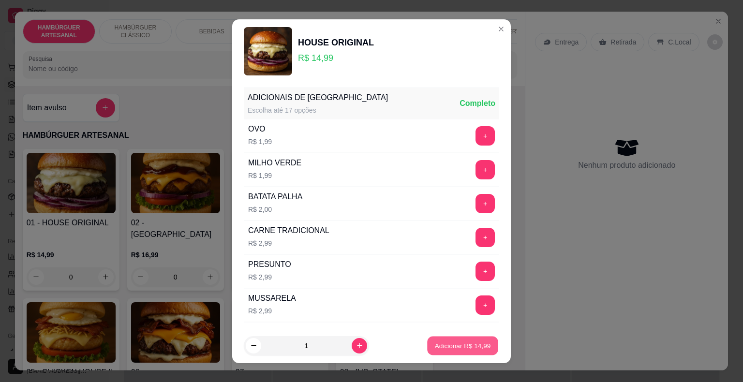
click at [484, 350] on button "Adicionar R$ 14,99" at bounding box center [462, 345] width 71 height 19
type input "1"
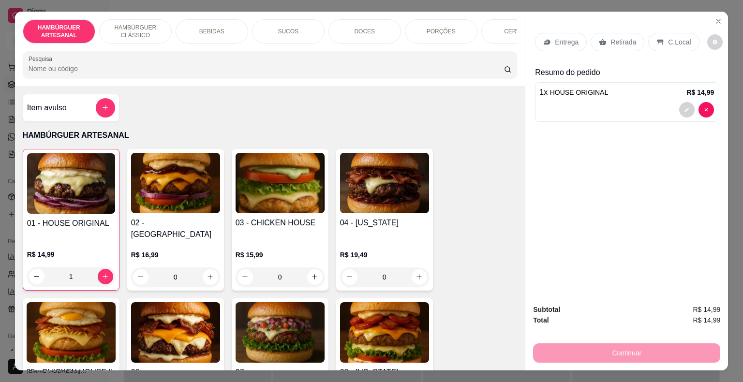
click at [558, 37] on p "Entrega" at bounding box center [567, 42] width 24 height 10
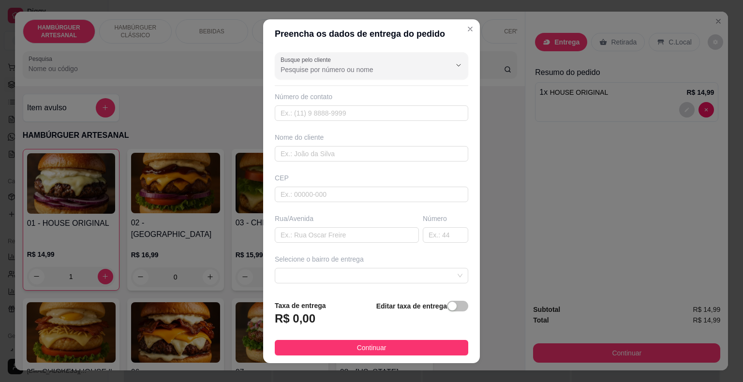
scroll to position [48, 0]
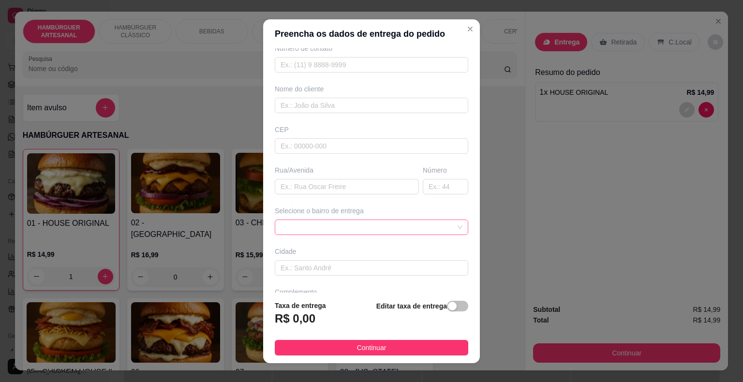
click at [436, 227] on span at bounding box center [372, 227] width 182 height 15
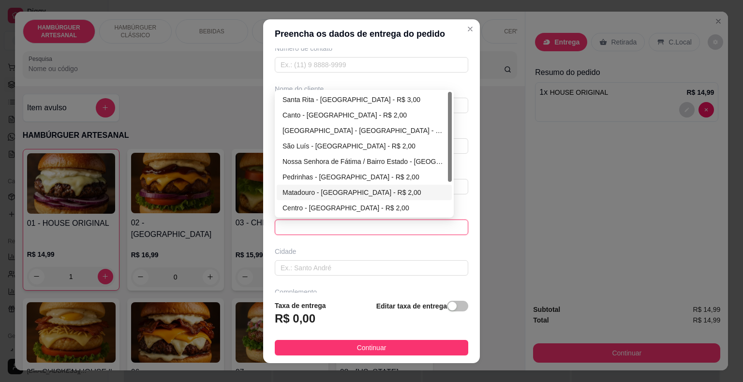
click at [400, 197] on div "Matadouro - [GEOGRAPHIC_DATA] - R$ 2,00" at bounding box center [364, 192] width 175 height 15
type input "São Miguel do Tapuio"
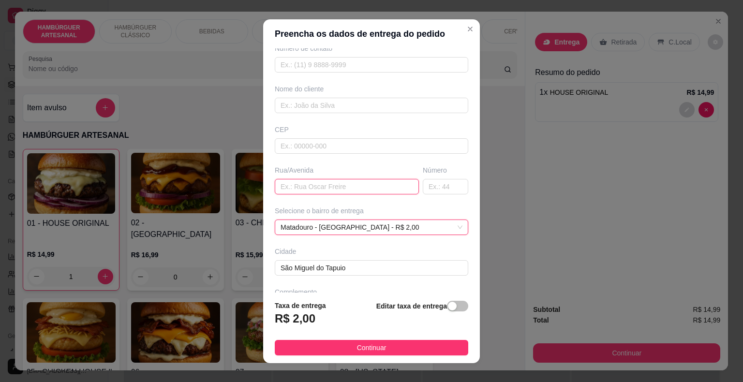
click at [374, 191] on input "text" at bounding box center [347, 186] width 144 height 15
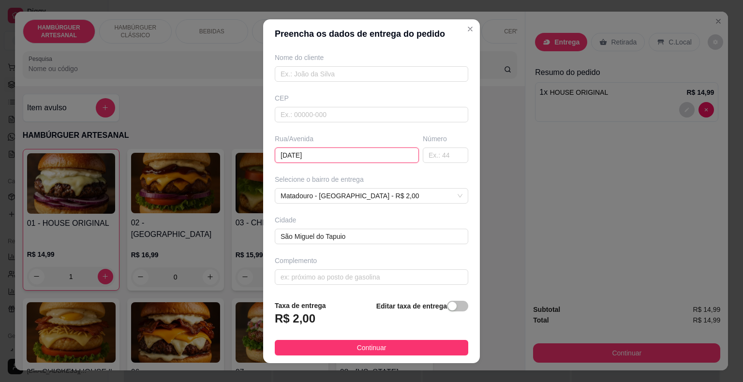
scroll to position [0, 0]
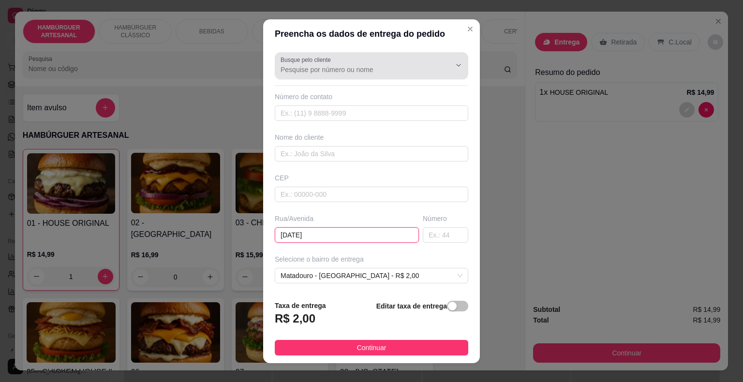
type input "[DATE]"
click at [437, 52] on div "Busque pelo cliente" at bounding box center [371, 65] width 193 height 27
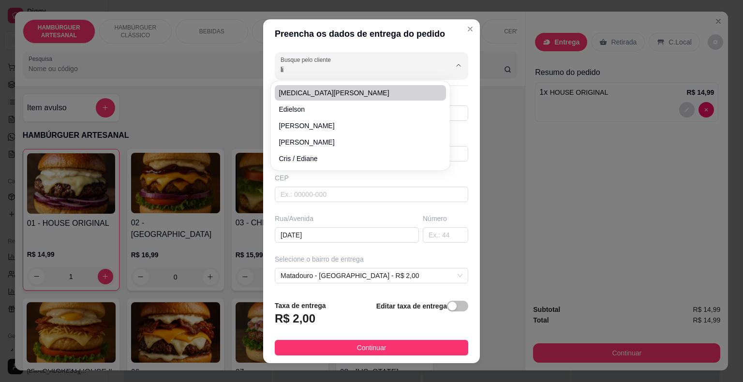
type input "lia"
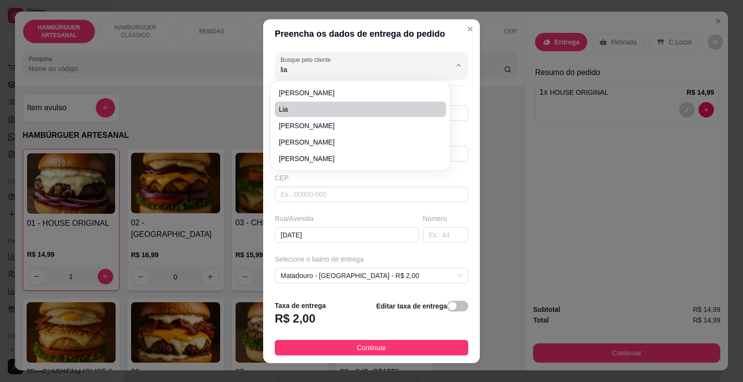
click at [421, 114] on span "lia" at bounding box center [356, 109] width 154 height 10
type input "8681295154"
type input "lia"
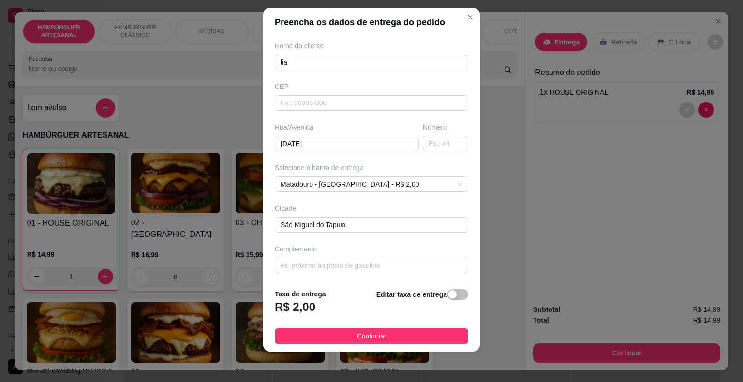
scroll to position [12, 0]
type input "lia"
click at [357, 340] on span "Continuar" at bounding box center [372, 336] width 30 height 11
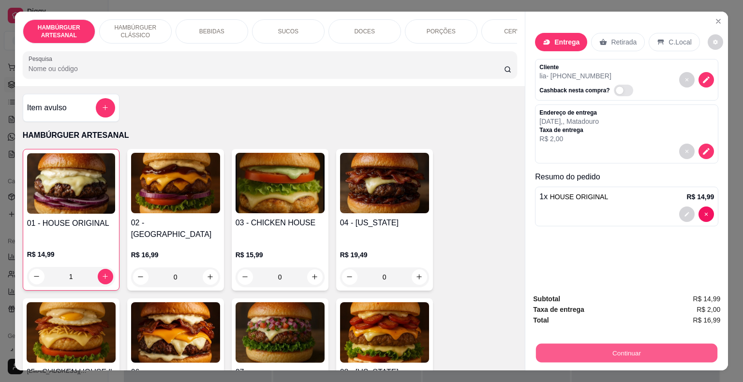
click at [575, 354] on button "Continuar" at bounding box center [626, 353] width 181 height 19
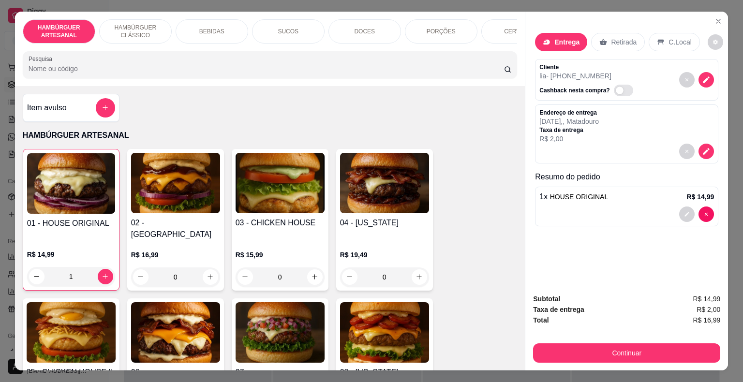
click at [578, 134] on p "R$ 2,00" at bounding box center [569, 139] width 60 height 10
click at [702, 147] on icon "decrease-product-quantity" at bounding box center [706, 151] width 8 height 8
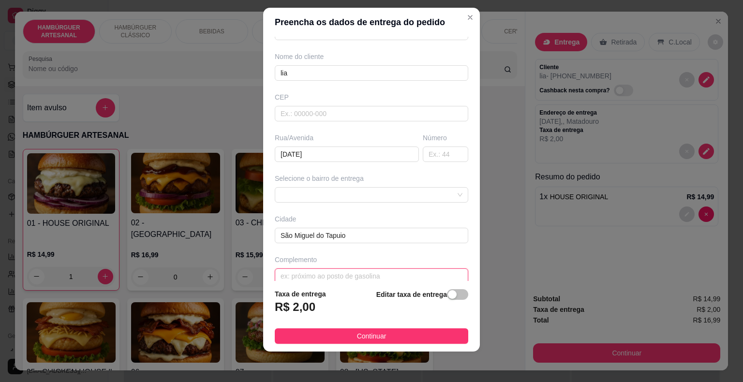
click at [412, 270] on input "text" at bounding box center [371, 275] width 193 height 15
type input "comercial do [DEMOGRAPHIC_DATA]"
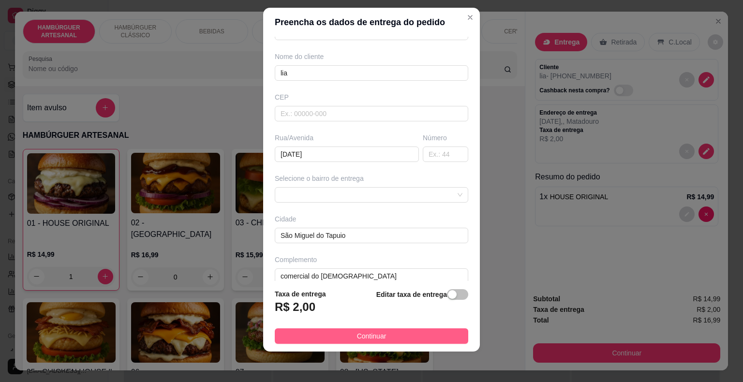
click at [426, 340] on button "Continuar" at bounding box center [371, 335] width 193 height 15
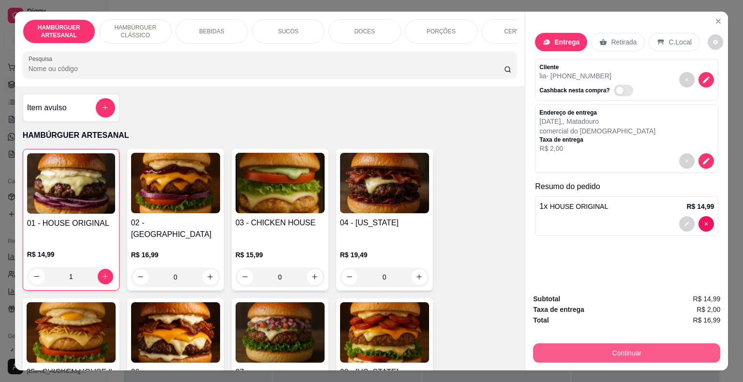
click at [608, 347] on button "Continuar" at bounding box center [626, 352] width 187 height 19
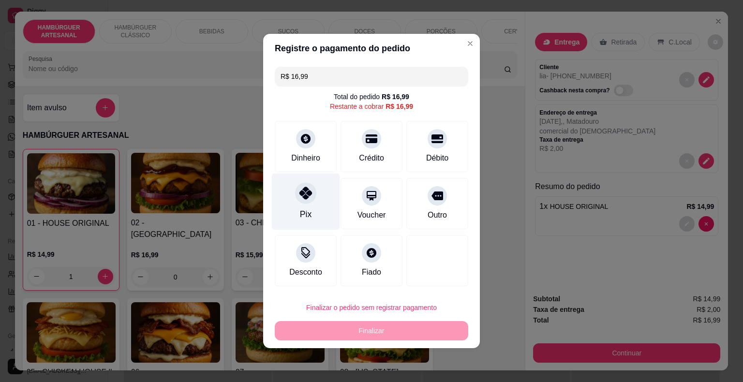
click at [313, 202] on div "Pix" at bounding box center [306, 202] width 68 height 57
type input "R$ 0,00"
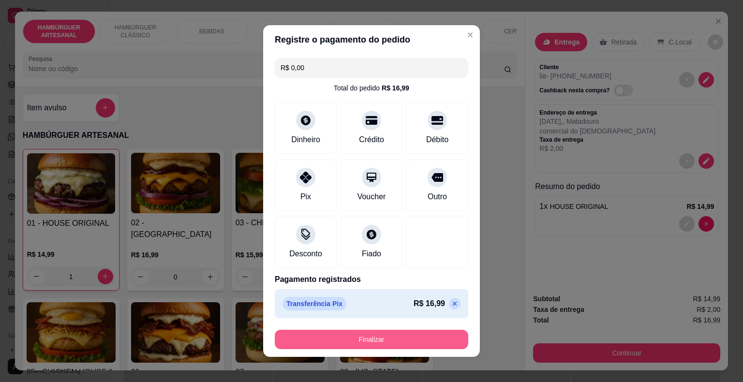
click at [352, 338] on button "Finalizar" at bounding box center [371, 339] width 193 height 19
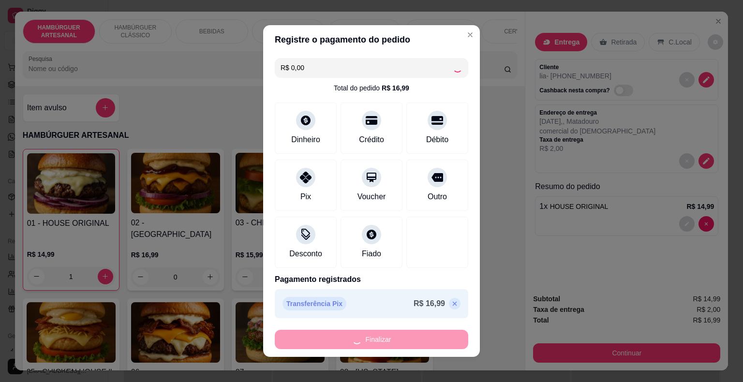
type input "0"
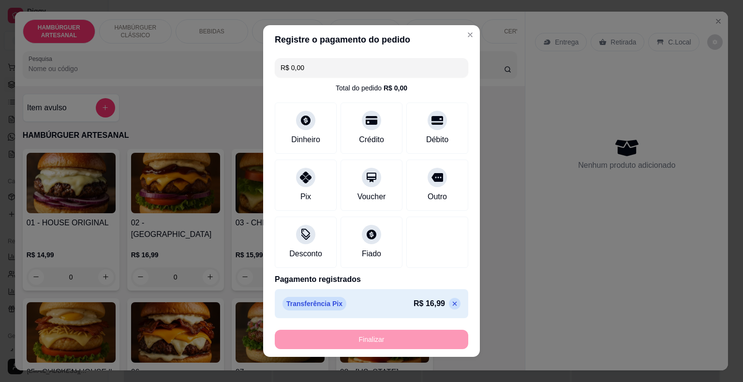
type input "-R$ 16,99"
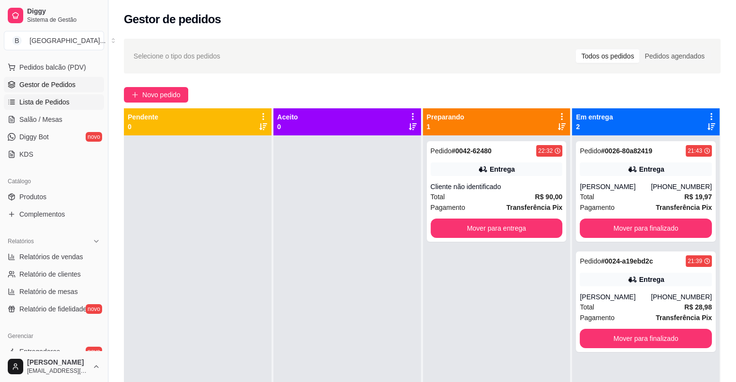
click at [19, 102] on span "Lista de Pedidos" at bounding box center [44, 102] width 50 height 10
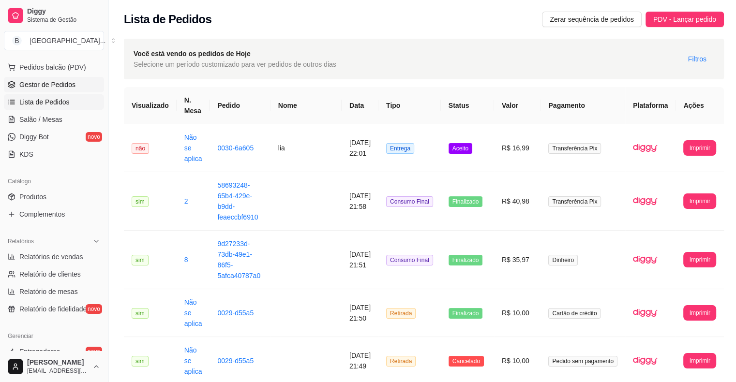
click at [34, 82] on span "Gestor de Pedidos" at bounding box center [47, 85] width 56 height 10
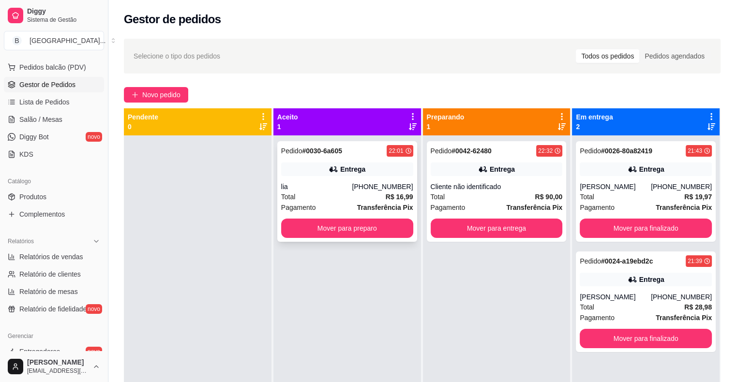
click at [390, 176] on div "Pedido # 0030-6a605 22:01 Entrega lia [PHONE_NUMBER] Total R$ 16,99 Pagamento T…" at bounding box center [347, 191] width 140 height 101
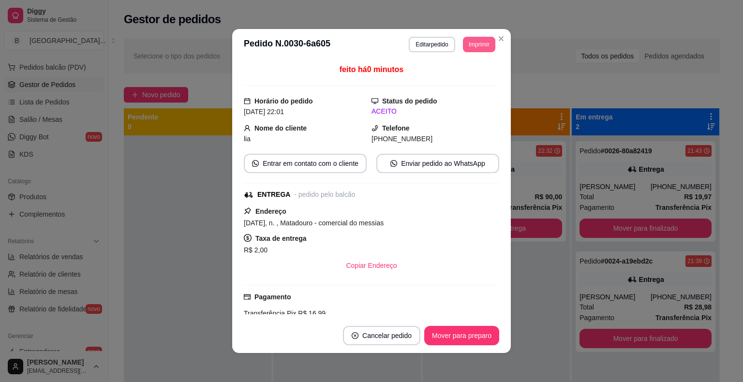
click at [467, 43] on button "Imprimir" at bounding box center [479, 44] width 32 height 15
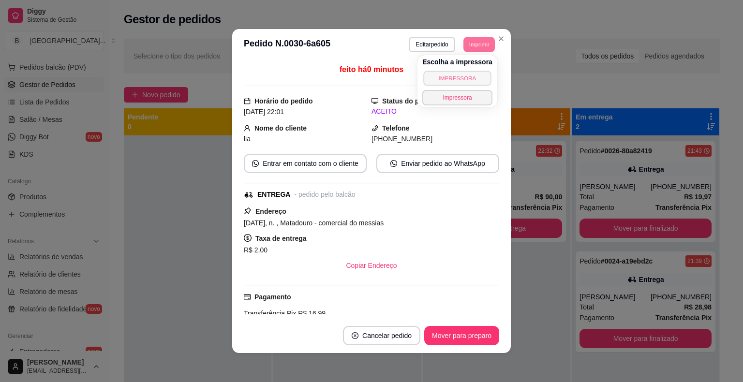
click at [464, 80] on button "IMPRESSORA" at bounding box center [457, 78] width 68 height 15
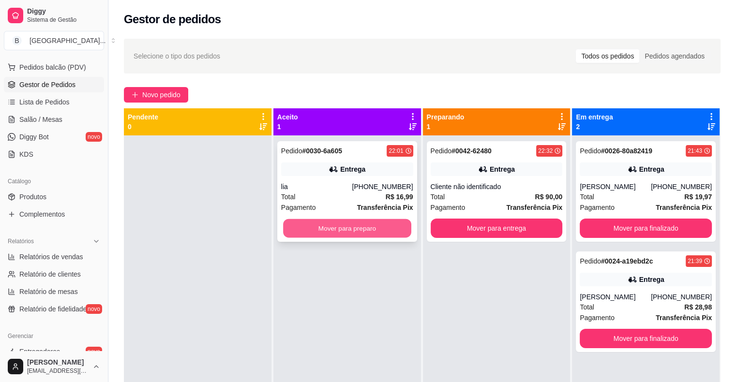
click at [328, 230] on button "Mover para preparo" at bounding box center [347, 228] width 128 height 19
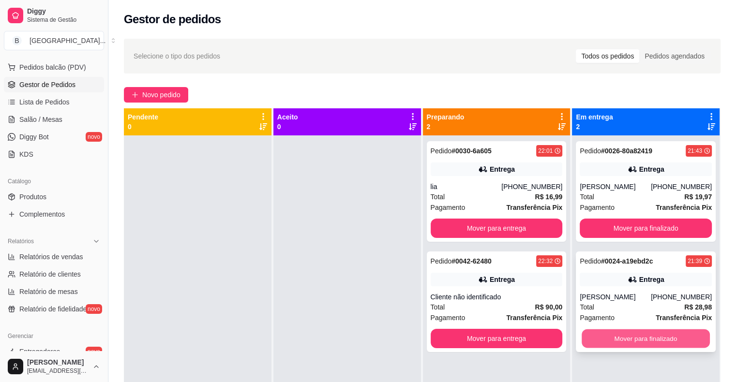
click at [612, 337] on button "Mover para finalizado" at bounding box center [645, 338] width 128 height 19
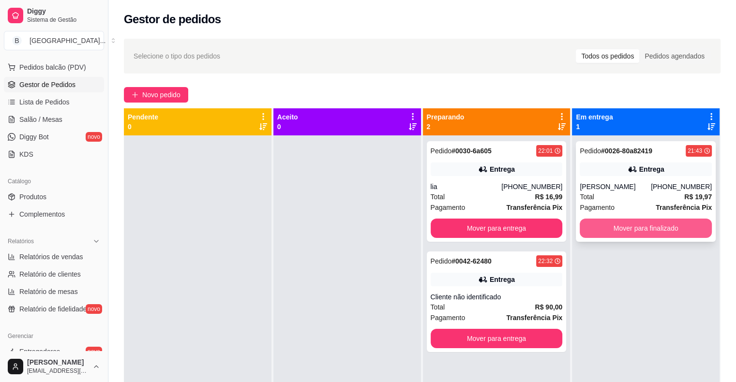
click at [639, 231] on button "Mover para finalizado" at bounding box center [646, 228] width 132 height 19
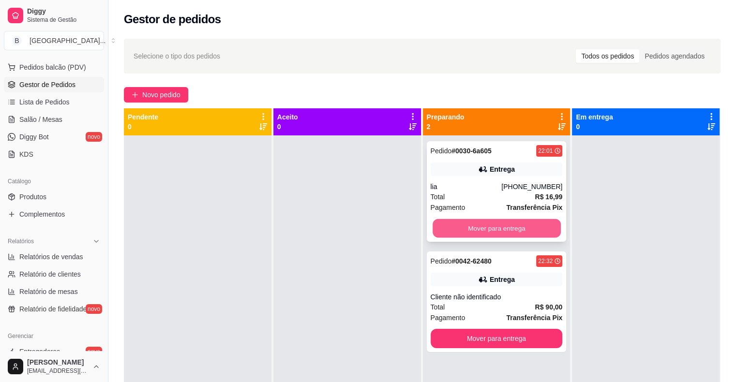
click at [476, 225] on button "Mover para entrega" at bounding box center [496, 228] width 128 height 19
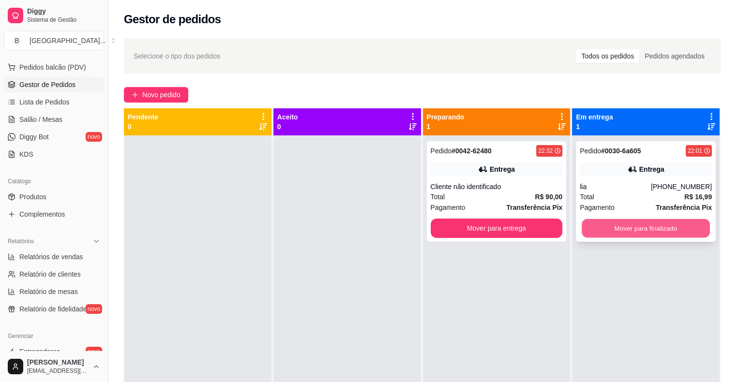
click at [698, 226] on button "Mover para finalizado" at bounding box center [645, 228] width 128 height 19
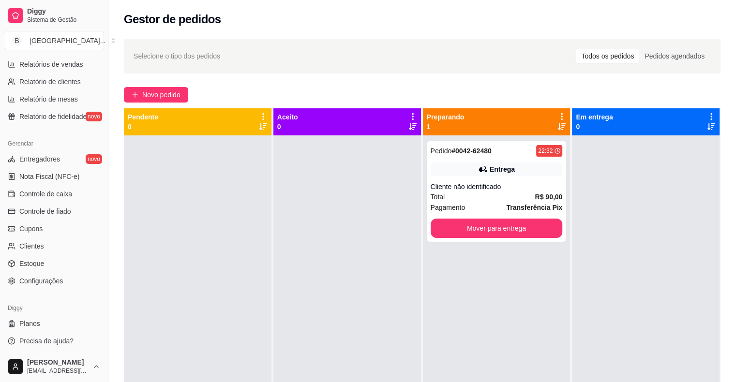
scroll to position [313, 0]
click at [58, 207] on span "Controle de fiado" at bounding box center [45, 211] width 52 height 10
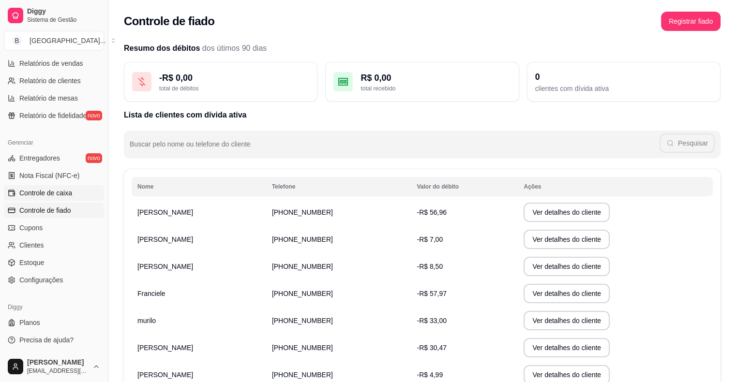
click at [58, 191] on span "Controle de caixa" at bounding box center [45, 193] width 53 height 10
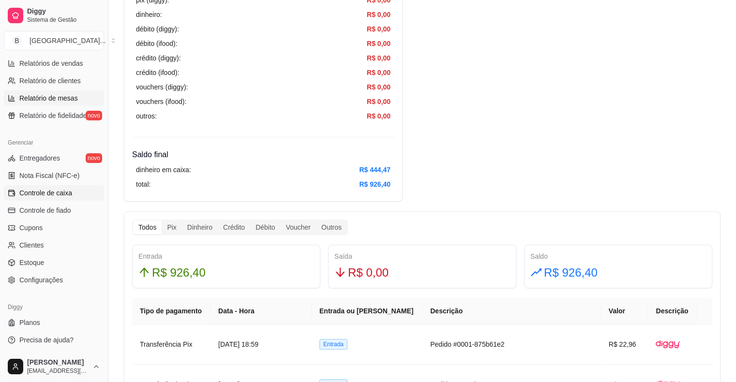
scroll to position [339, 0]
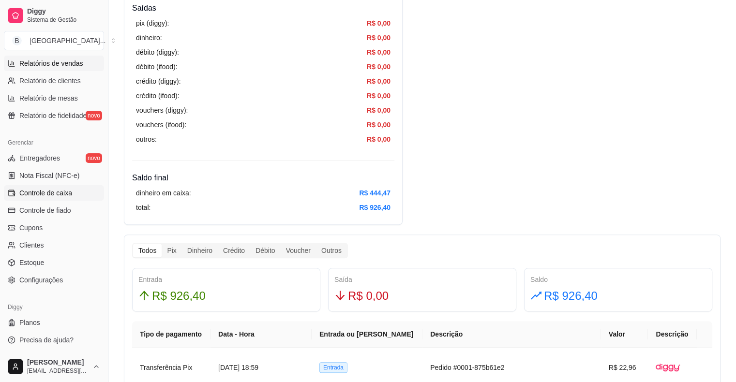
click at [75, 67] on span "Relatórios de vendas" at bounding box center [51, 64] width 64 height 10
select select "ALL"
select select "0"
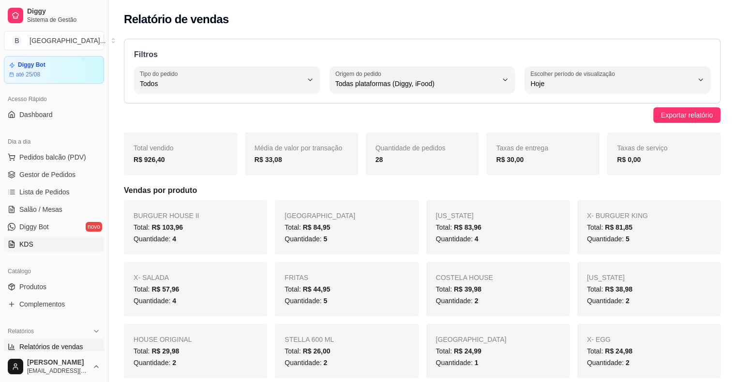
scroll to position [23, 0]
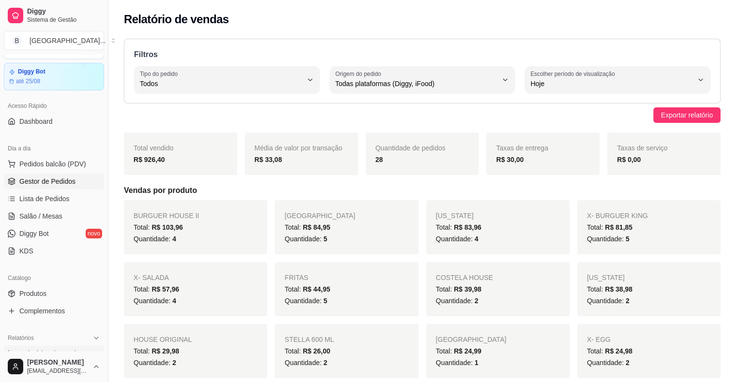
click at [71, 184] on span "Gestor de Pedidos" at bounding box center [47, 182] width 56 height 10
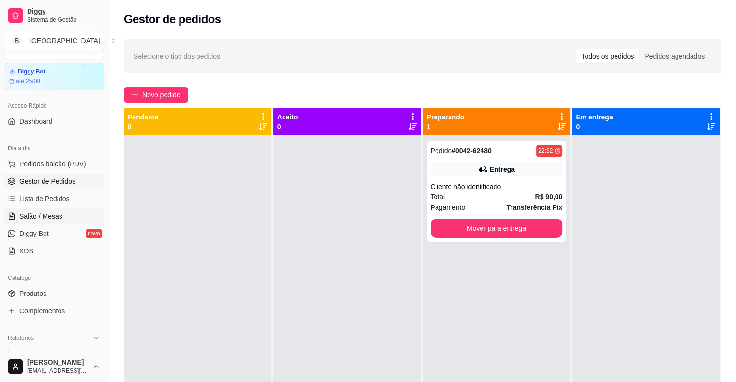
click at [71, 215] on link "Salão / Mesas" at bounding box center [54, 215] width 100 height 15
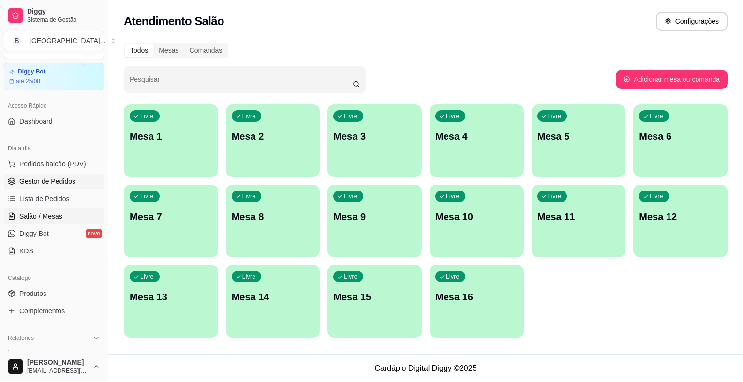
click at [69, 178] on span "Gestor de Pedidos" at bounding box center [47, 182] width 56 height 10
